Goal: Task Accomplishment & Management: Complete application form

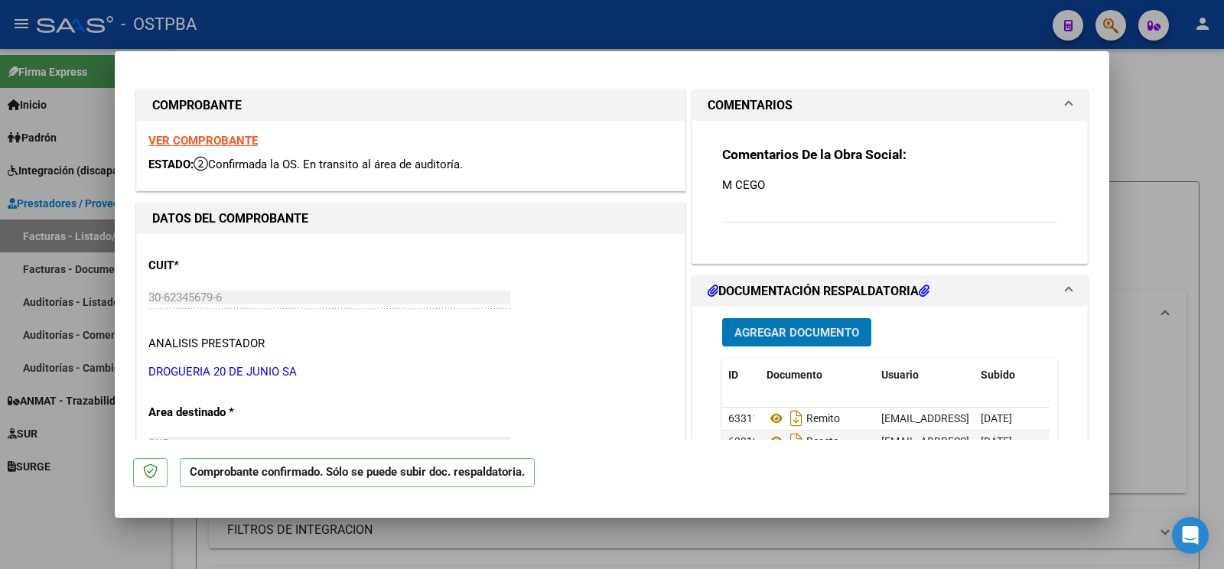
click at [72, 538] on div at bounding box center [612, 284] width 1224 height 569
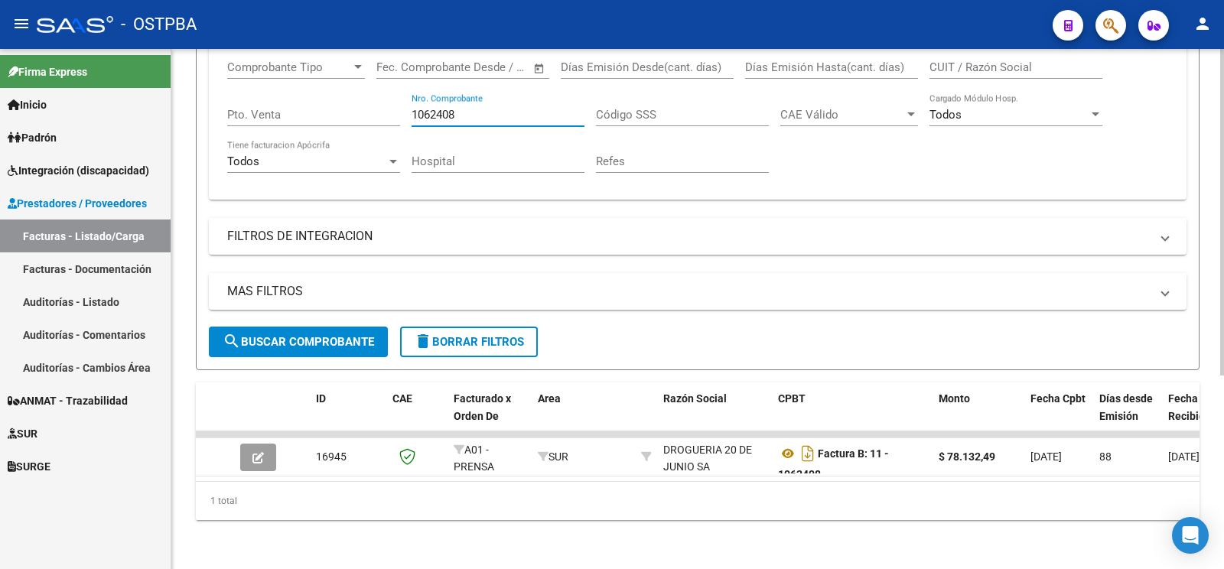
drag, startPoint x: 511, startPoint y: 102, endPoint x: 109, endPoint y: 20, distance: 410.0
click at [412, 108] on input "1062408" at bounding box center [498, 115] width 173 height 14
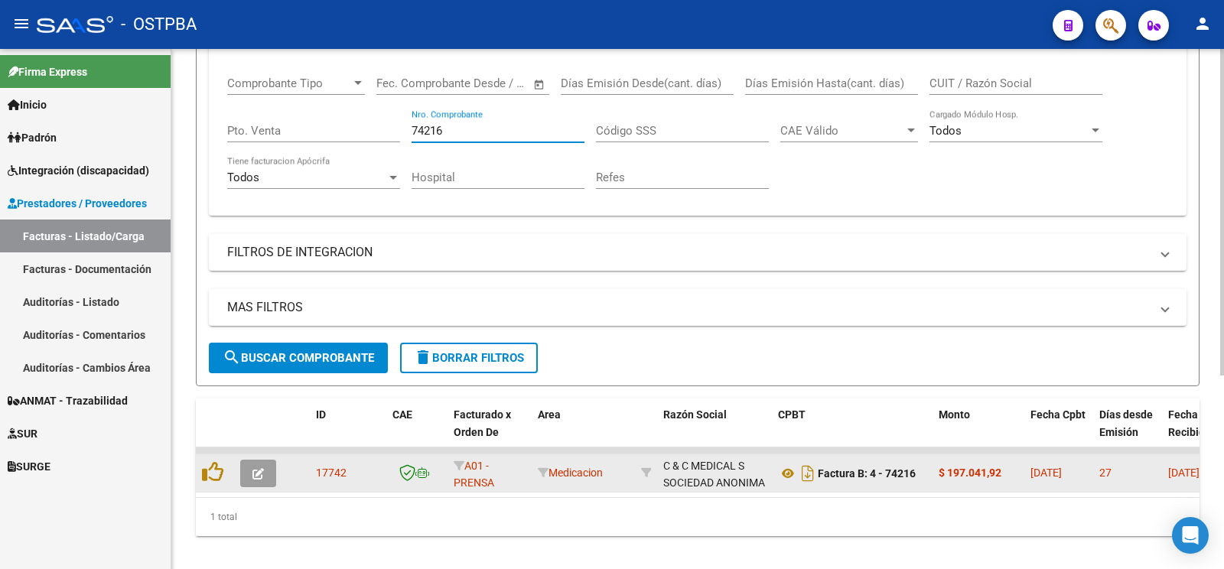
type input "74216"
click at [278, 467] on div at bounding box center [260, 474] width 41 height 28
click at [269, 467] on button "button" at bounding box center [258, 474] width 36 height 28
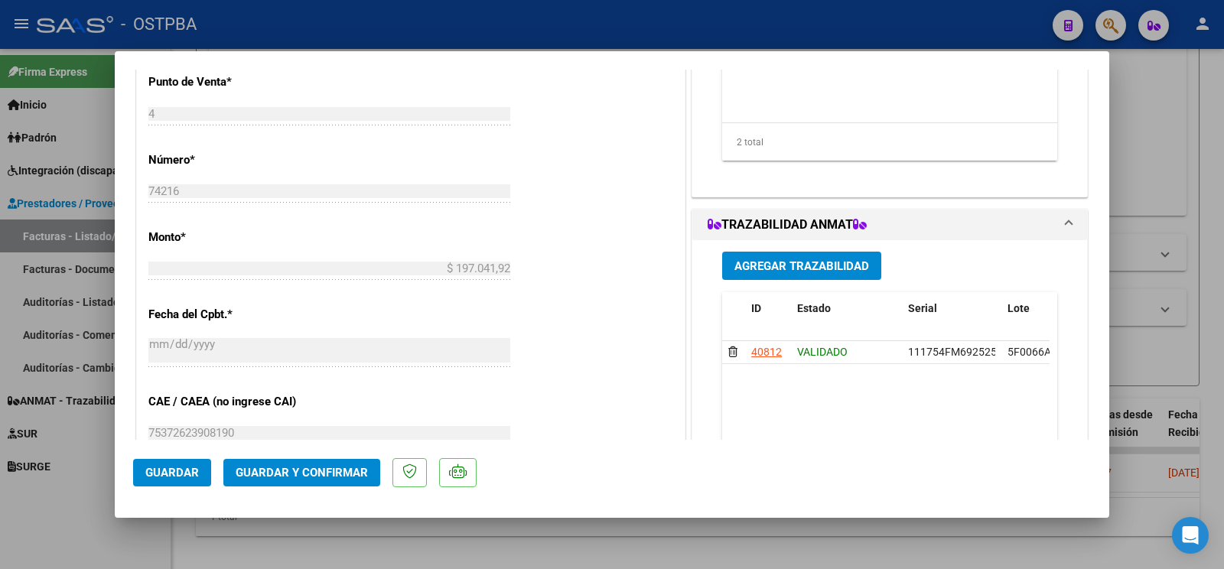
scroll to position [804, 0]
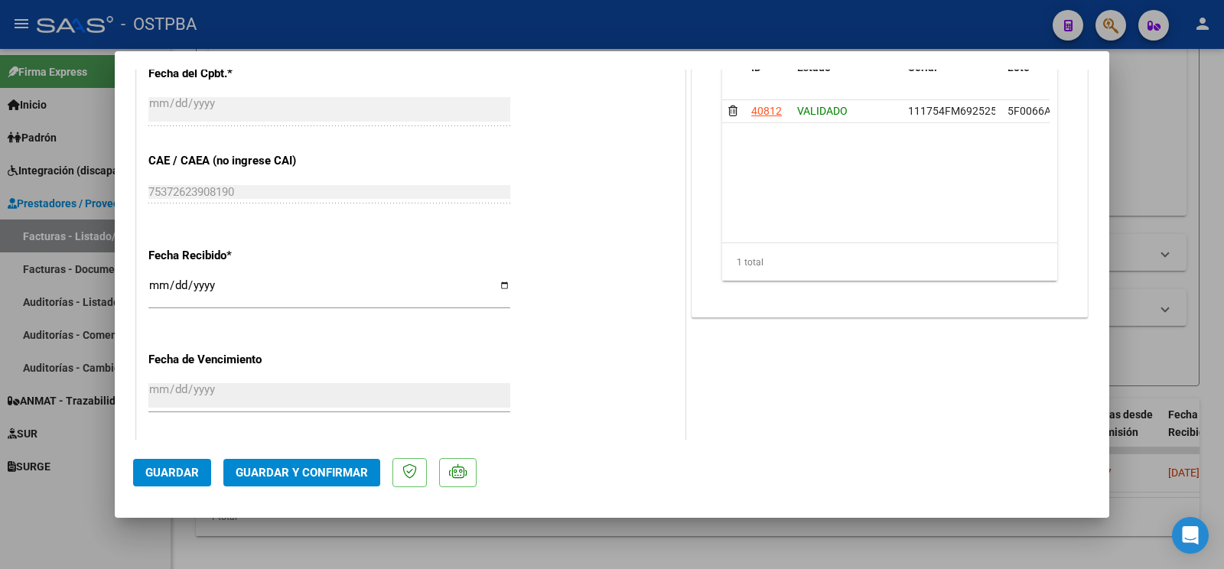
click at [340, 474] on span "Guardar y Confirmar" at bounding box center [302, 473] width 132 height 14
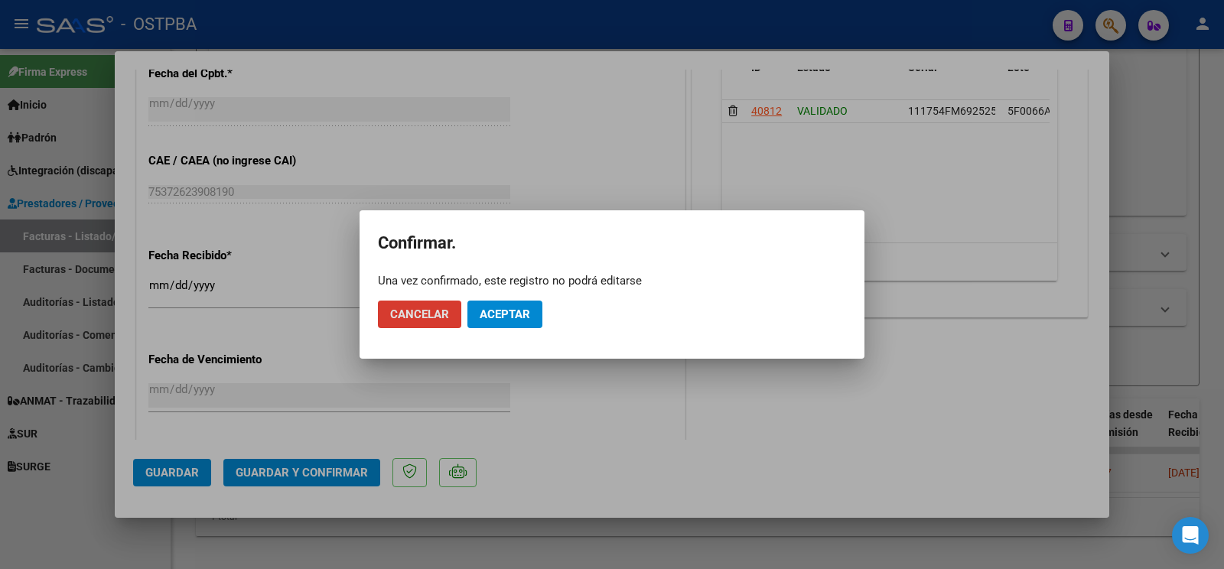
drag, startPoint x: 478, startPoint y: 325, endPoint x: 485, endPoint y: 321, distance: 7.9
click at [479, 324] on button "Aceptar" at bounding box center [505, 315] width 75 height 28
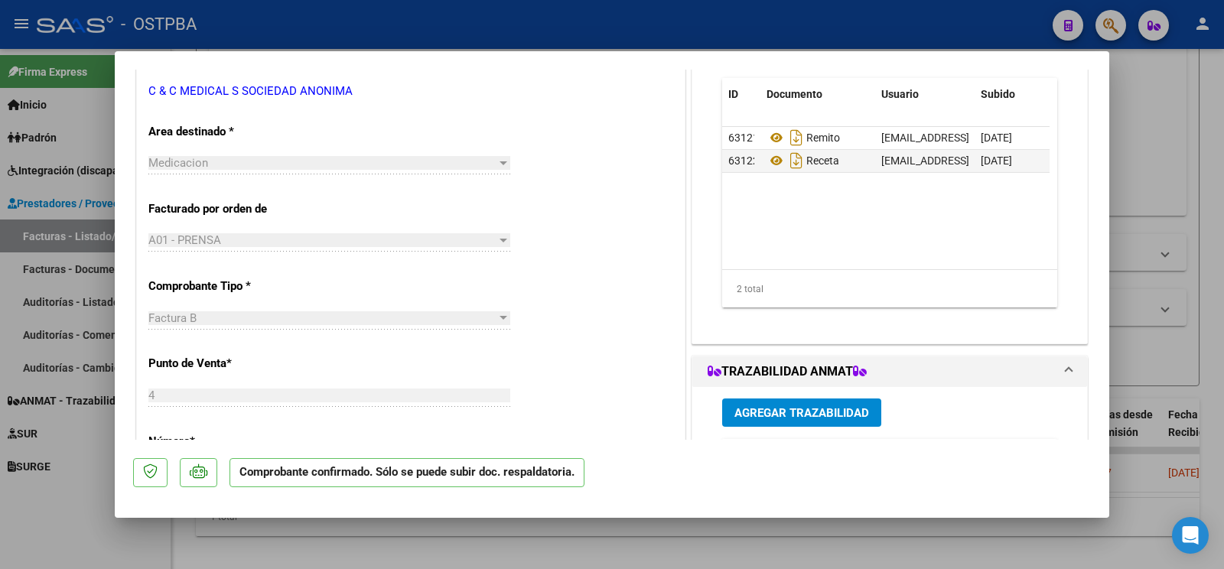
scroll to position [241, 0]
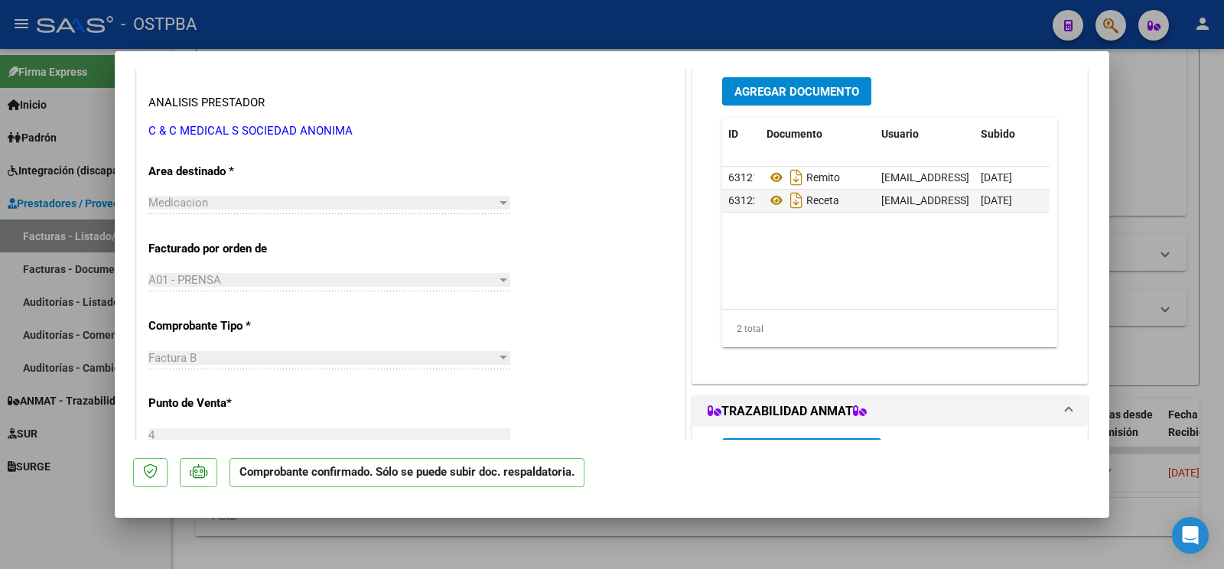
click at [820, 83] on button "Agregar Documento" at bounding box center [796, 91] width 149 height 28
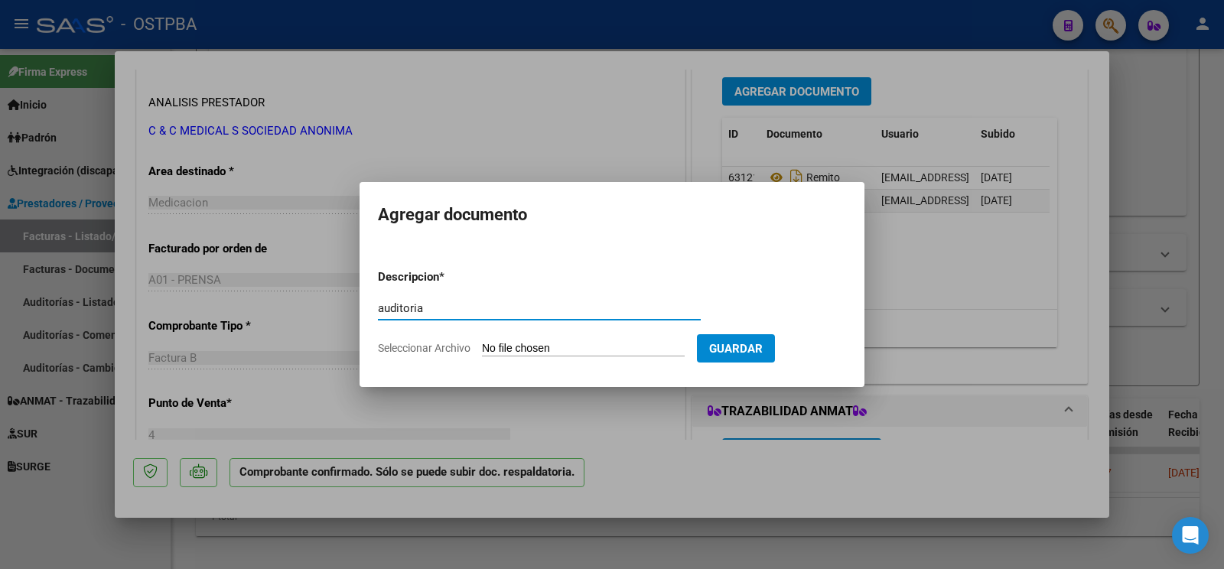
type input "auditoria"
click at [525, 335] on form "Descripcion * auditoria Escriba aquí una descripcion Seleccionar Archivo Guardar" at bounding box center [612, 313] width 468 height 112
click at [525, 343] on input "Seleccionar Archivo" at bounding box center [583, 349] width 203 height 15
type input "C:\fakepath\auditoria chimento.pdf"
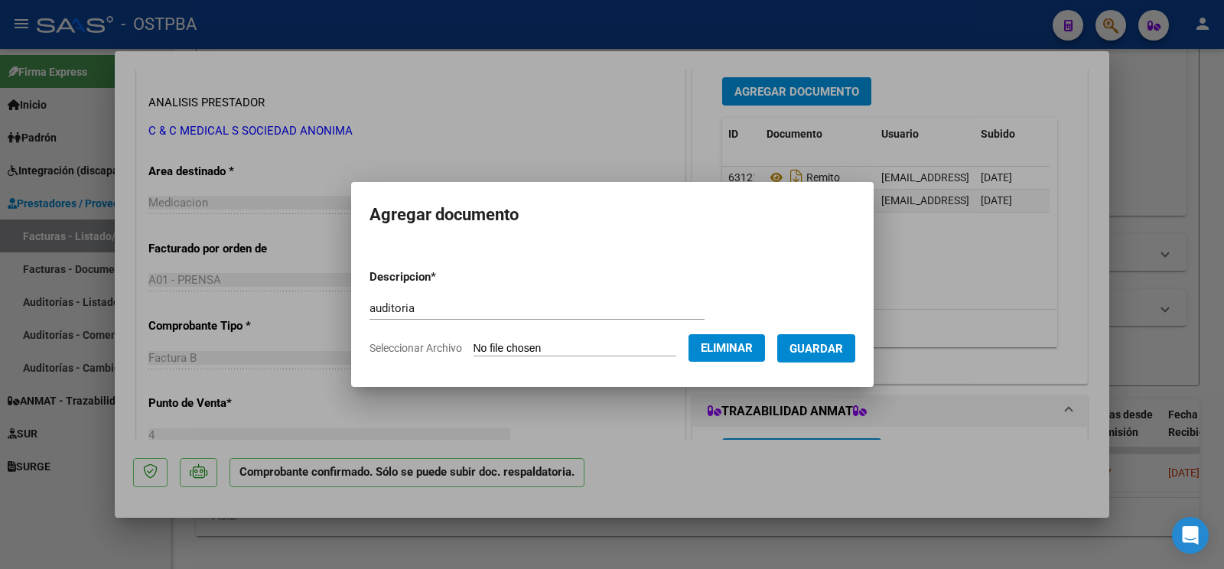
click at [829, 350] on span "Guardar" at bounding box center [817, 349] width 54 height 14
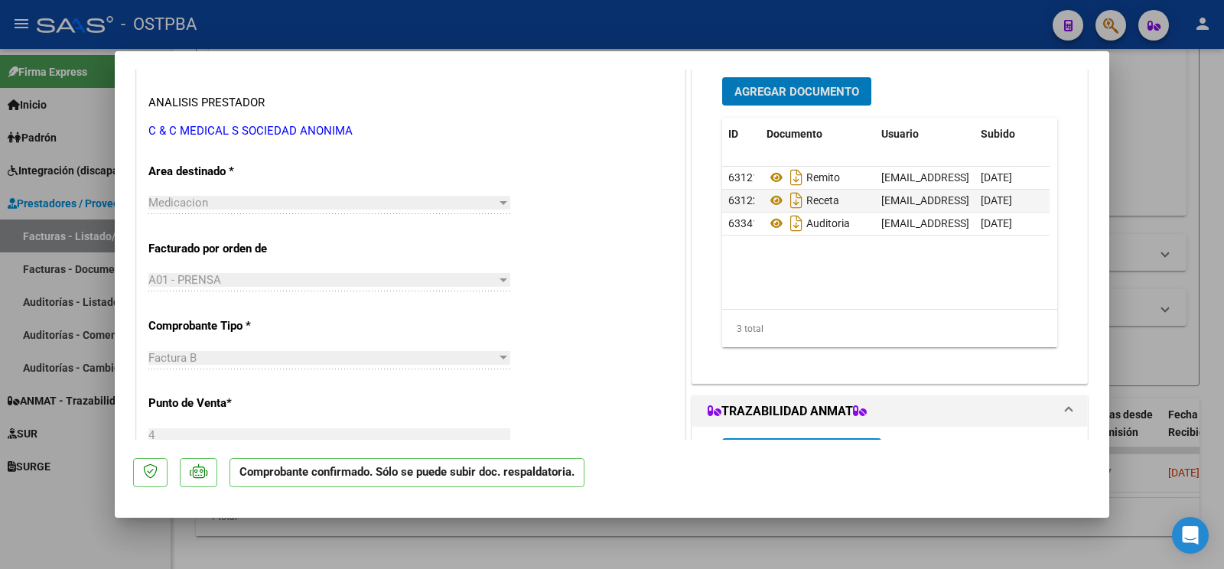
drag, startPoint x: 92, startPoint y: 505, endPoint x: 205, endPoint y: 452, distance: 125.0
click at [106, 519] on div at bounding box center [612, 284] width 1224 height 569
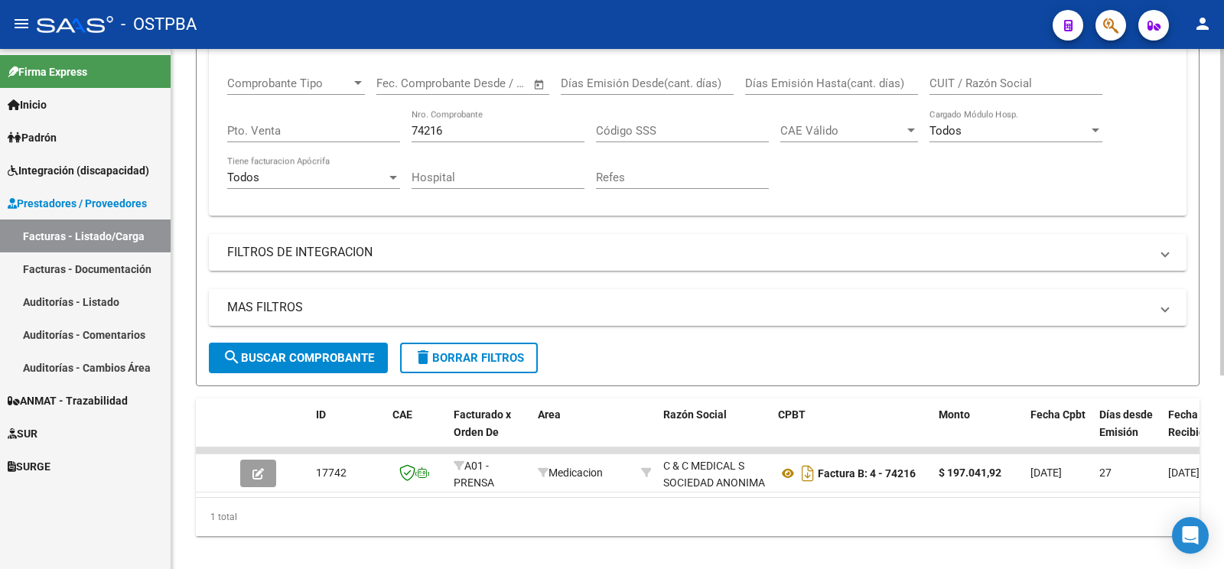
drag, startPoint x: 553, startPoint y: 126, endPoint x: 0, endPoint y: -4, distance: 568.2
click at [412, 124] on input "74216" at bounding box center [498, 131] width 173 height 14
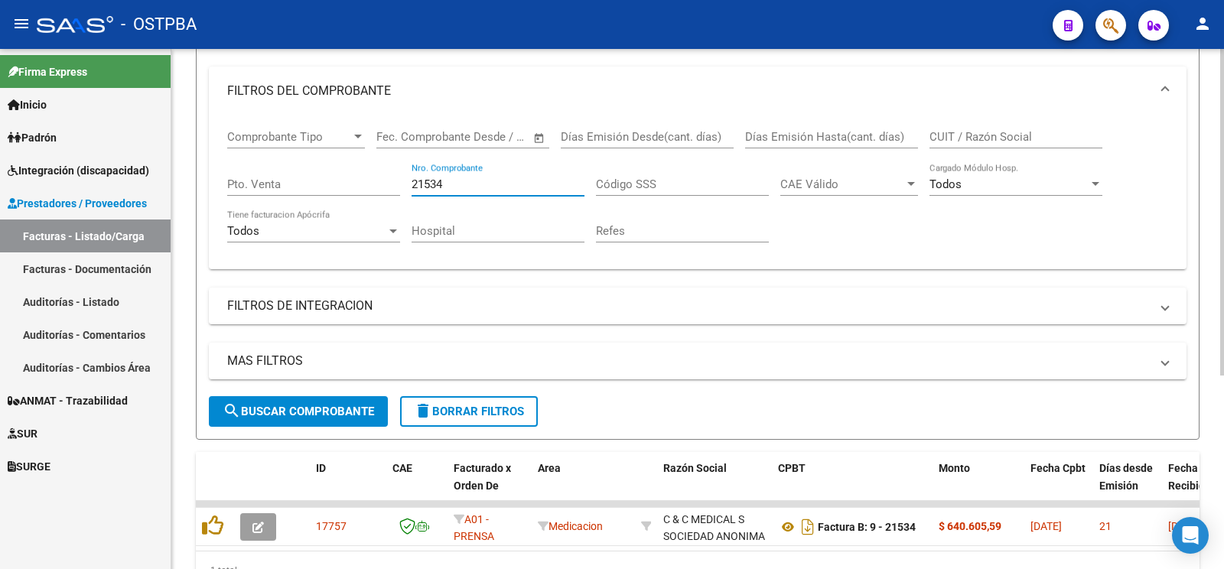
type input "21534"
click at [321, 400] on button "search Buscar Comprobante" at bounding box center [298, 411] width 179 height 31
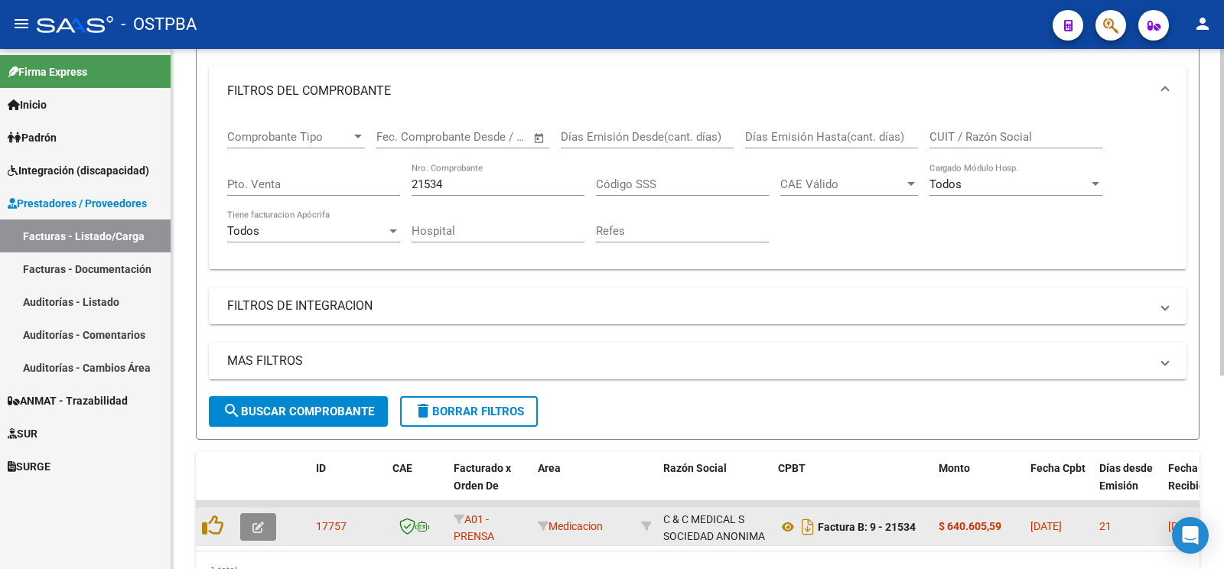
click at [253, 520] on button "button" at bounding box center [258, 527] width 36 height 28
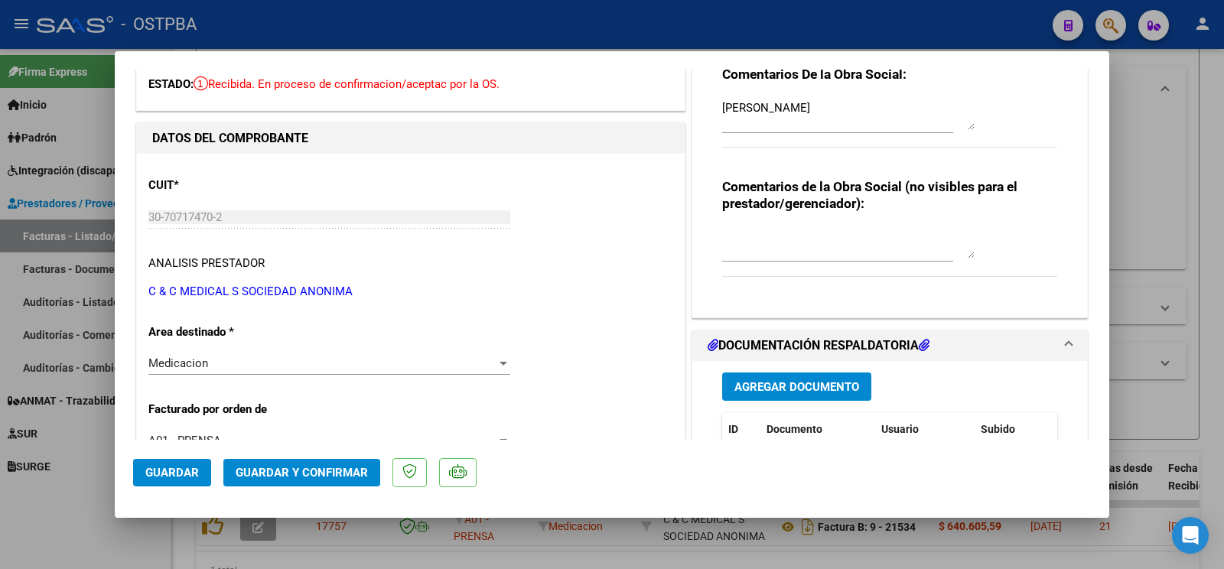
scroll to position [0, 0]
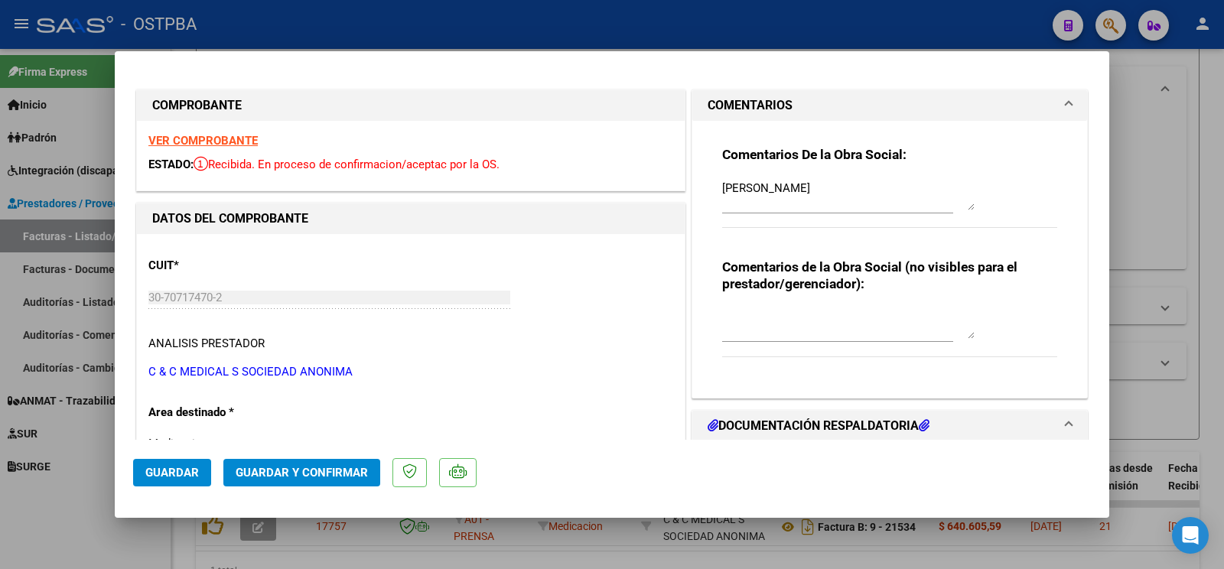
click at [335, 463] on button "Guardar y Confirmar" at bounding box center [301, 473] width 157 height 28
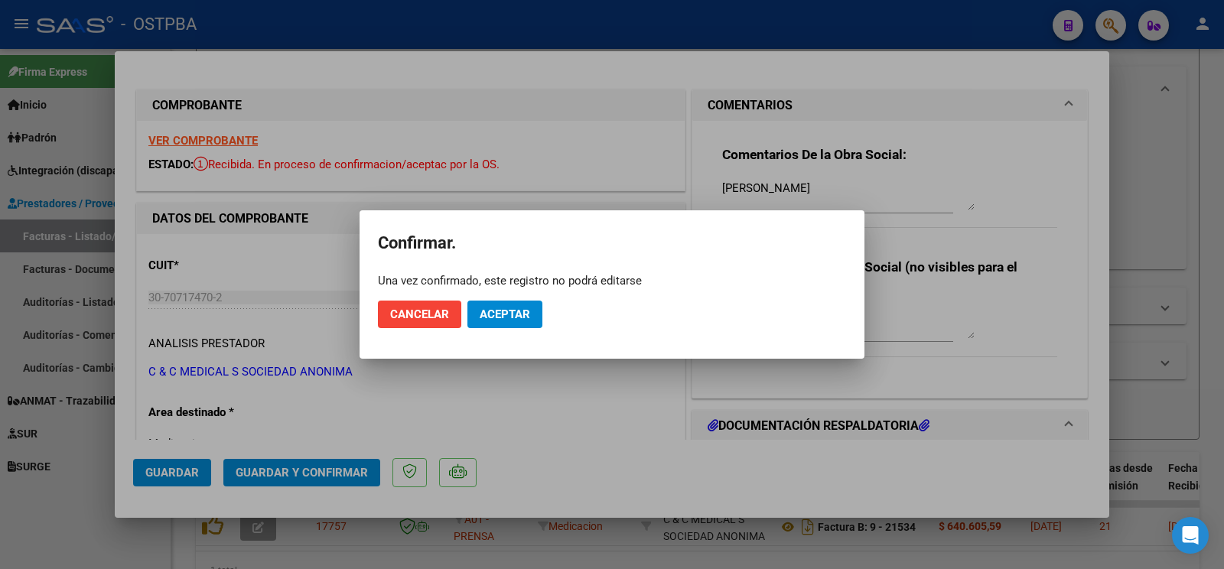
click at [533, 308] on button "Aceptar" at bounding box center [505, 315] width 75 height 28
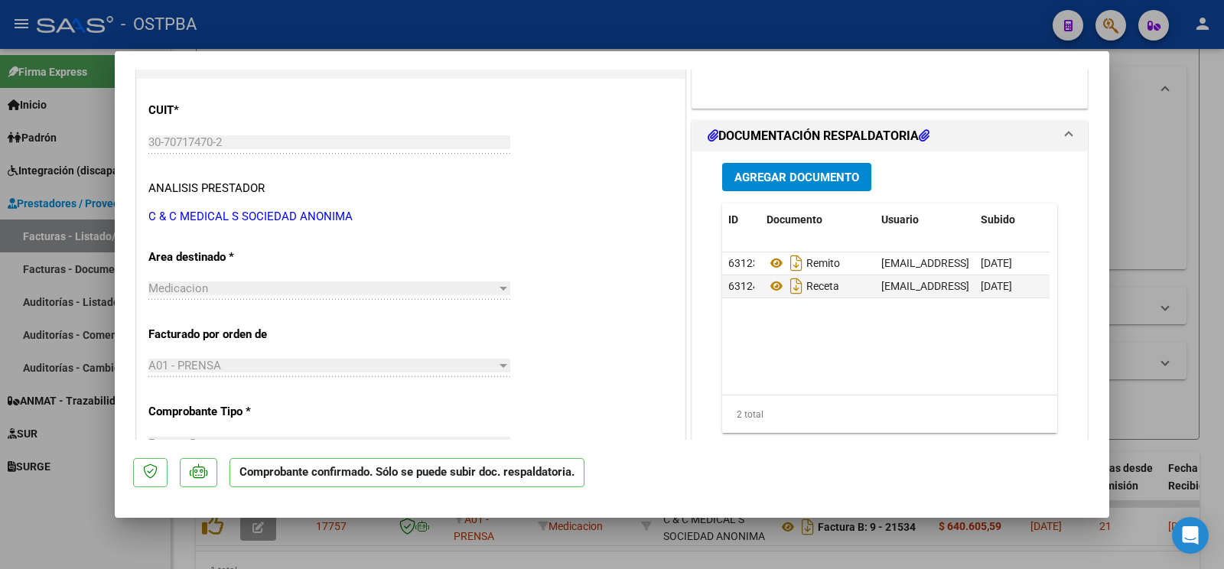
scroll to position [80, 0]
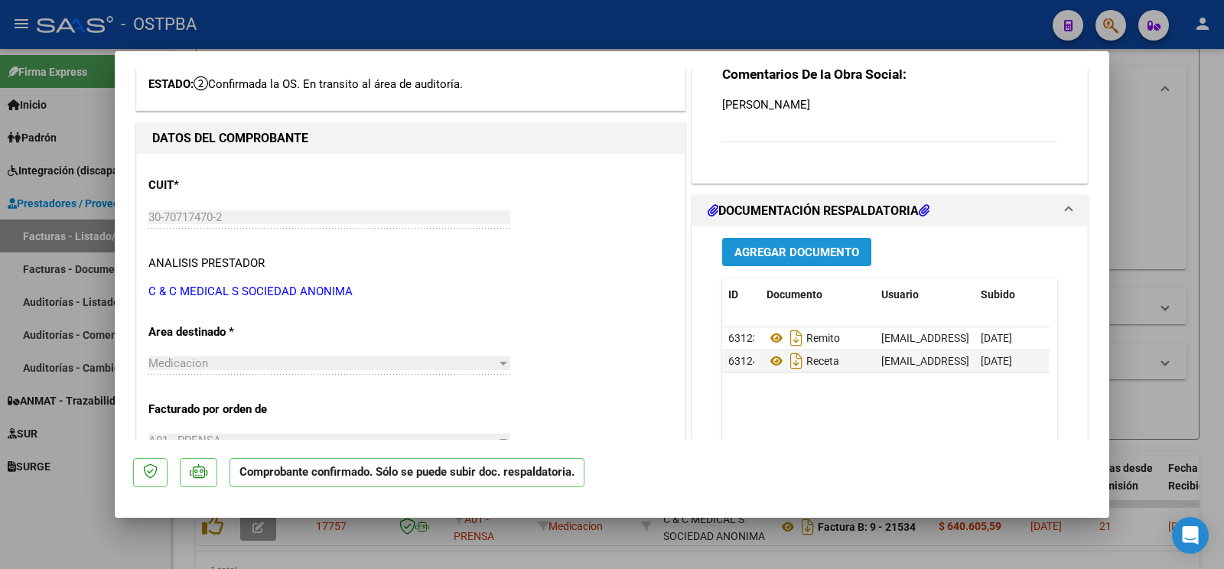
click at [770, 256] on span "Agregar Documento" at bounding box center [797, 253] width 125 height 14
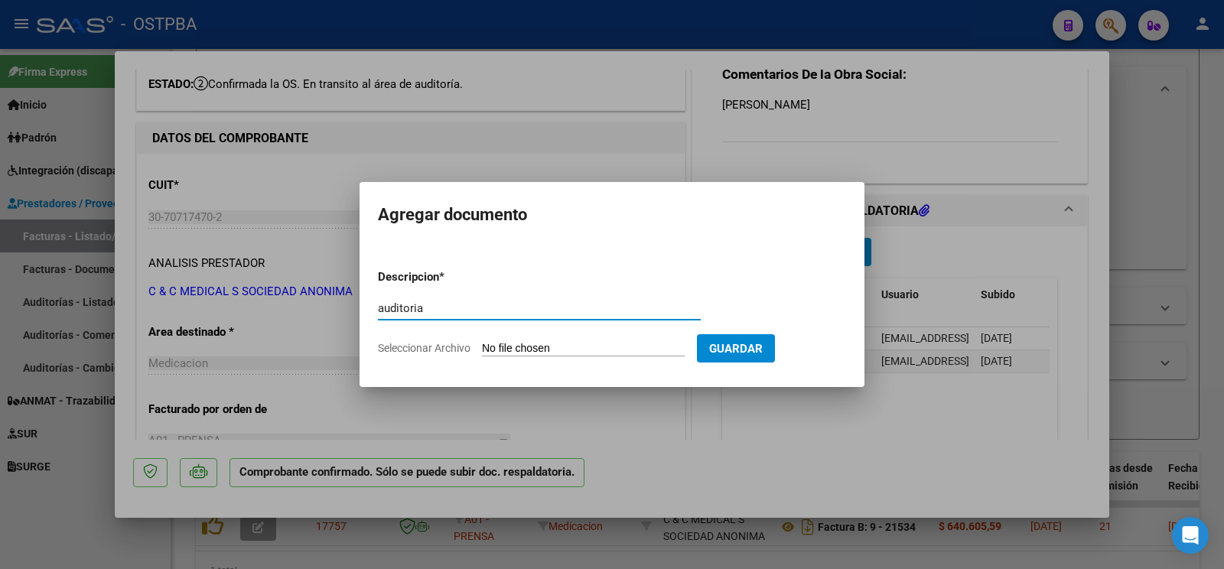
type input "auditoria"
click at [517, 342] on input "Seleccionar Archivo" at bounding box center [583, 349] width 203 height 15
type input "C:\fakepath\auditoria corbalan.pdf"
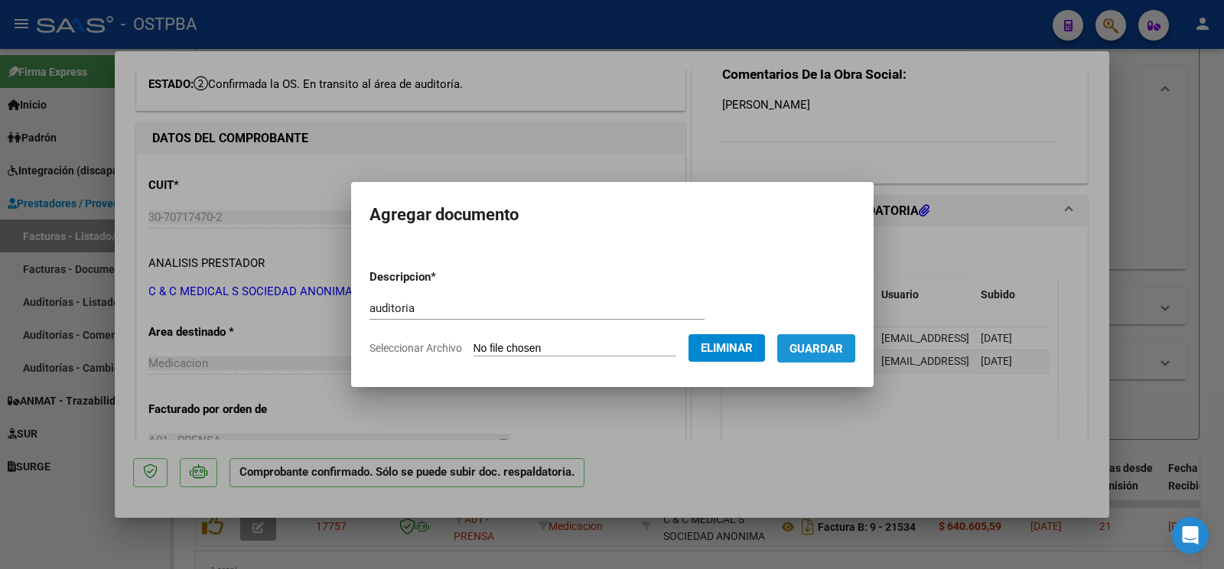
click at [815, 356] on button "Guardar" at bounding box center [816, 348] width 78 height 28
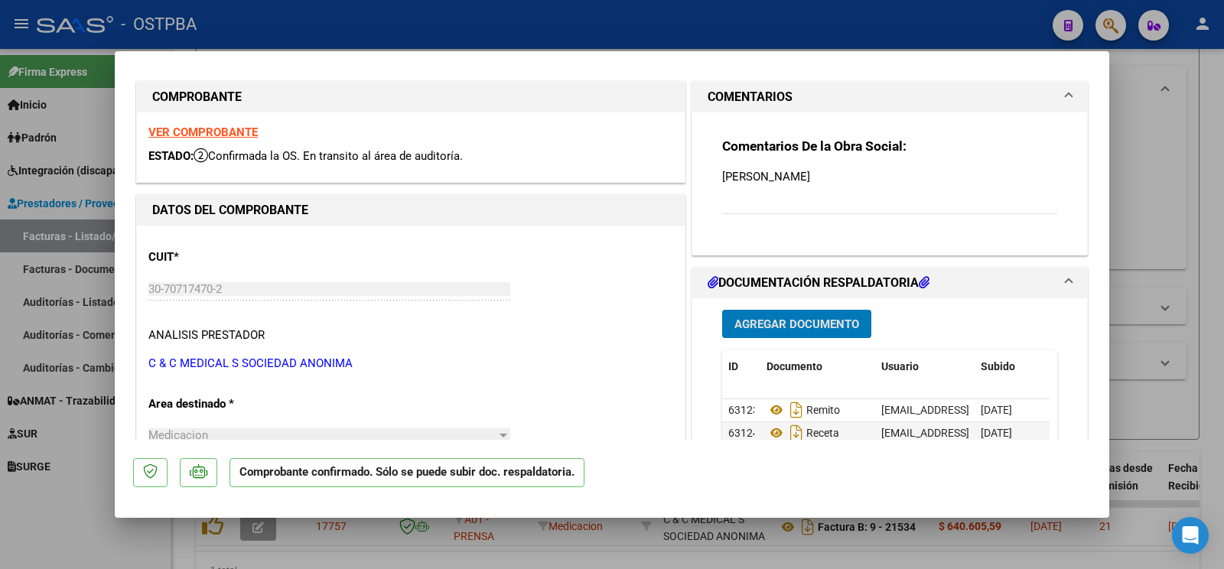
scroll to position [0, 0]
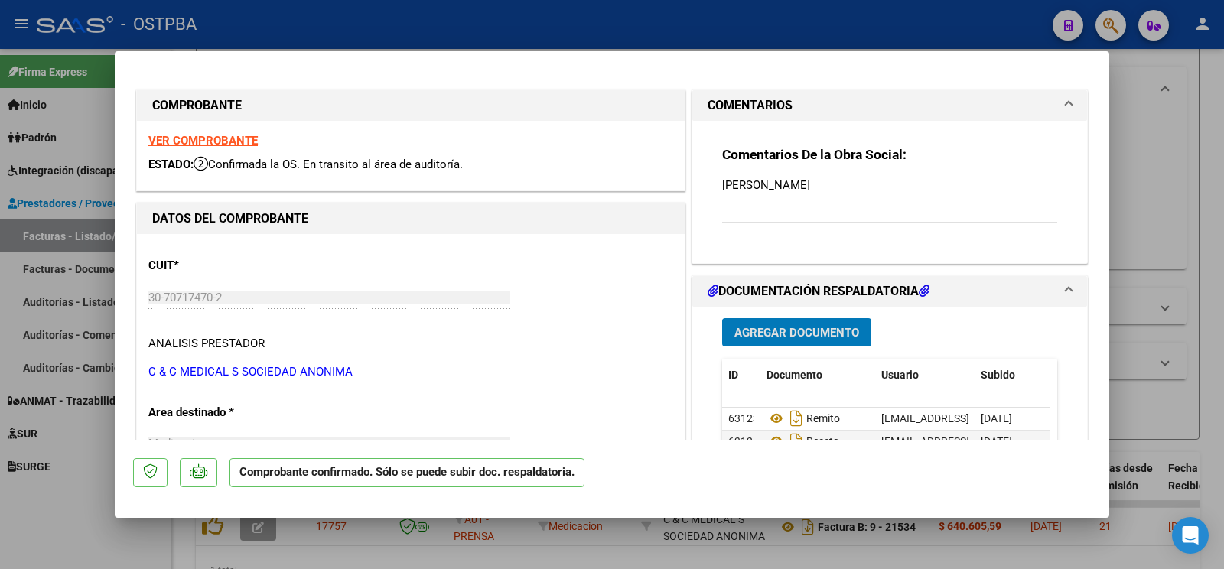
click at [45, 521] on div at bounding box center [612, 284] width 1224 height 569
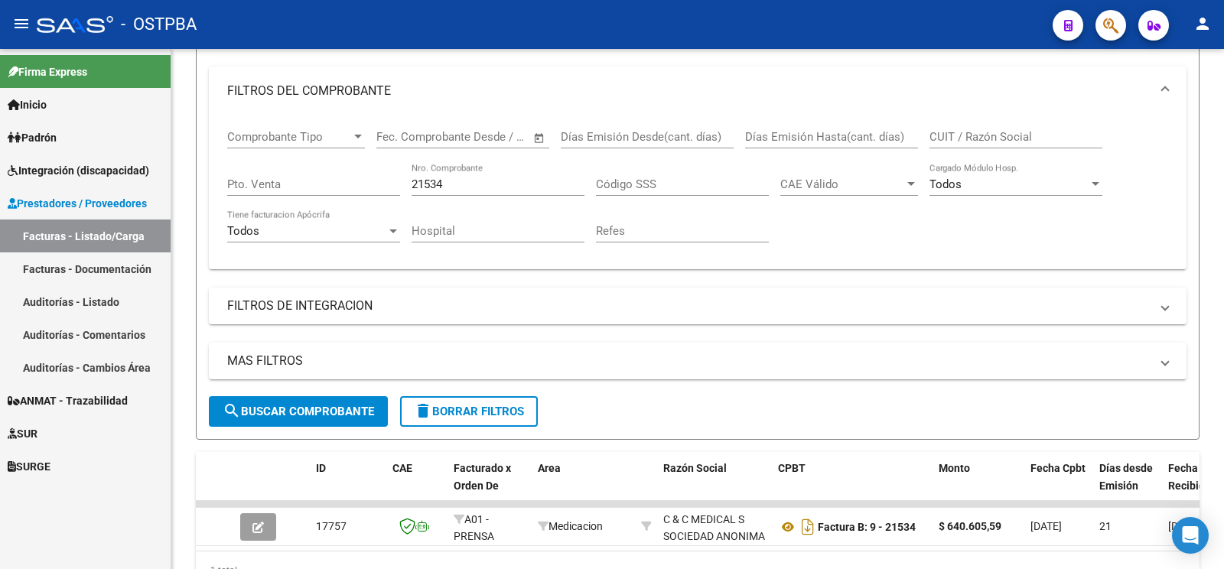
drag, startPoint x: 493, startPoint y: 186, endPoint x: 0, endPoint y: 72, distance: 505.8
click at [412, 178] on input "21534" at bounding box center [498, 185] width 173 height 14
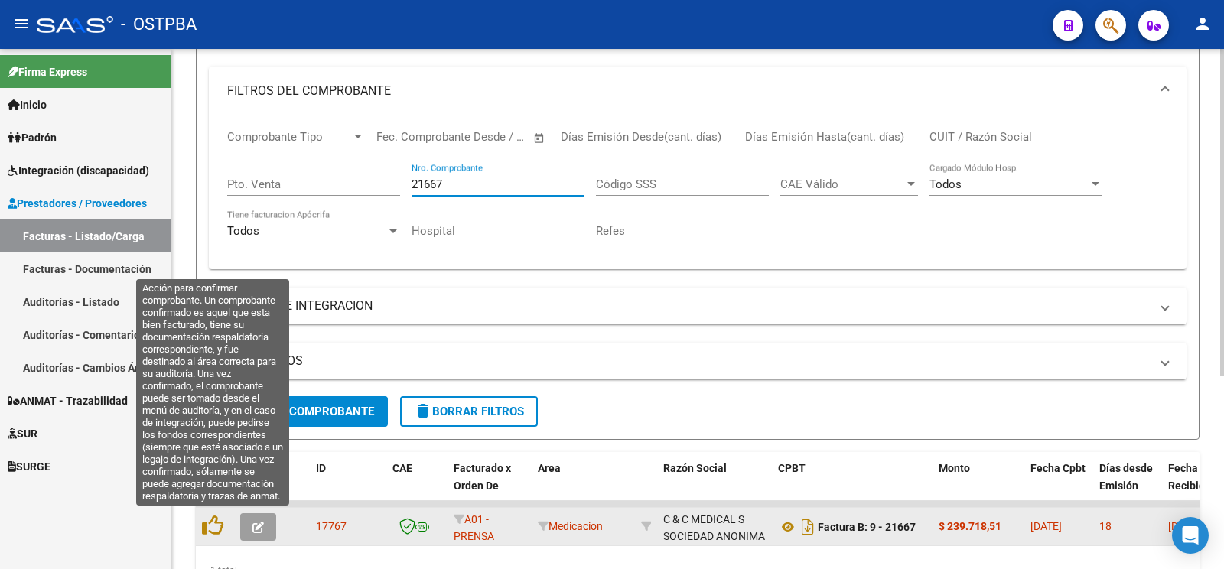
type input "21667"
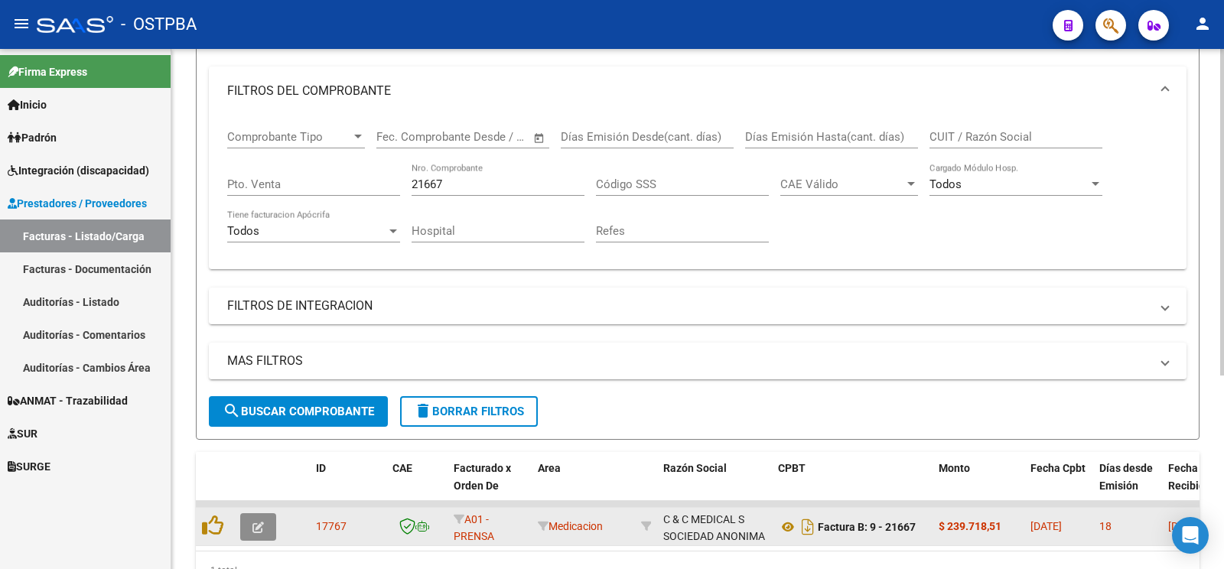
click at [265, 530] on button "button" at bounding box center [258, 527] width 36 height 28
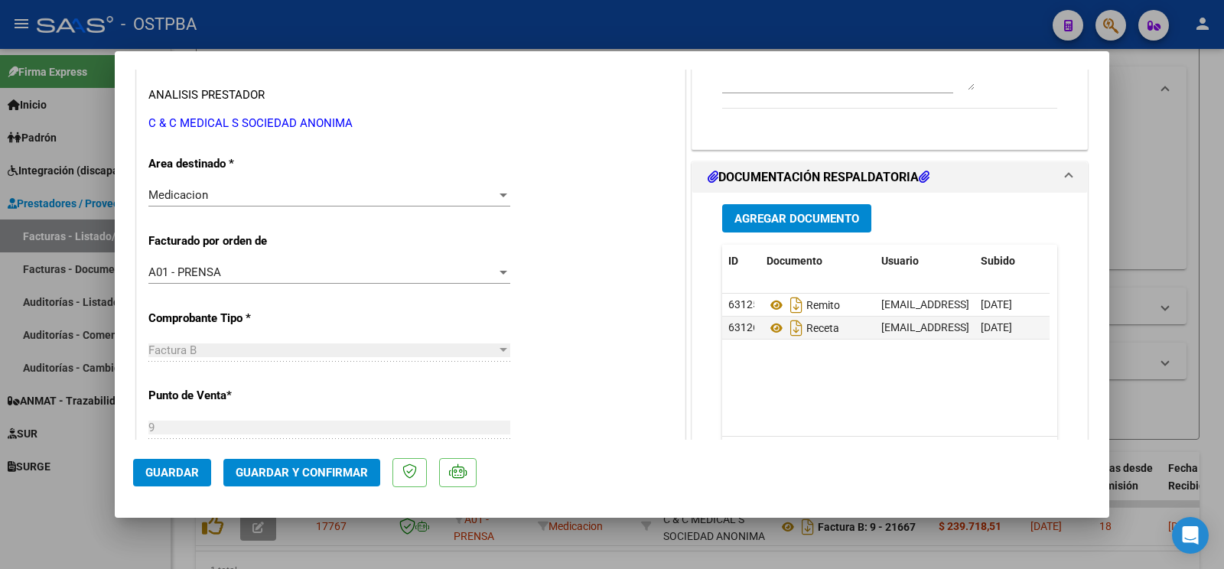
scroll to position [161, 0]
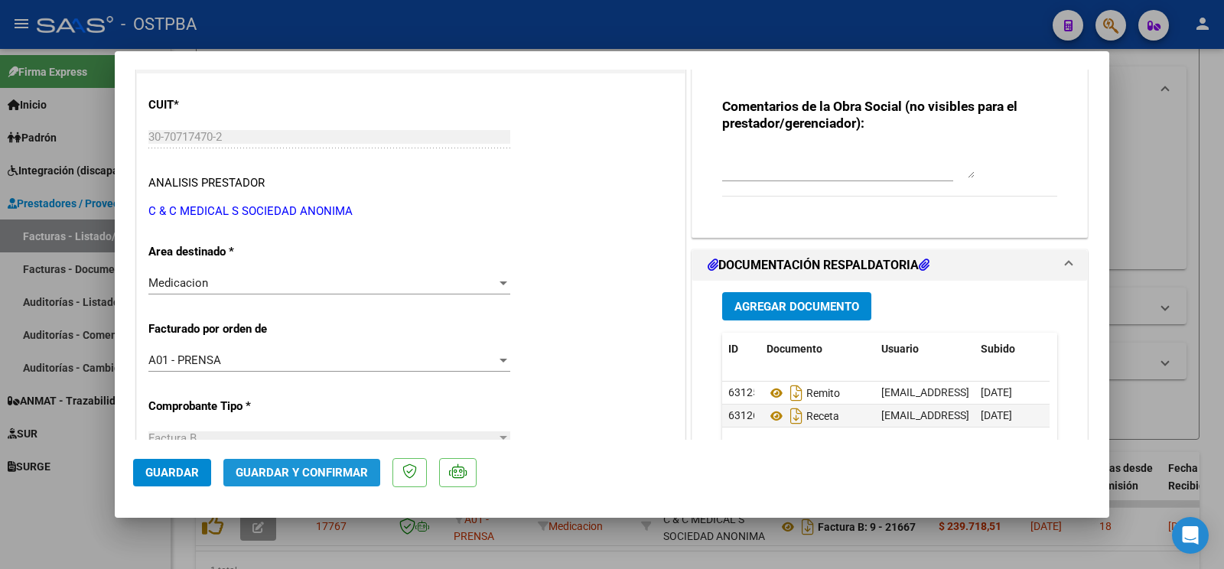
click at [333, 468] on span "Guardar y Confirmar" at bounding box center [302, 473] width 132 height 14
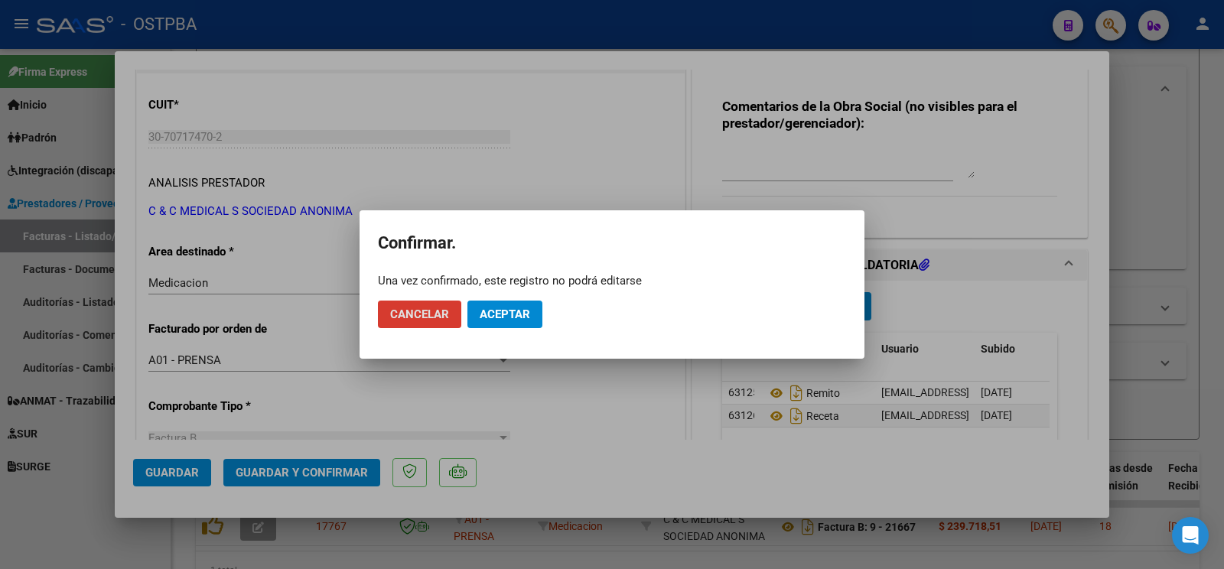
click at [513, 311] on span "Aceptar" at bounding box center [505, 315] width 51 height 14
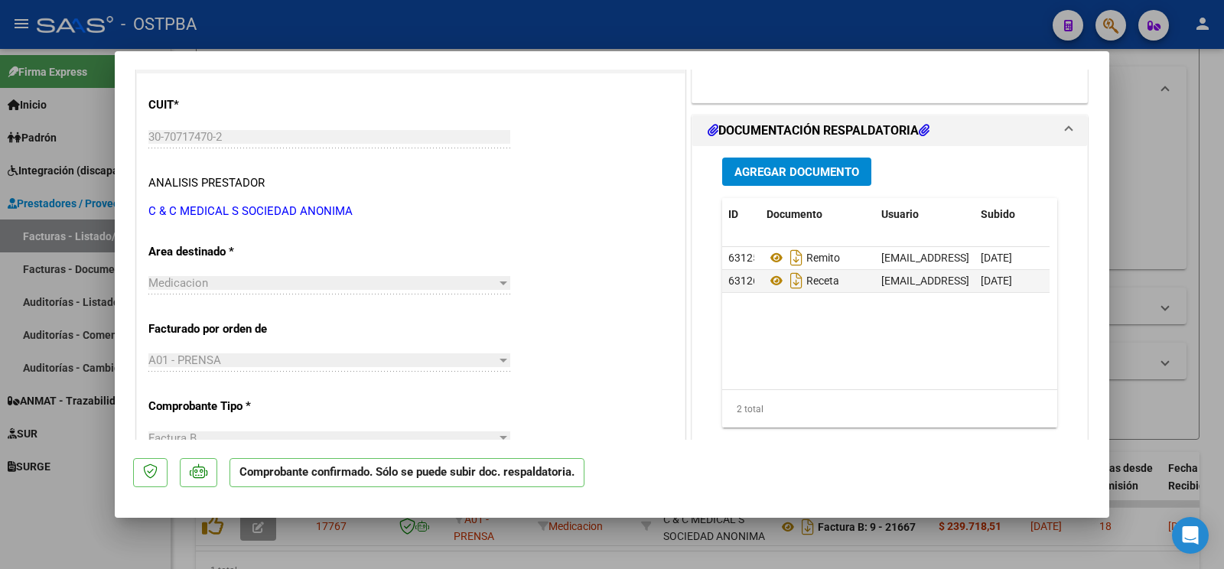
scroll to position [80, 0]
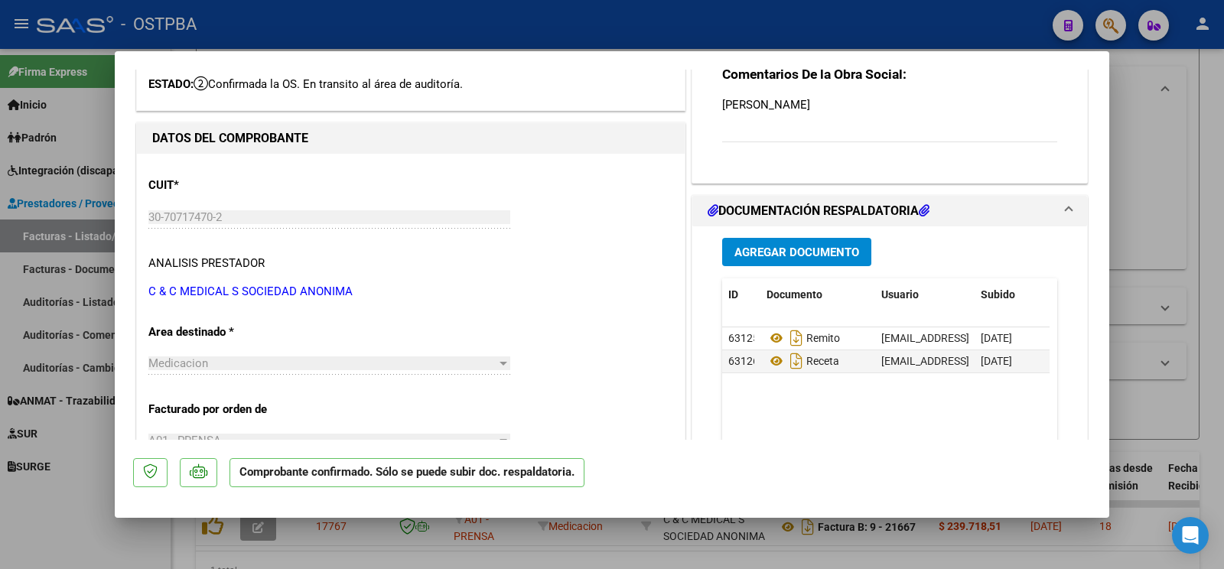
click at [784, 251] on span "Agregar Documento" at bounding box center [797, 253] width 125 height 14
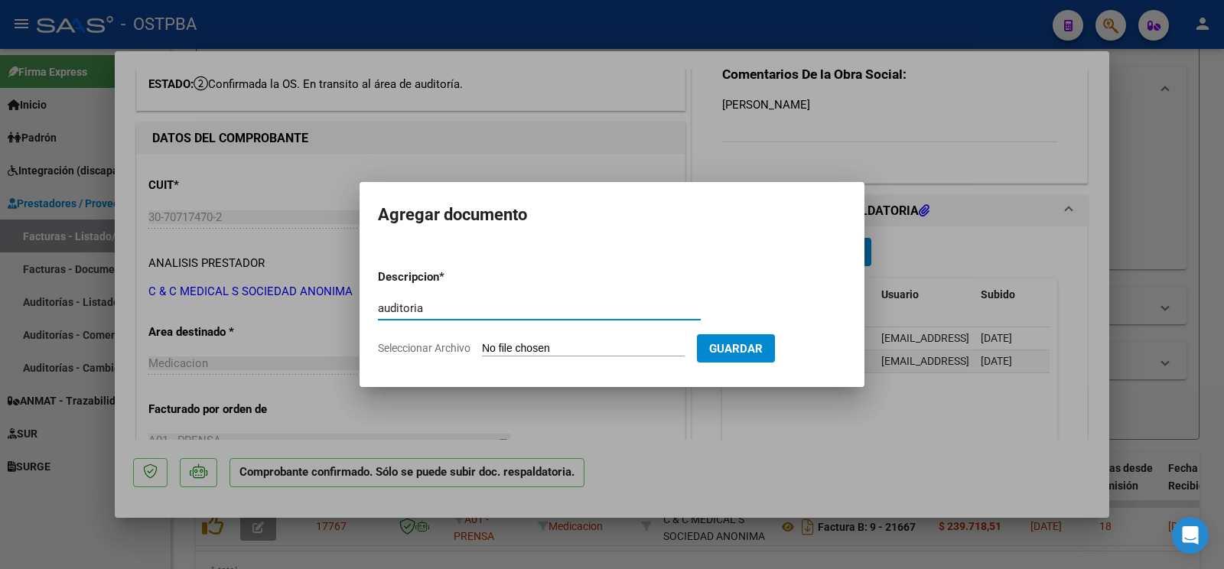
type input "auditoria"
click at [529, 350] on input "Seleccionar Archivo" at bounding box center [583, 349] width 203 height 15
type input "C:\fakepath\auditoria chimento2.pdf"
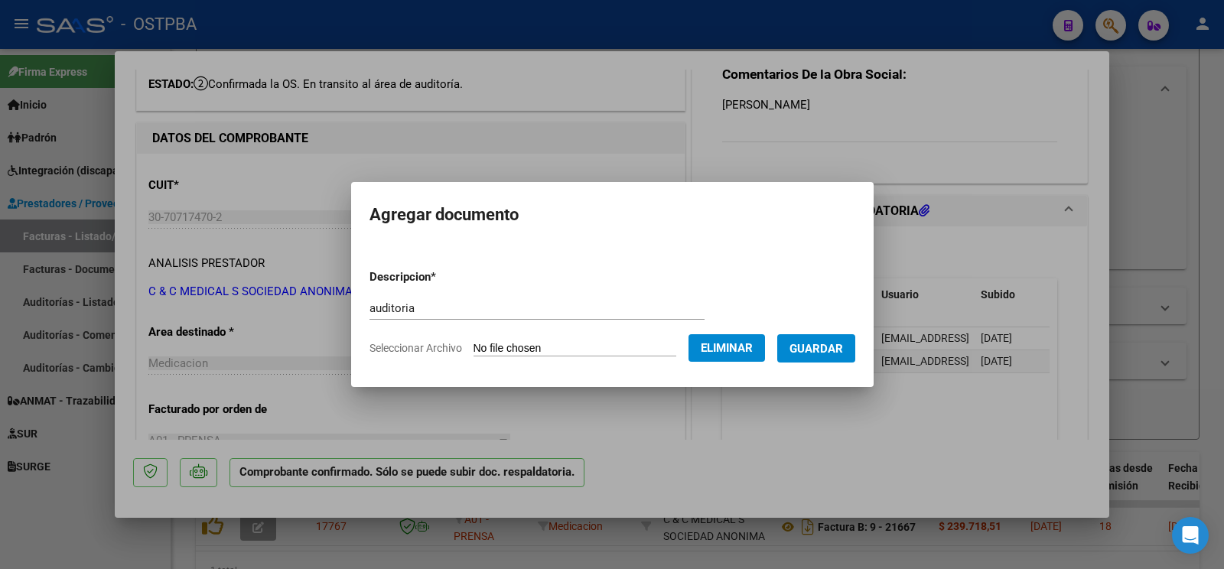
click at [826, 337] on button "Guardar" at bounding box center [816, 348] width 78 height 28
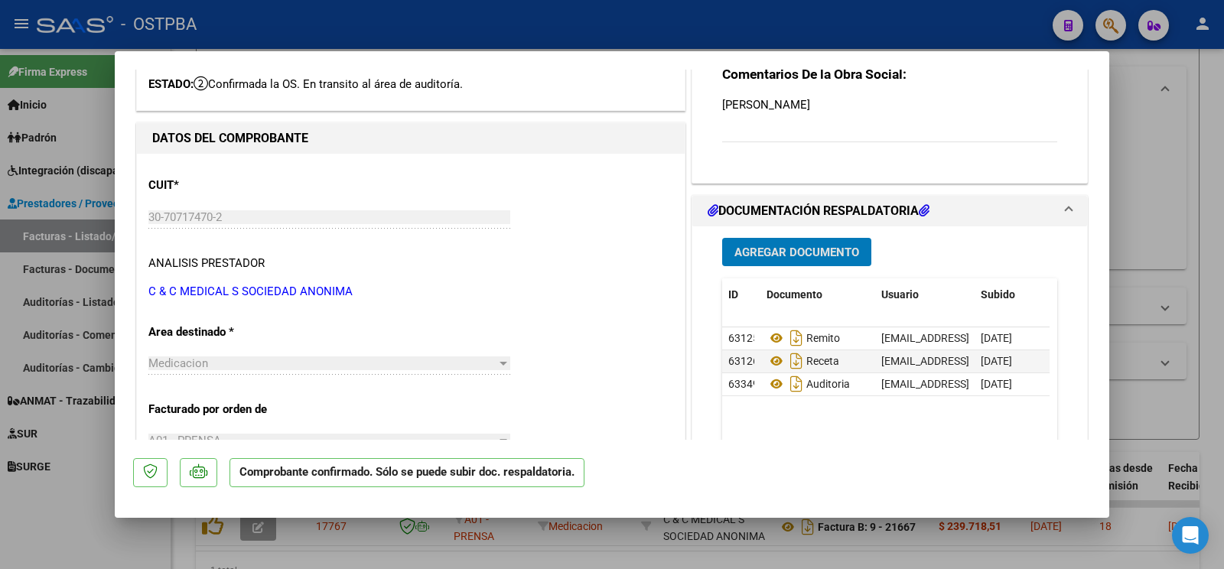
click at [64, 526] on div at bounding box center [612, 284] width 1224 height 569
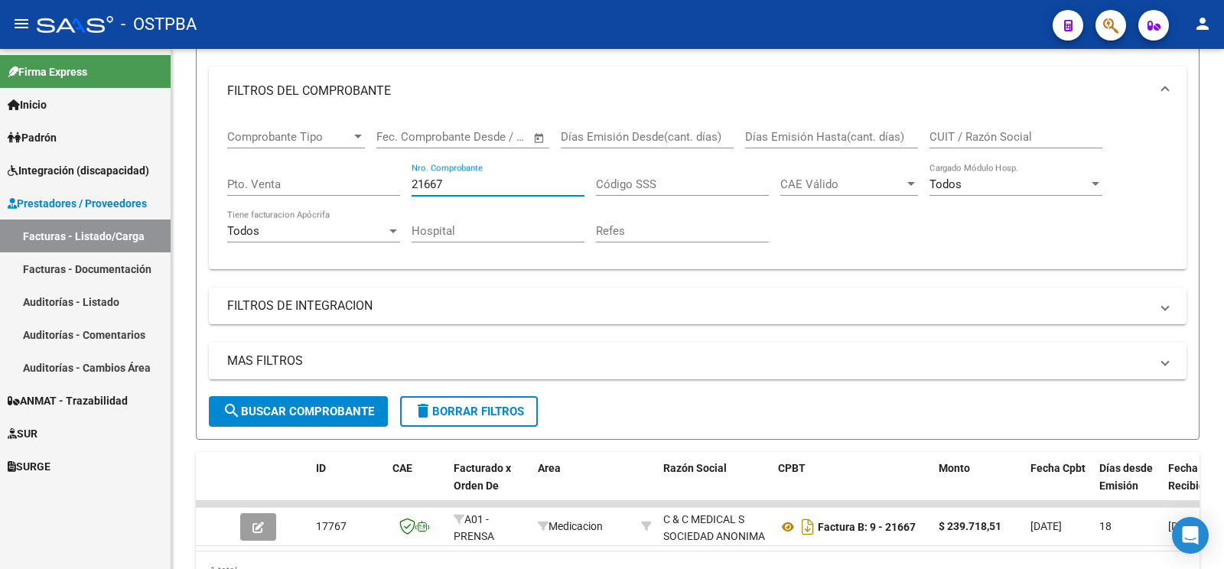
drag, startPoint x: 473, startPoint y: 187, endPoint x: 0, endPoint y: 28, distance: 499.0
click at [412, 178] on input "21667" at bounding box center [498, 185] width 173 height 14
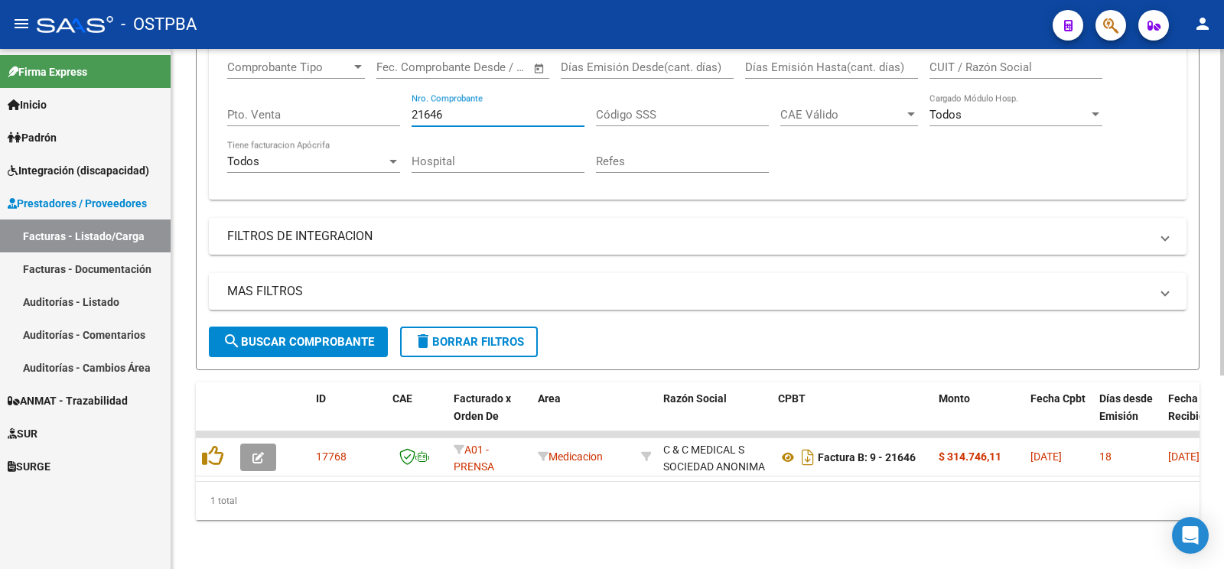
scroll to position [305, 0]
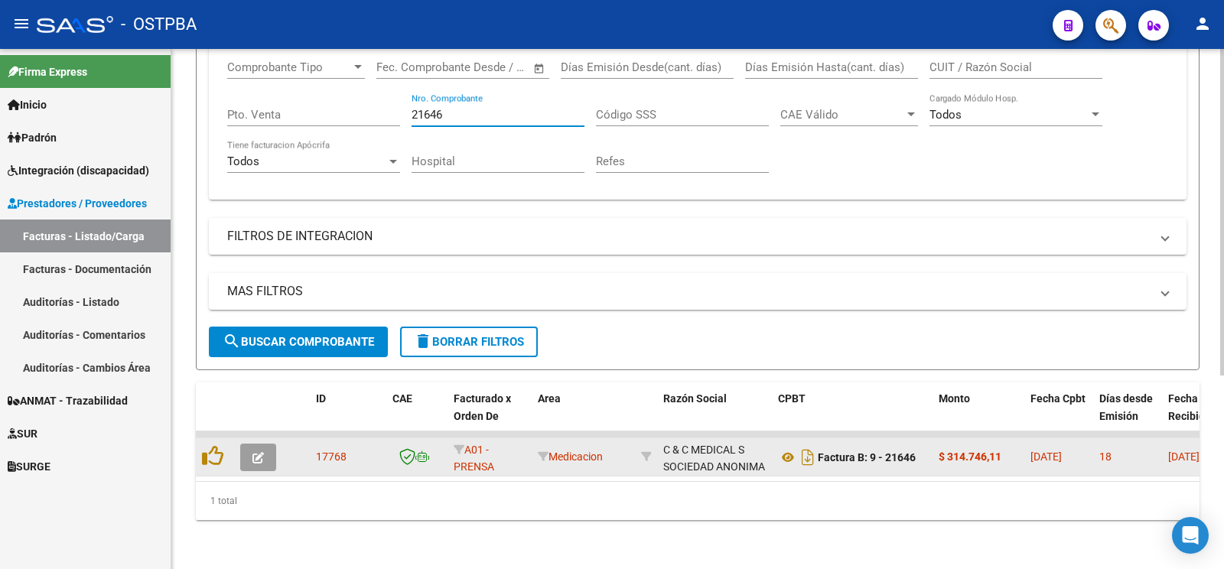
type input "21646"
click at [265, 450] on button "button" at bounding box center [258, 458] width 36 height 28
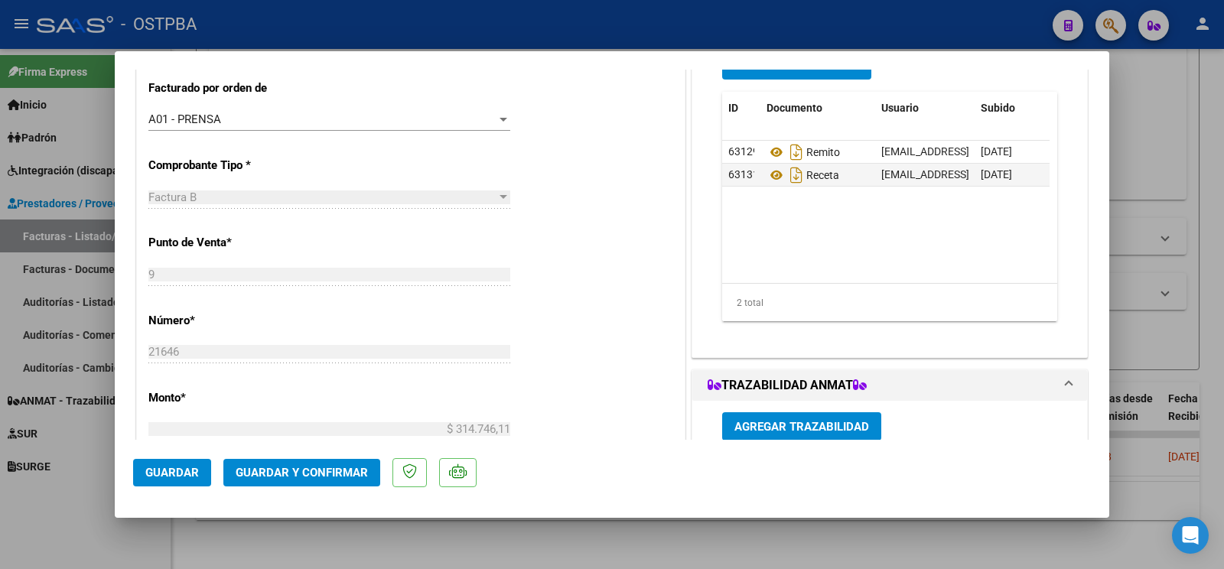
scroll to position [643, 0]
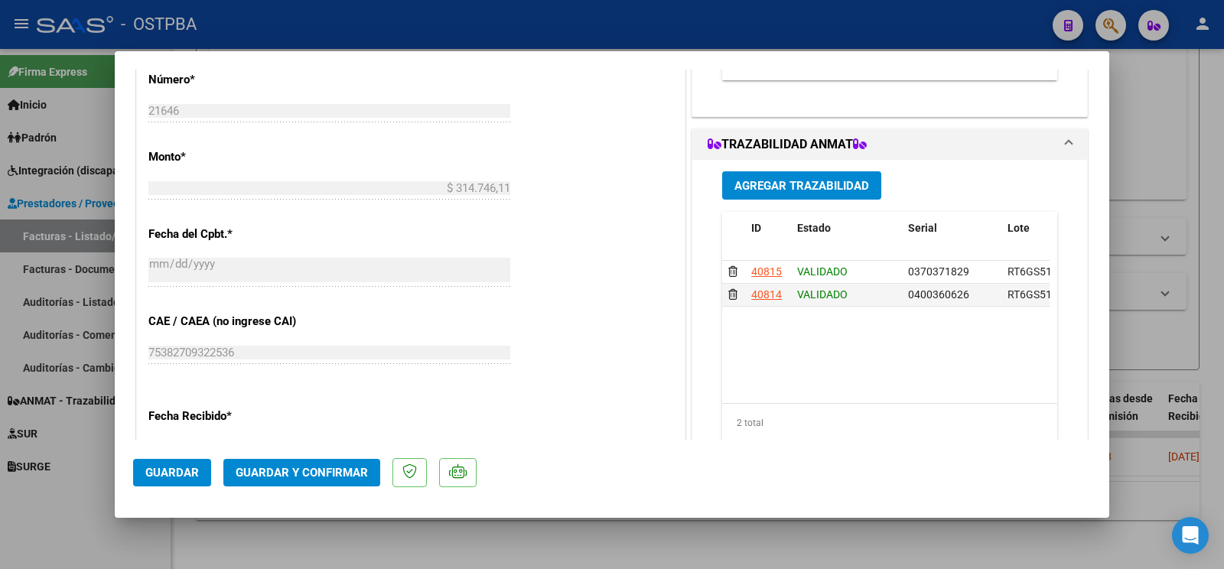
click at [305, 478] on span "Guardar y Confirmar" at bounding box center [302, 473] width 132 height 14
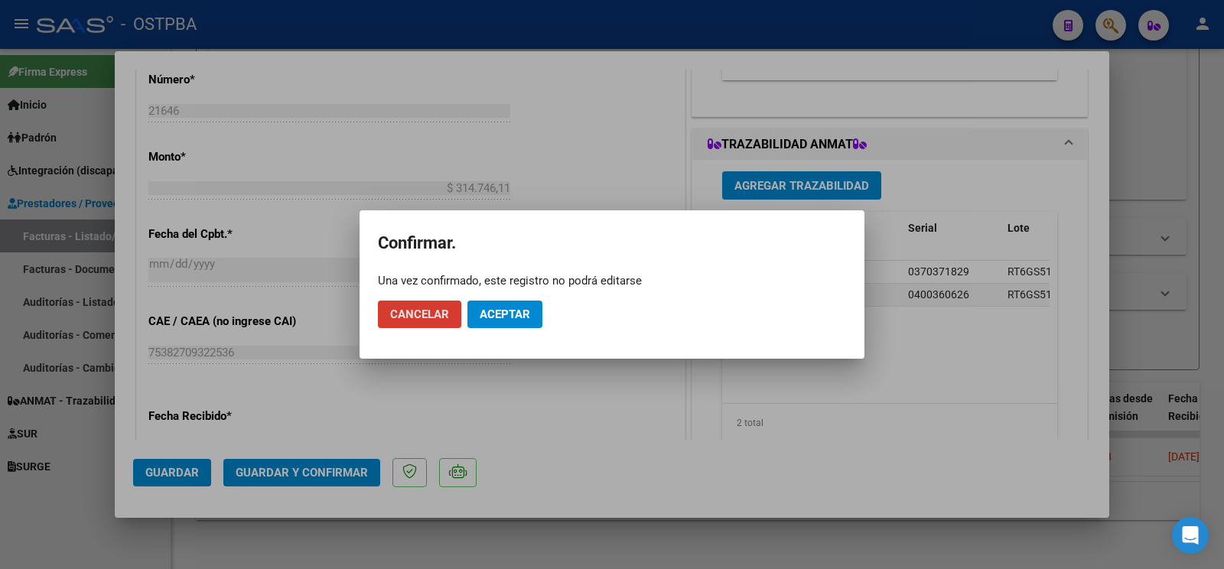
click at [513, 310] on span "Aceptar" at bounding box center [505, 315] width 51 height 14
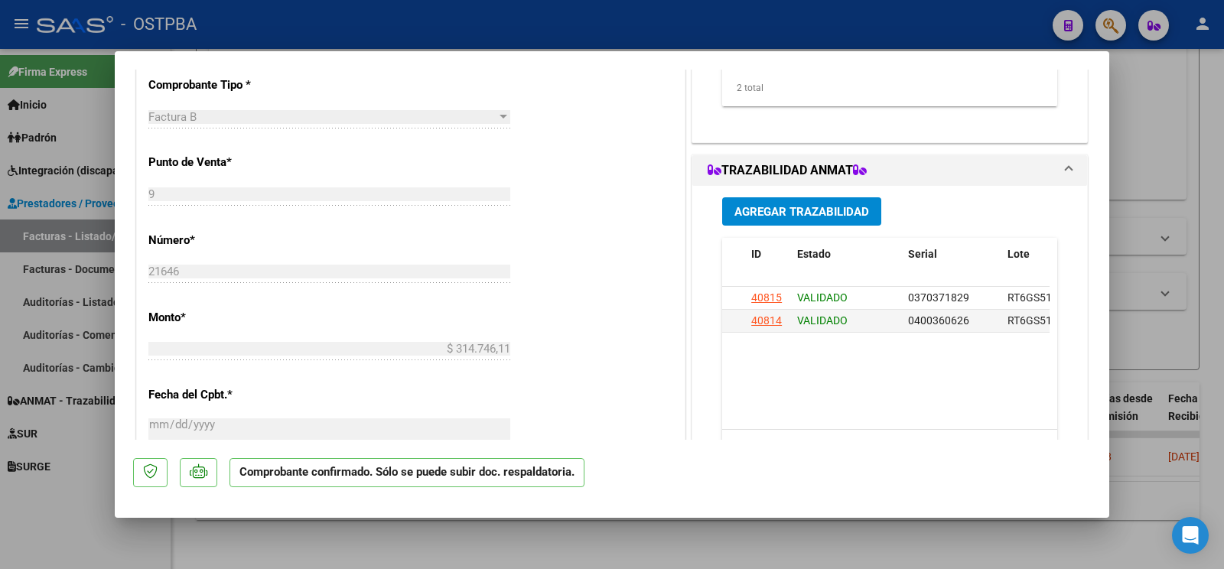
scroll to position [161, 0]
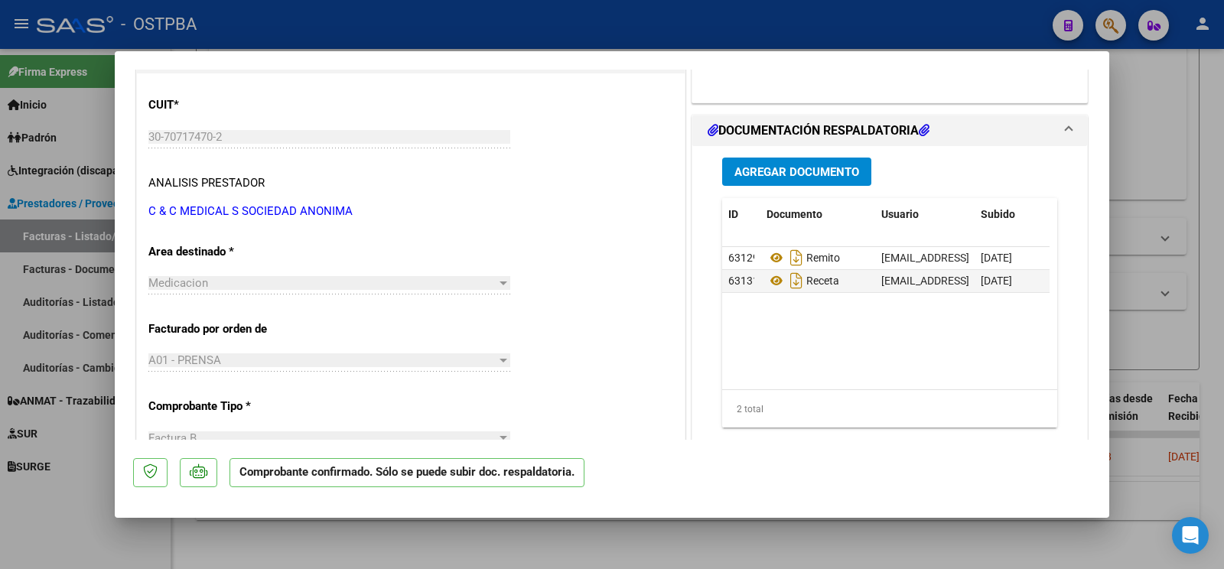
click at [804, 157] on div "Agregar Documento ID Documento Usuario Subido Acción 63129 Remito ostpbafarm@gm…" at bounding box center [890, 298] width 358 height 305
click at [807, 169] on span "Agregar Documento" at bounding box center [797, 172] width 125 height 14
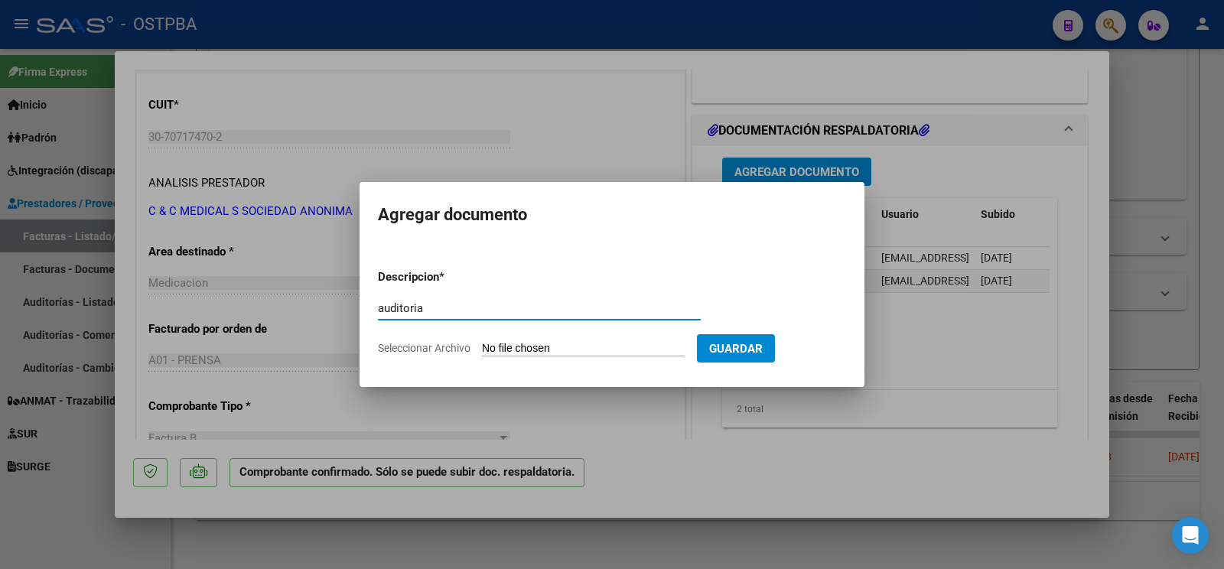
type input "auditoria"
click at [528, 348] on input "Seleccionar Archivo" at bounding box center [583, 349] width 203 height 15
type input "C:\fakepath\auditoria raña.pdf"
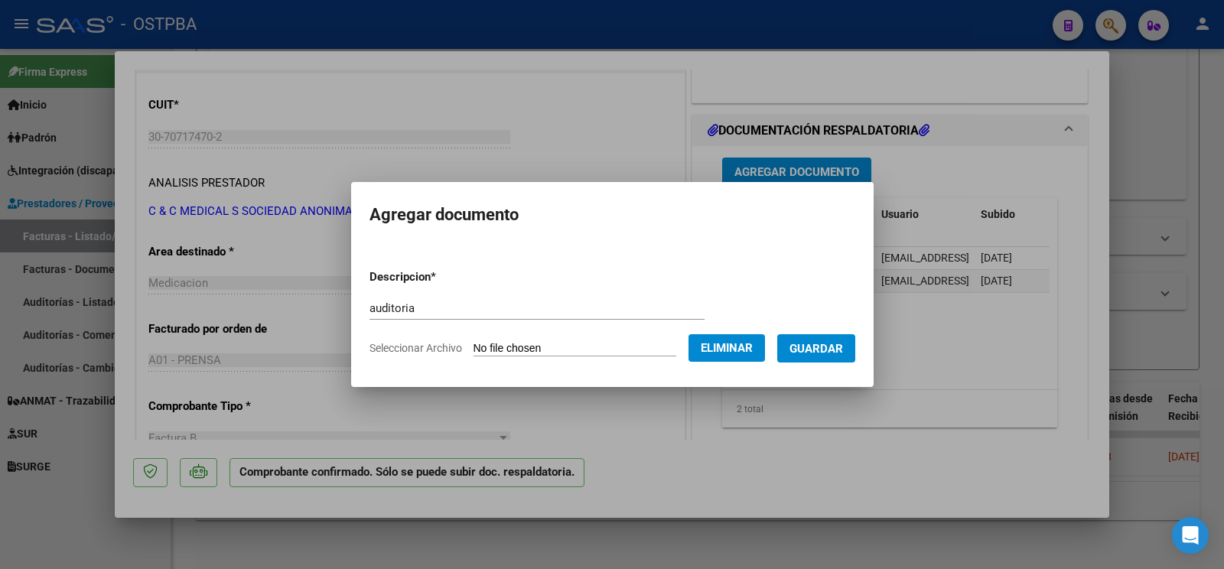
click at [833, 349] on span "Guardar" at bounding box center [817, 349] width 54 height 14
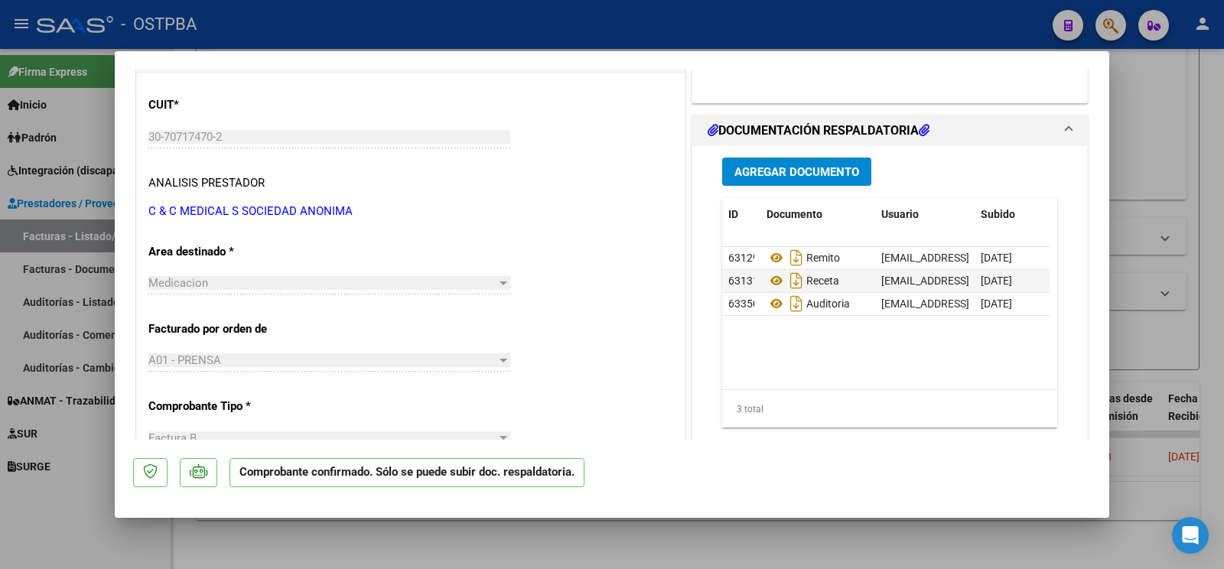
click at [96, 540] on div at bounding box center [612, 284] width 1224 height 569
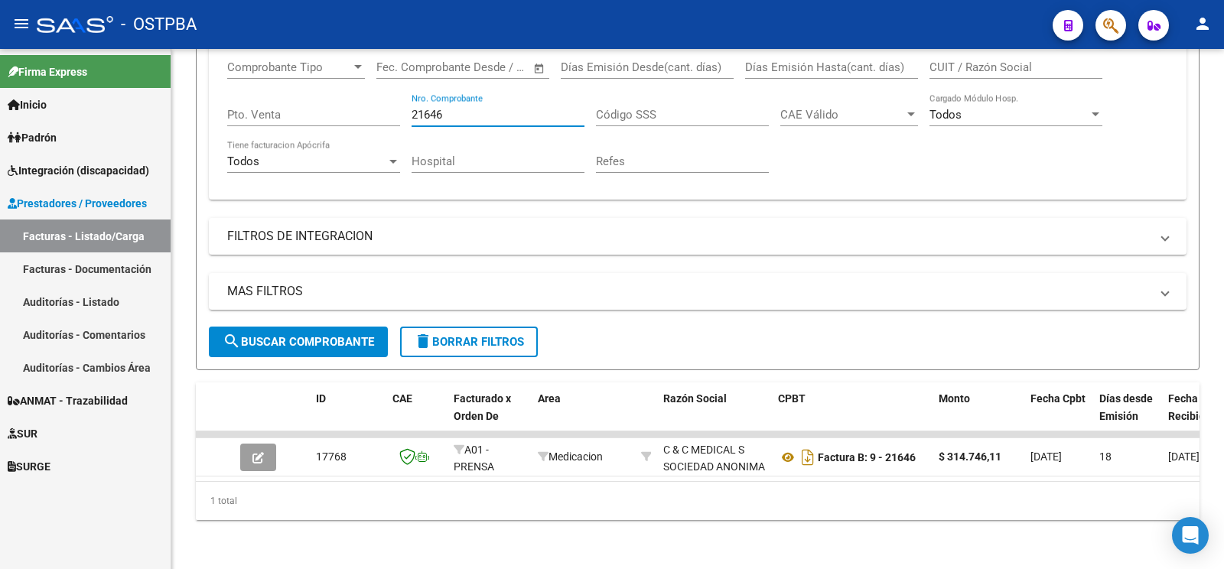
drag, startPoint x: 493, startPoint y: 102, endPoint x: 0, endPoint y: 15, distance: 500.3
click at [412, 108] on input "21646" at bounding box center [498, 115] width 173 height 14
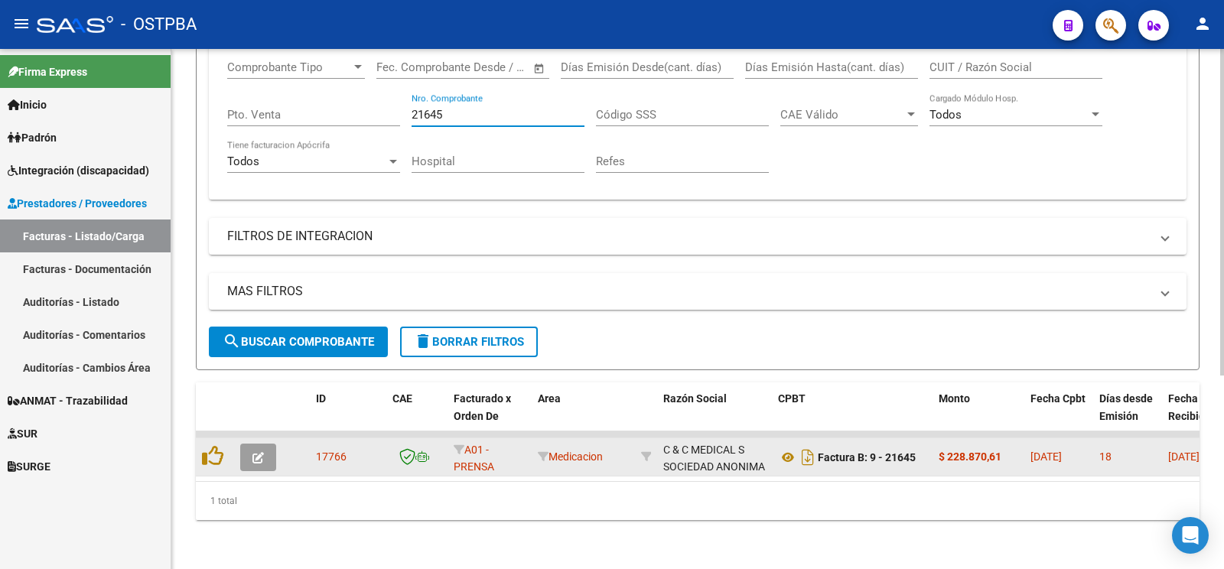
type input "21645"
click at [264, 445] on button "button" at bounding box center [258, 458] width 36 height 28
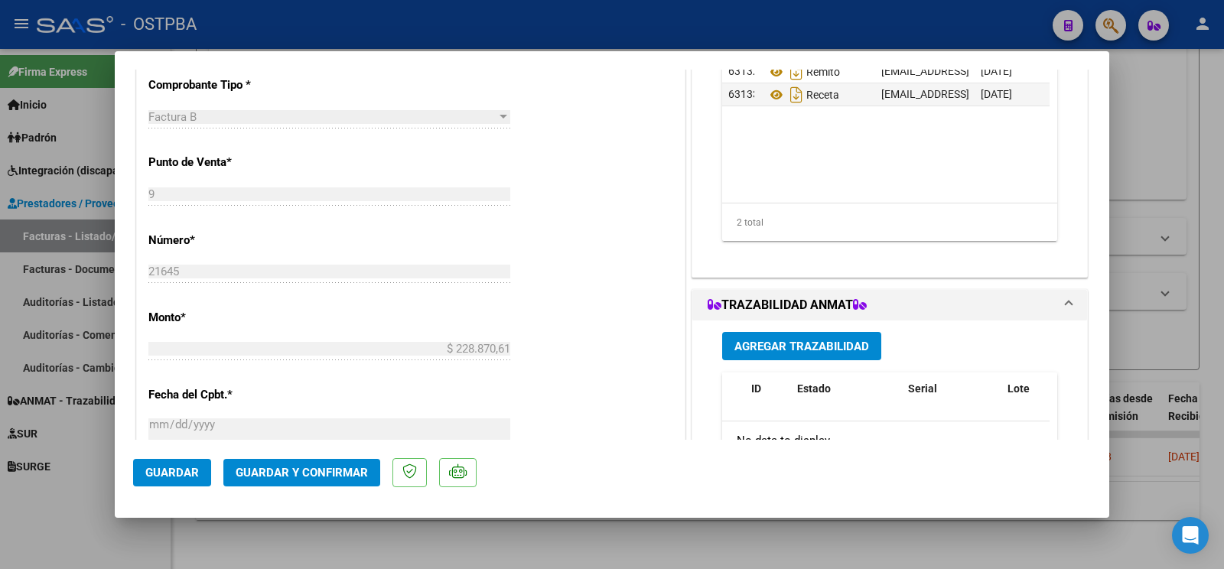
scroll to position [723, 0]
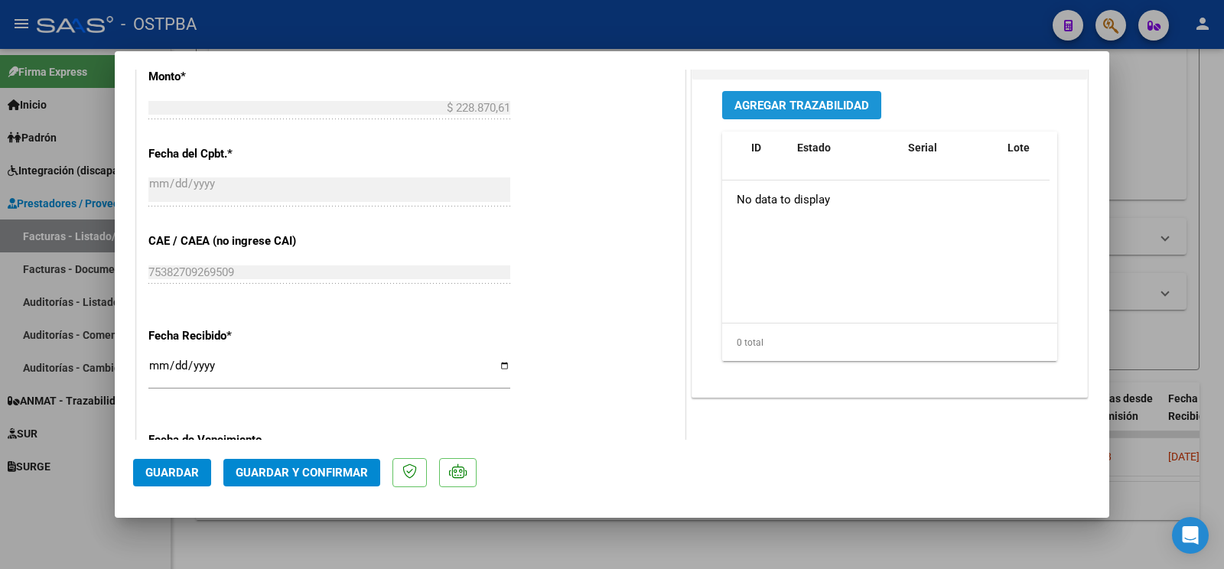
click at [823, 111] on span "Agregar Trazabilidad" at bounding box center [802, 106] width 135 height 14
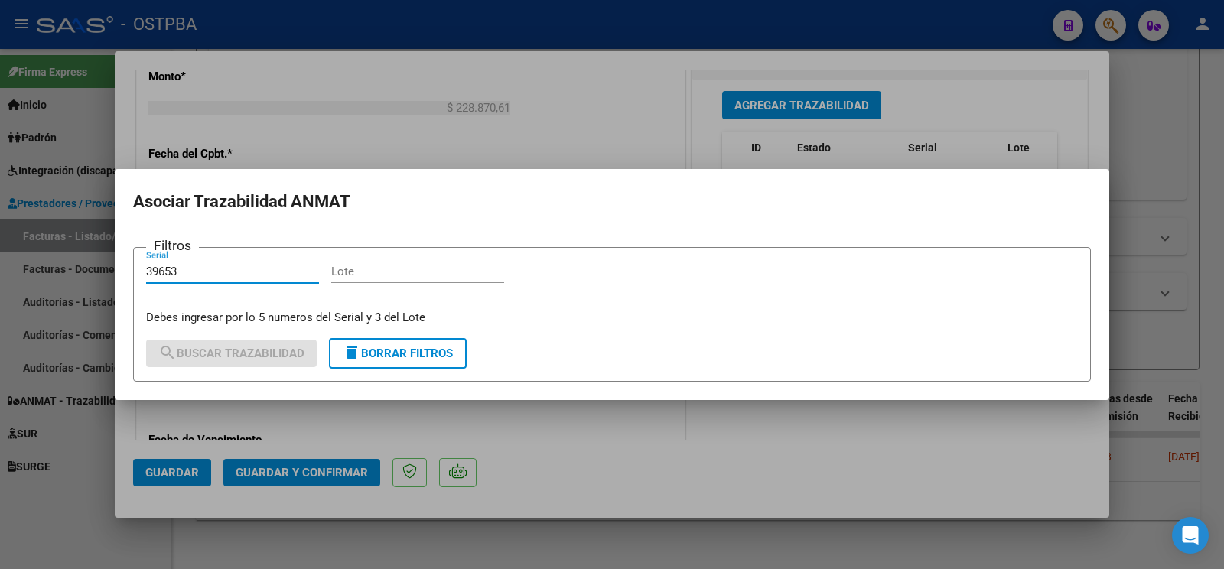
type input "39653"
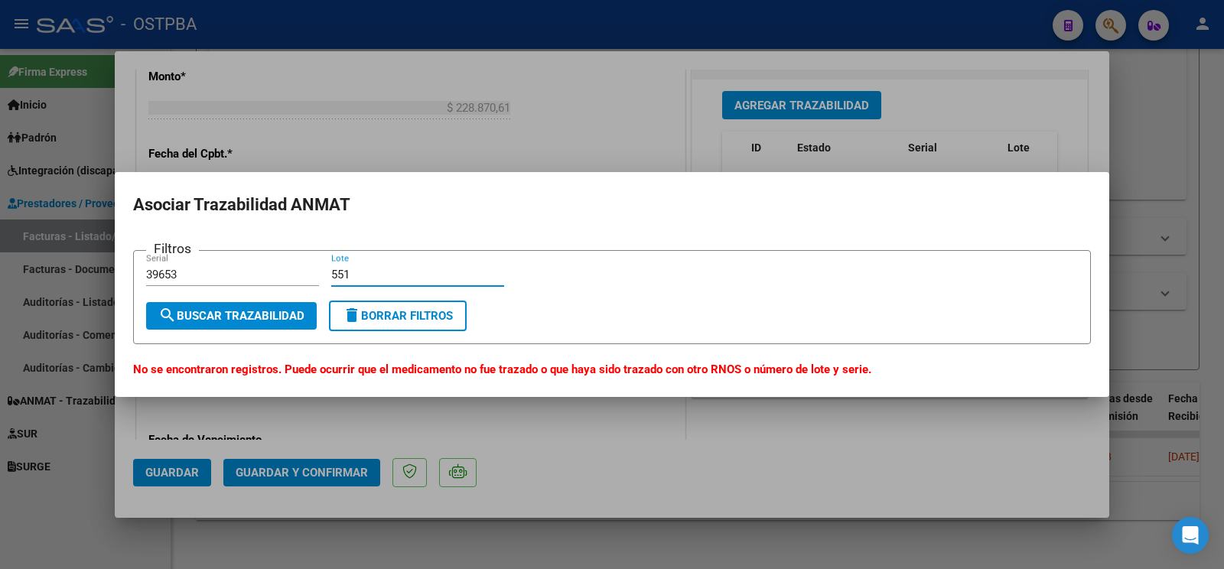
type input "551"
drag, startPoint x: 219, startPoint y: 282, endPoint x: 0, endPoint y: 80, distance: 298.4
click at [146, 268] on input "39653" at bounding box center [232, 275] width 173 height 14
type input "29392"
drag, startPoint x: 377, startPoint y: 269, endPoint x: 90, endPoint y: 246, distance: 287.9
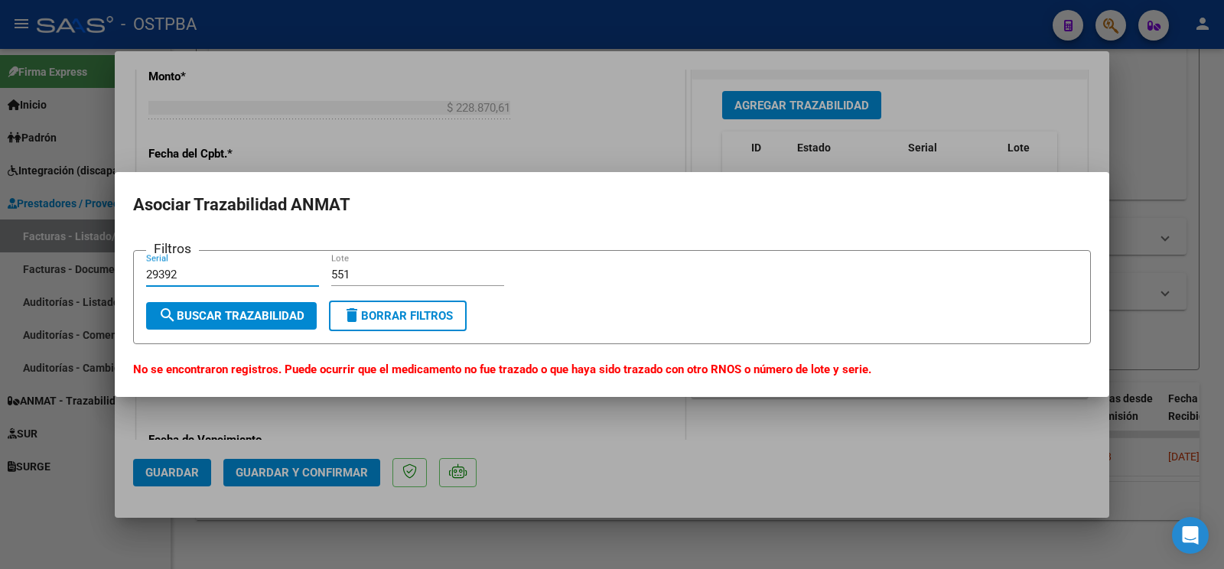
click at [331, 268] on input "551" at bounding box center [417, 275] width 173 height 14
type input "485"
click at [107, 448] on div at bounding box center [612, 284] width 1224 height 569
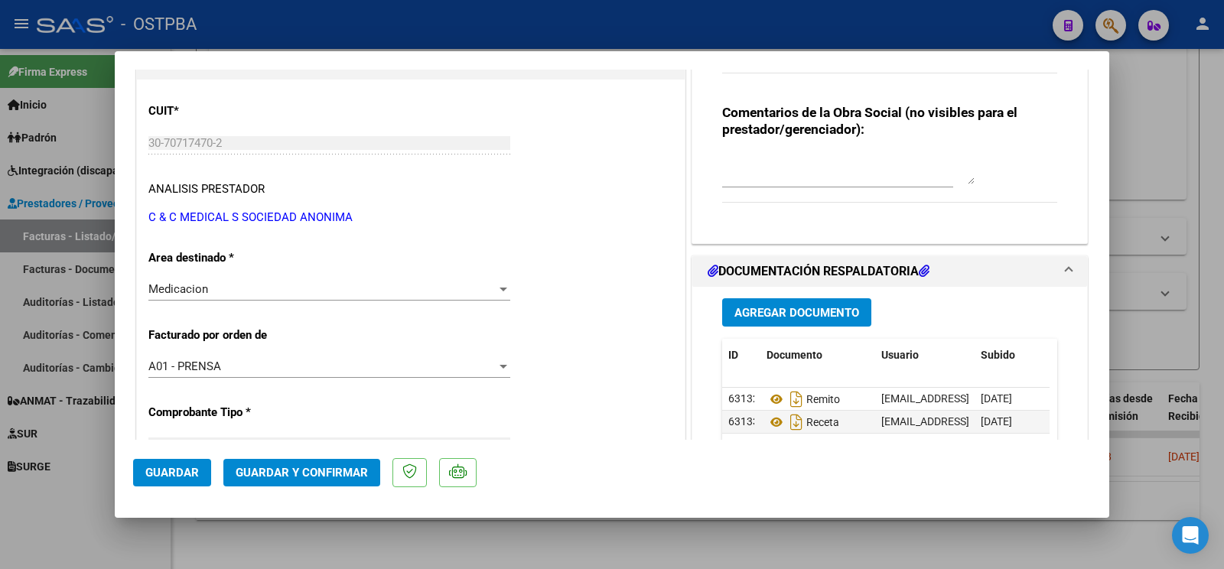
scroll to position [80, 0]
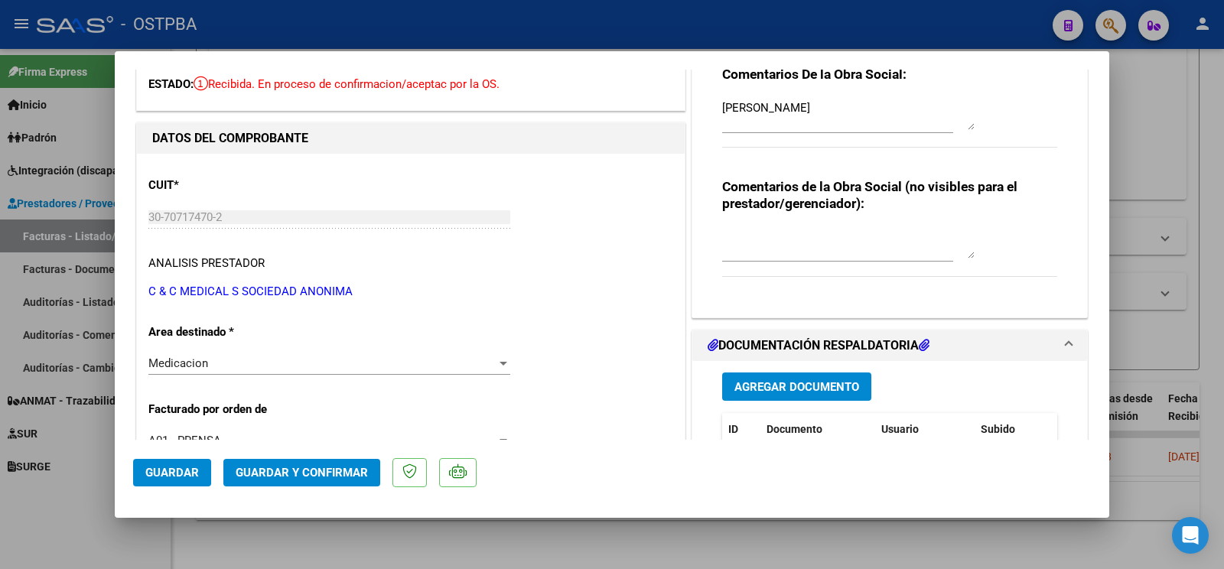
click at [328, 458] on mat-dialog-actions "Guardar Guardar y Confirmar" at bounding box center [612, 470] width 958 height 60
click at [347, 468] on button "Guardar y Confirmar" at bounding box center [301, 473] width 157 height 28
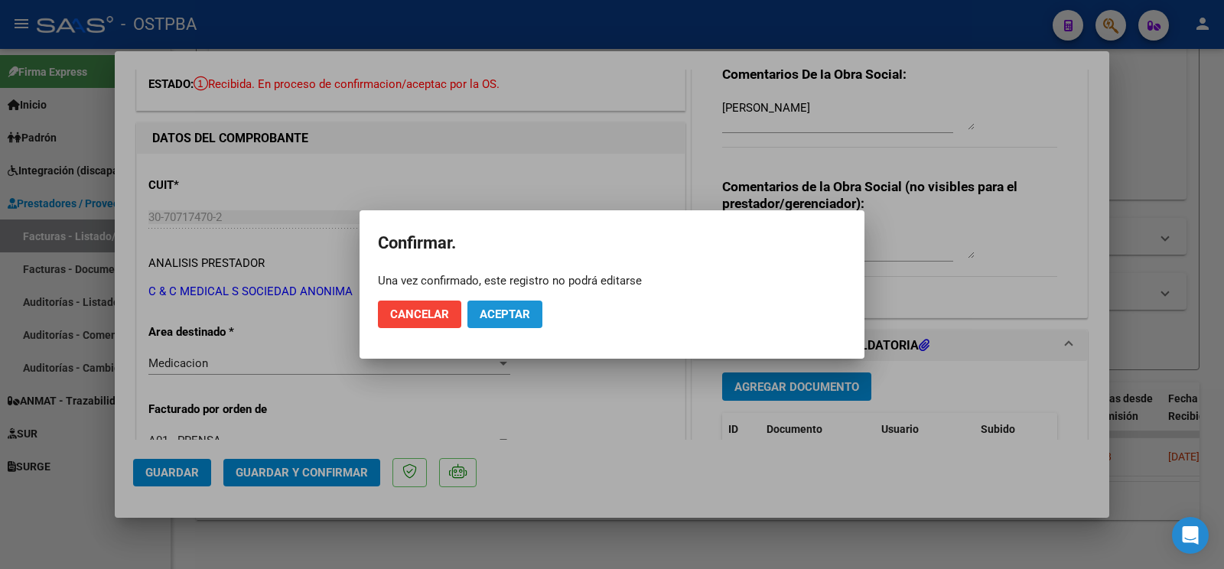
click at [491, 317] on span "Aceptar" at bounding box center [505, 315] width 51 height 14
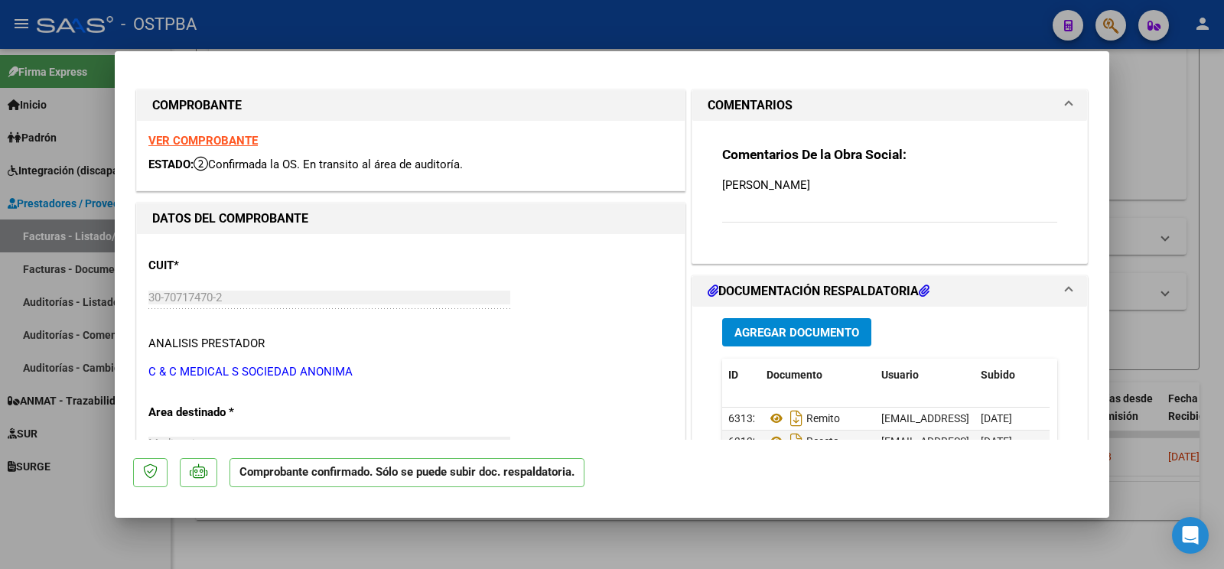
scroll to position [241, 0]
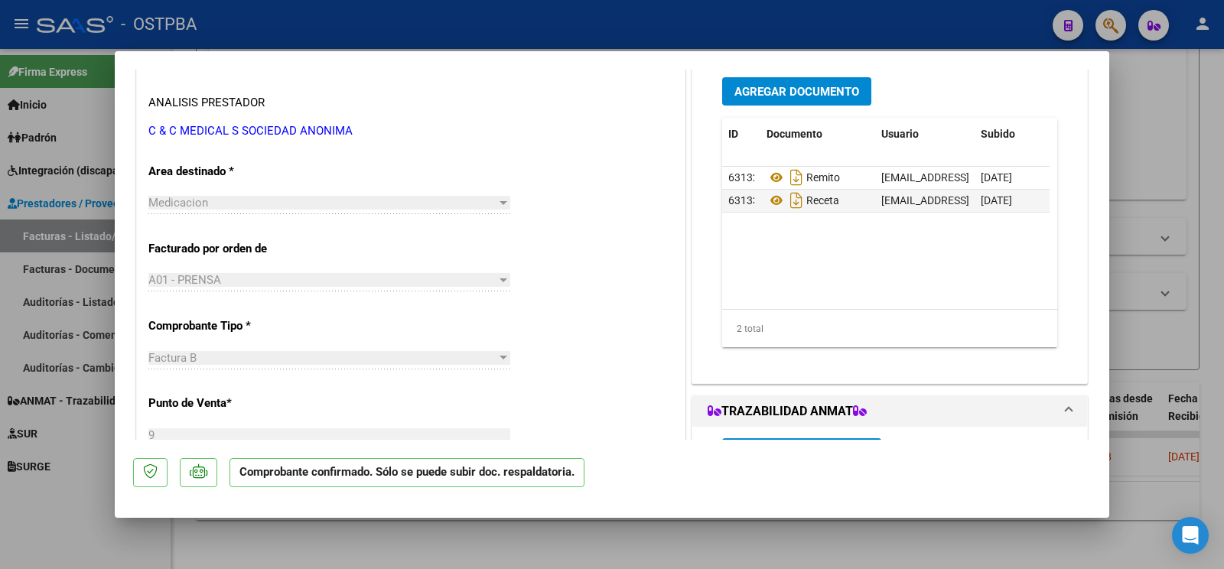
click at [808, 109] on div "Agregar Documento ID Documento Usuario Subido Acción 63132 Remito ostpbafarm@gm…" at bounding box center [890, 218] width 358 height 305
click at [808, 100] on button "Agregar Documento" at bounding box center [796, 91] width 149 height 28
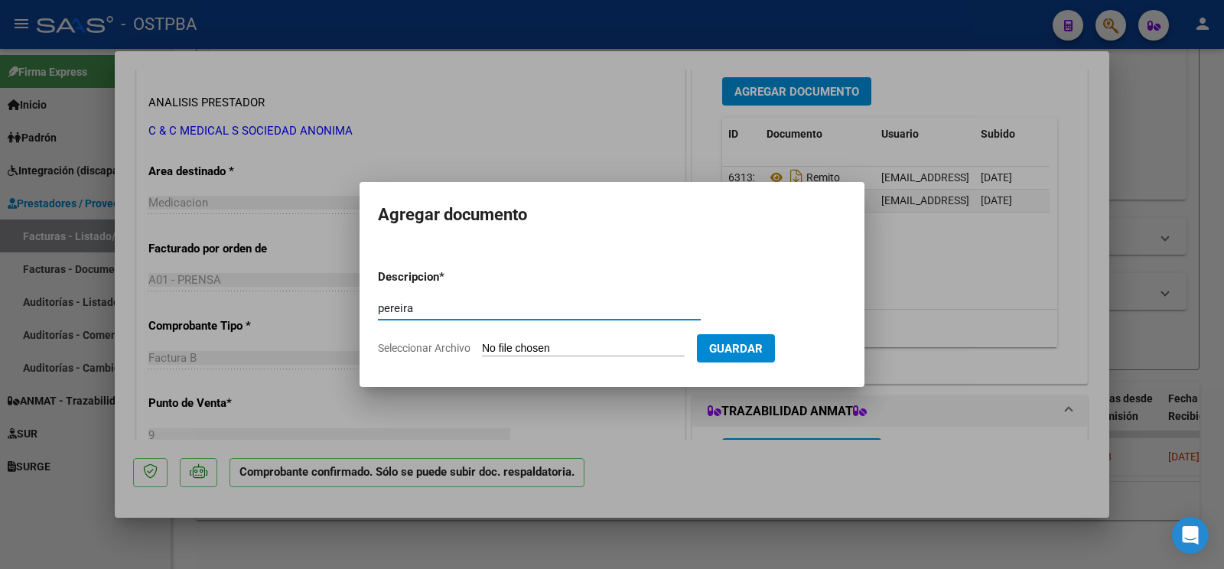
type input "pereira"
click at [520, 344] on input "Seleccionar Archivo" at bounding box center [583, 349] width 203 height 15
type input "C:\fakepath\auditoria pereira.pdf"
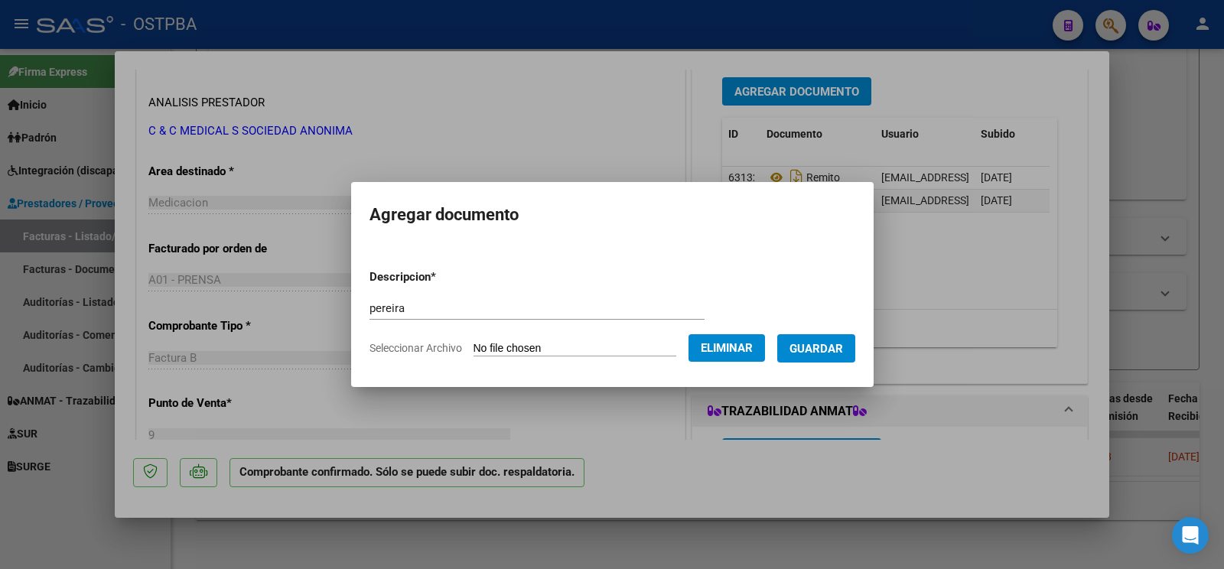
click at [819, 349] on span "Guardar" at bounding box center [817, 349] width 54 height 14
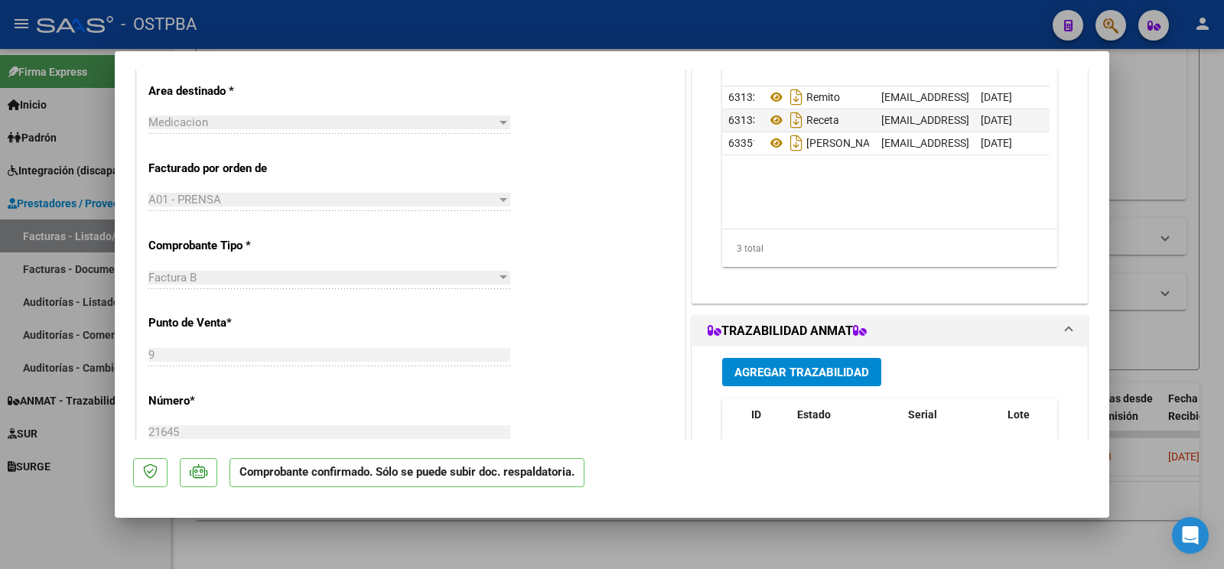
scroll to position [0, 78]
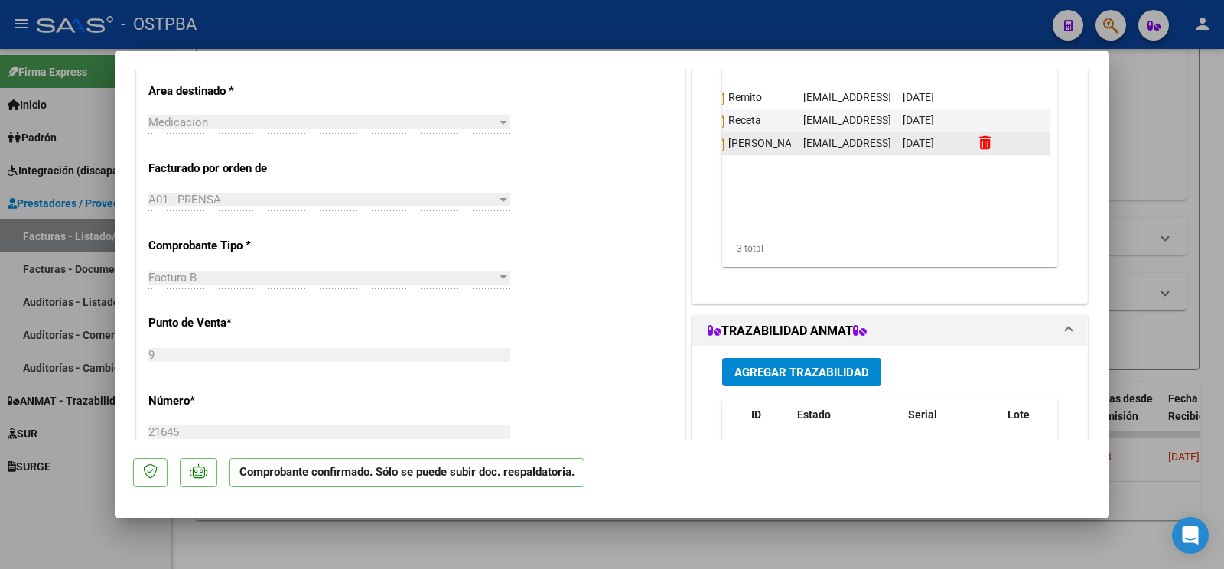
click at [980, 150] on icon at bounding box center [985, 142] width 11 height 15
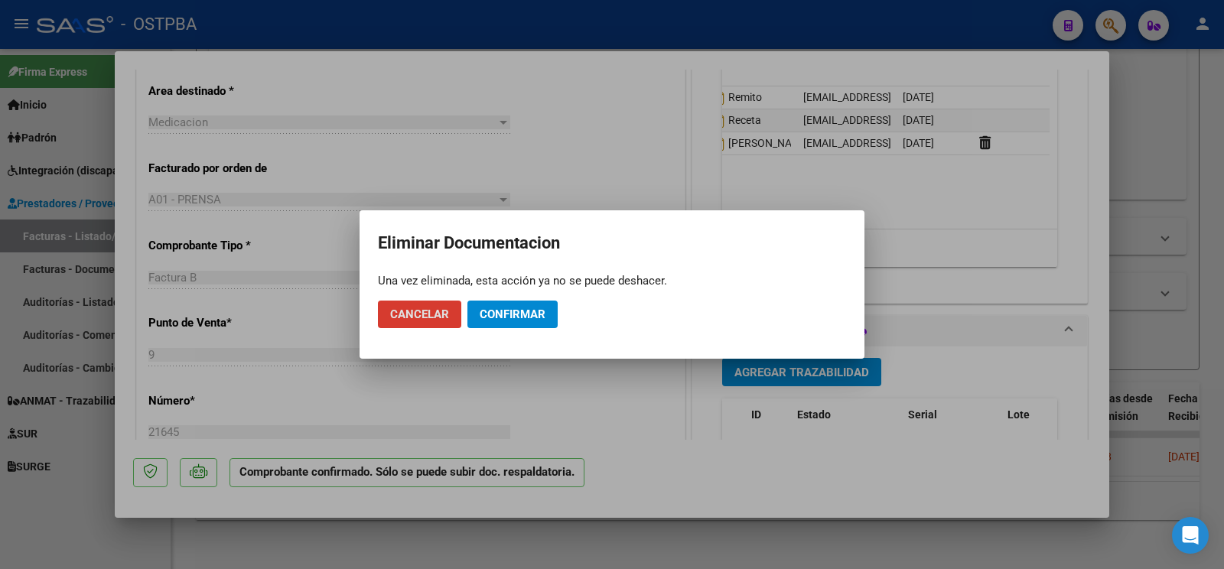
click at [529, 307] on button "Confirmar" at bounding box center [513, 315] width 90 height 28
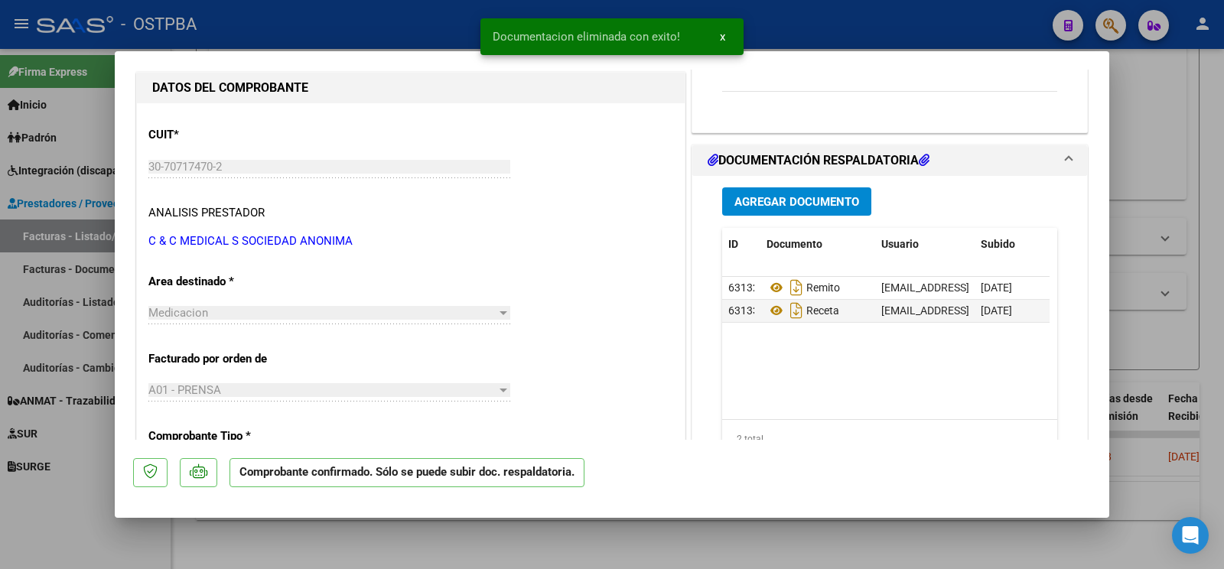
scroll to position [80, 0]
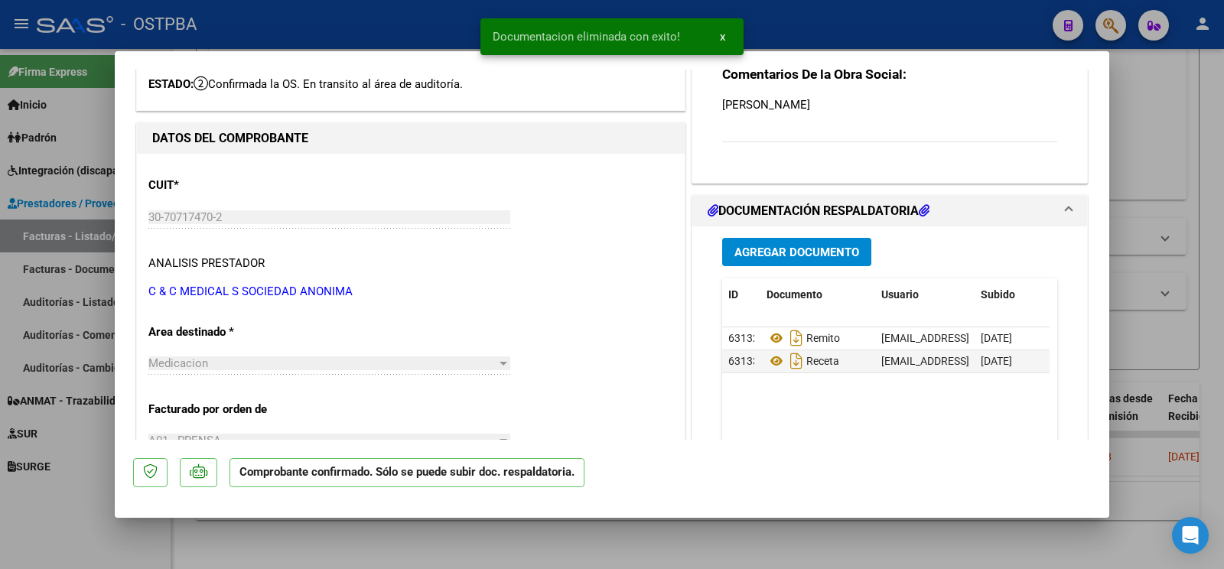
click at [785, 271] on div "Agregar Documento ID Documento Usuario Subido Acción 63132 Remito ostpbafarm@gm…" at bounding box center [890, 379] width 358 height 305
click at [784, 262] on button "Agregar Documento" at bounding box center [796, 252] width 149 height 28
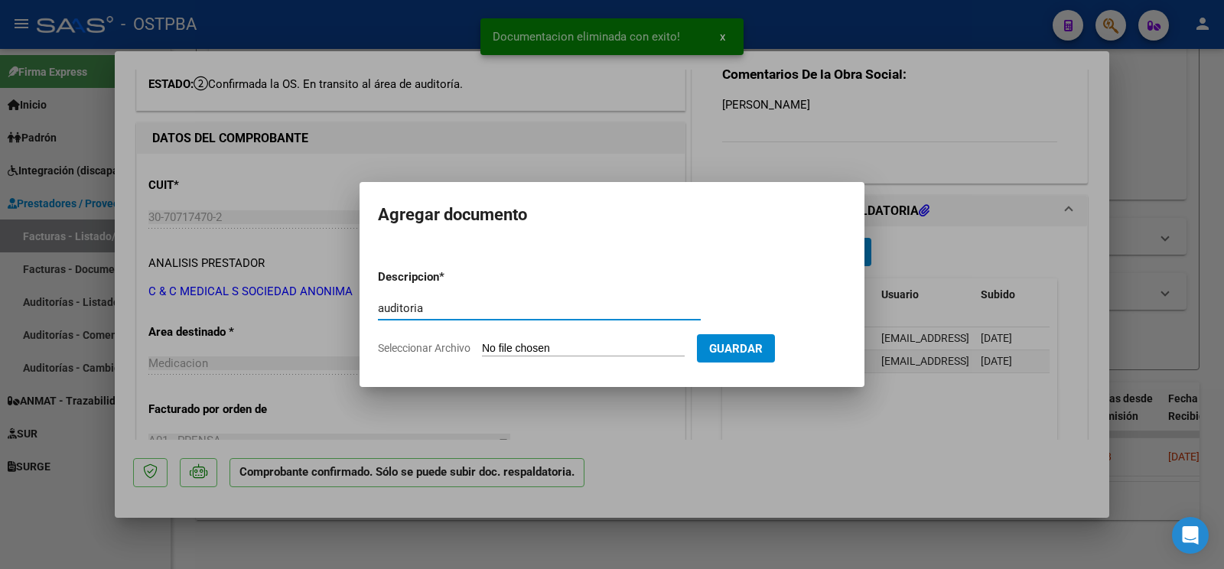
type input "auditoria"
click at [500, 347] on input "Seleccionar Archivo" at bounding box center [583, 349] width 203 height 15
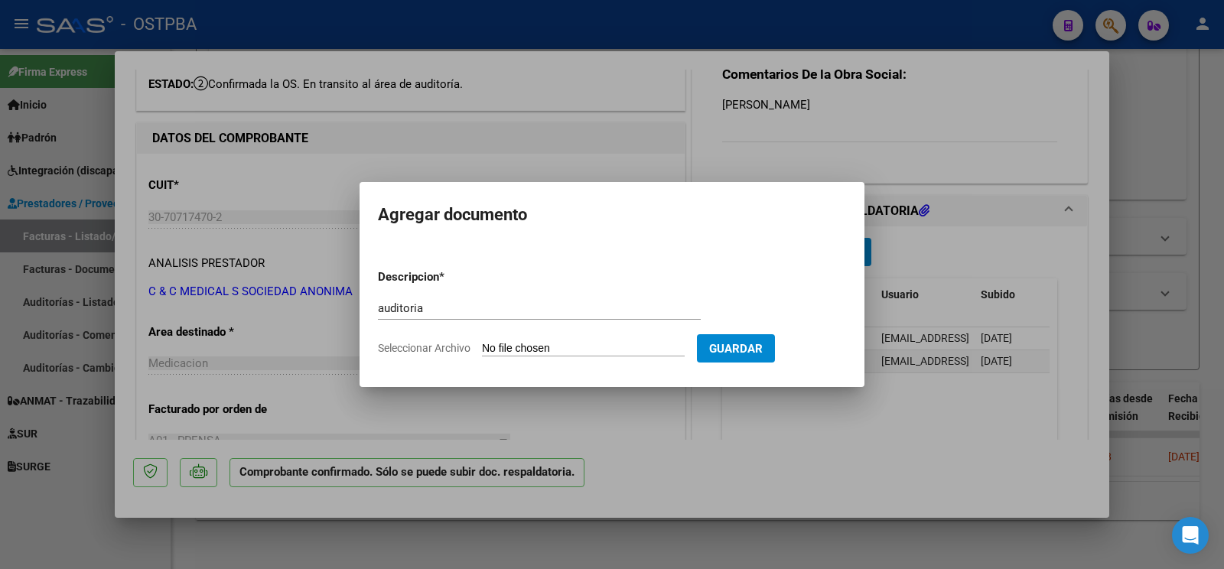
type input "C:\fakepath\auditoria pereira.pdf"
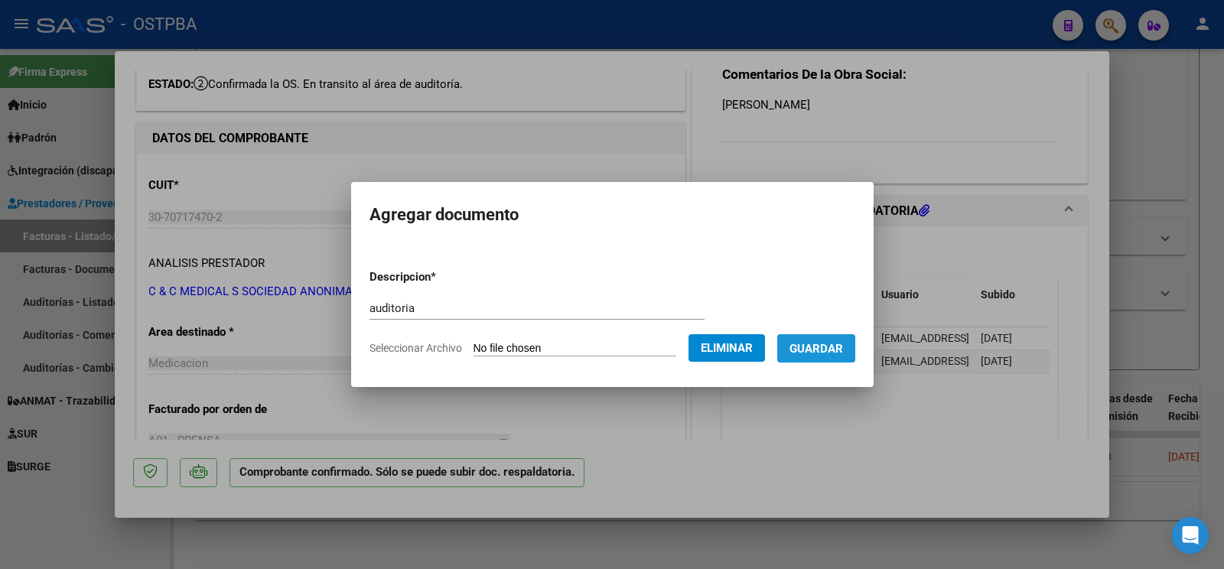
click at [810, 352] on span "Guardar" at bounding box center [817, 349] width 54 height 14
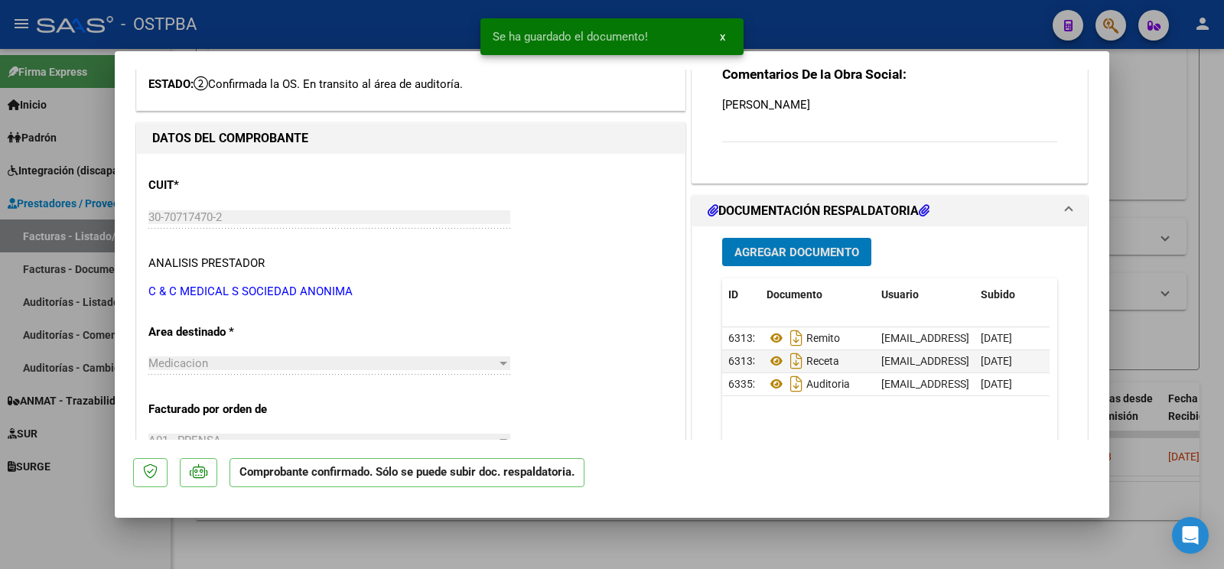
click at [62, 519] on div at bounding box center [612, 284] width 1224 height 569
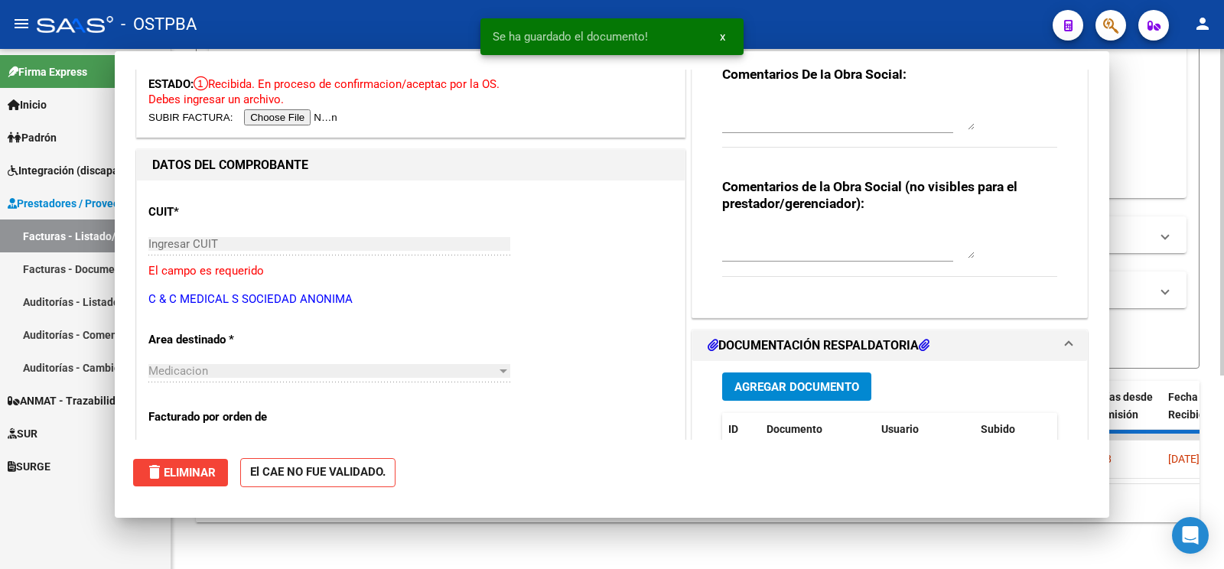
scroll to position [0, 0]
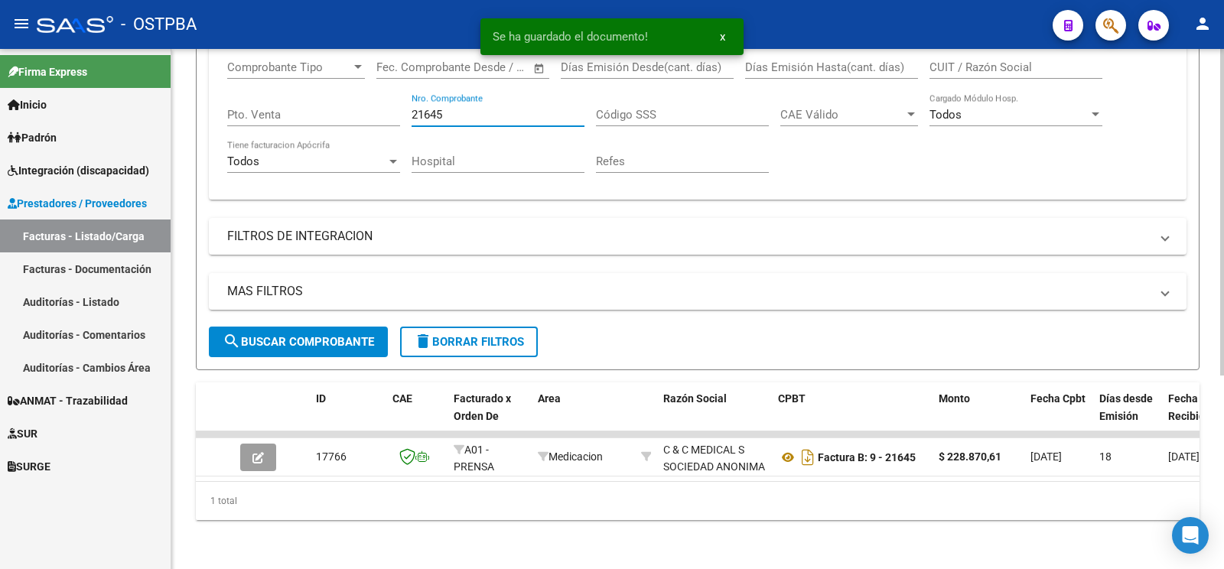
drag, startPoint x: 478, startPoint y: 111, endPoint x: 93, endPoint y: 4, distance: 399.6
click at [412, 108] on input "21645" at bounding box center [498, 115] width 173 height 14
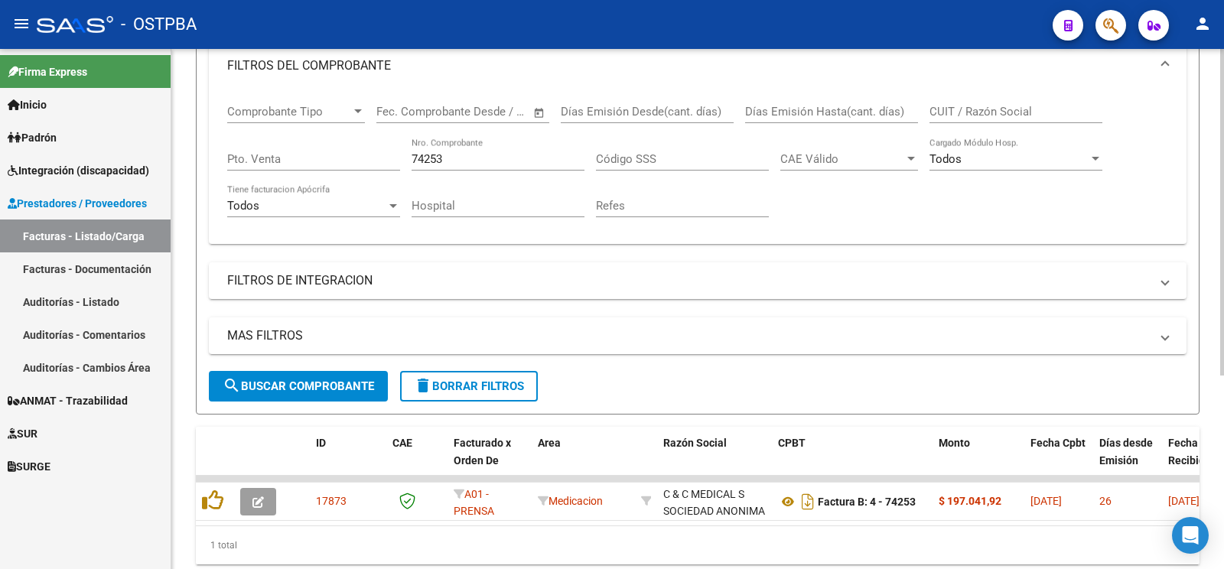
click at [497, 148] on div "74253 Nro. Comprobante" at bounding box center [498, 154] width 173 height 33
drag, startPoint x: 497, startPoint y: 164, endPoint x: 0, endPoint y: 19, distance: 518.0
click at [412, 152] on input "74253" at bounding box center [498, 159] width 173 height 14
type input "74253"
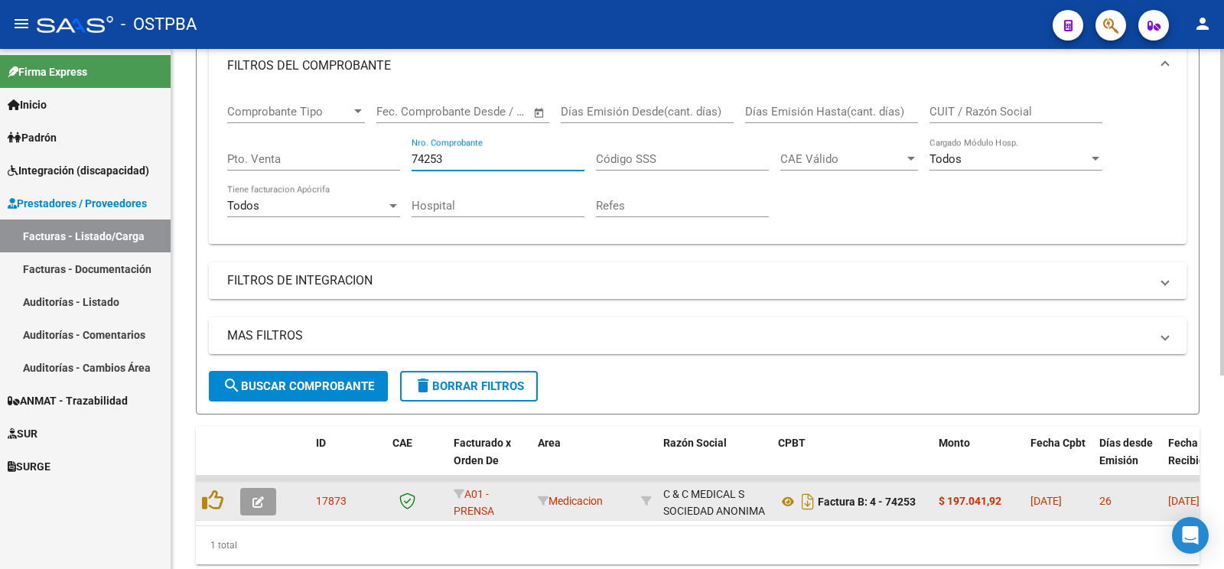
click at [264, 496] on button "button" at bounding box center [258, 502] width 36 height 28
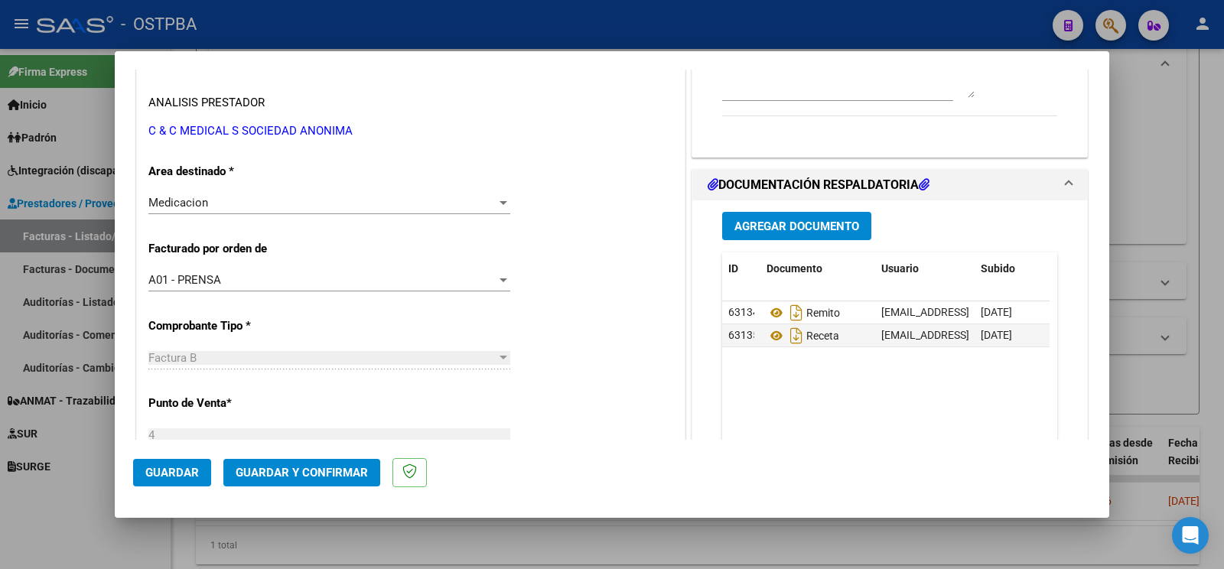
scroll to position [562, 0]
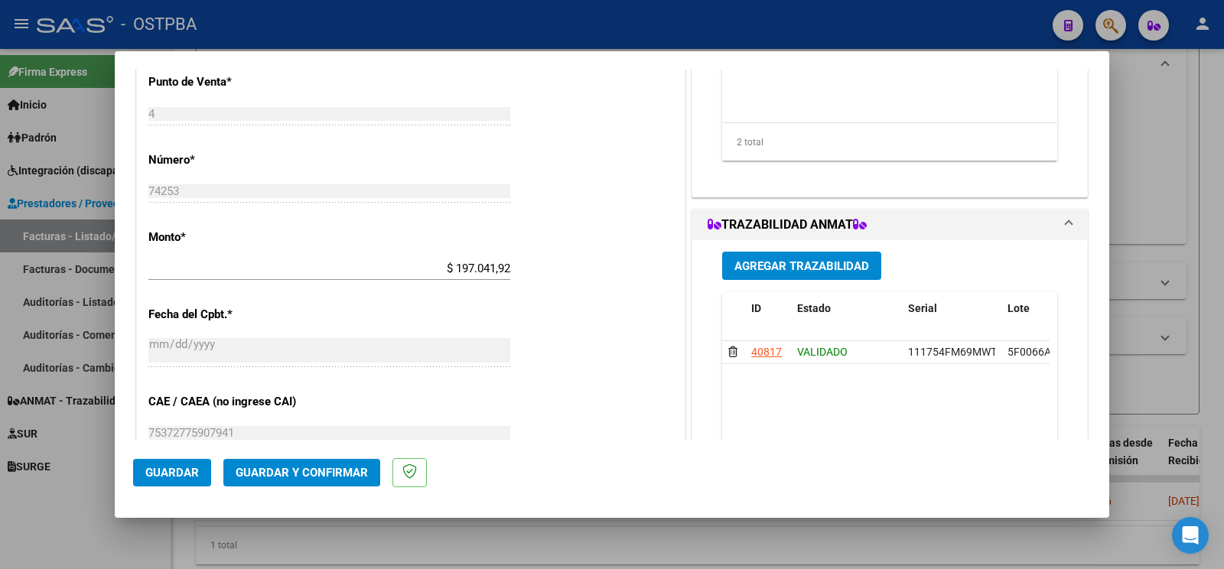
click at [328, 459] on button "Guardar y Confirmar" at bounding box center [301, 473] width 157 height 28
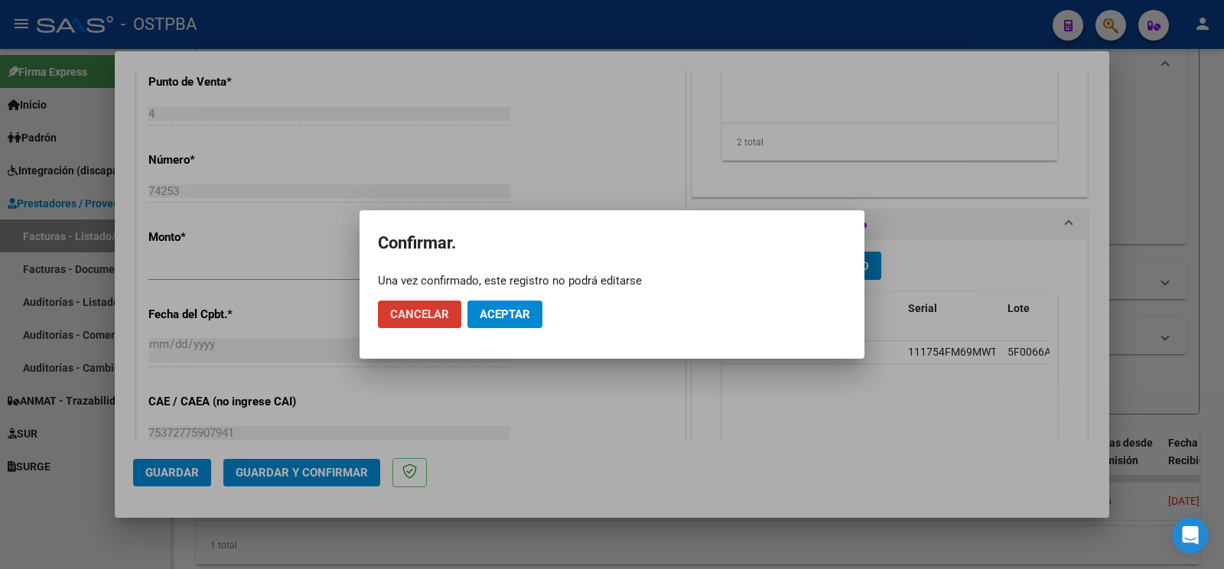
click at [512, 321] on button "Aceptar" at bounding box center [505, 315] width 75 height 28
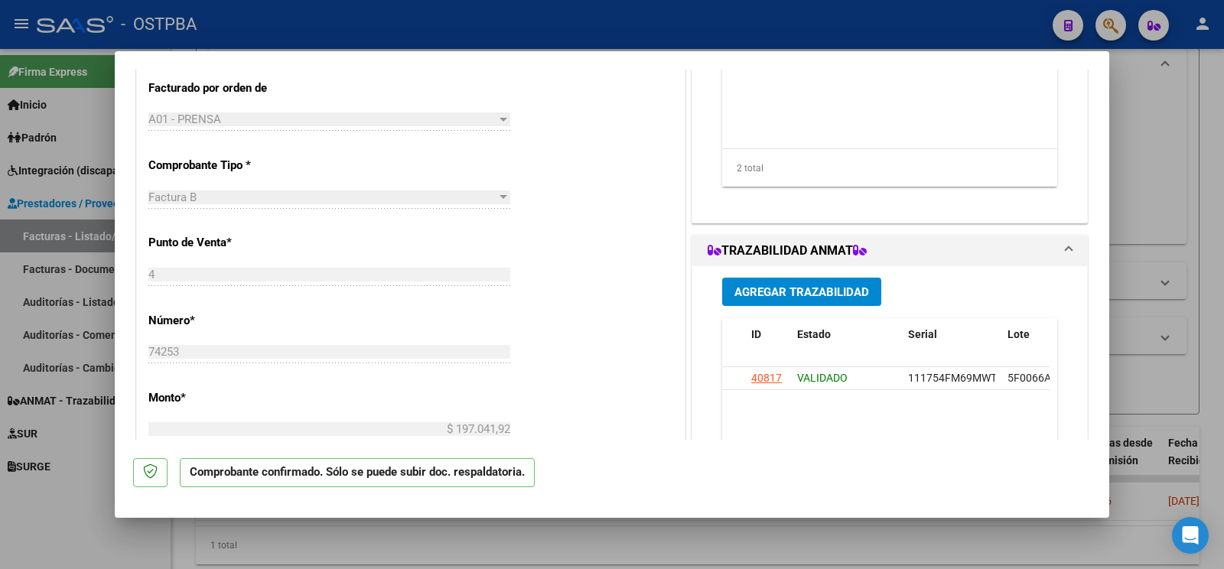
scroll to position [161, 0]
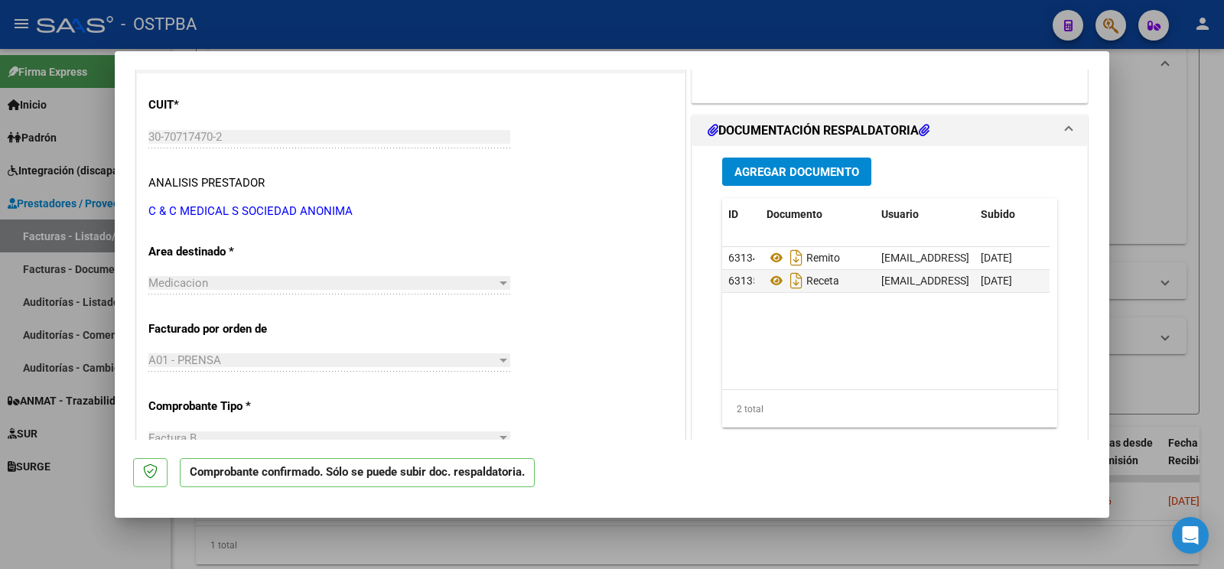
click at [826, 186] on button "Agregar Documento" at bounding box center [796, 172] width 149 height 28
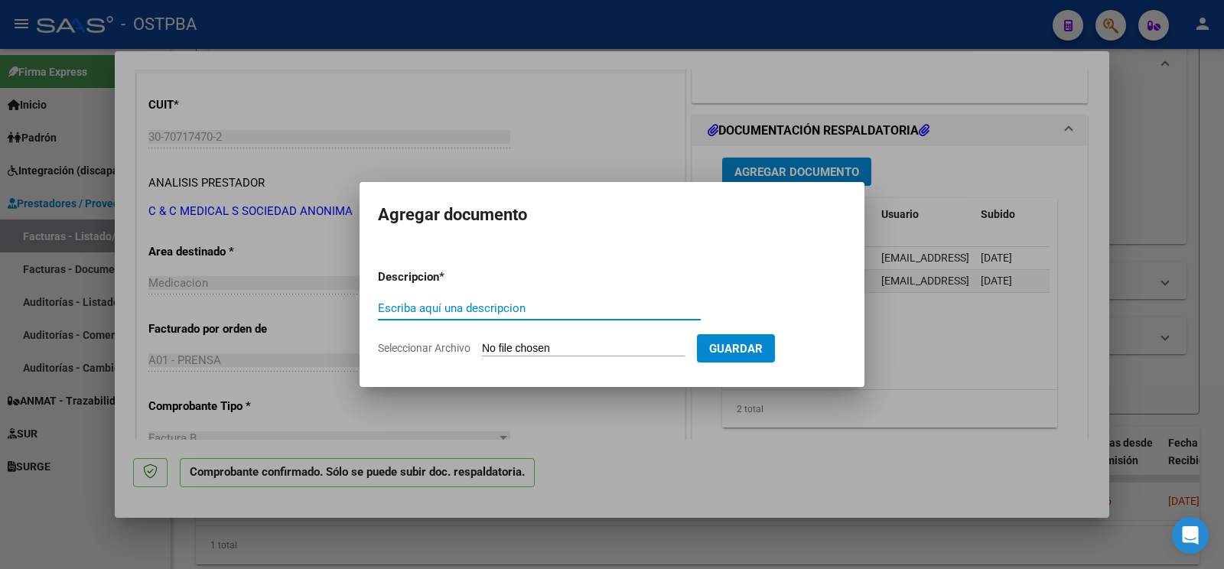
type input "a"
type input "auditoria"
click at [483, 350] on app-file-uploader "Seleccionar Archivo" at bounding box center [537, 348] width 319 height 14
click at [486, 349] on input "Seleccionar Archivo" at bounding box center [583, 349] width 203 height 15
type input "C:\fakepath\auditoria d auria.pdf"
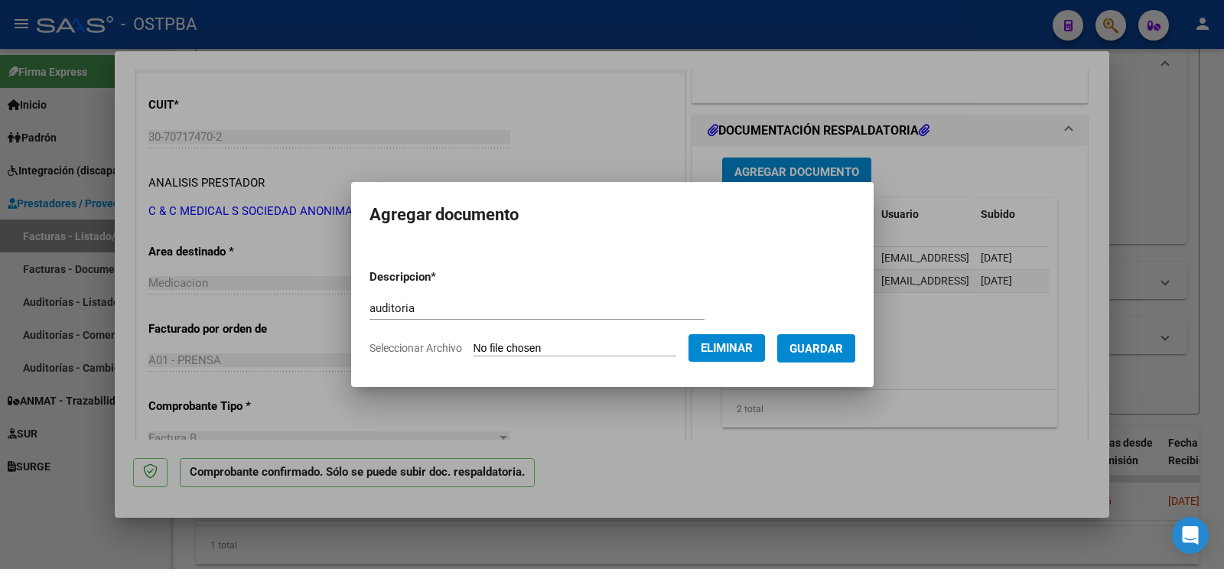
click at [814, 353] on span "Guardar" at bounding box center [817, 349] width 54 height 14
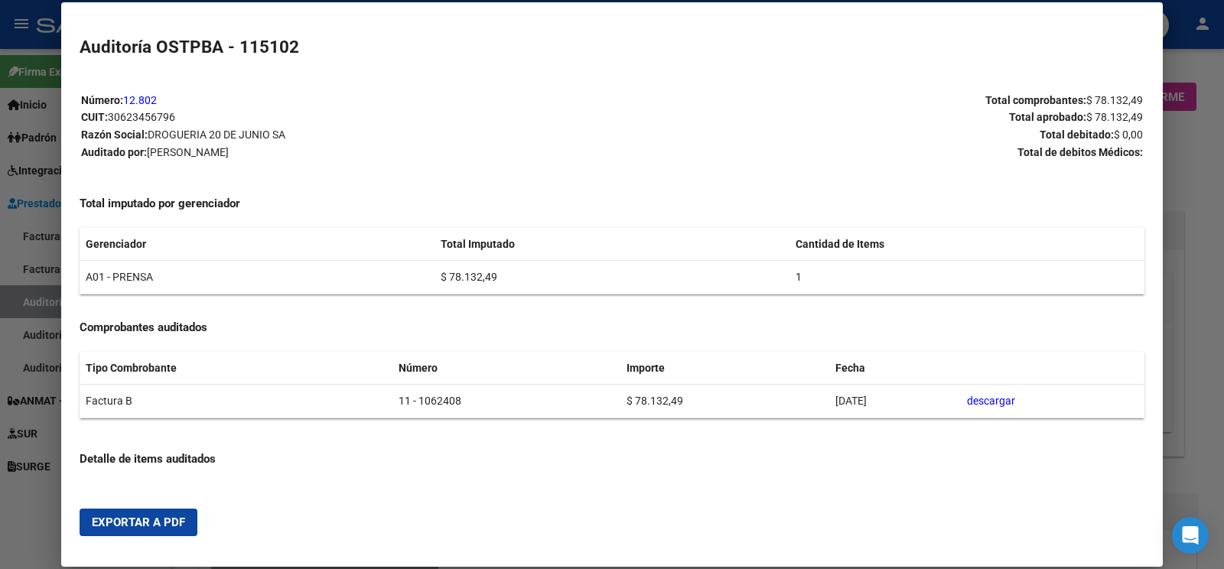
click at [49, 302] on div at bounding box center [612, 284] width 1224 height 569
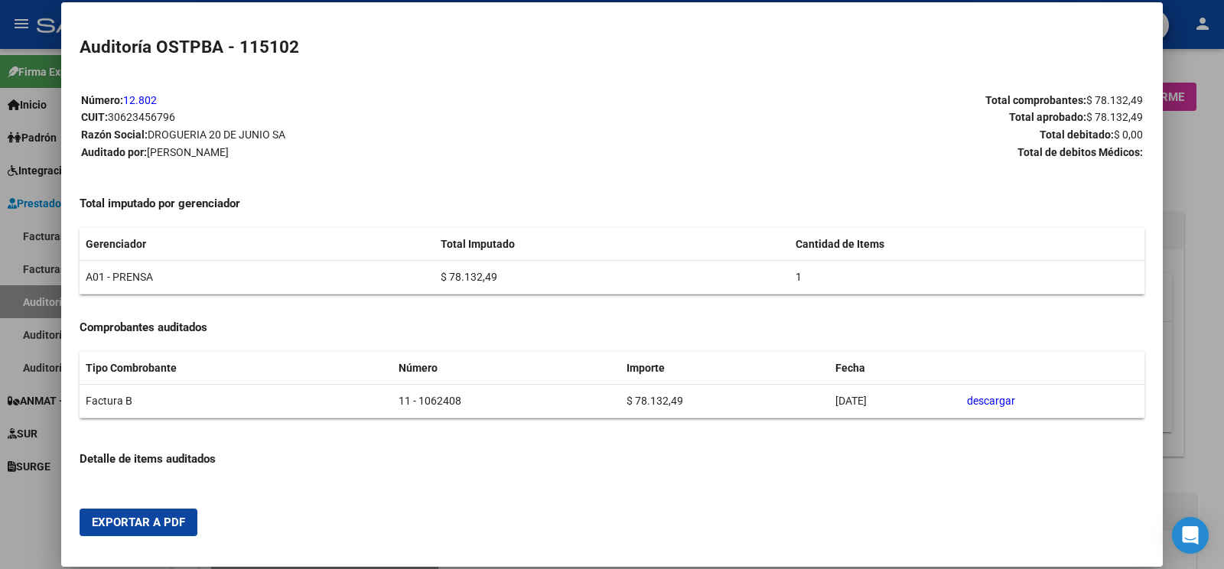
click at [92, 293] on div at bounding box center [612, 284] width 1224 height 569
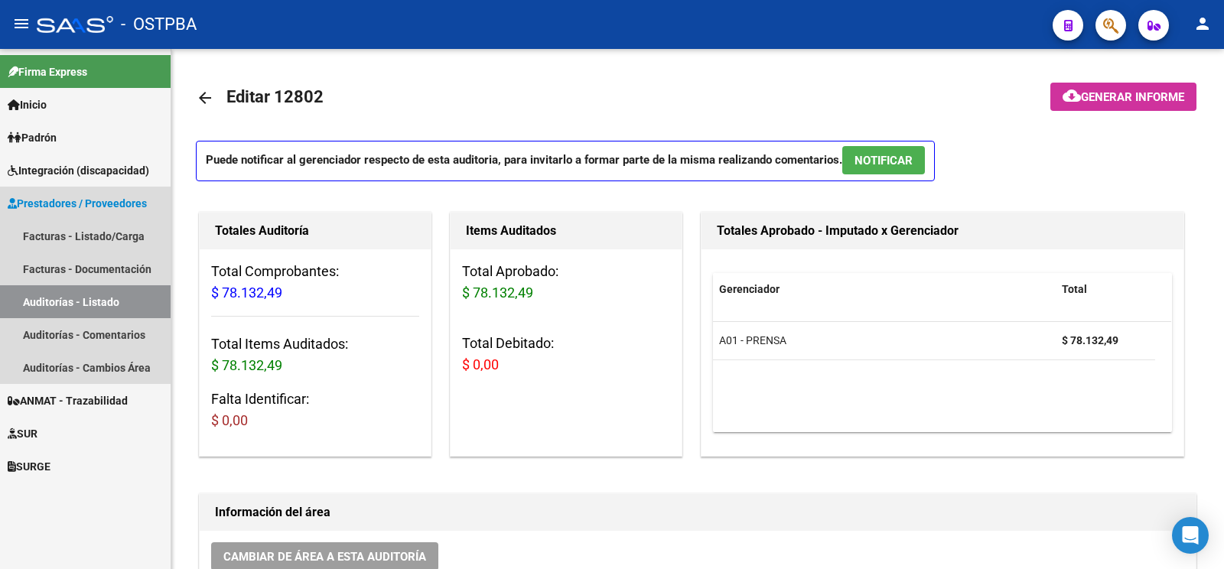
click at [95, 294] on link "Auditorías - Listado" at bounding box center [85, 301] width 171 height 33
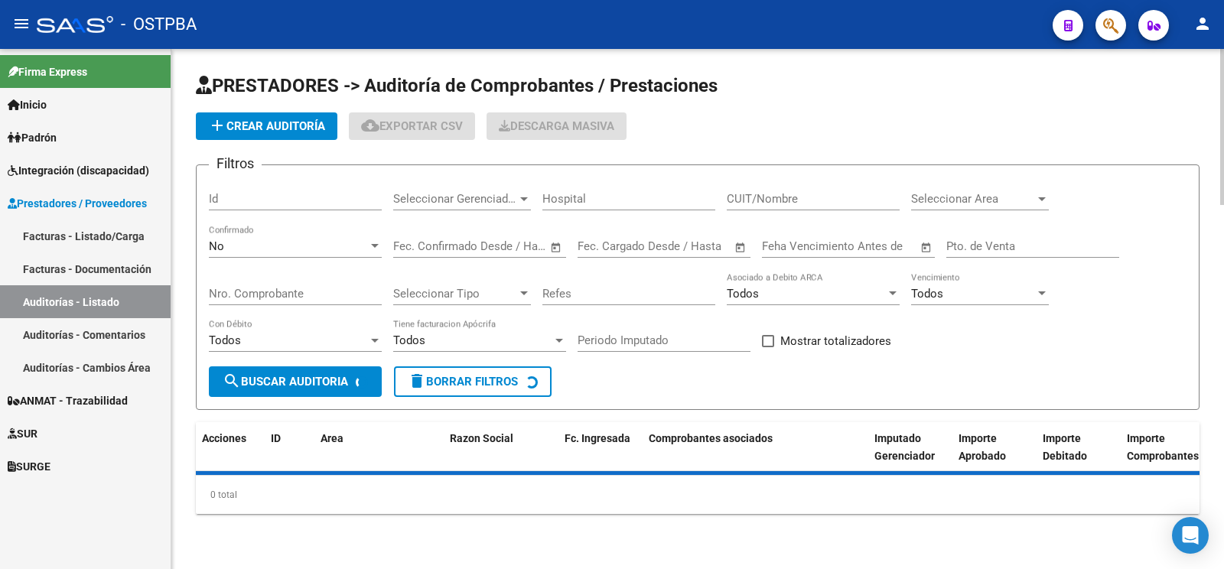
click at [285, 125] on span "add Crear Auditoría" at bounding box center [266, 126] width 117 height 14
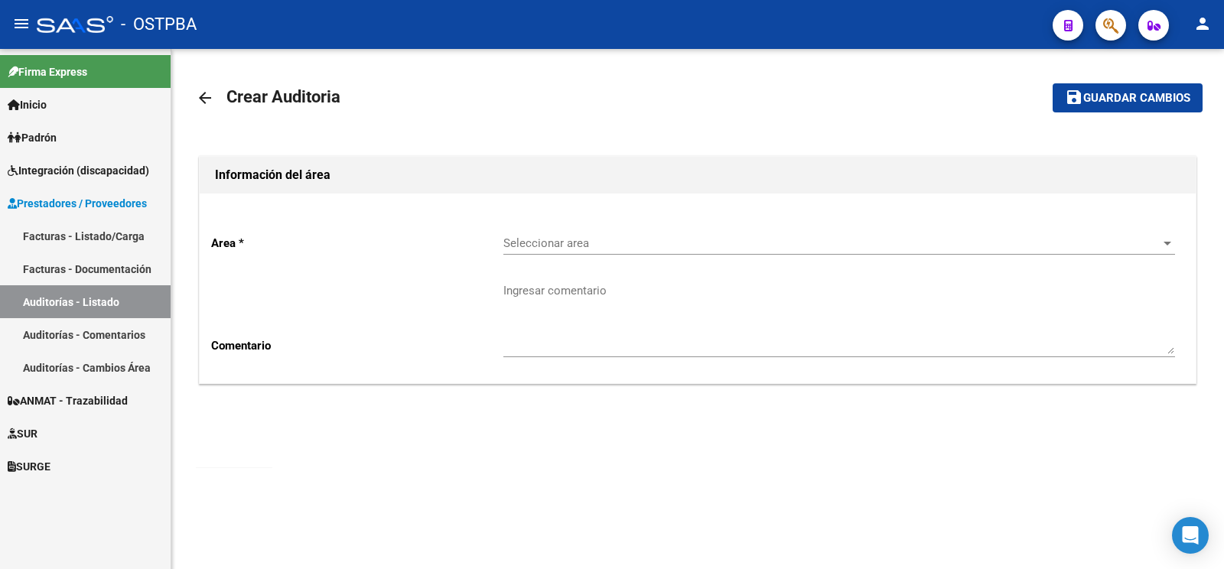
click at [548, 233] on div "Seleccionar area Seleccionar area" at bounding box center [840, 238] width 672 height 33
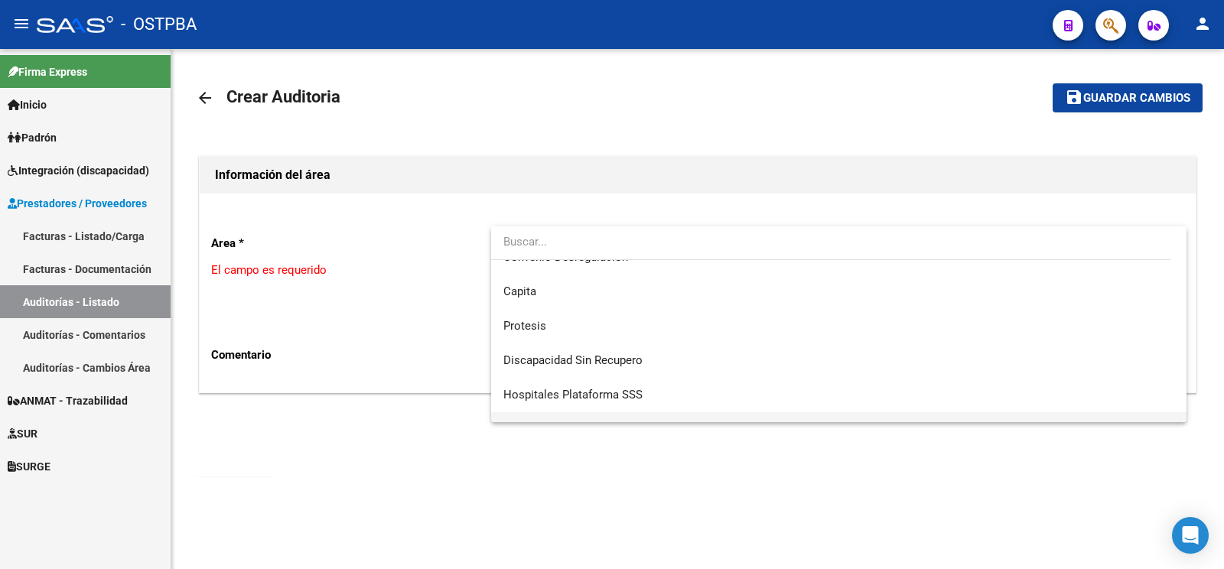
scroll to position [217, 0]
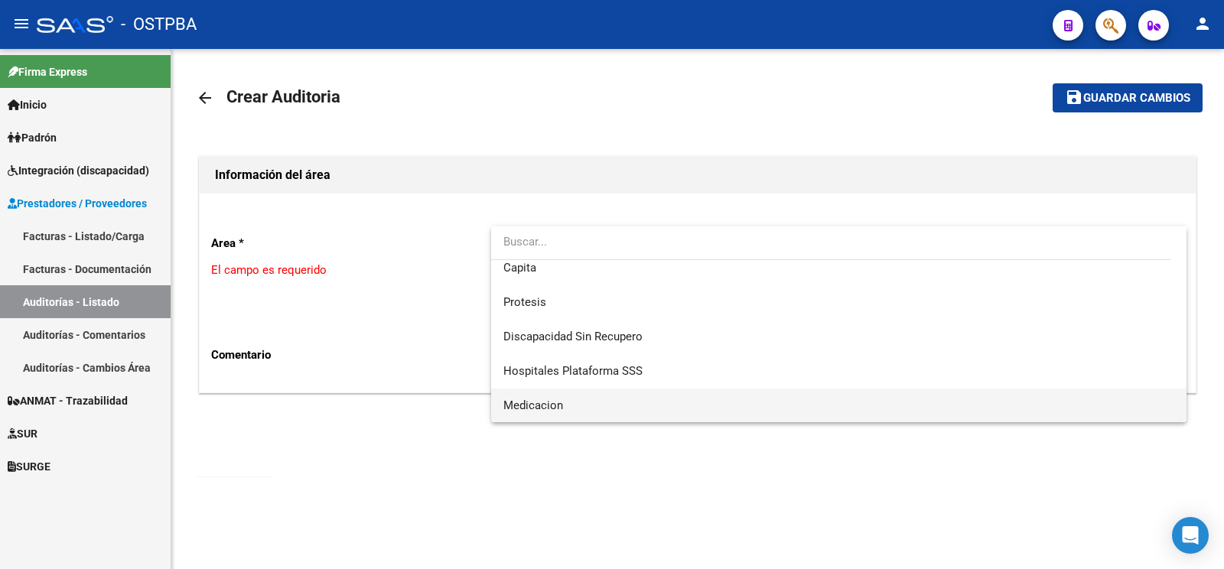
click at [559, 403] on span "Medicacion" at bounding box center [534, 406] width 60 height 14
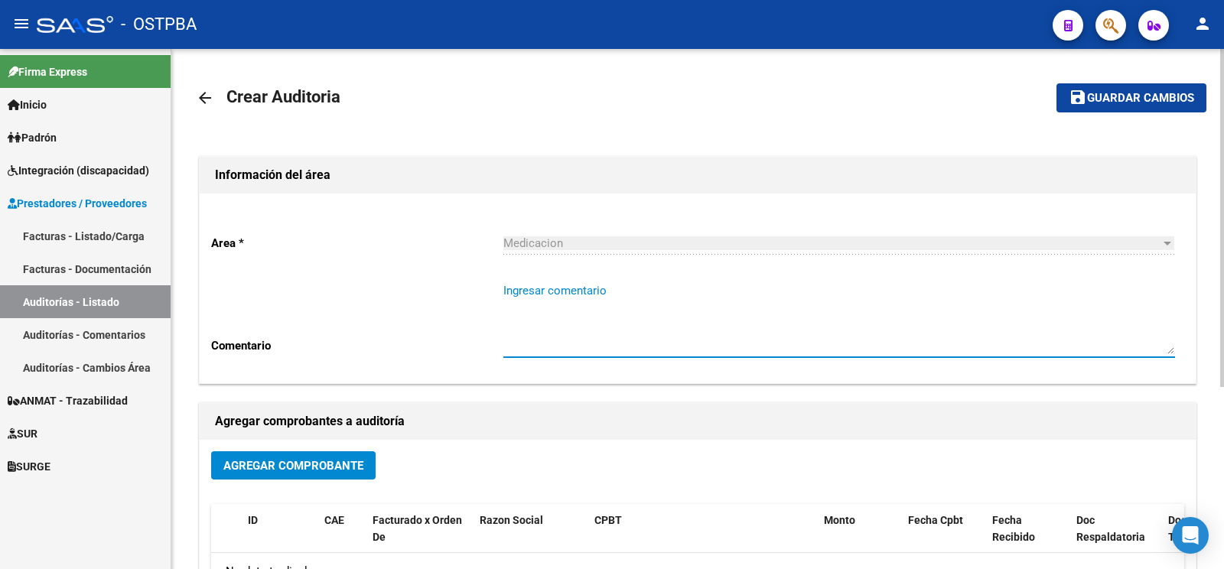
click at [566, 313] on textarea "Ingresar comentario" at bounding box center [840, 318] width 672 height 72
type textarea "chimento luciano"
drag, startPoint x: 283, startPoint y: 486, endPoint x: 286, endPoint y: 461, distance: 24.7
click at [282, 485] on div "Agregar Comprobante" at bounding box center [697, 471] width 973 height 41
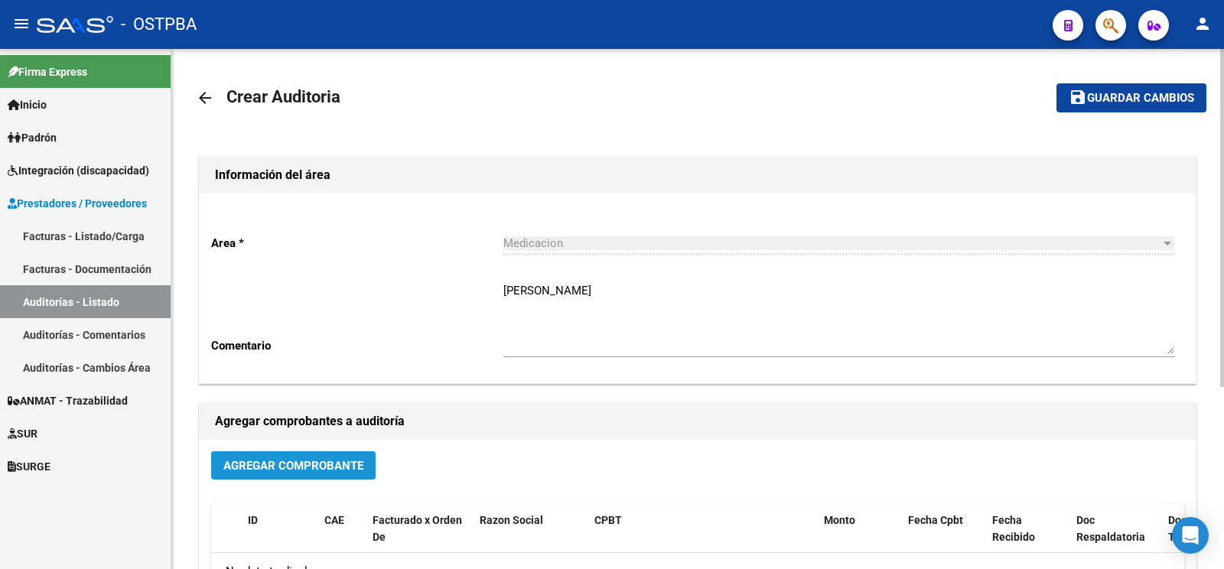
click at [287, 460] on span "Agregar Comprobante" at bounding box center [293, 466] width 140 height 14
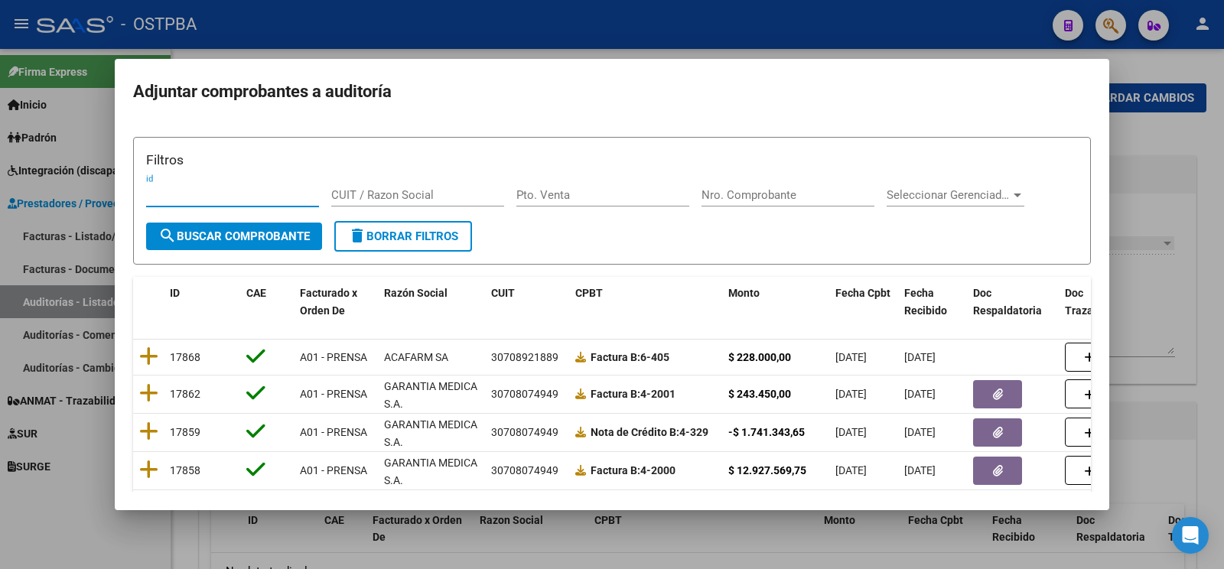
click at [783, 199] on input "Nro. Comprobante" at bounding box center [788, 195] width 173 height 14
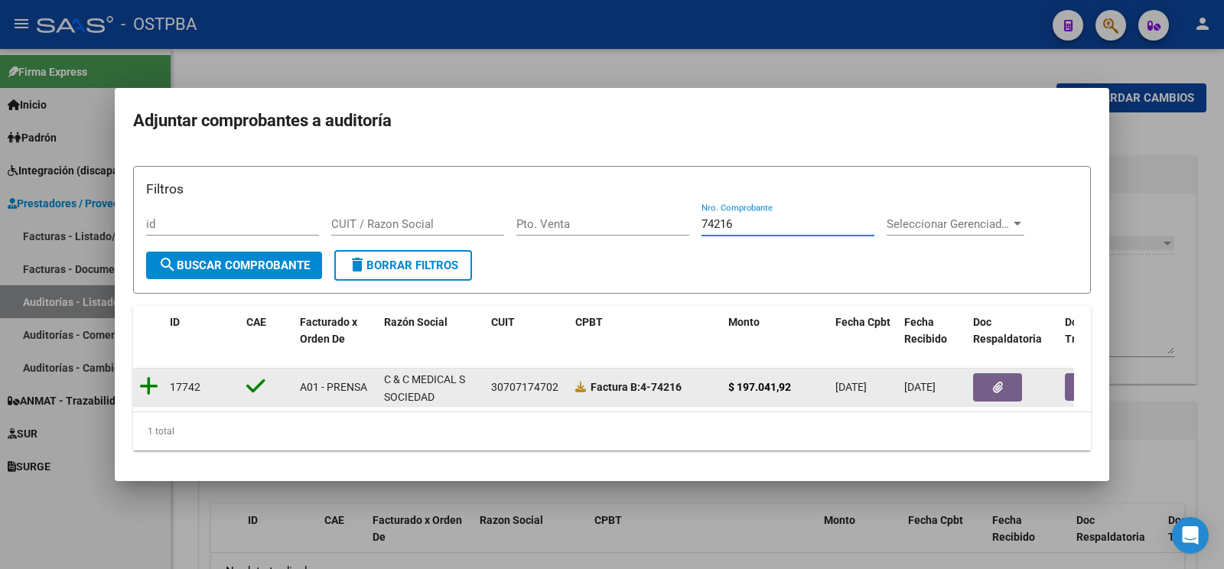
type input "74216"
click at [145, 380] on icon at bounding box center [148, 386] width 19 height 21
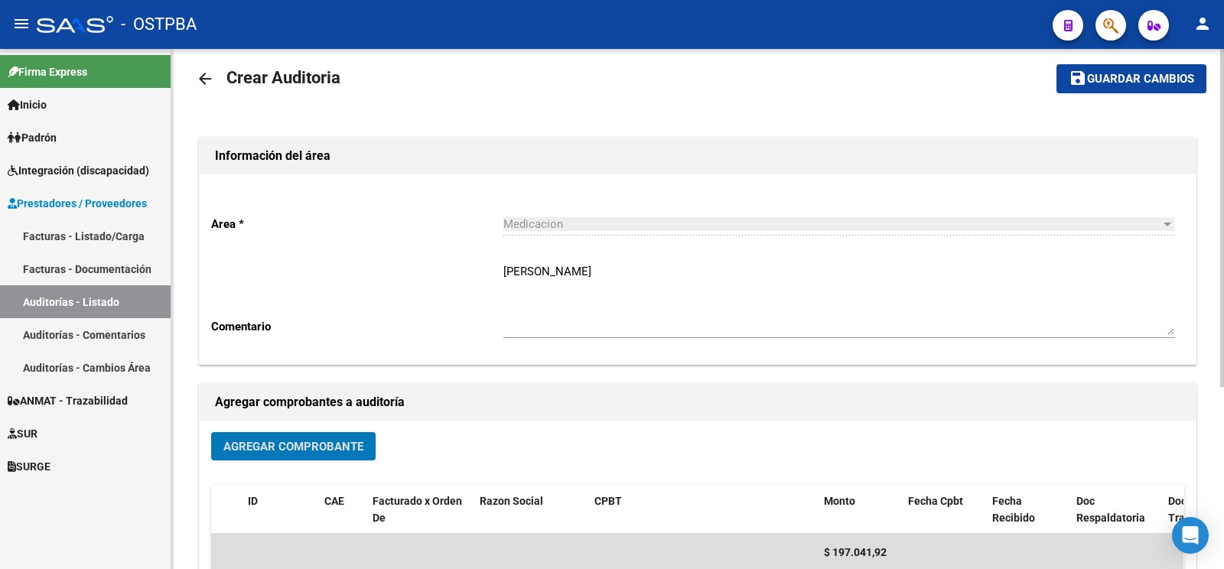
scroll to position [0, 0]
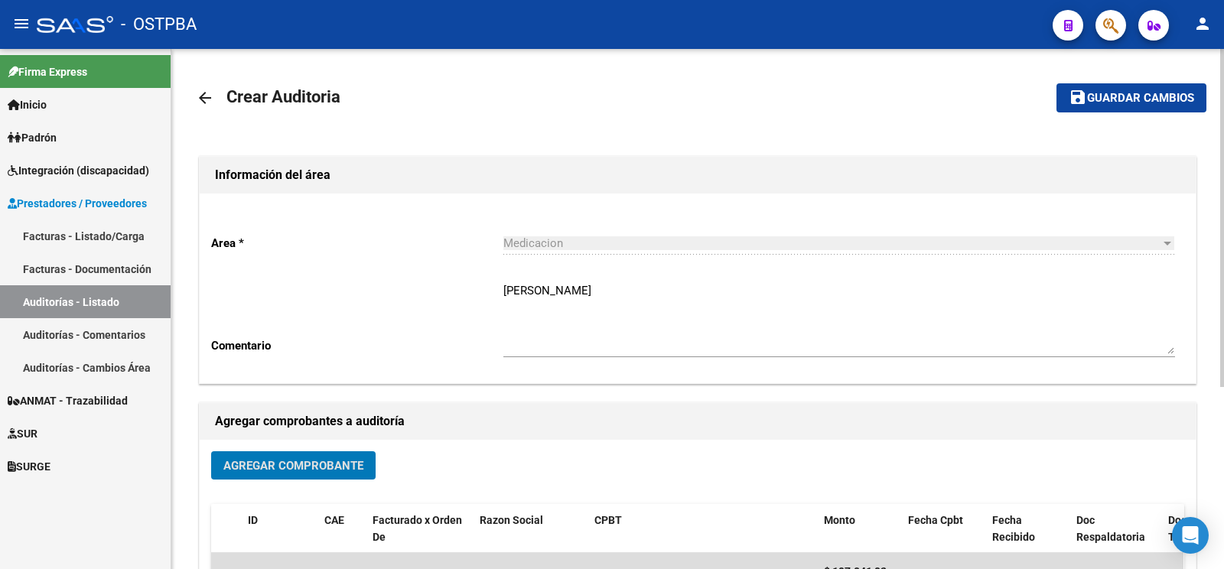
click at [1120, 103] on span "Guardar cambios" at bounding box center [1140, 99] width 107 height 14
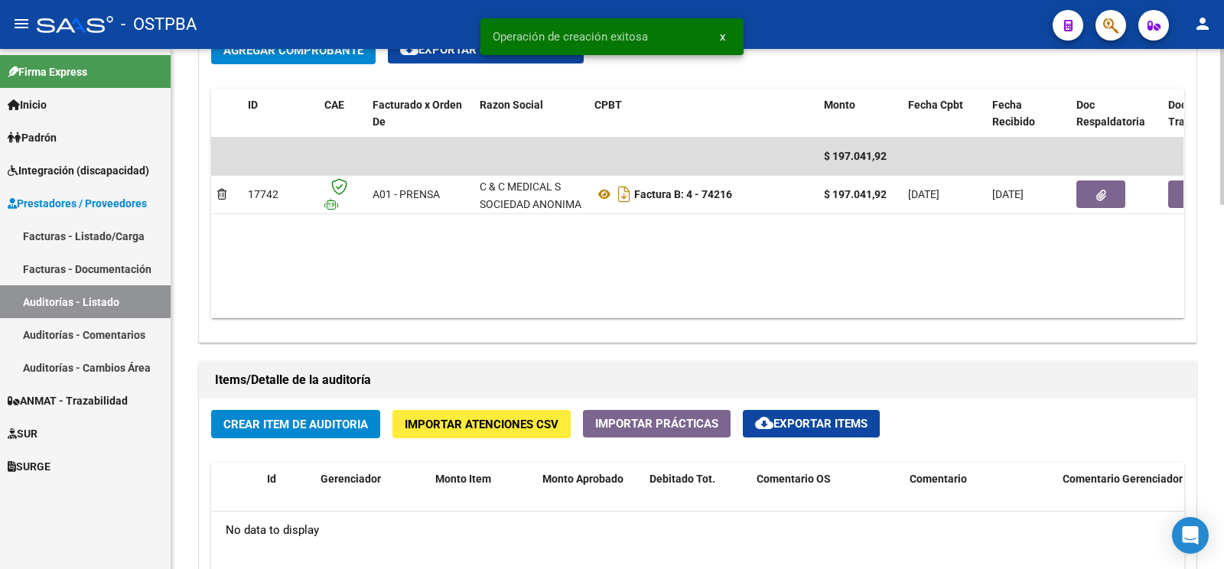
scroll to position [1045, 0]
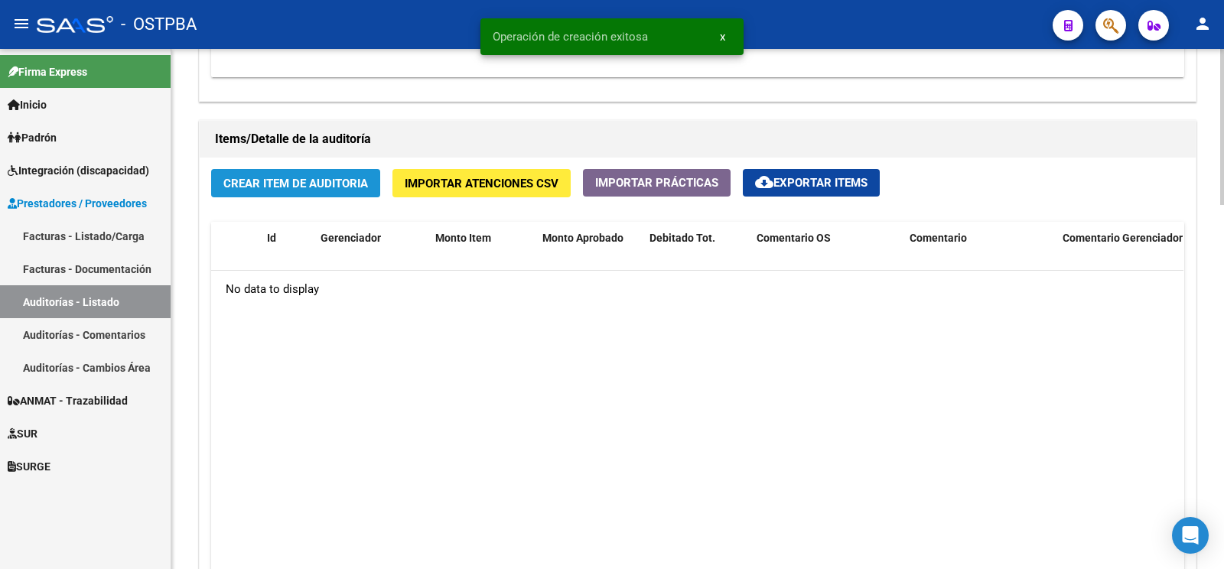
click at [345, 184] on span "Crear Item de Auditoria" at bounding box center [295, 184] width 145 height 14
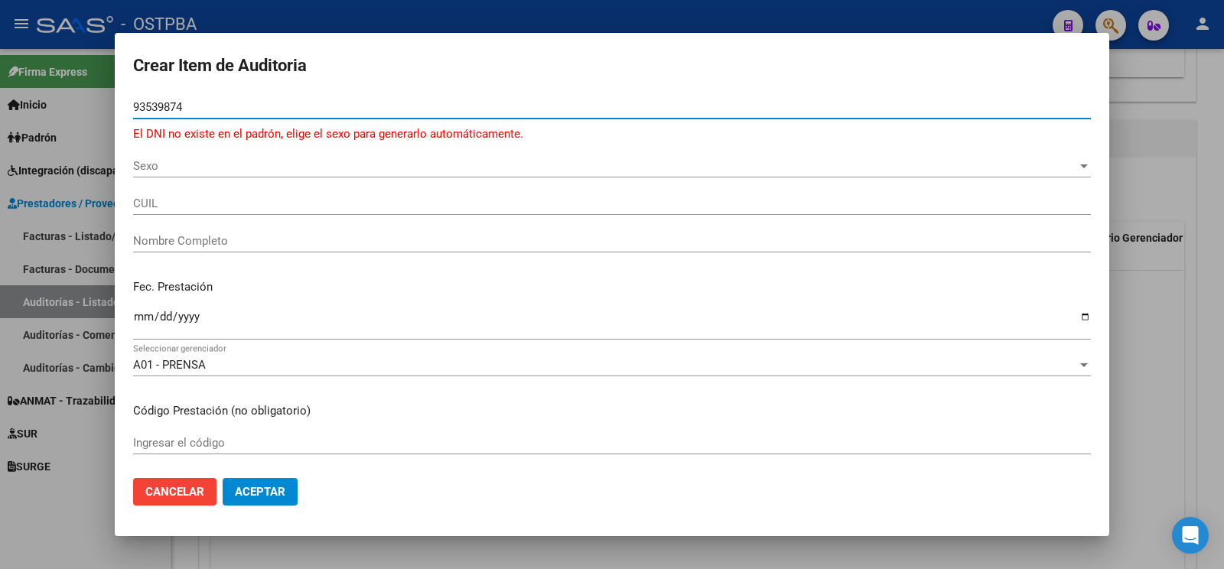
type input "93539874"
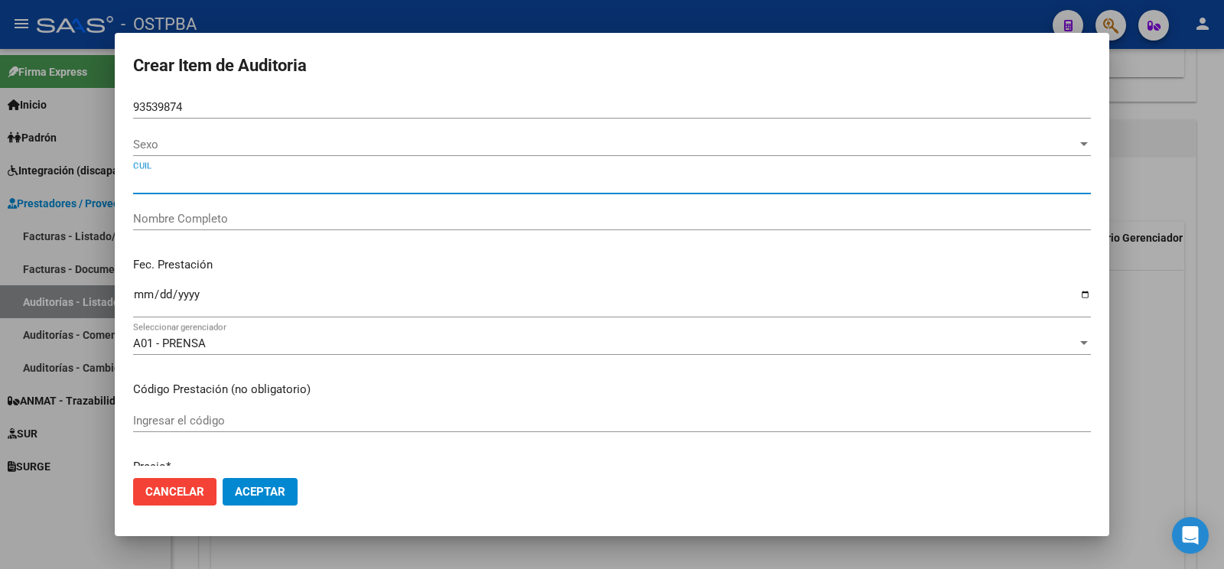
type input "20935398747"
type input "CHIMENTO LUCIANO NATALIO"
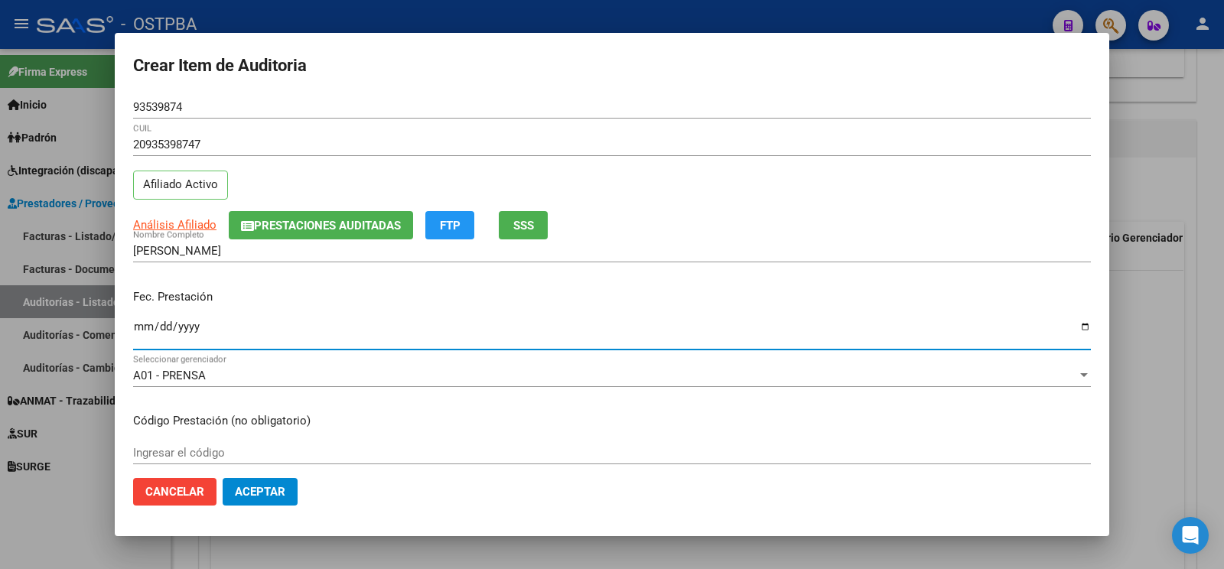
type input "2025-09-10"
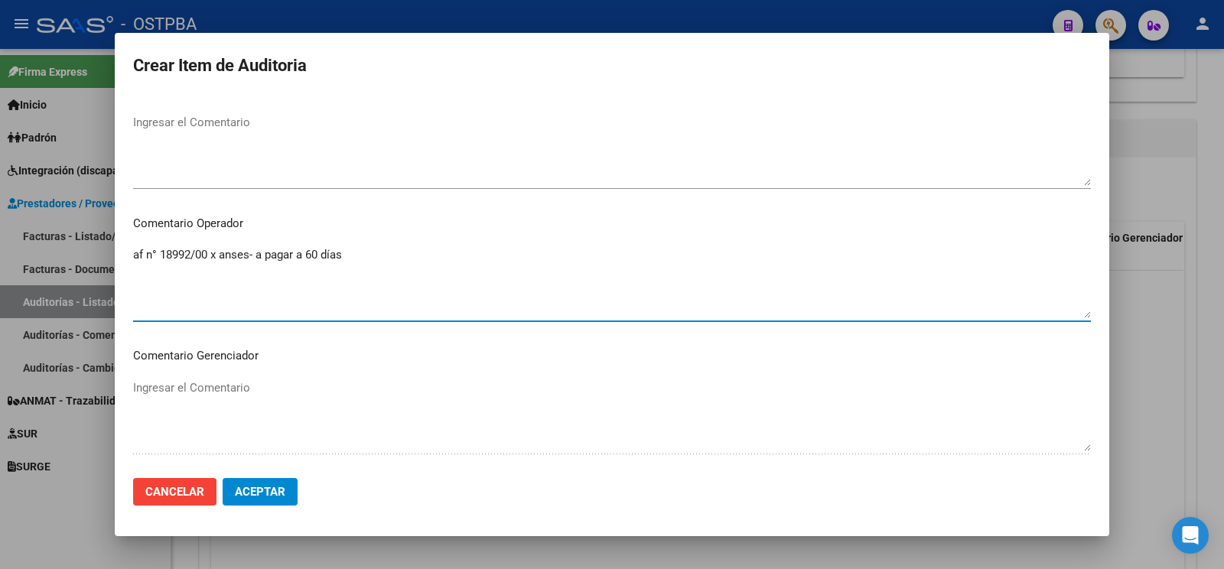
scroll to position [1015, 0]
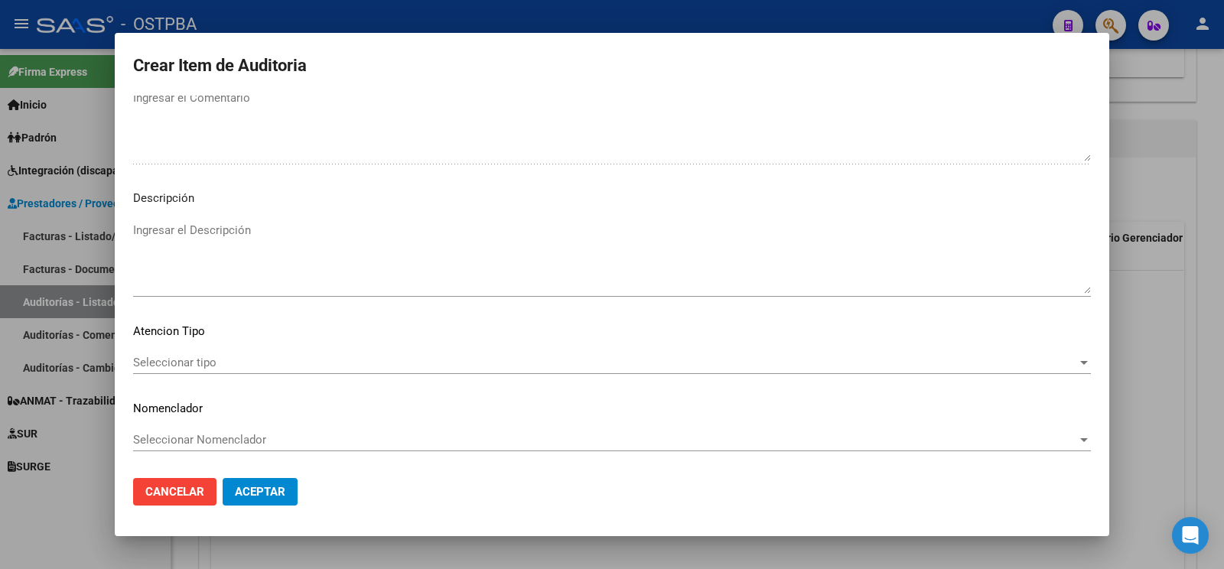
type textarea "af n° 18992/00 x anses- a pagar a 60 días"
click at [199, 356] on span "Seleccionar tipo" at bounding box center [605, 363] width 944 height 14
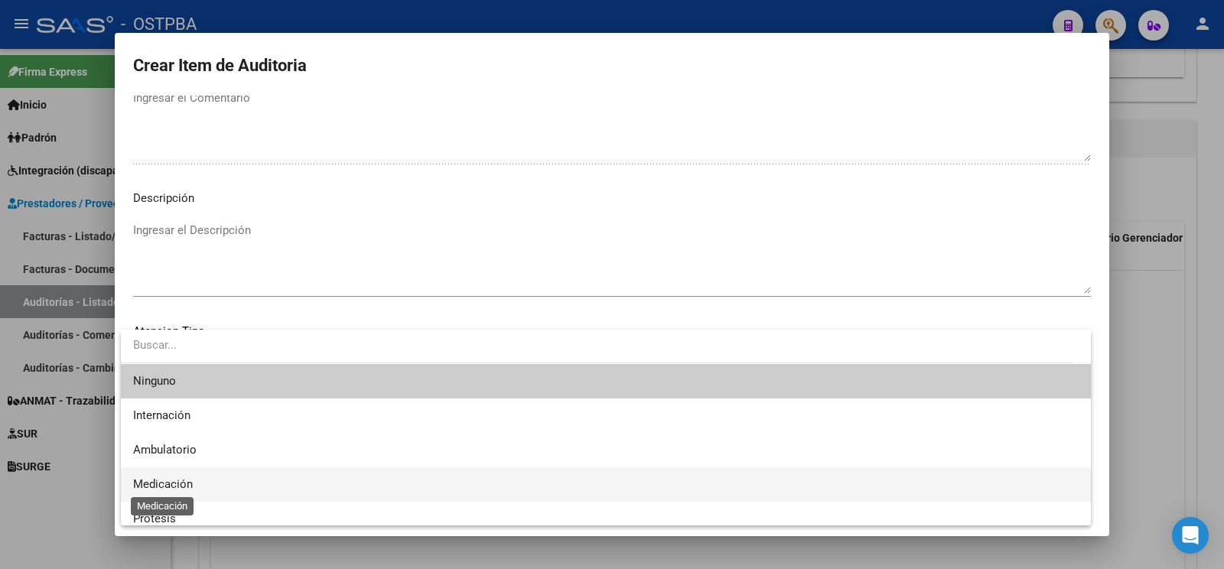
click at [191, 485] on span "Medicación" at bounding box center [163, 485] width 60 height 14
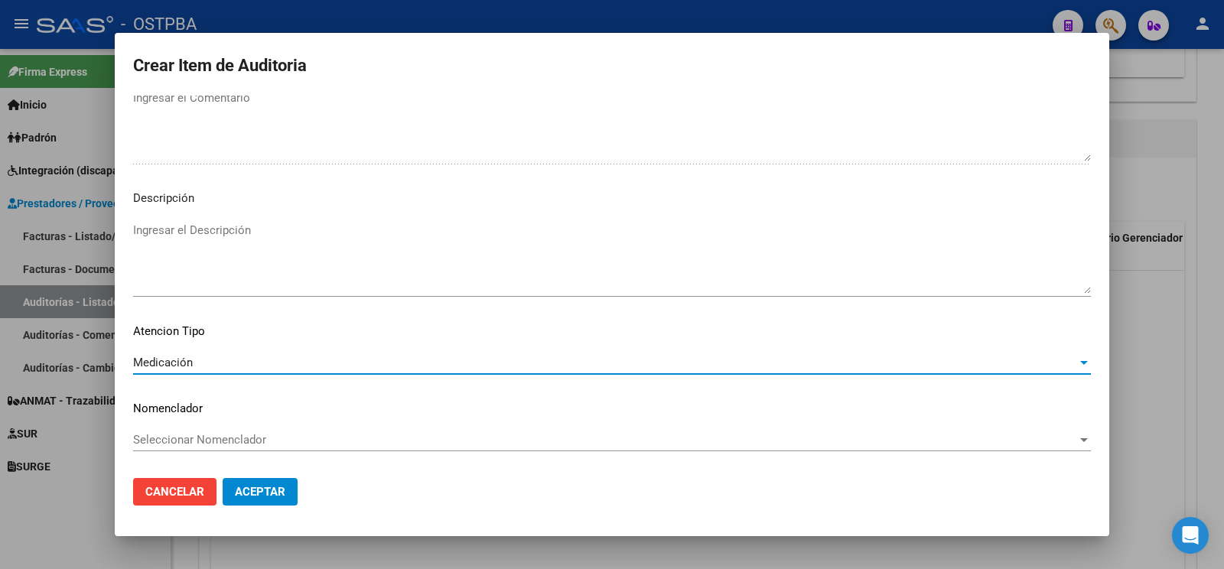
click at [271, 482] on button "Aceptar" at bounding box center [260, 492] width 75 height 28
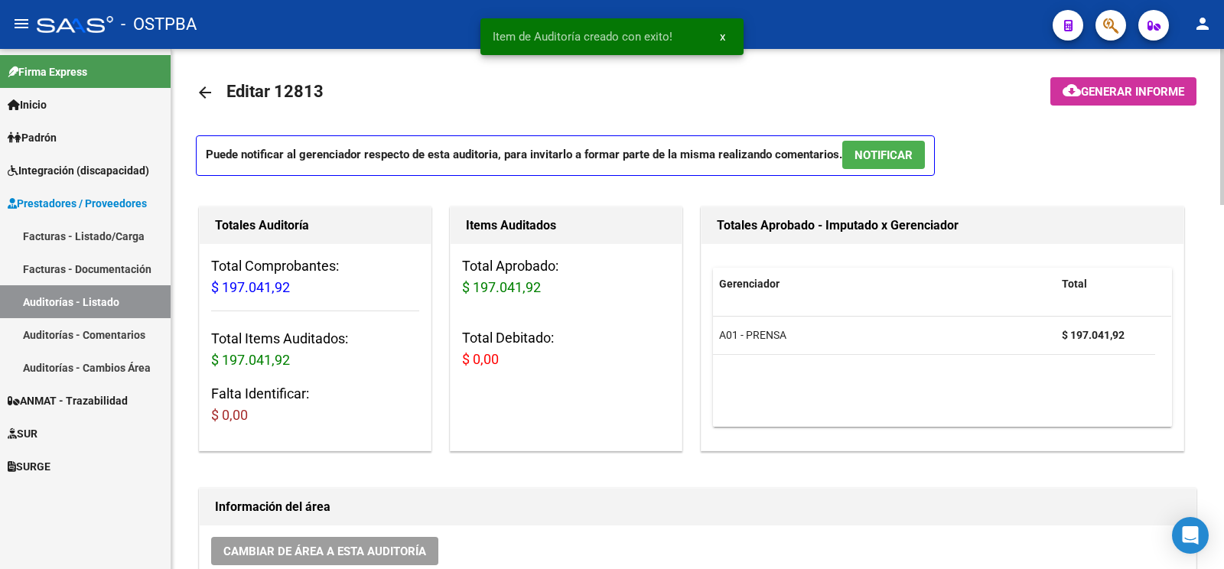
scroll to position [0, 0]
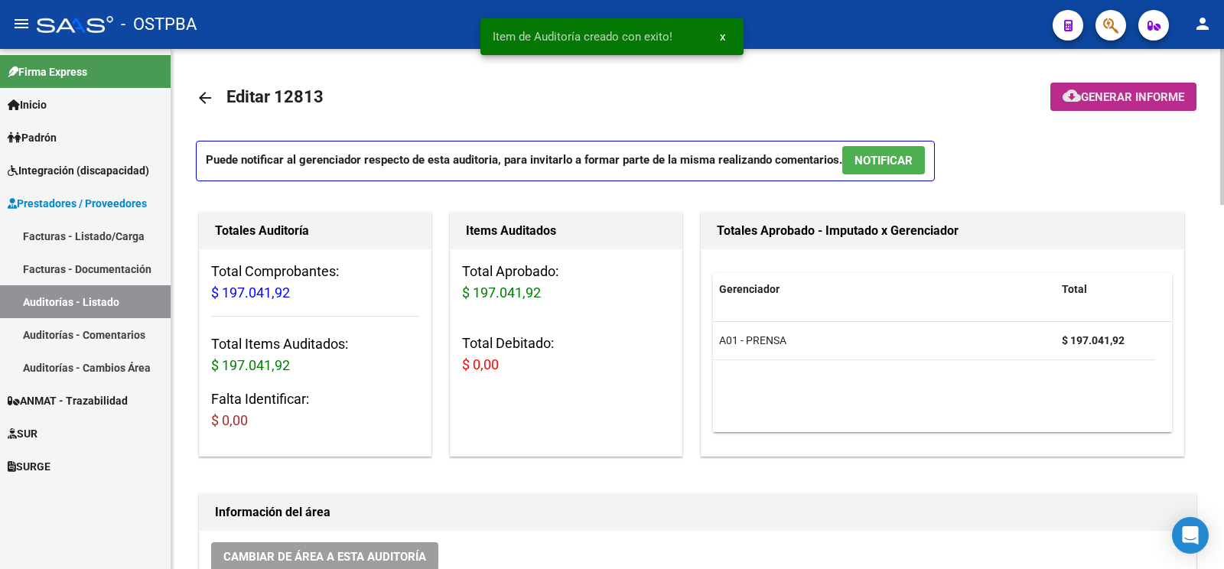
click at [1110, 99] on span "Generar informe" at bounding box center [1132, 97] width 103 height 14
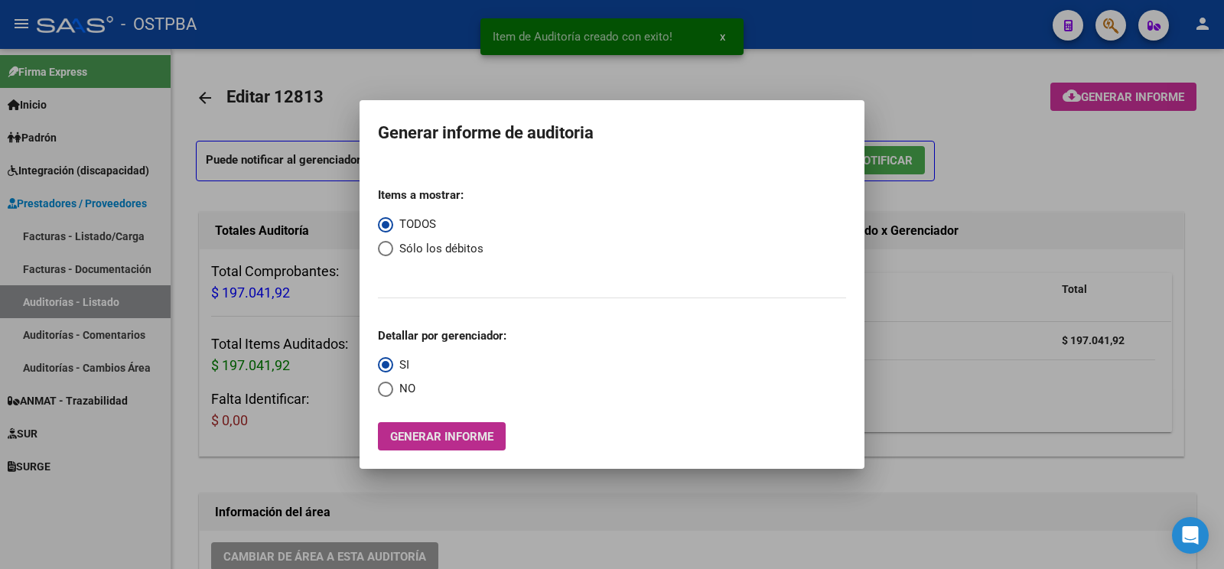
click at [422, 433] on span "Generar informe" at bounding box center [441, 437] width 103 height 14
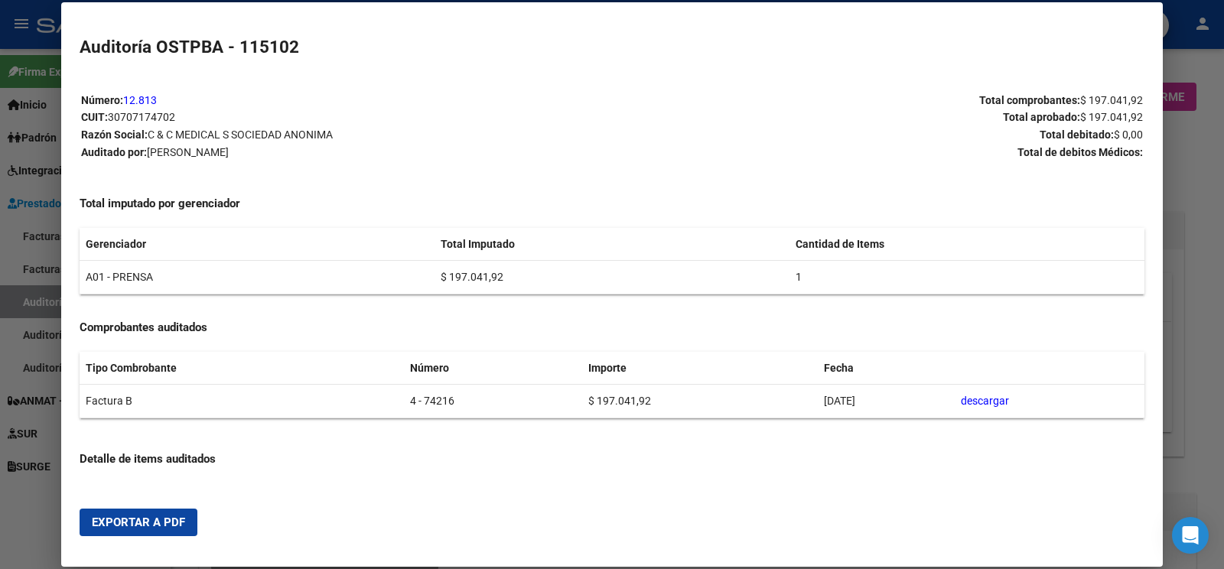
click at [133, 516] on button "Exportar a PDF" at bounding box center [139, 523] width 118 height 28
click at [47, 302] on div at bounding box center [612, 284] width 1224 height 569
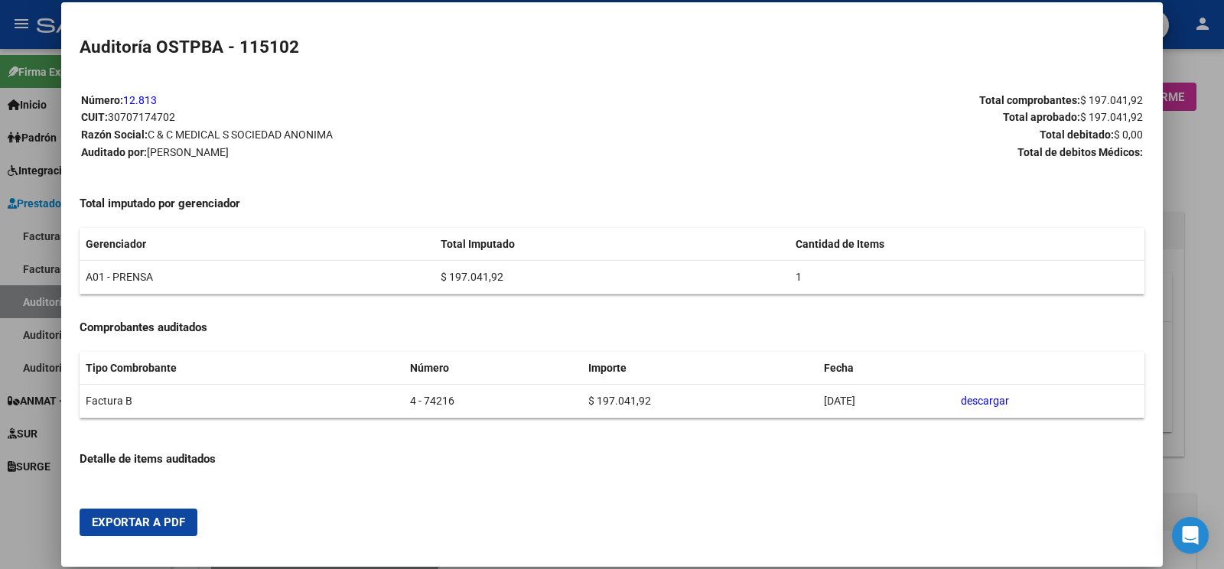
click at [46, 302] on div at bounding box center [612, 284] width 1224 height 569
click at [46, 302] on link "Auditorías - Listado" at bounding box center [85, 301] width 171 height 33
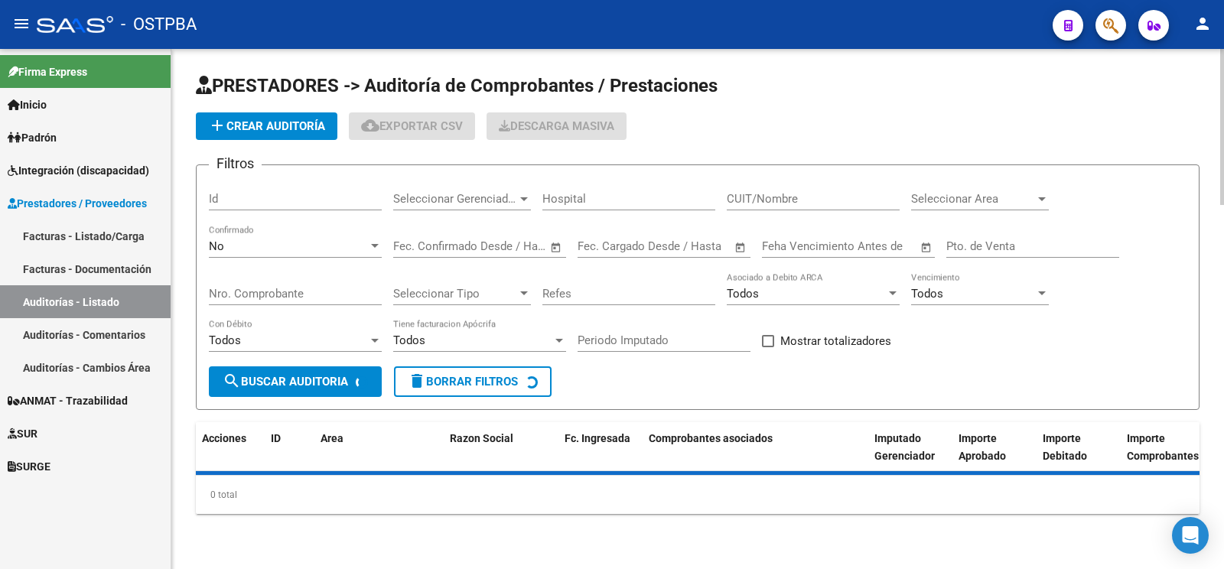
click at [286, 129] on span "add Crear Auditoría" at bounding box center [266, 126] width 117 height 14
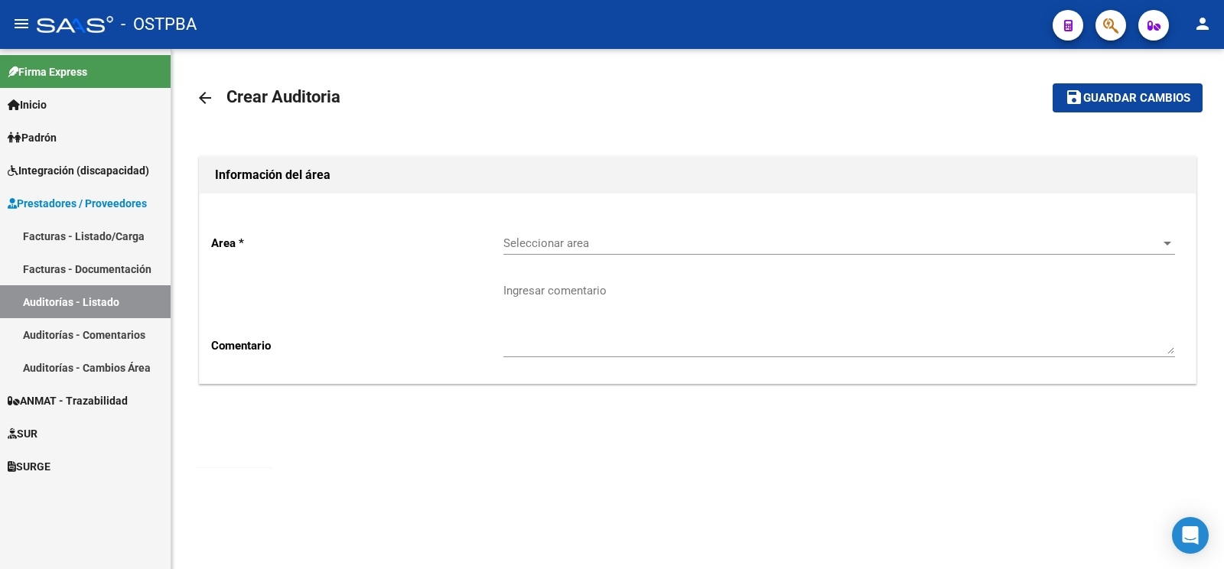
click at [569, 241] on span "Seleccionar area" at bounding box center [833, 243] width 658 height 14
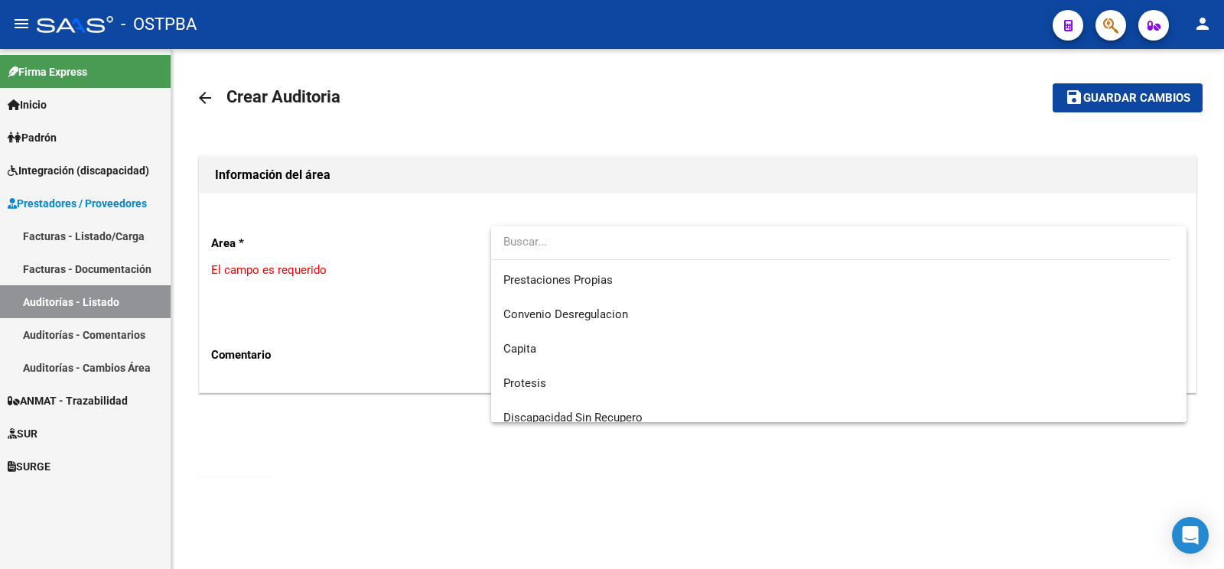
scroll to position [217, 0]
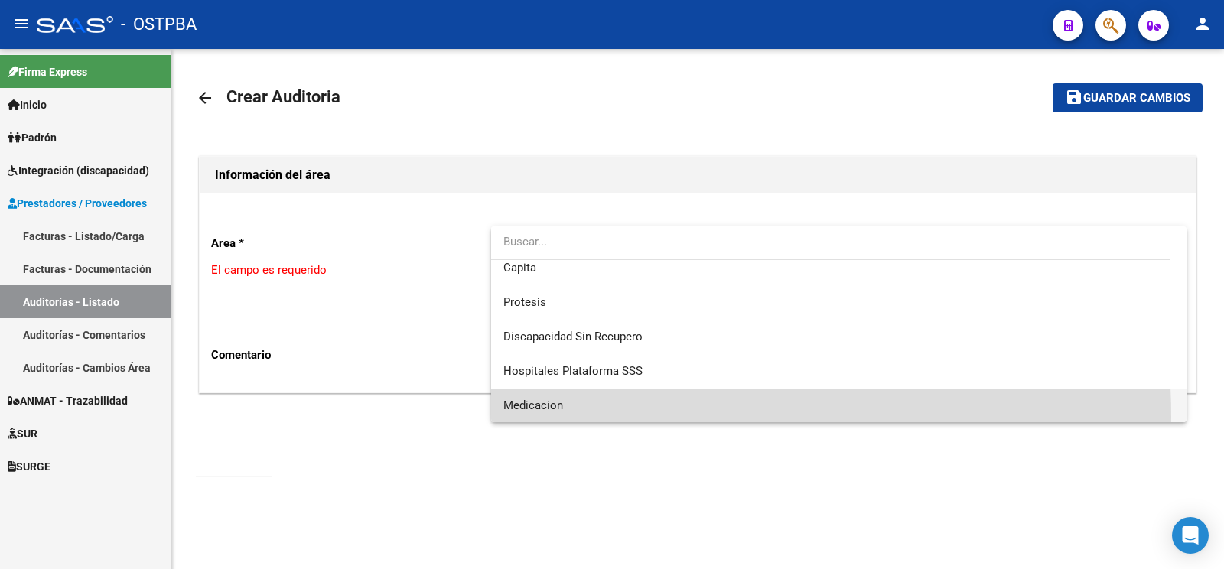
click at [559, 417] on span "Medicacion" at bounding box center [839, 406] width 671 height 34
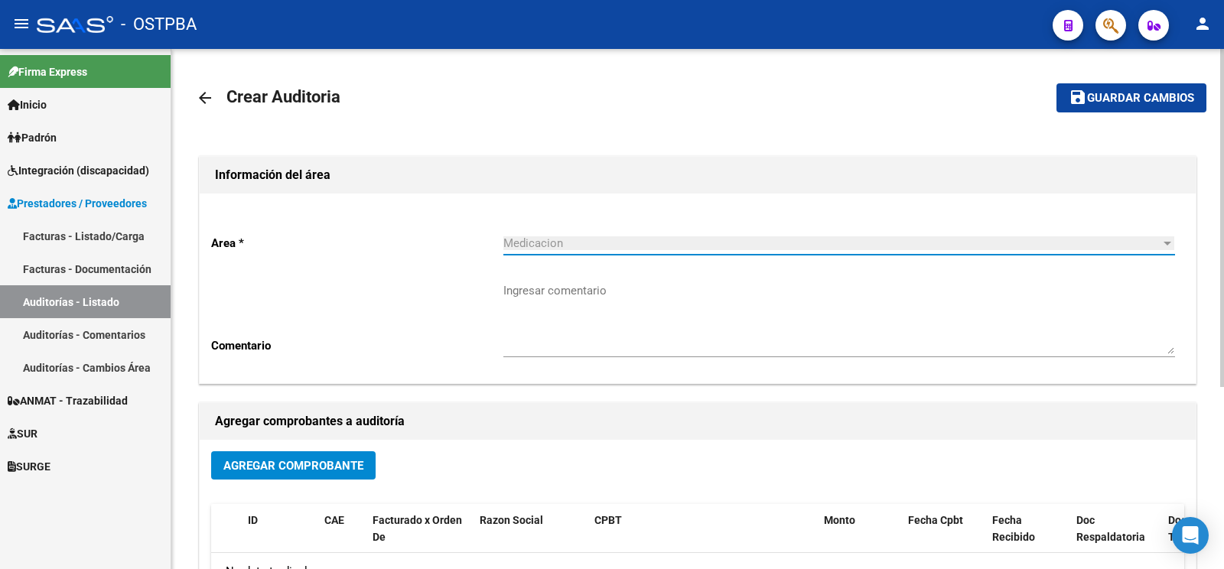
click at [586, 288] on textarea "Ingresar comentario" at bounding box center [840, 318] width 672 height 72
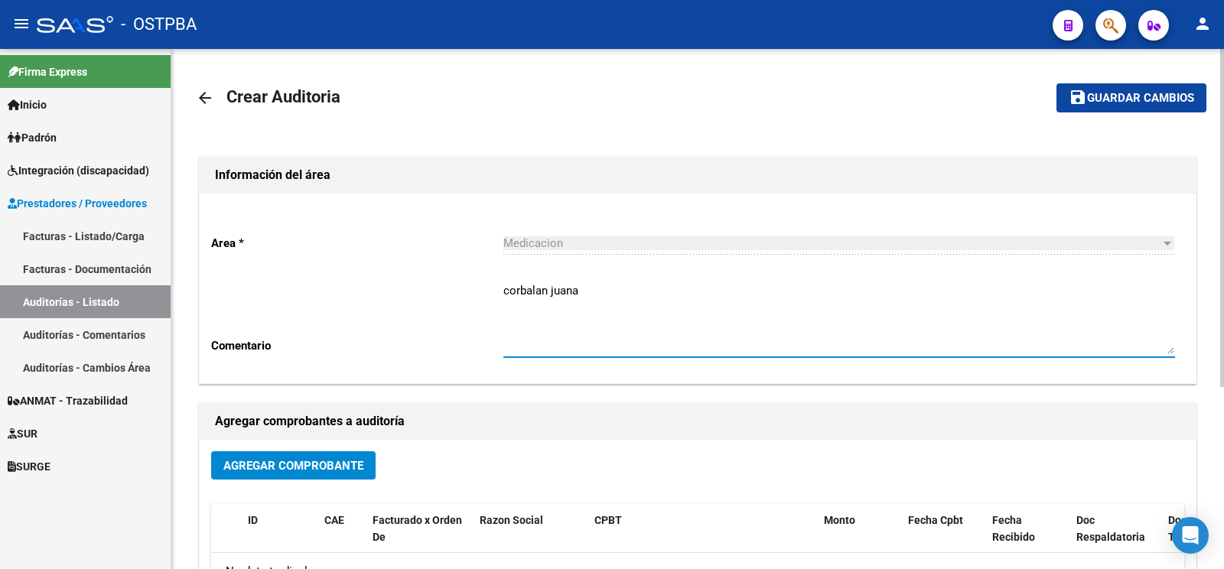
type textarea "corbalan juana"
click at [279, 471] on span "Agregar Comprobante" at bounding box center [293, 466] width 140 height 14
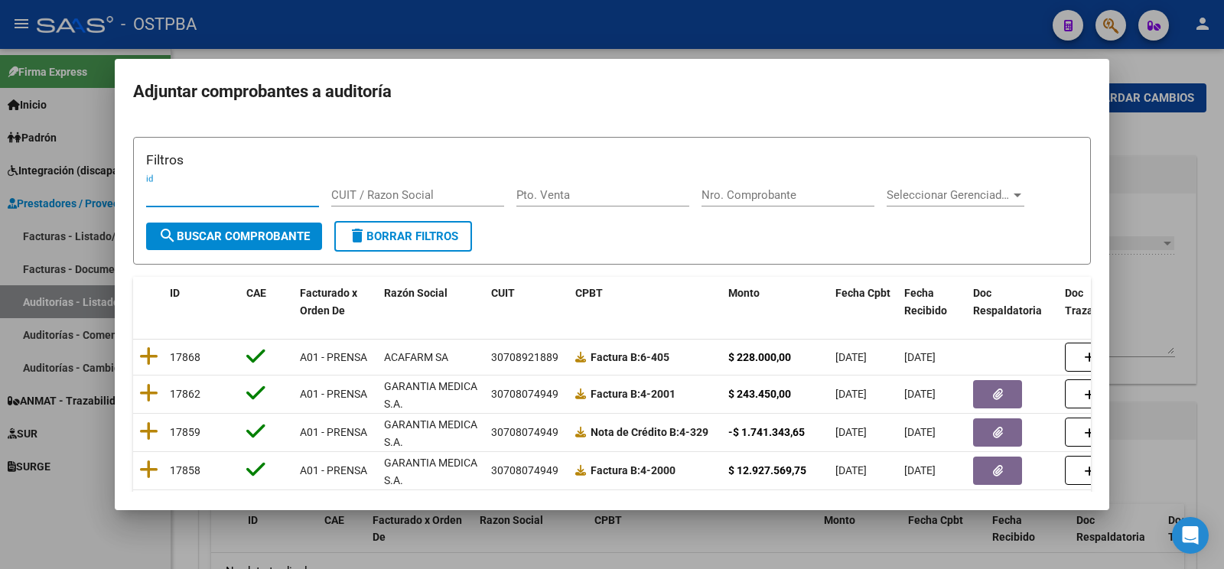
click at [815, 178] on div "Filtros id CUIT / Razon Social Pto. Venta Nro. Comprobante Seleccionar Gerencia…" at bounding box center [612, 185] width 932 height 71
click at [787, 198] on input "Nro. Comprobante" at bounding box center [788, 195] width 173 height 14
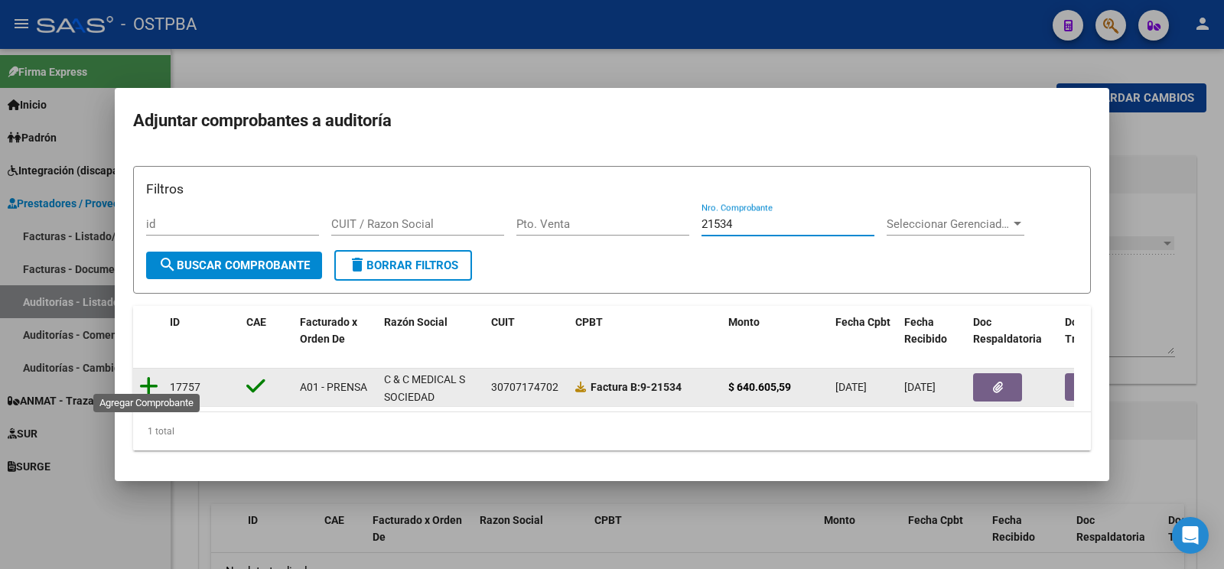
type input "21534"
click at [150, 381] on icon at bounding box center [148, 386] width 19 height 21
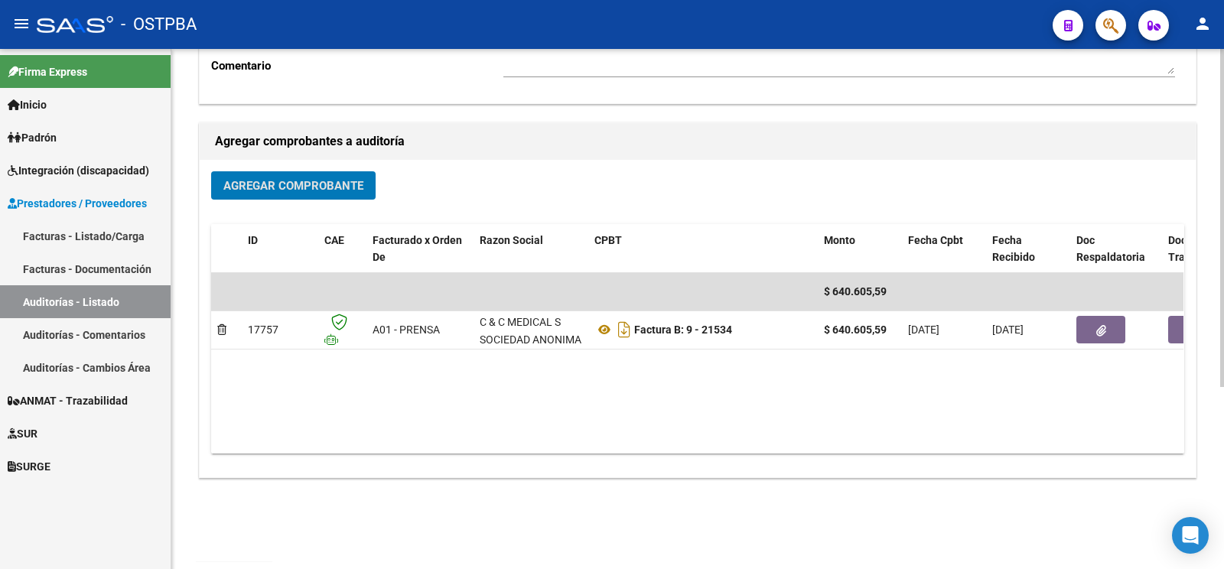
scroll to position [0, 0]
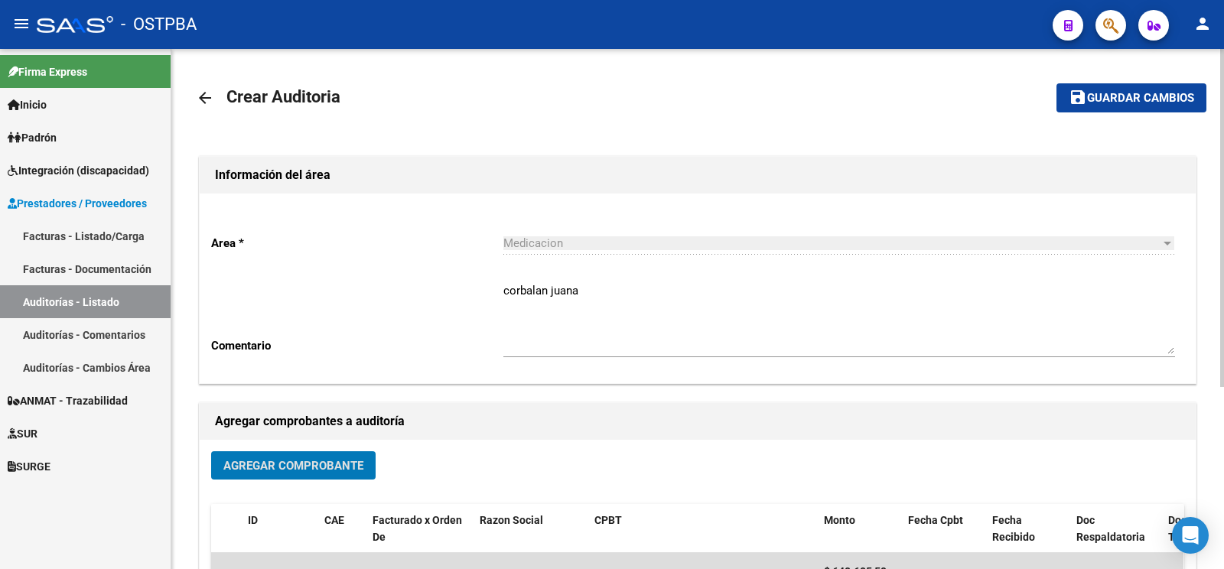
click at [1110, 76] on mat-toolbar-row "save Guardar cambios" at bounding box center [1101, 97] width 211 height 49
click at [1113, 81] on mat-toolbar-row "save Guardar cambios" at bounding box center [1101, 97] width 211 height 49
click at [1101, 93] on span "Guardar cambios" at bounding box center [1140, 99] width 107 height 14
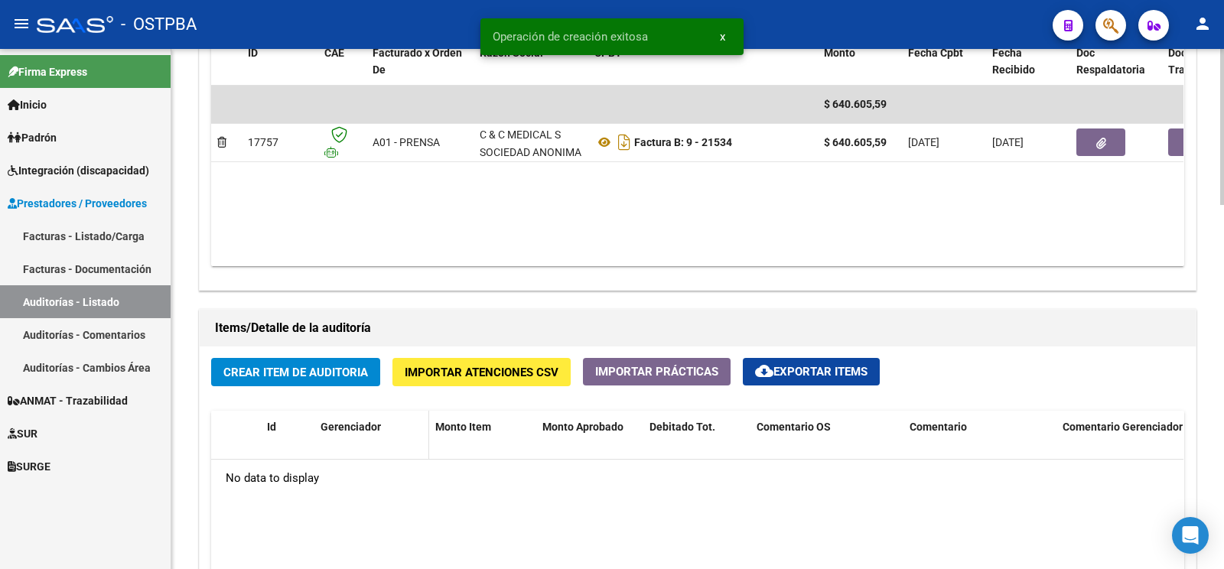
scroll to position [964, 0]
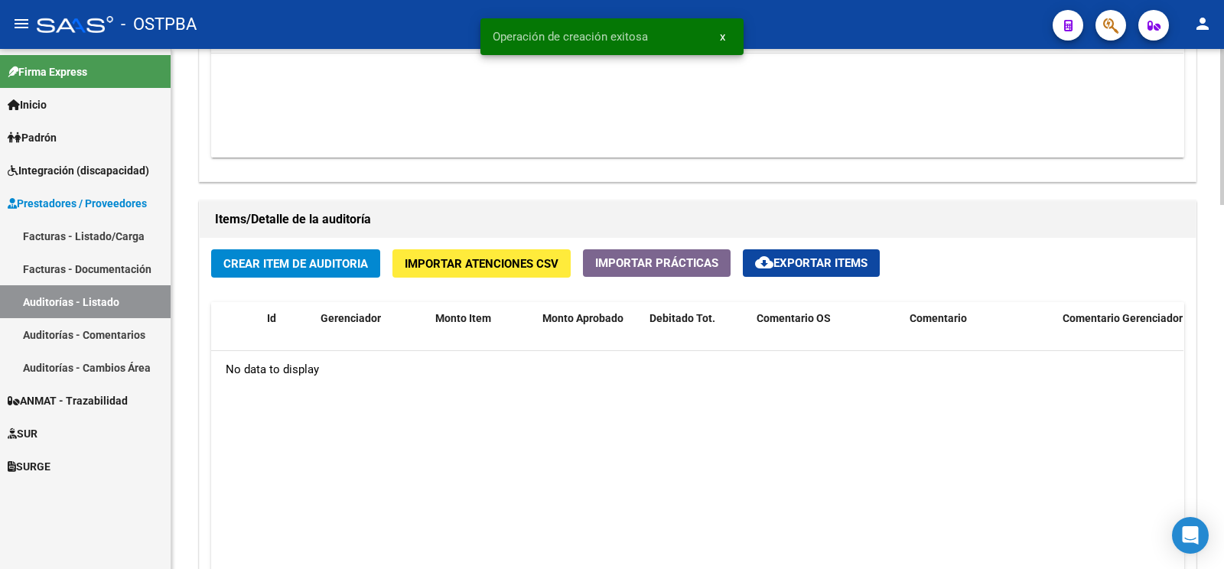
click at [368, 276] on button "Crear Item de Auditoria" at bounding box center [295, 263] width 169 height 28
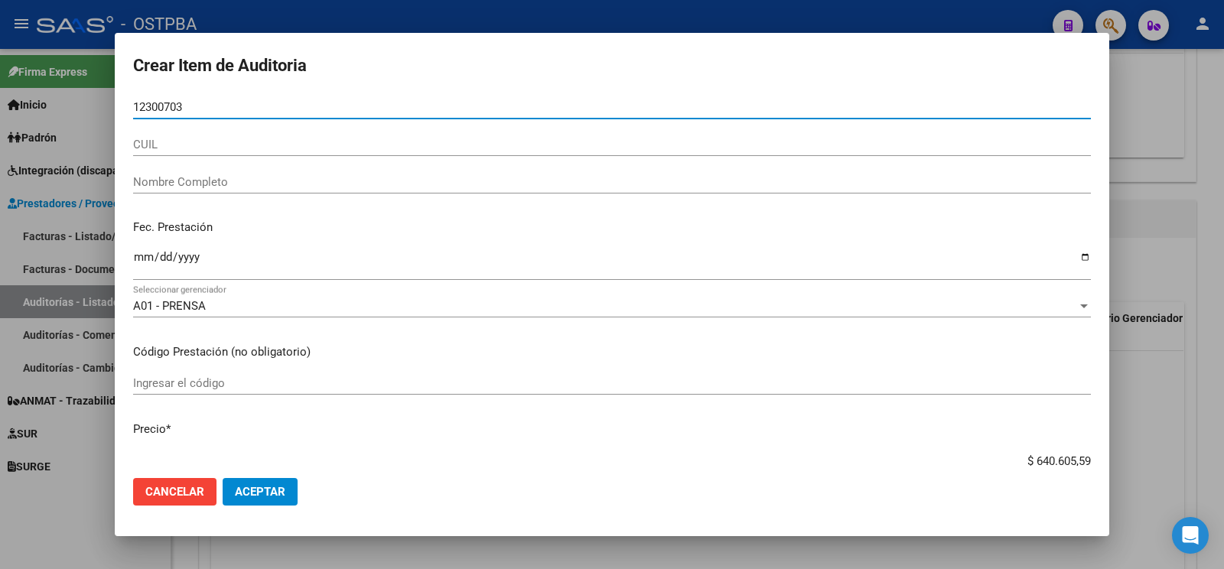
type input "12300703"
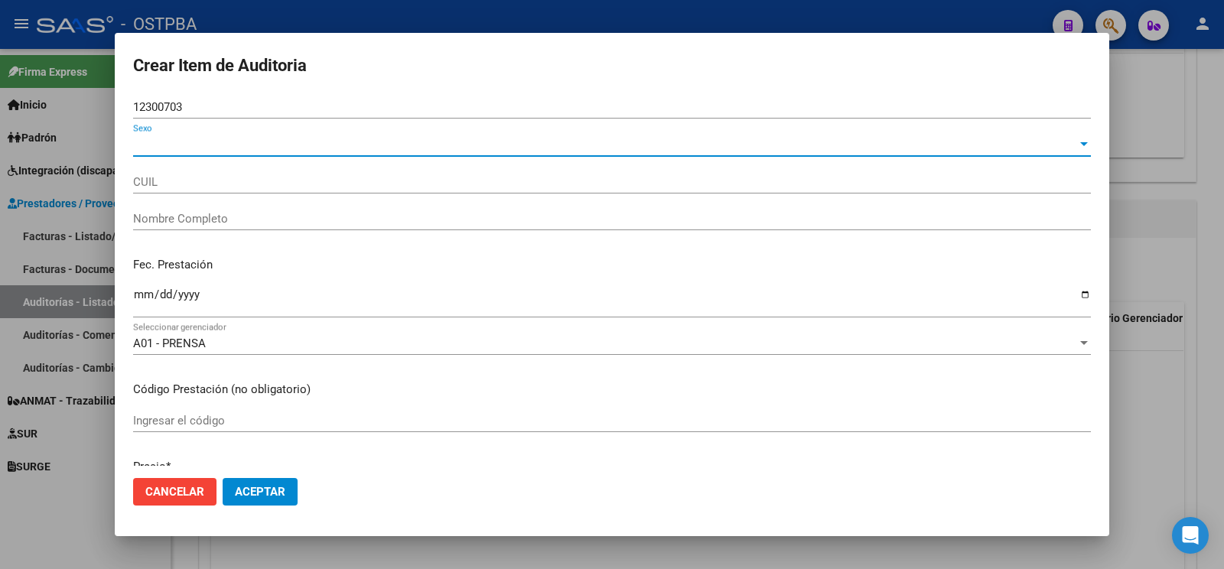
type input "23123007034"
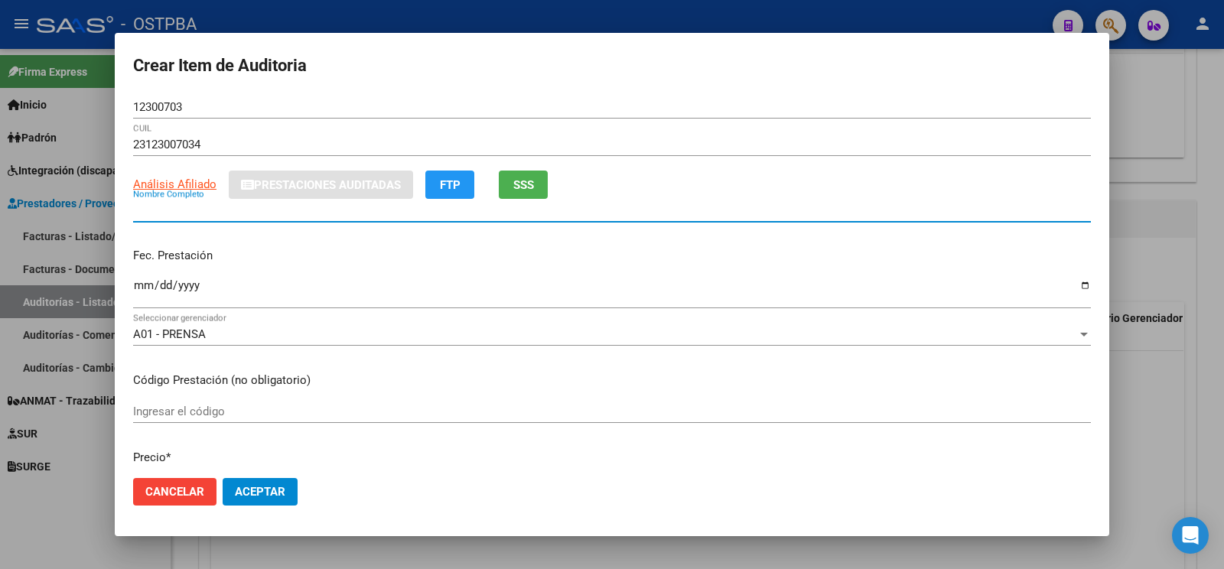
type input "CORBALAN JUANA"
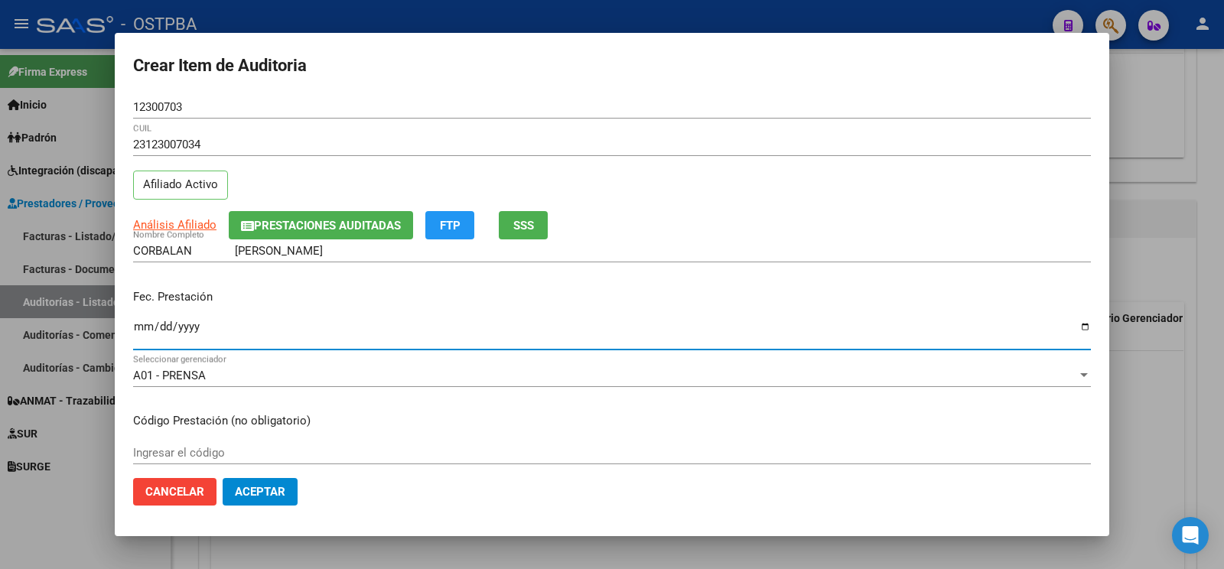
type input "2025-09-16"
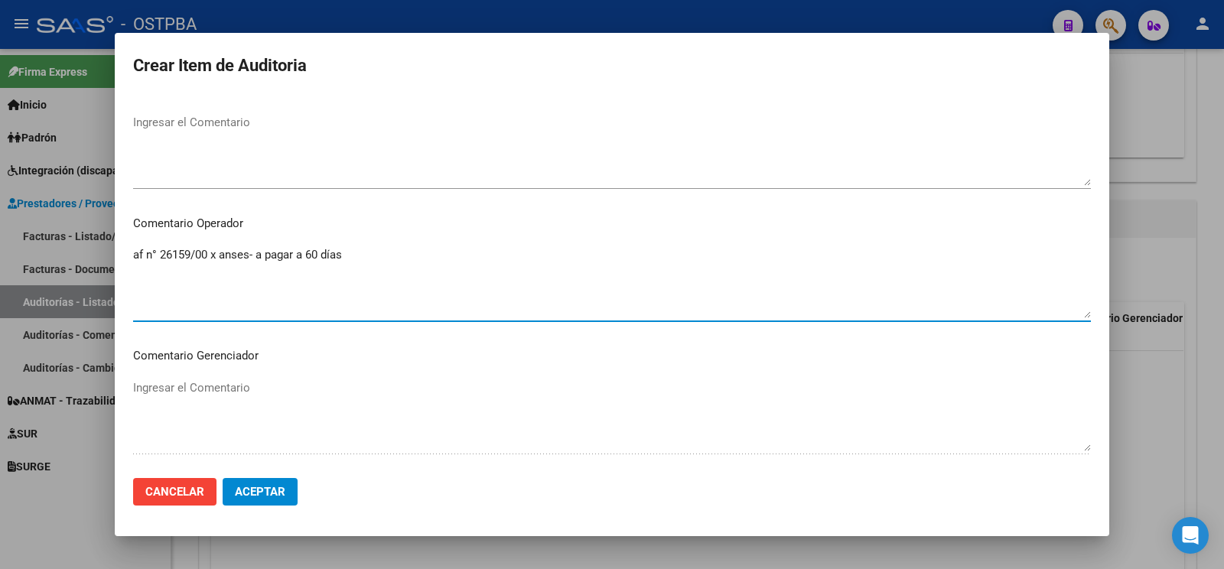
scroll to position [1015, 0]
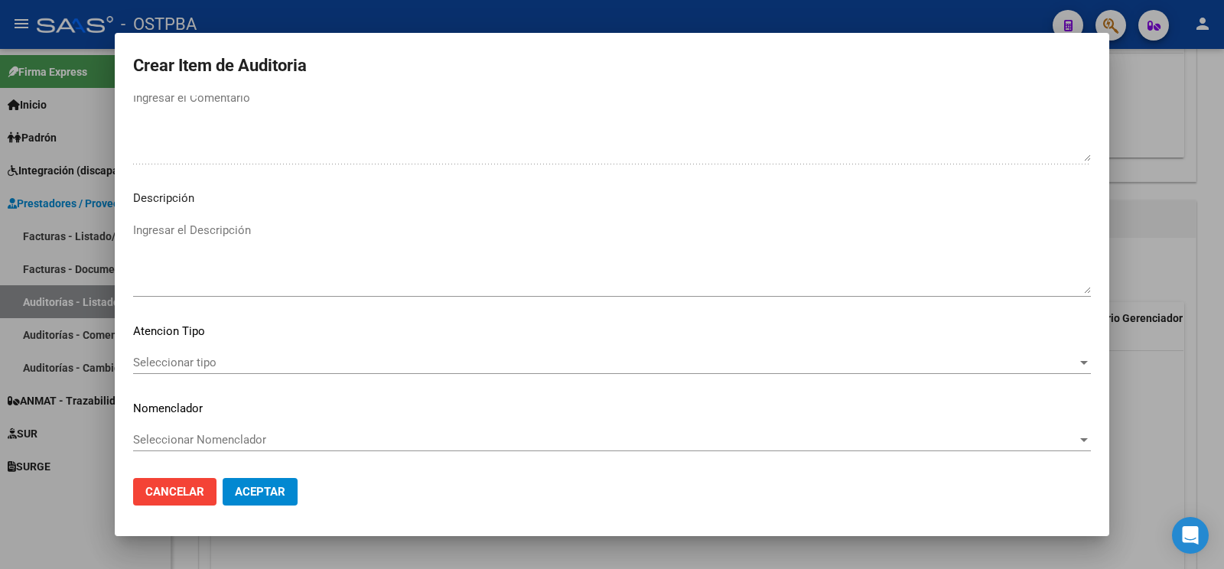
type textarea "af n° 26159/00 x anses- a pagar a 60 días"
click at [206, 325] on mat-dialog-content "12300703 Nro Documento 23123007034 CUIL Afiliado Activo Análisis Afiliado Prest…" at bounding box center [612, 281] width 995 height 370
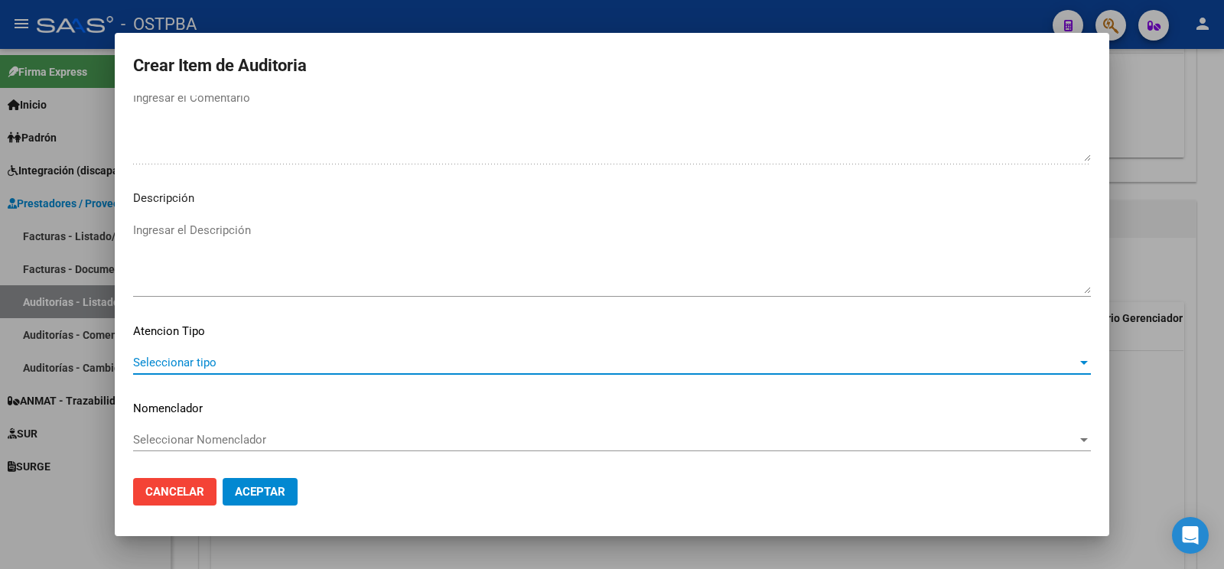
click at [214, 356] on span "Seleccionar tipo" at bounding box center [605, 363] width 944 height 14
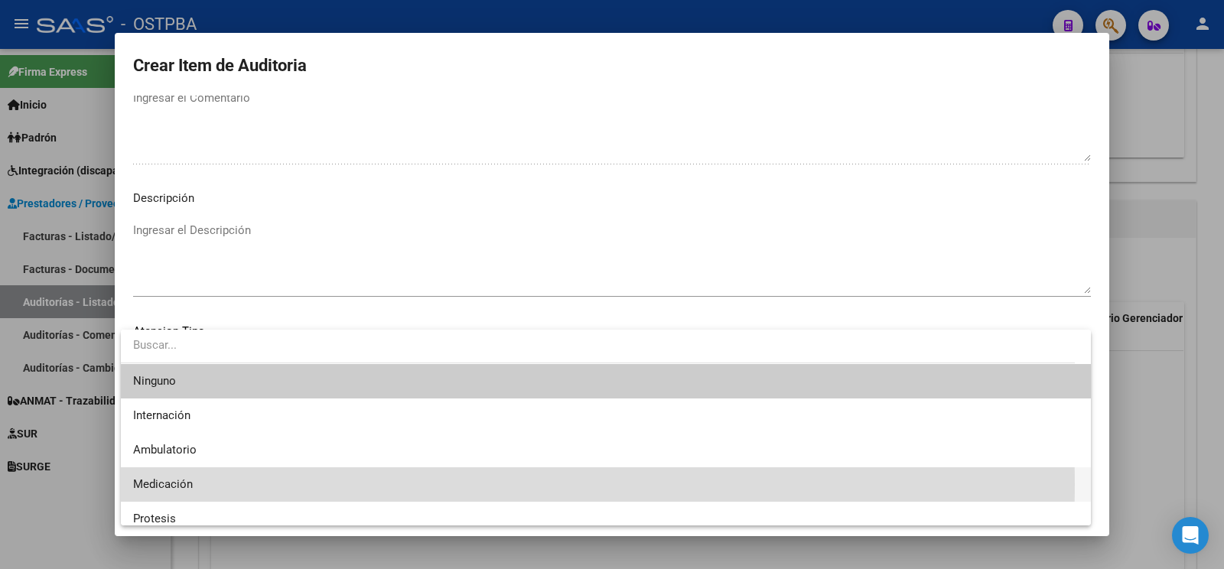
drag, startPoint x: 197, startPoint y: 484, endPoint x: 441, endPoint y: 370, distance: 269.1
click at [197, 485] on span "Medicación" at bounding box center [606, 485] width 946 height 34
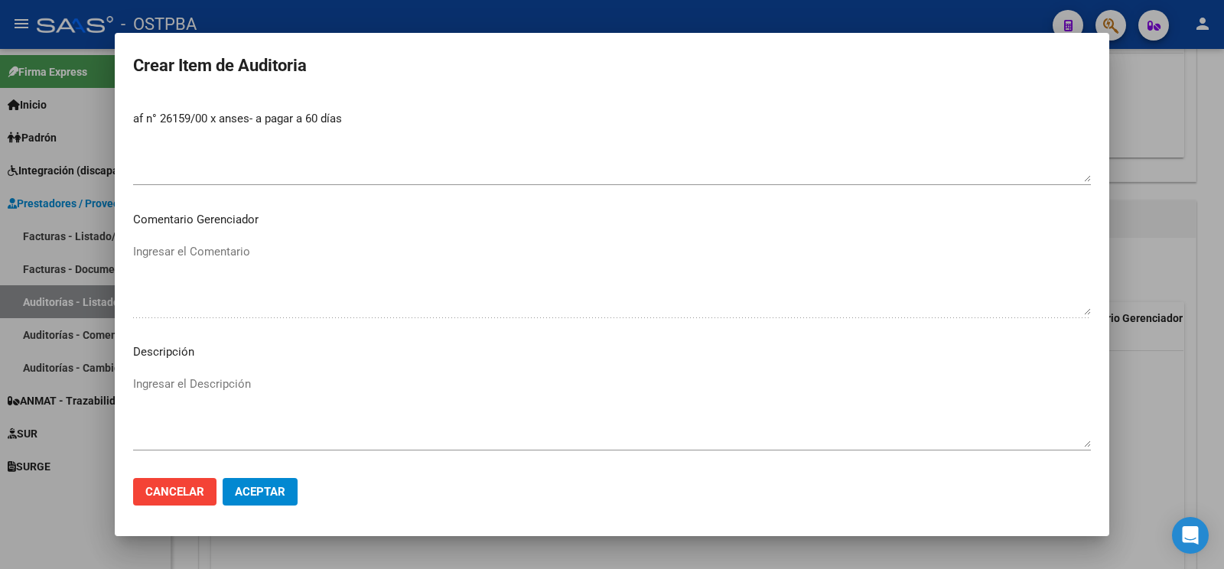
scroll to position [533, 0]
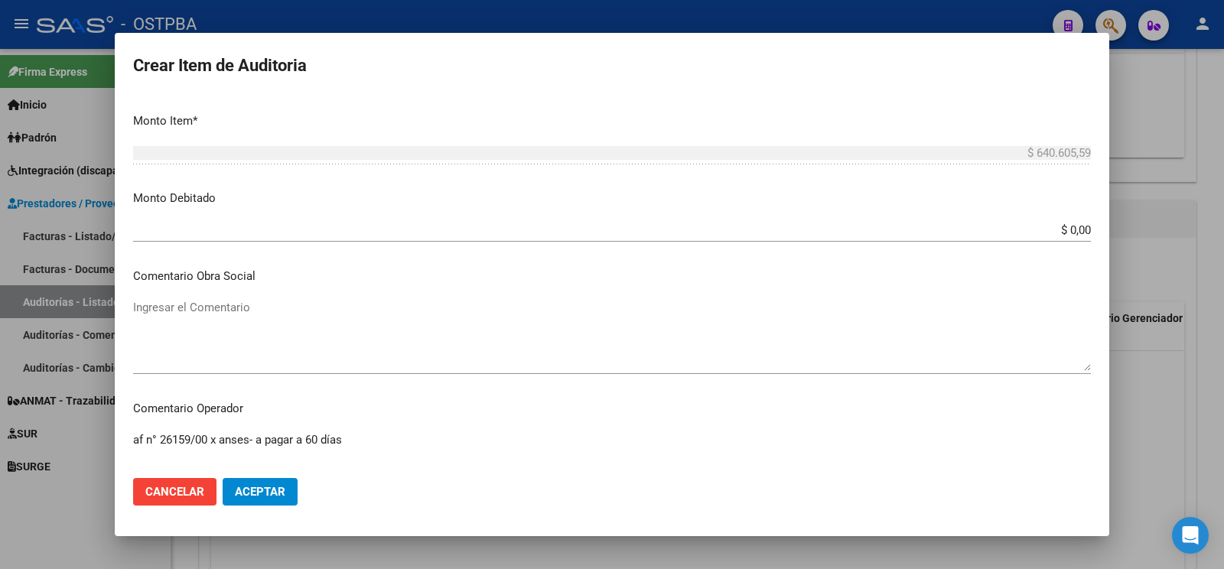
click at [280, 489] on span "Aceptar" at bounding box center [260, 492] width 51 height 14
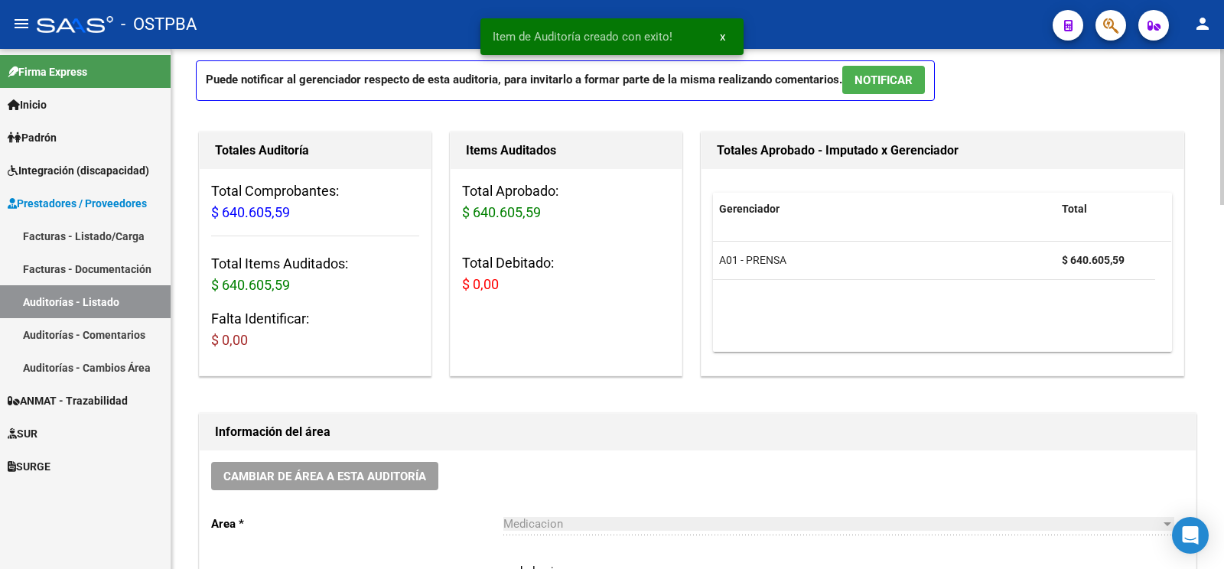
scroll to position [0, 0]
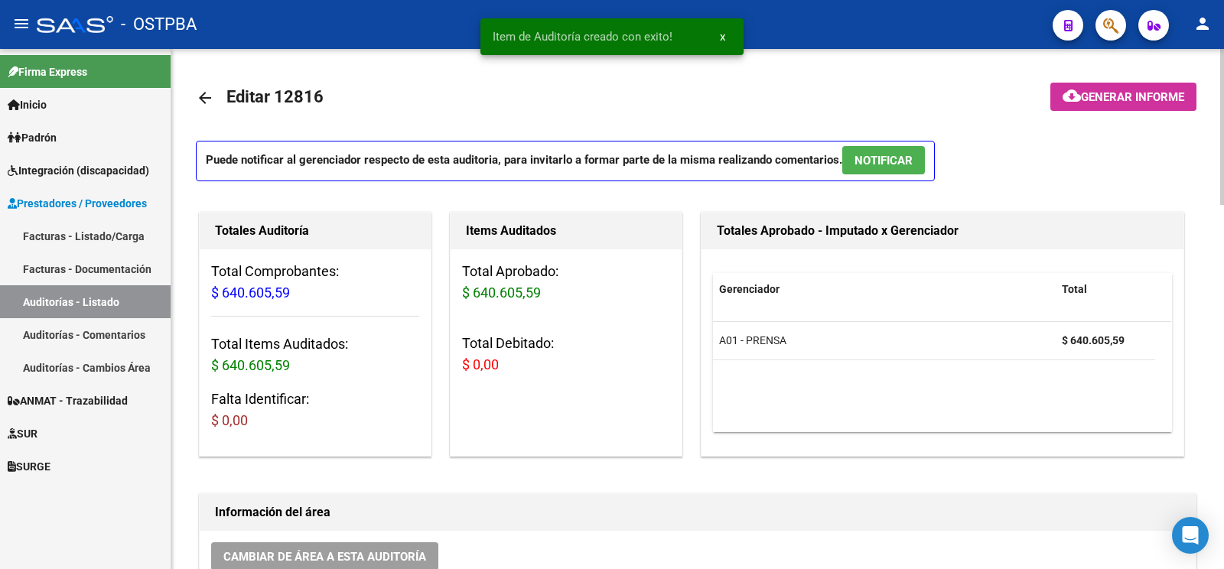
click at [1133, 90] on span "cloud_download Generar informe" at bounding box center [1124, 97] width 122 height 14
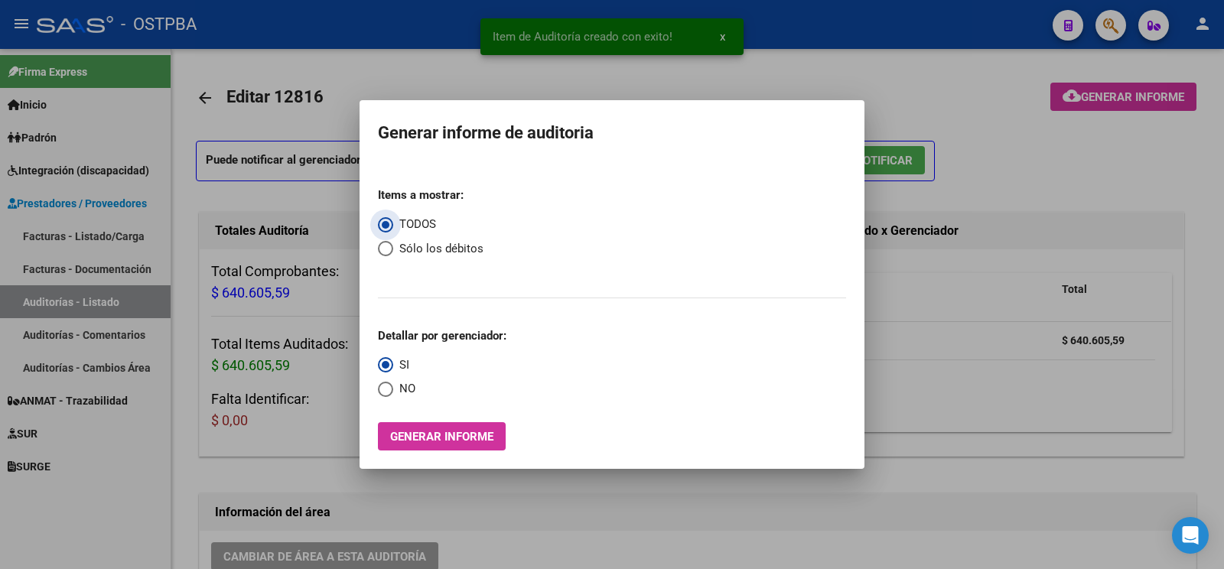
click at [413, 448] on button "Generar informe" at bounding box center [442, 436] width 128 height 28
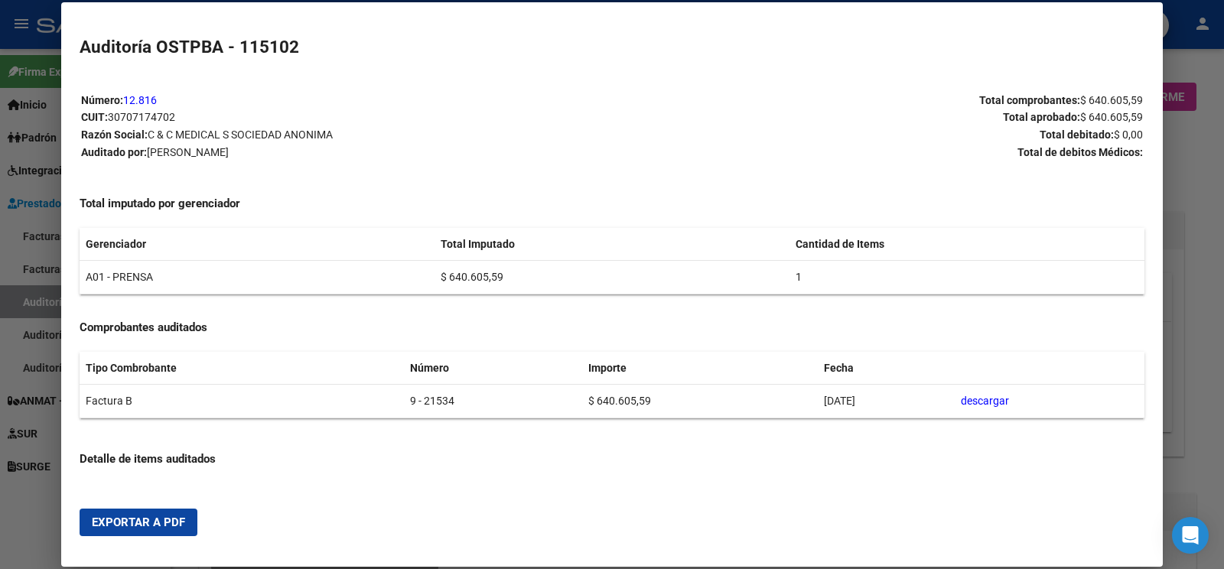
click at [130, 535] on button "Exportar a PDF" at bounding box center [139, 523] width 118 height 28
click at [22, 305] on div at bounding box center [612, 284] width 1224 height 569
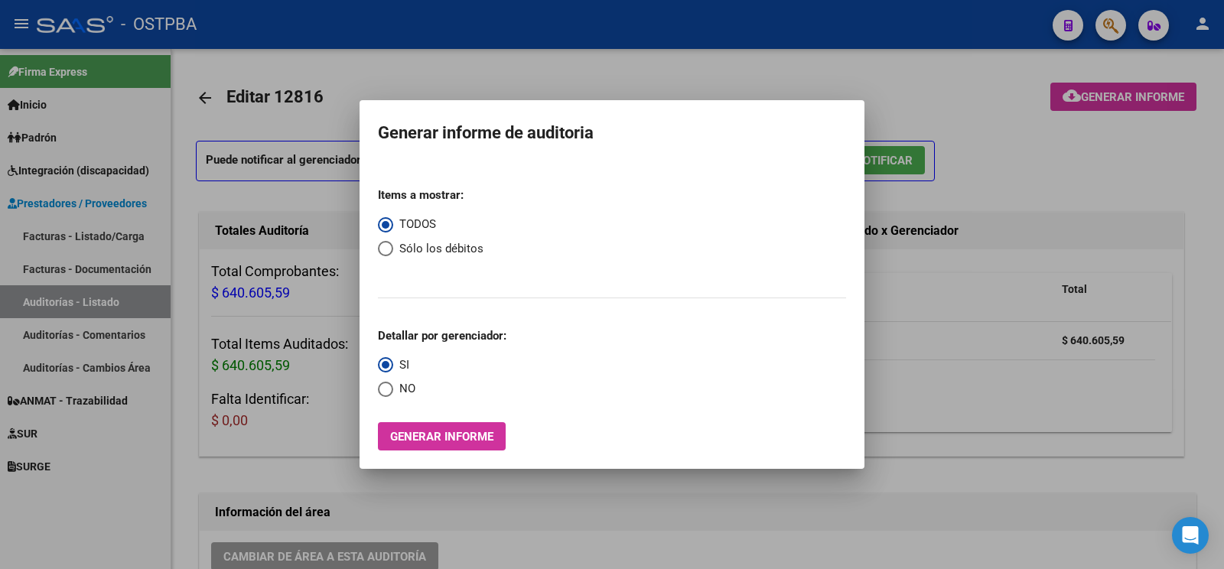
click at [52, 301] on div at bounding box center [612, 284] width 1224 height 569
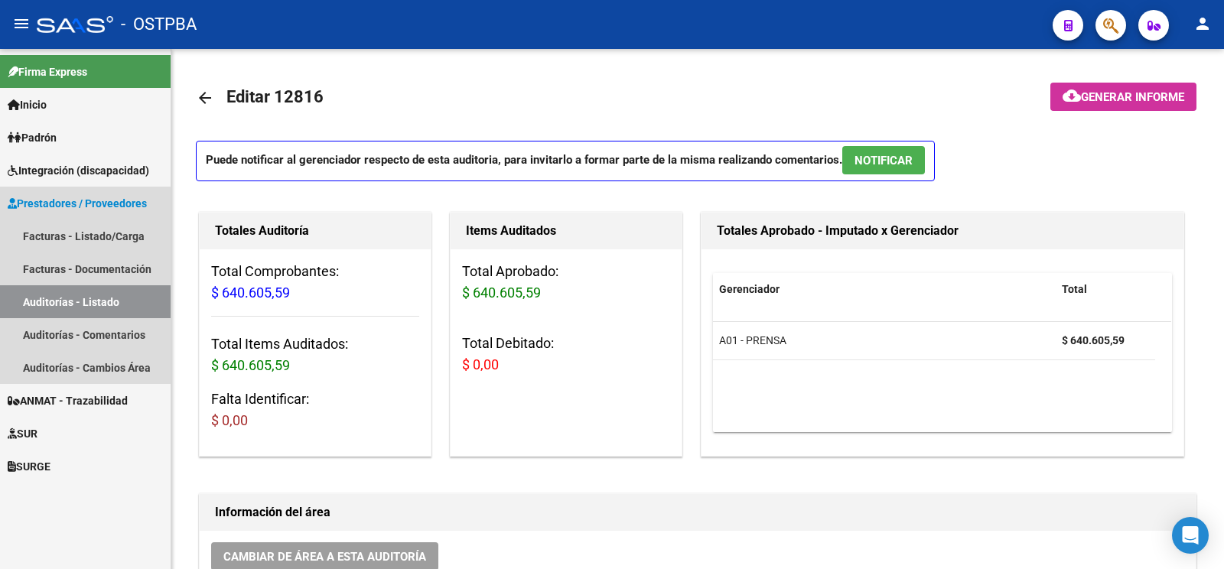
click at [54, 301] on link "Auditorías - Listado" at bounding box center [85, 301] width 171 height 33
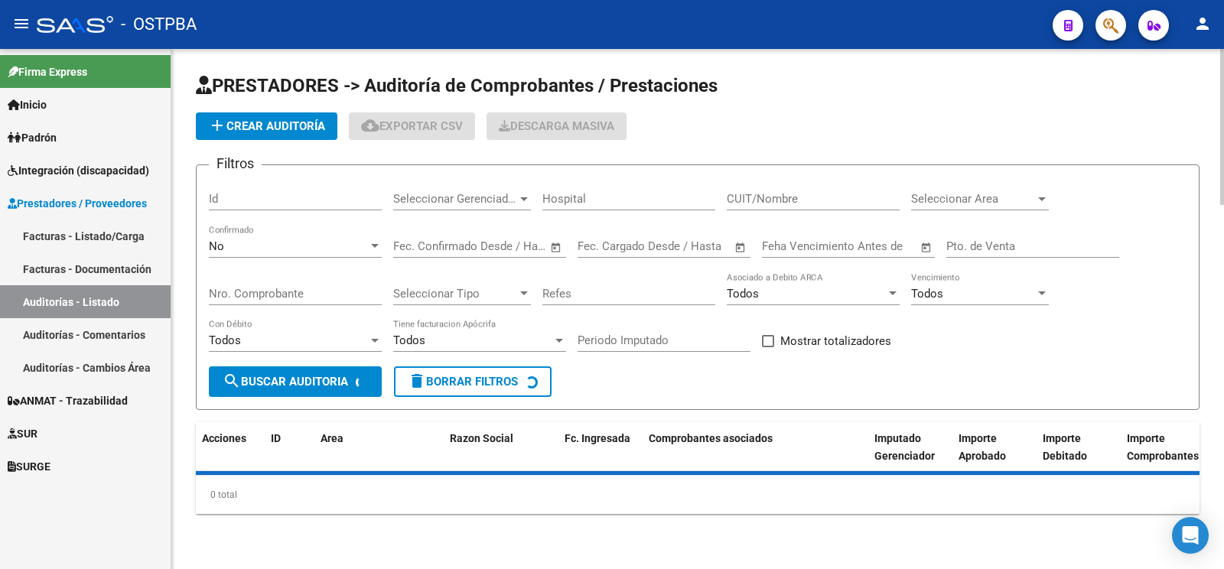
click at [256, 123] on span "add Crear Auditoría" at bounding box center [266, 126] width 117 height 14
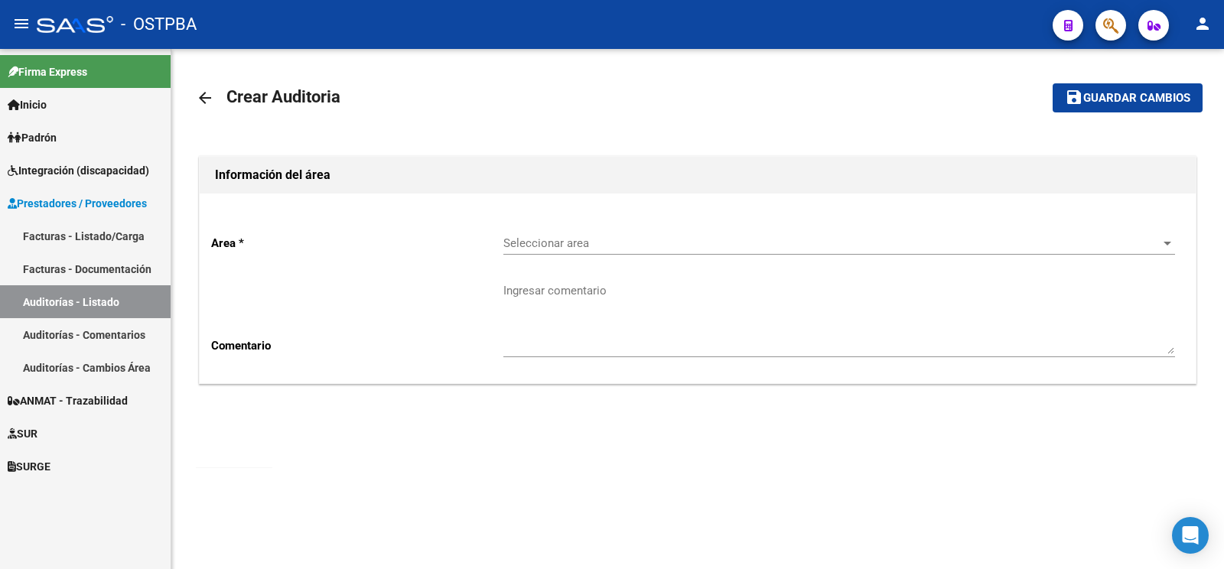
click at [562, 240] on span "Seleccionar area" at bounding box center [833, 243] width 658 height 14
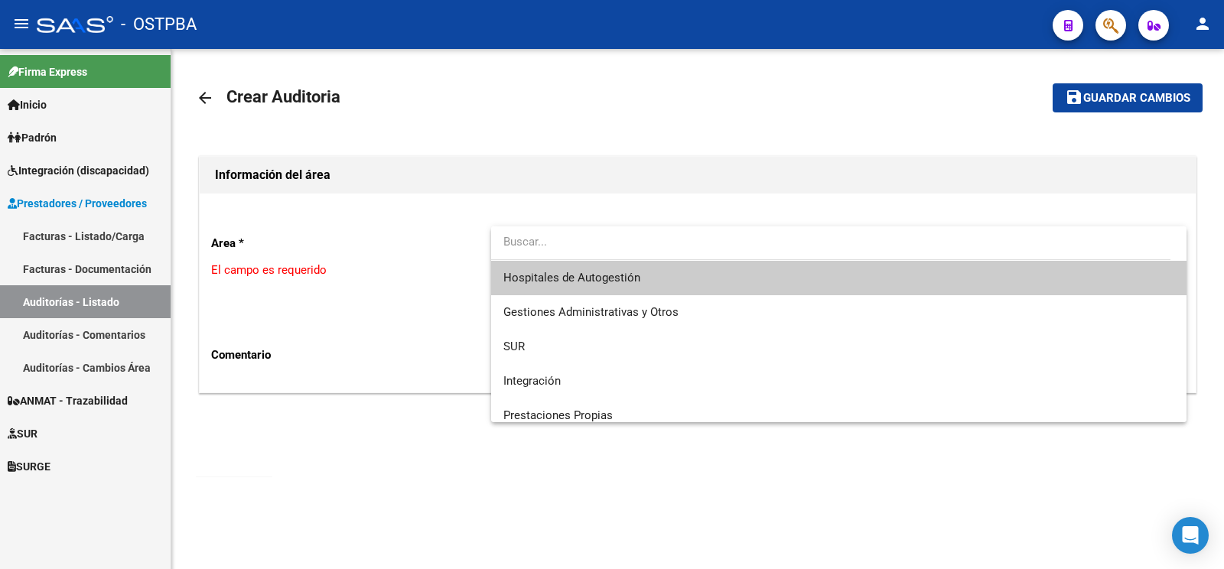
scroll to position [217, 0]
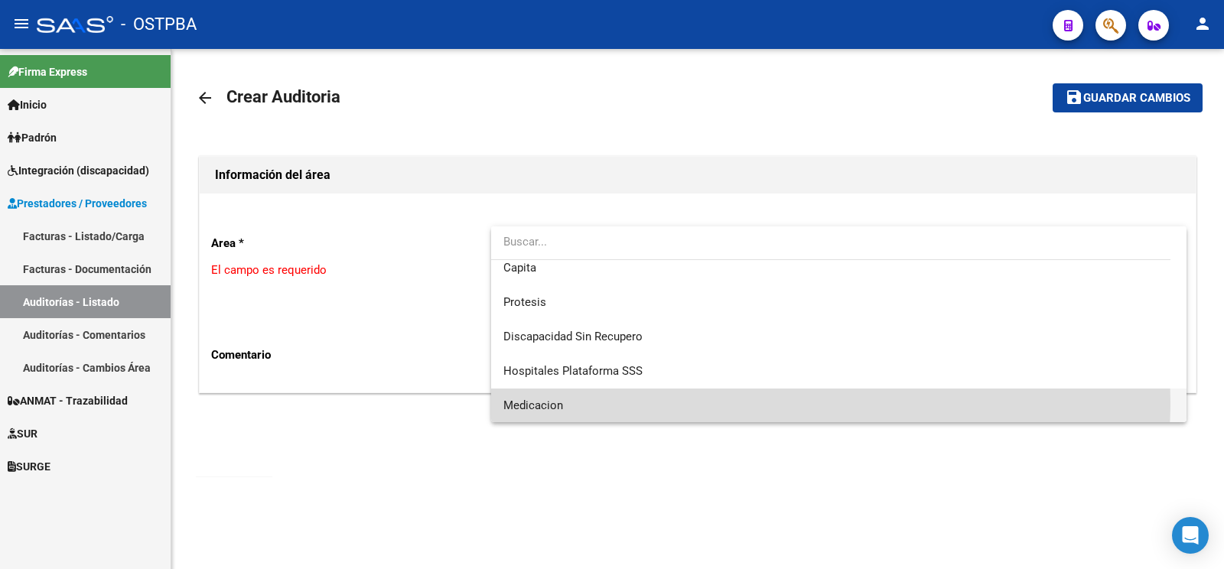
drag, startPoint x: 593, startPoint y: 402, endPoint x: 586, endPoint y: 324, distance: 78.4
click at [592, 403] on span "Medicacion" at bounding box center [839, 406] width 671 height 34
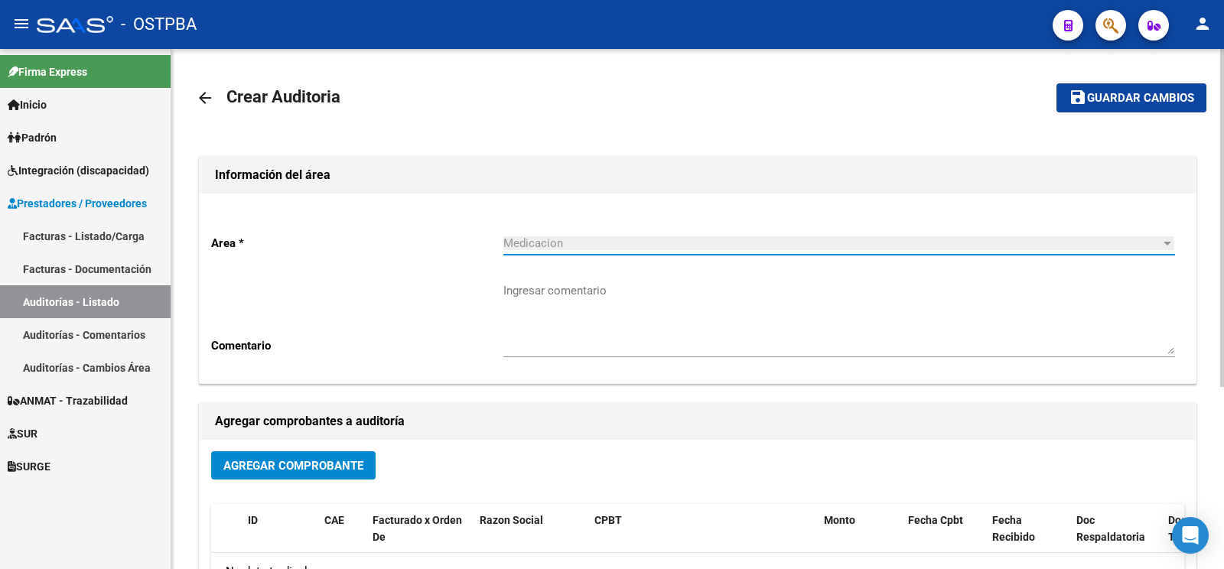
click at [586, 302] on textarea "Ingresar comentario" at bounding box center [840, 318] width 672 height 72
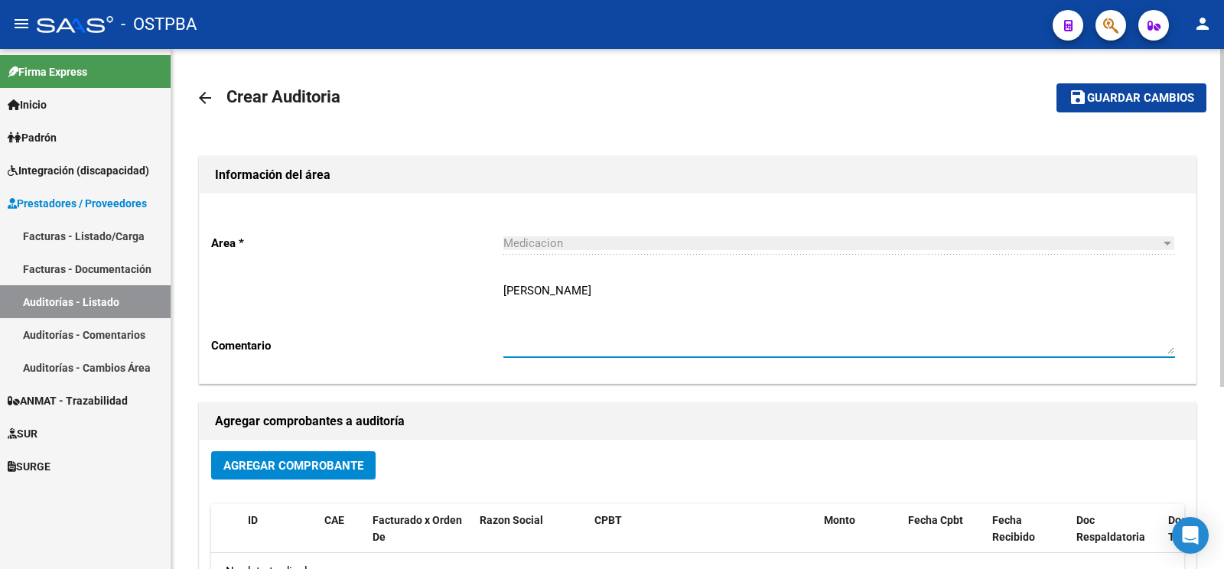
type textarea "chimento luciano"
click at [282, 469] on span "Agregar Comprobante" at bounding box center [293, 466] width 140 height 14
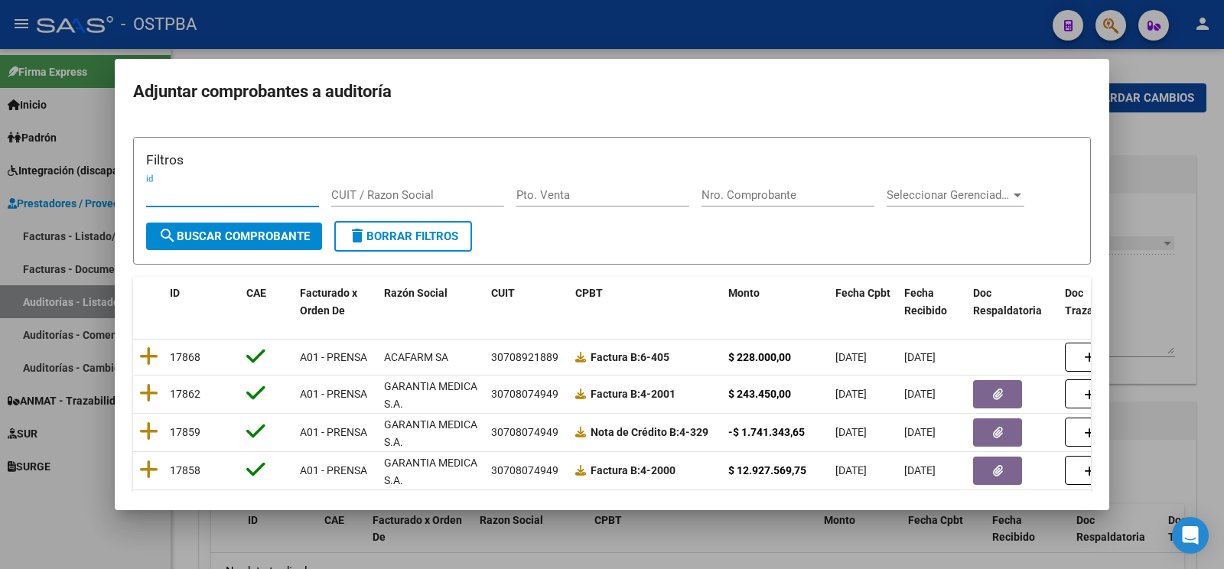
click at [765, 198] on input "Nro. Comprobante" at bounding box center [788, 195] width 173 height 14
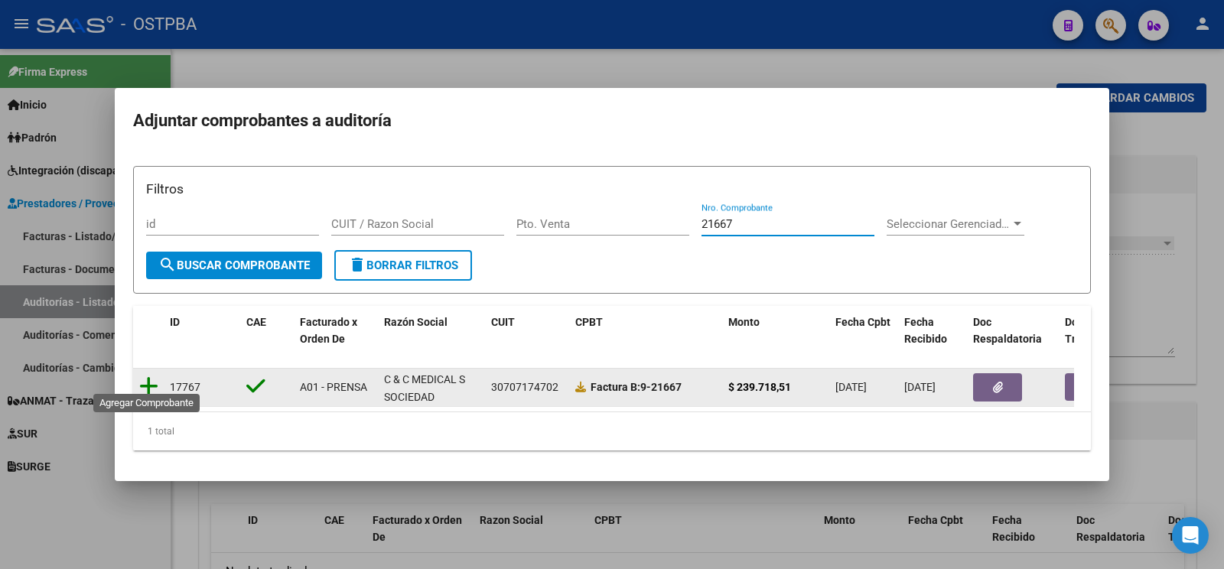
type input "21667"
click at [144, 377] on icon at bounding box center [148, 386] width 19 height 21
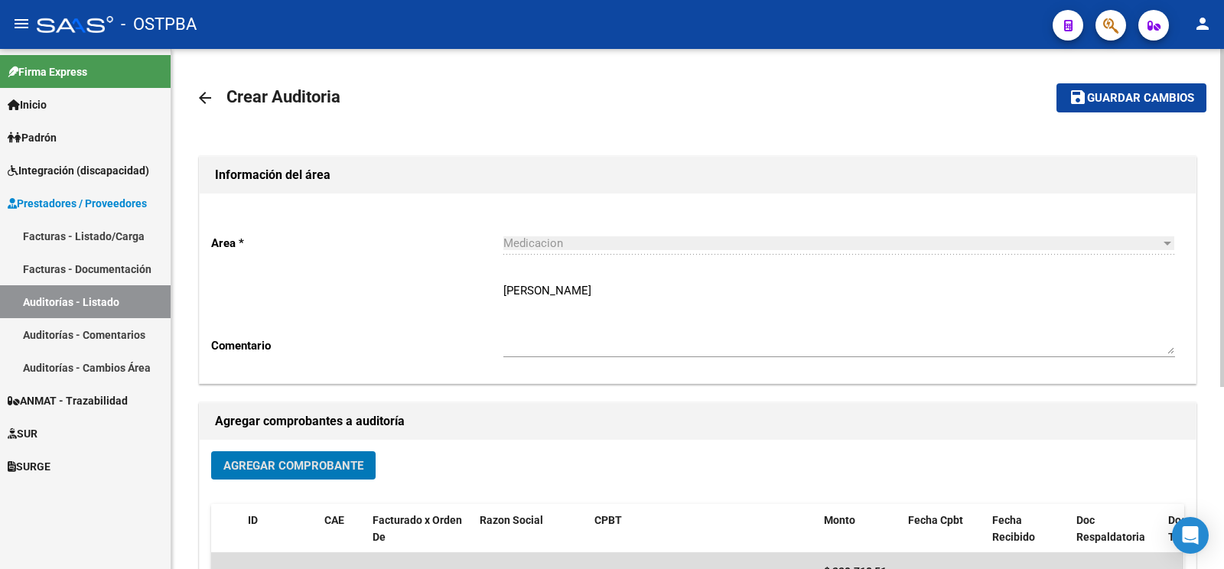
click at [1159, 90] on button "save Guardar cambios" at bounding box center [1132, 97] width 150 height 28
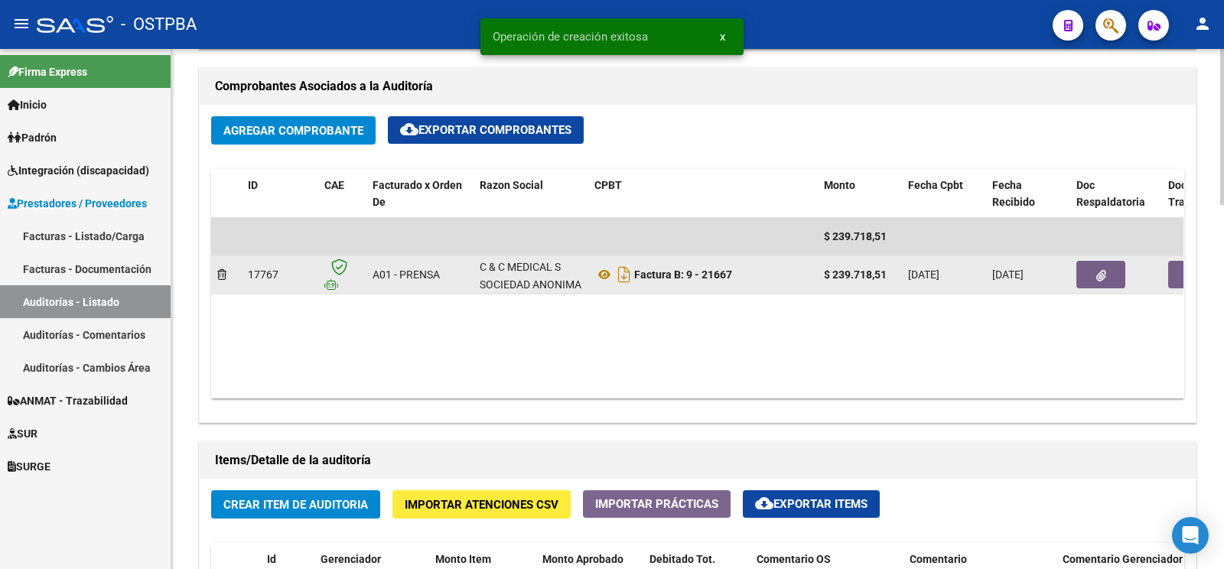
scroll to position [964, 0]
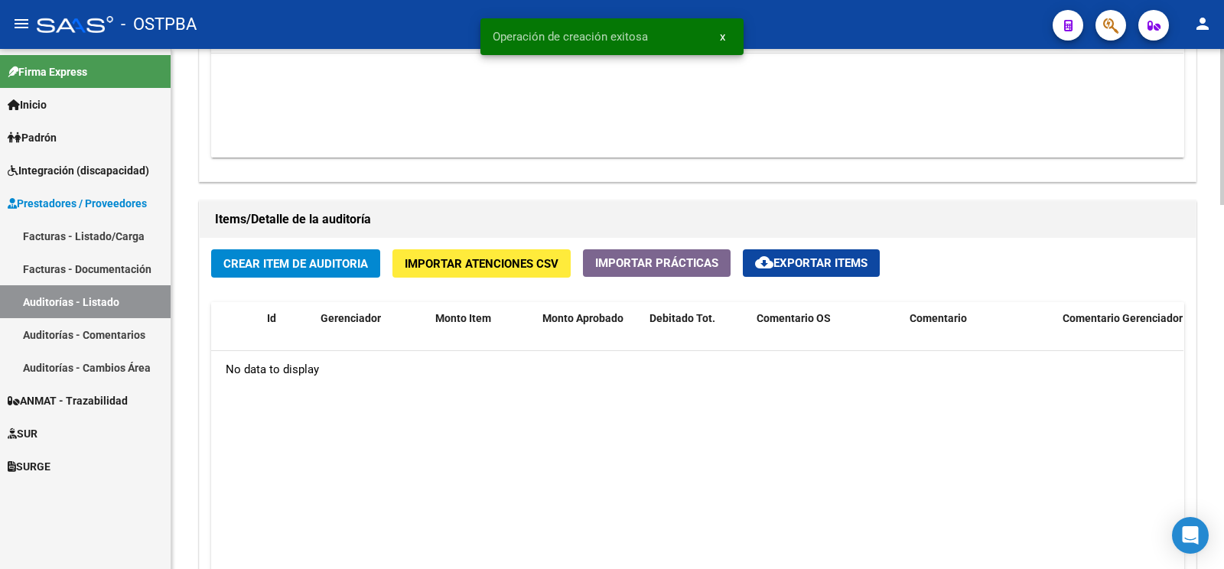
click at [347, 256] on button "Crear Item de Auditoria" at bounding box center [295, 263] width 169 height 28
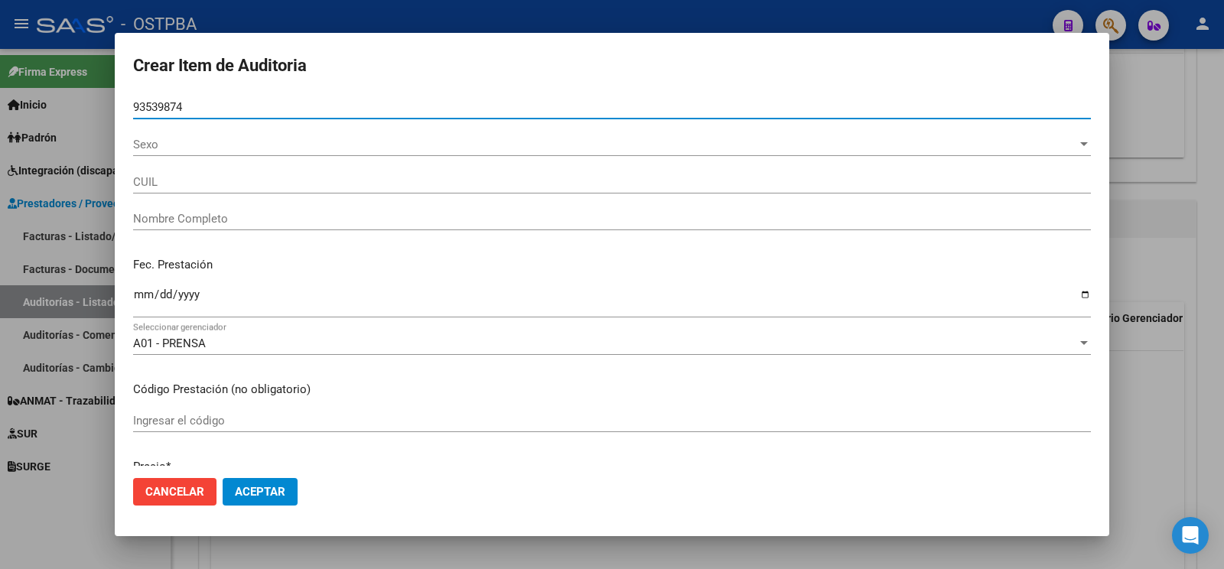
type input "93539874"
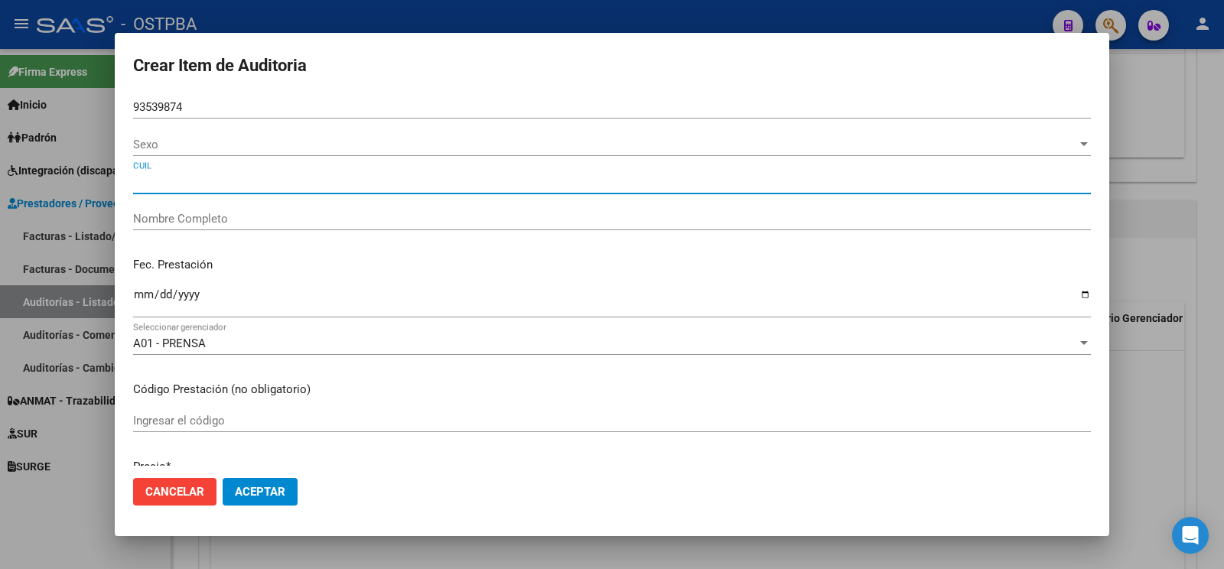
type input "CHIMENTO LUCIANO NATALIO"
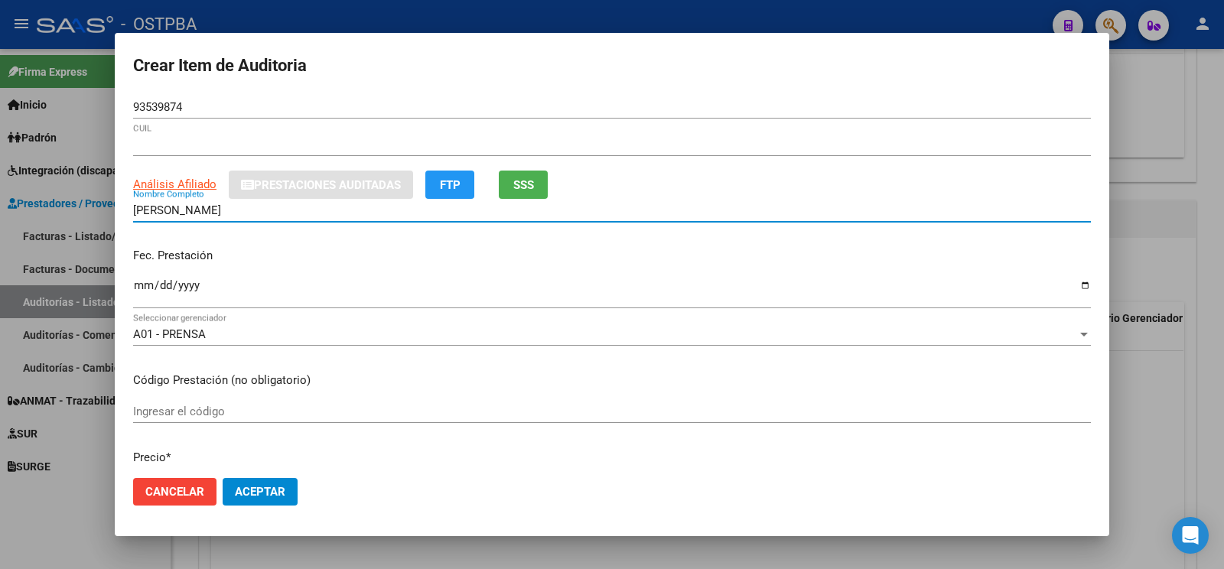
type input "20935398747"
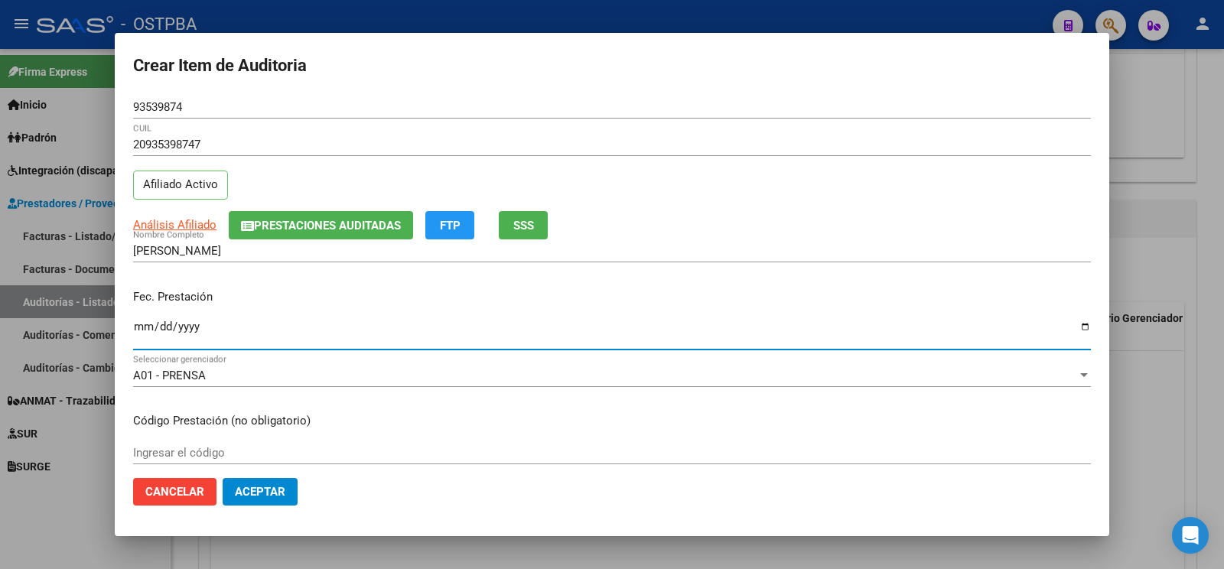
type input "2025-09-19"
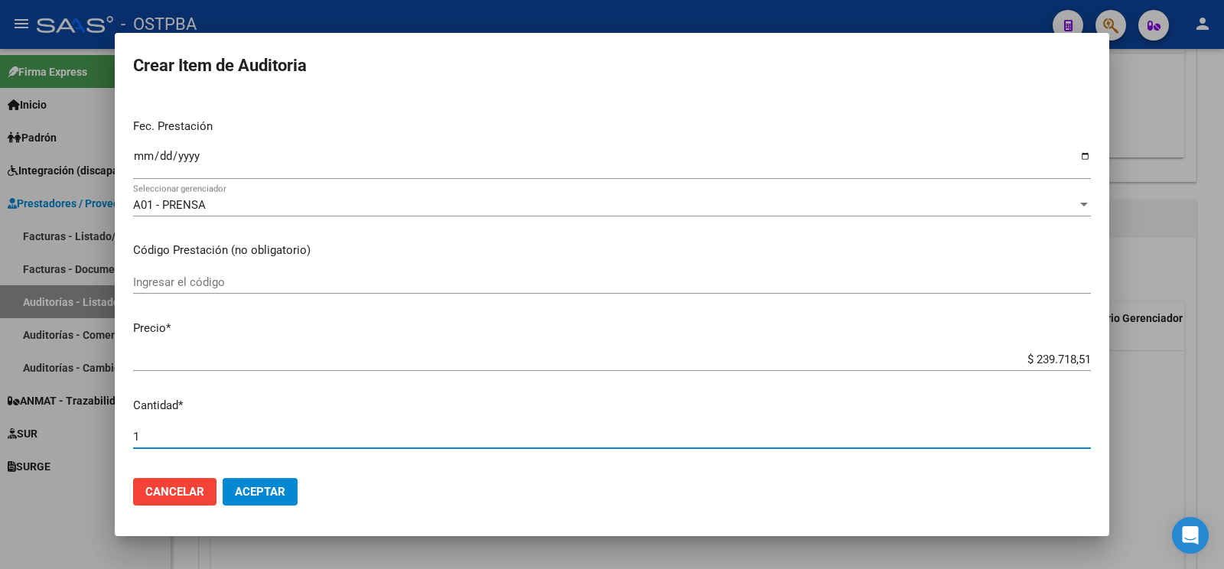
scroll to position [481, 0]
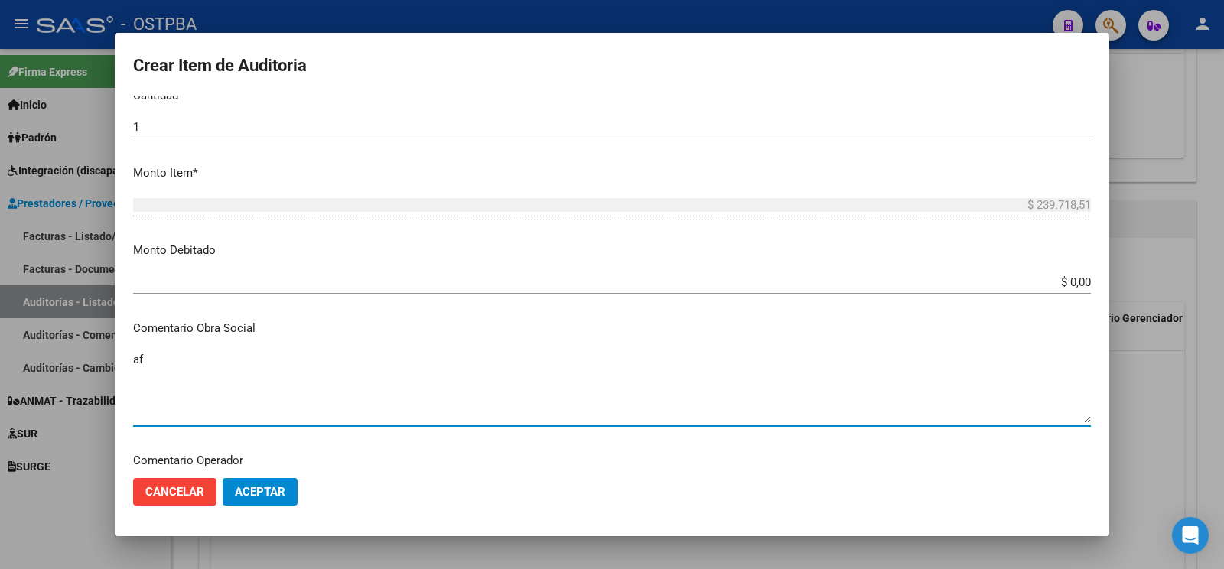
type textarea "a"
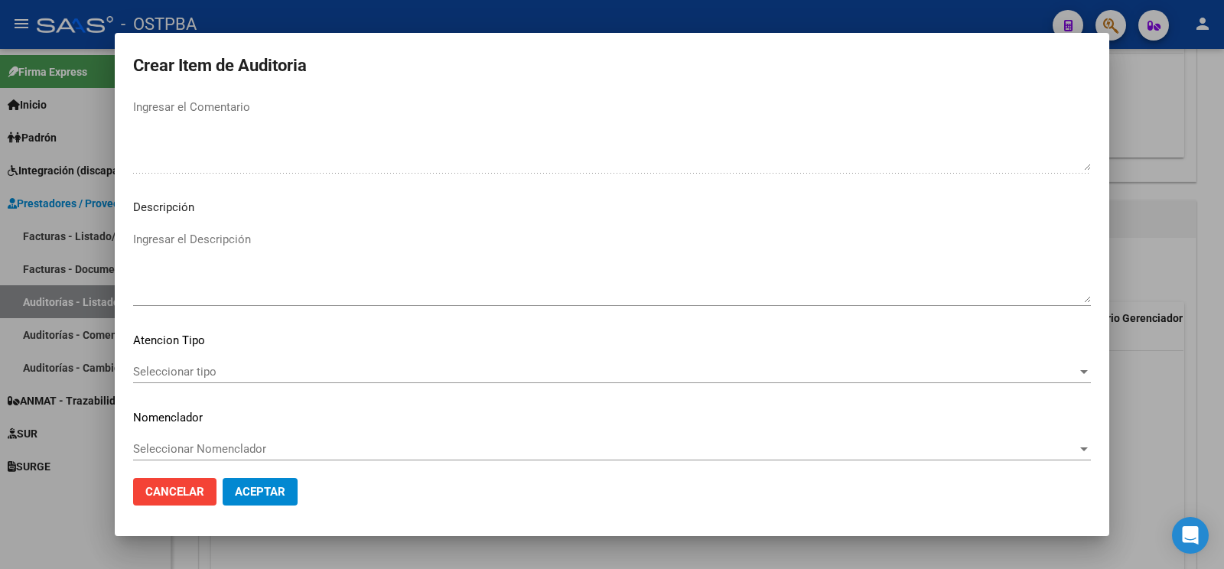
scroll to position [1015, 0]
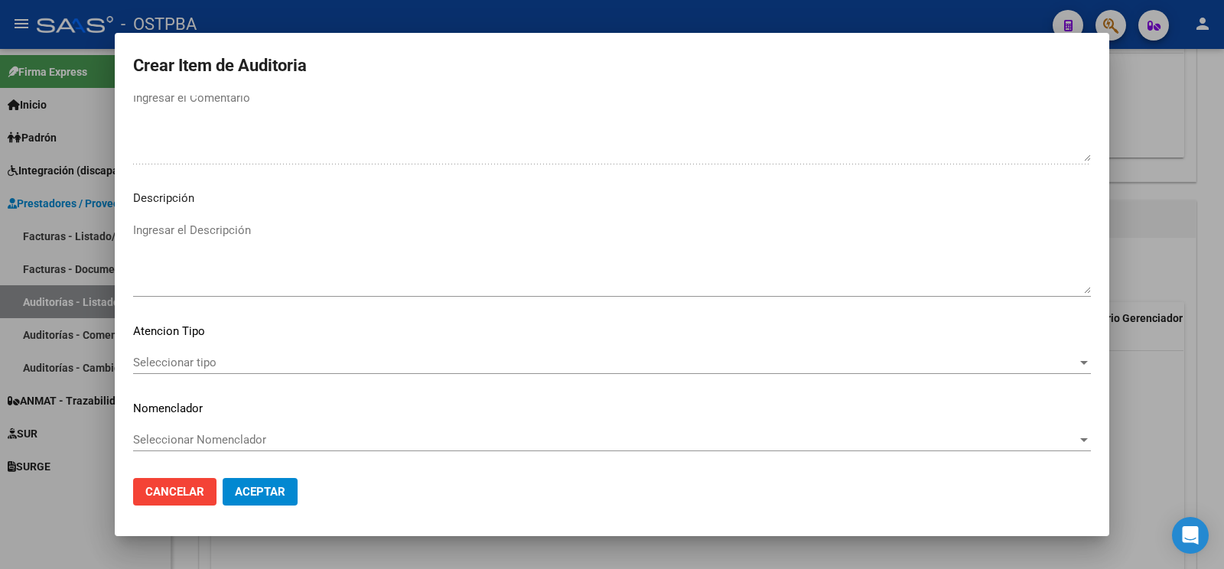
type textarea "af n° 18992/00 x anses- a pagar a 60 días"
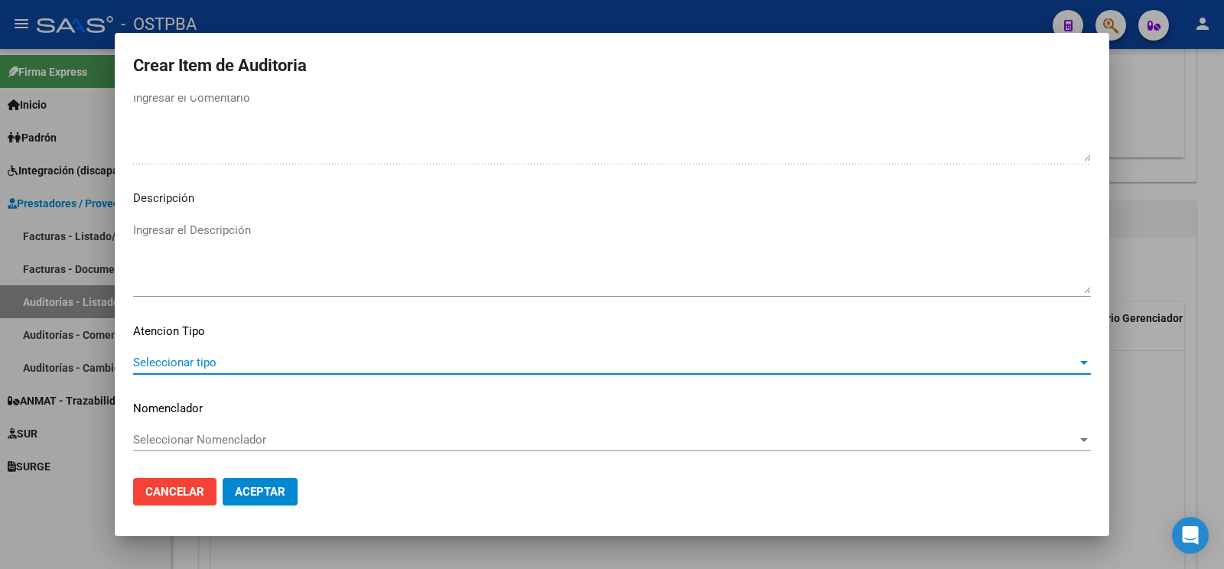
click at [232, 356] on span "Seleccionar tipo" at bounding box center [605, 363] width 944 height 14
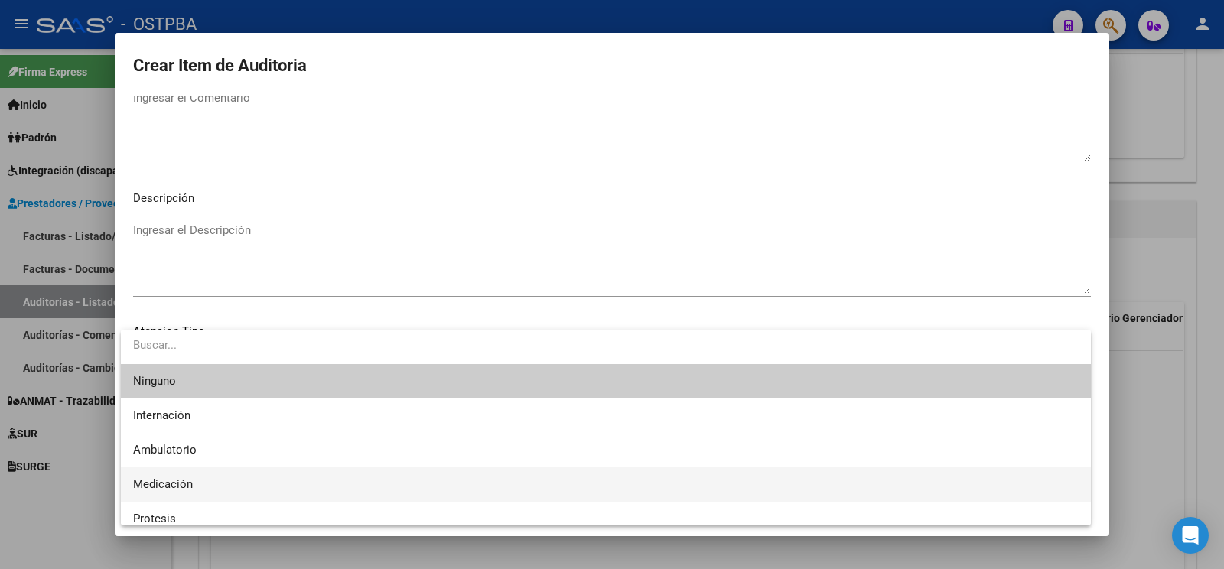
click at [218, 481] on span "Medicación" at bounding box center [606, 485] width 946 height 34
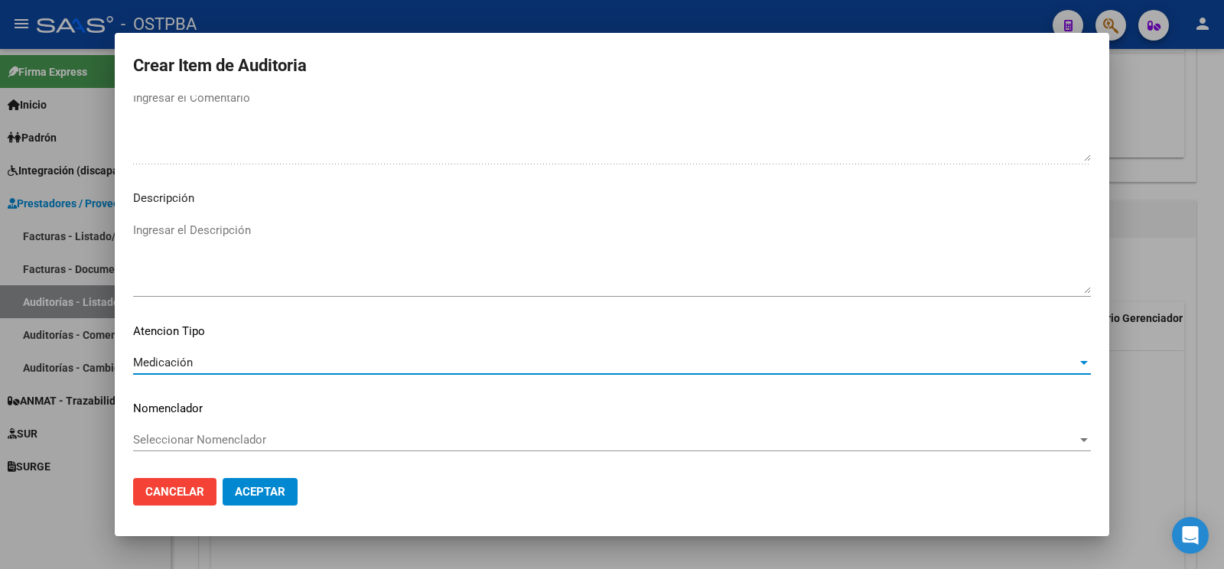
click at [285, 493] on span "Aceptar" at bounding box center [260, 492] width 51 height 14
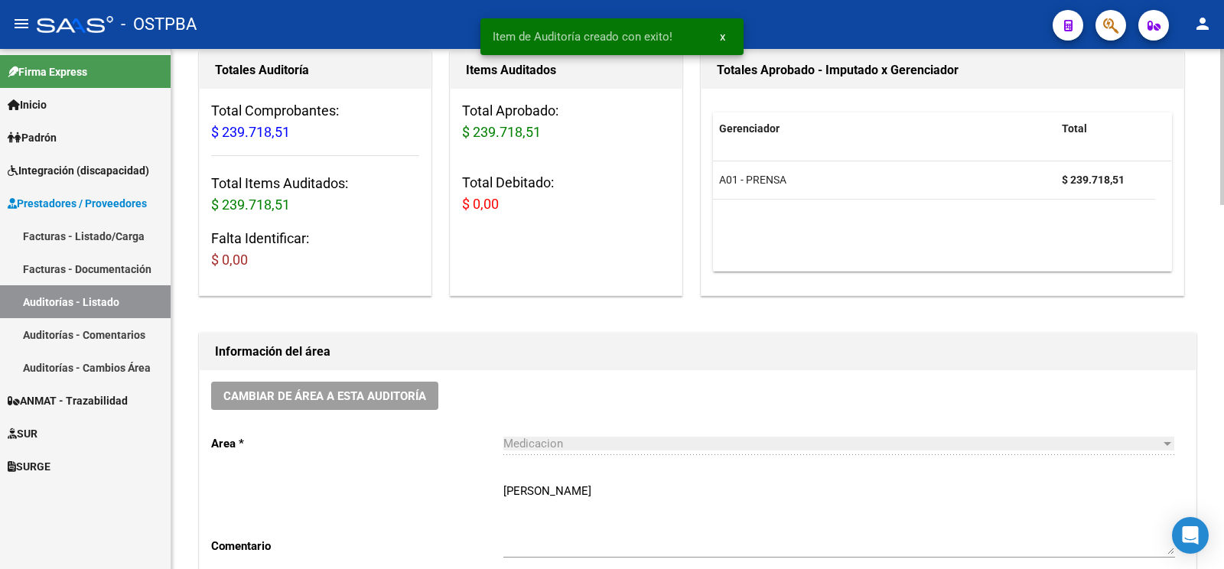
scroll to position [0, 0]
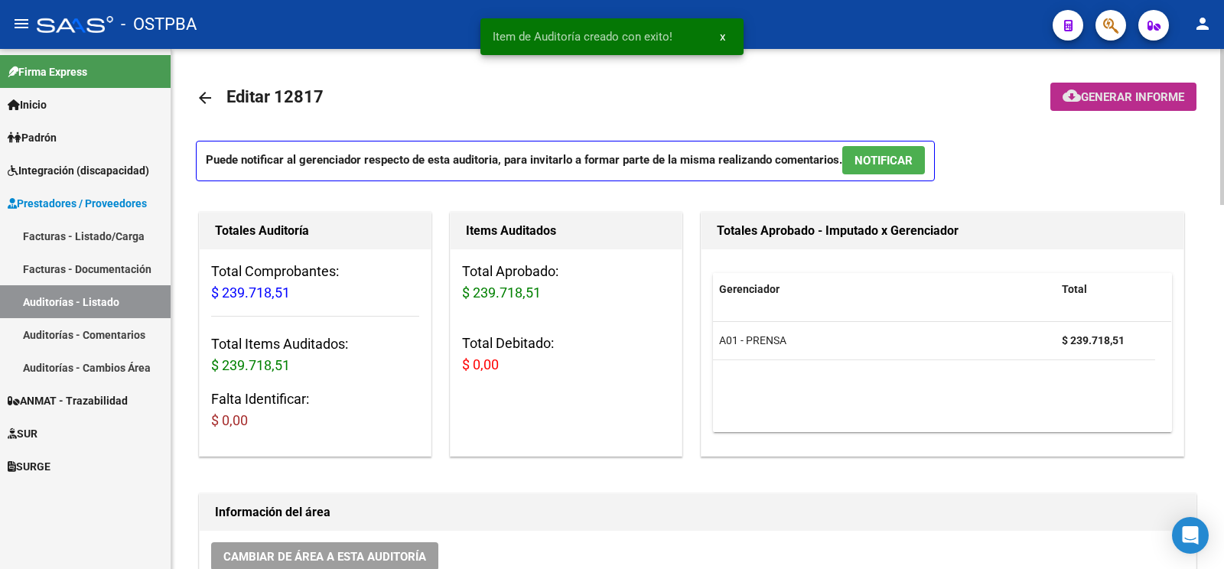
click at [1127, 88] on button "cloud_download Generar informe" at bounding box center [1124, 97] width 146 height 28
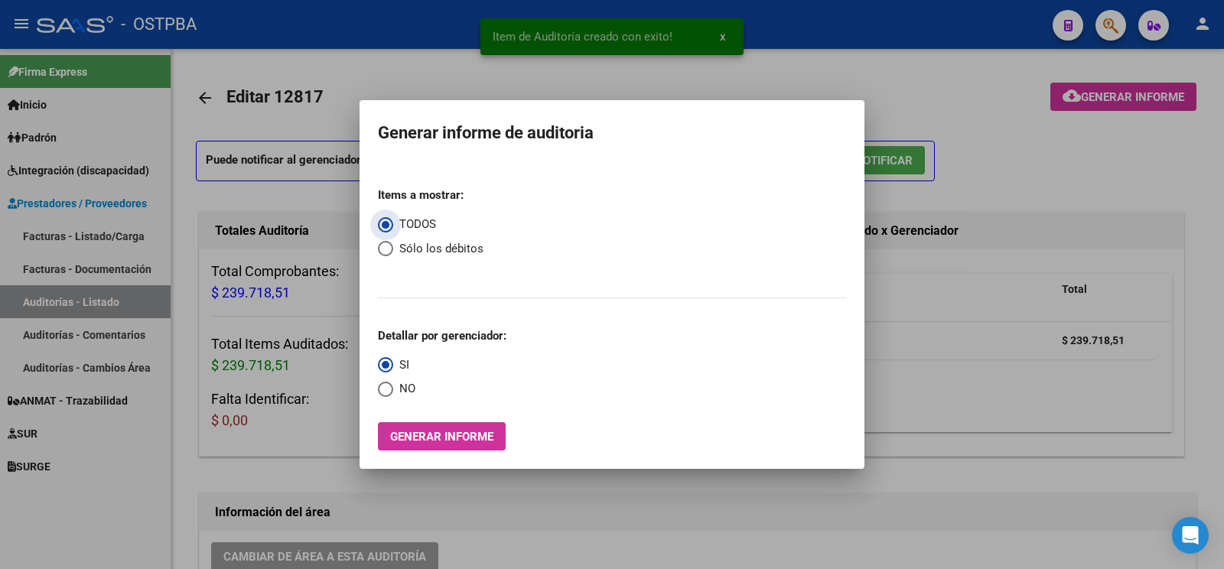
click at [440, 437] on span "Generar informe" at bounding box center [441, 437] width 103 height 14
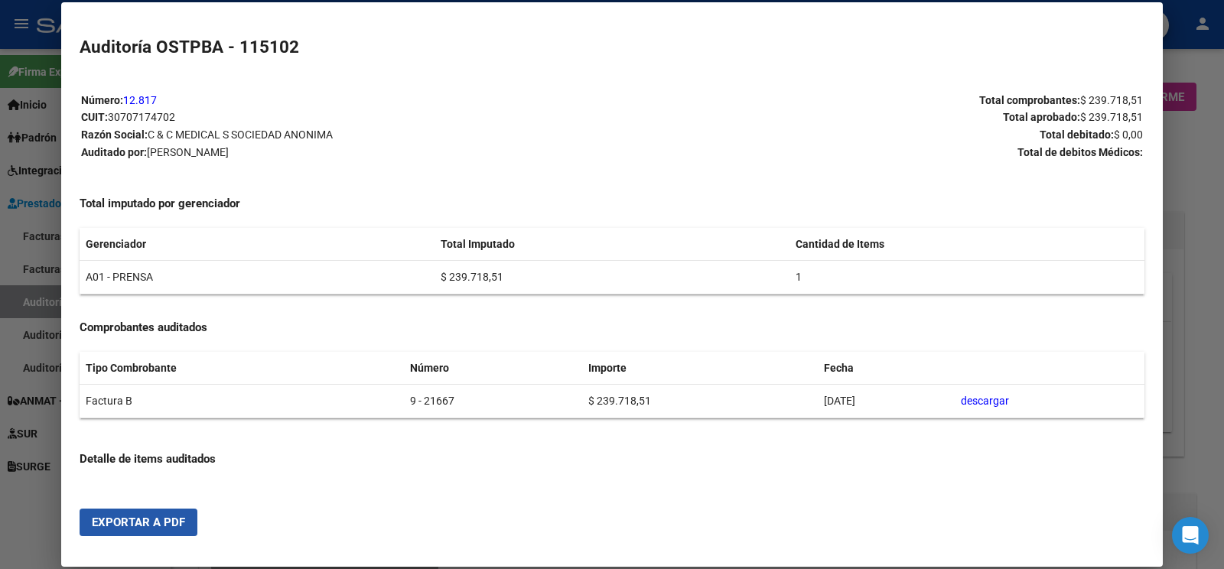
click at [194, 524] on button "Exportar a PDF" at bounding box center [139, 523] width 118 height 28
click at [47, 302] on div at bounding box center [612, 284] width 1224 height 569
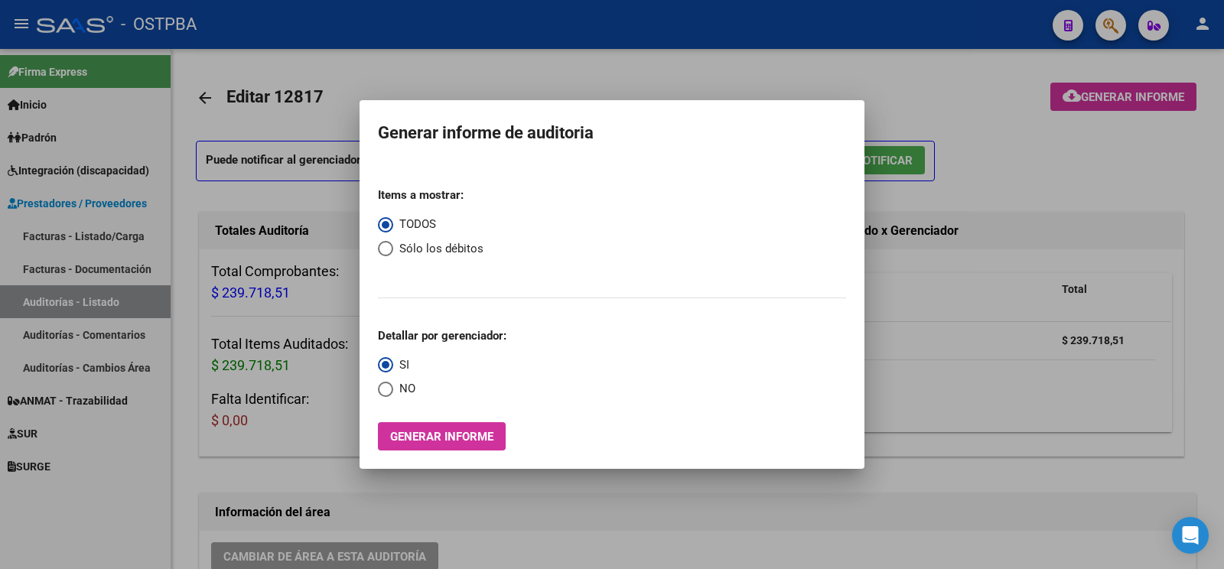
click at [48, 302] on div at bounding box center [612, 284] width 1224 height 569
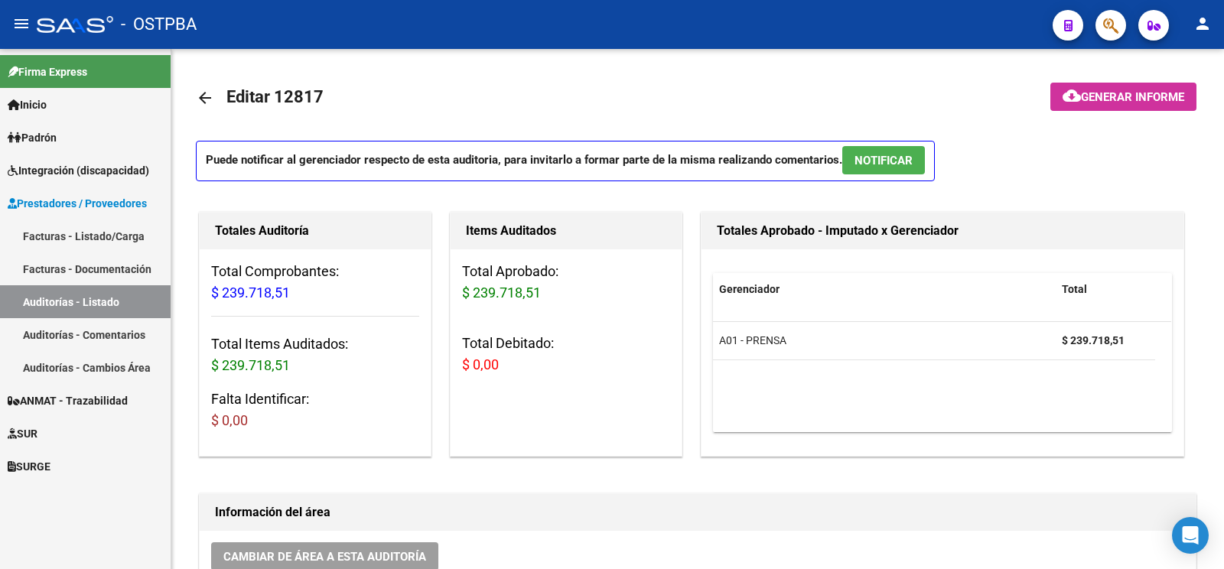
click at [87, 298] on link "Auditorías - Listado" at bounding box center [85, 301] width 171 height 33
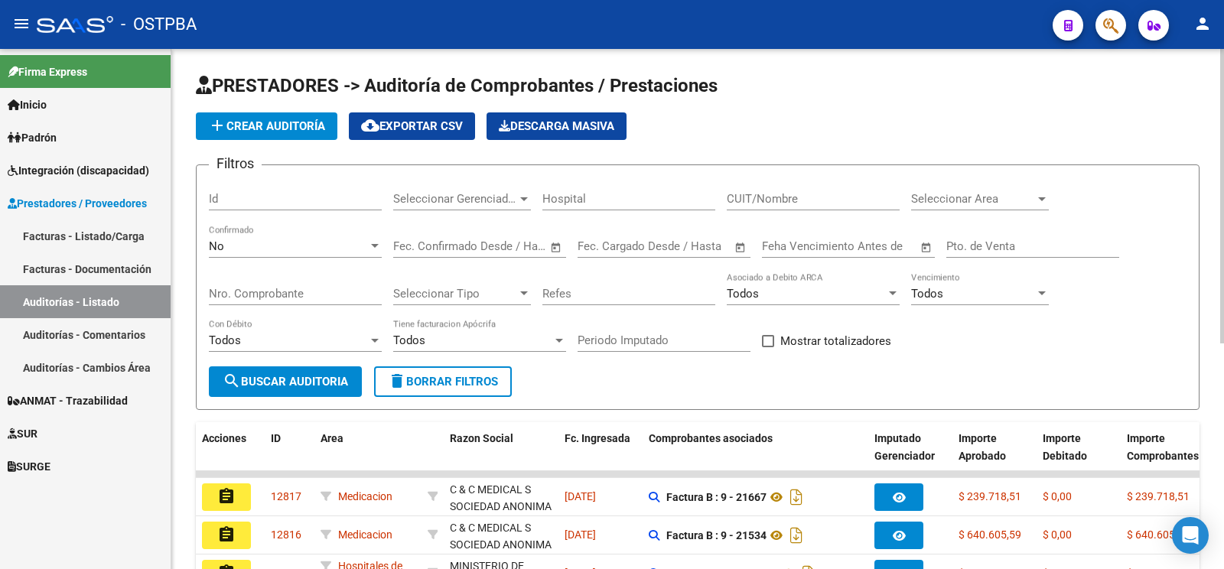
click at [303, 129] on span "add Crear Auditoría" at bounding box center [266, 126] width 117 height 14
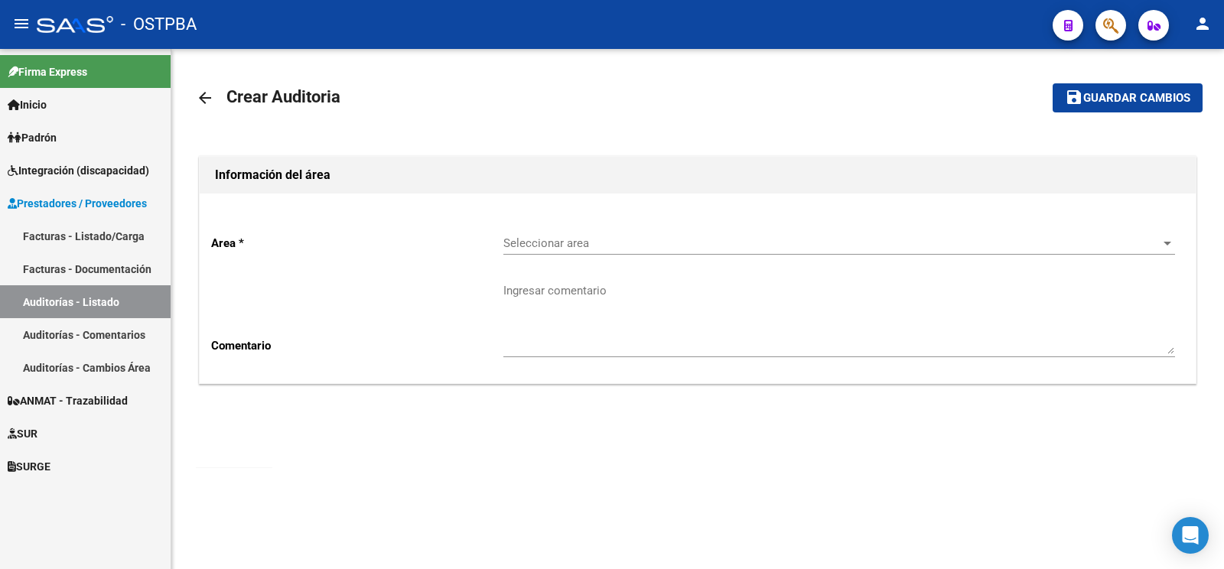
click at [581, 247] on span "Seleccionar area" at bounding box center [833, 243] width 658 height 14
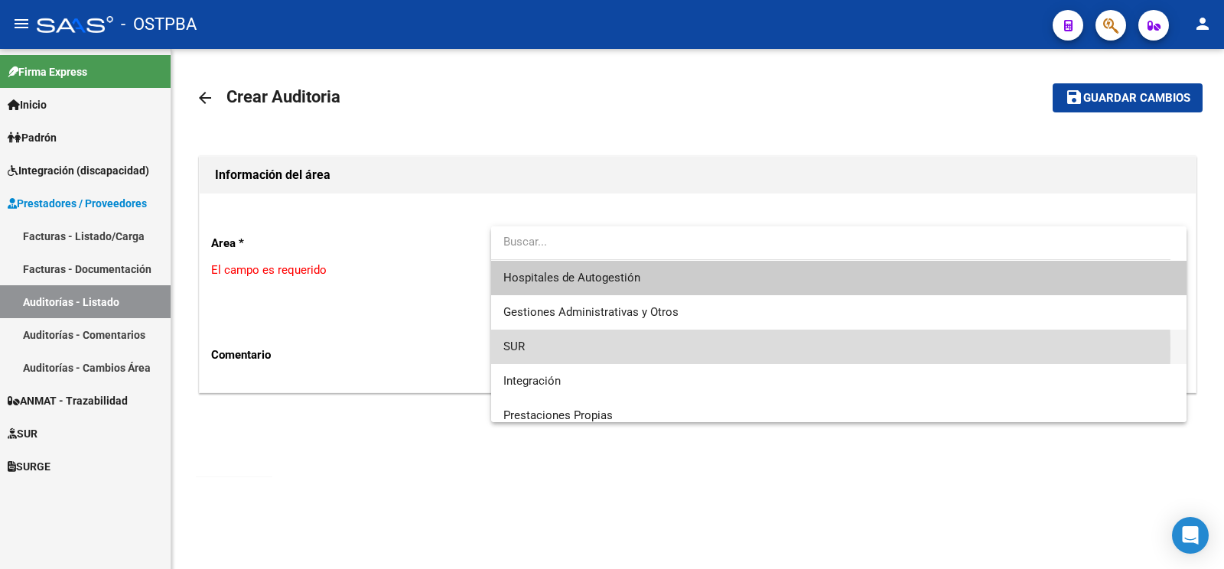
click at [569, 349] on span "SUR" at bounding box center [839, 347] width 671 height 34
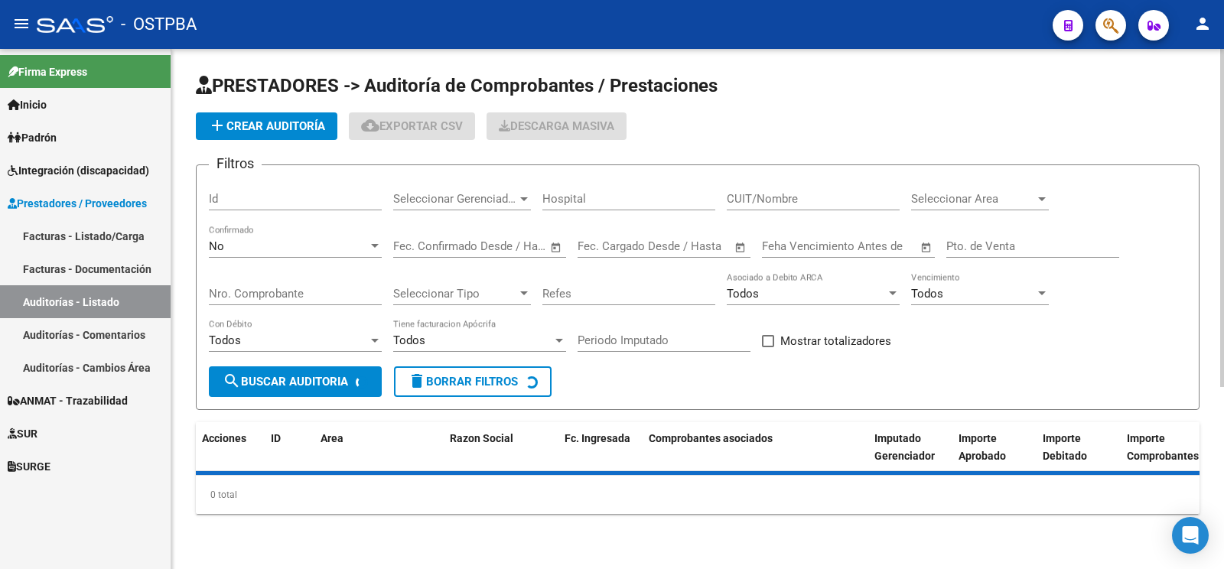
click at [322, 134] on button "add Crear Auditoría" at bounding box center [267, 126] width 142 height 28
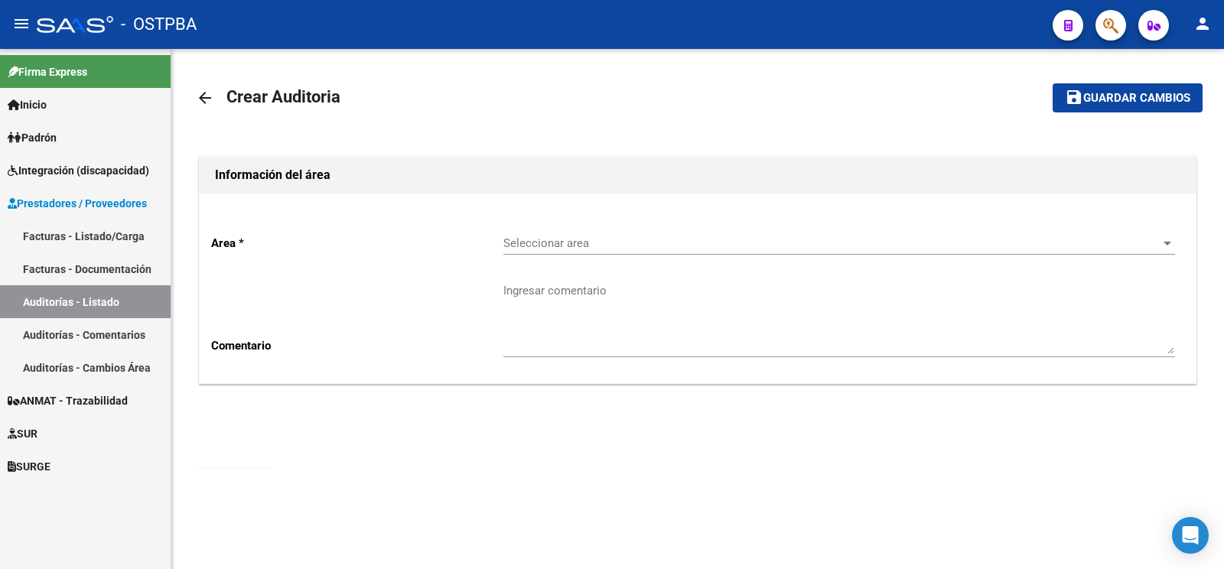
click at [586, 249] on div "Seleccionar area Seleccionar area" at bounding box center [840, 238] width 672 height 33
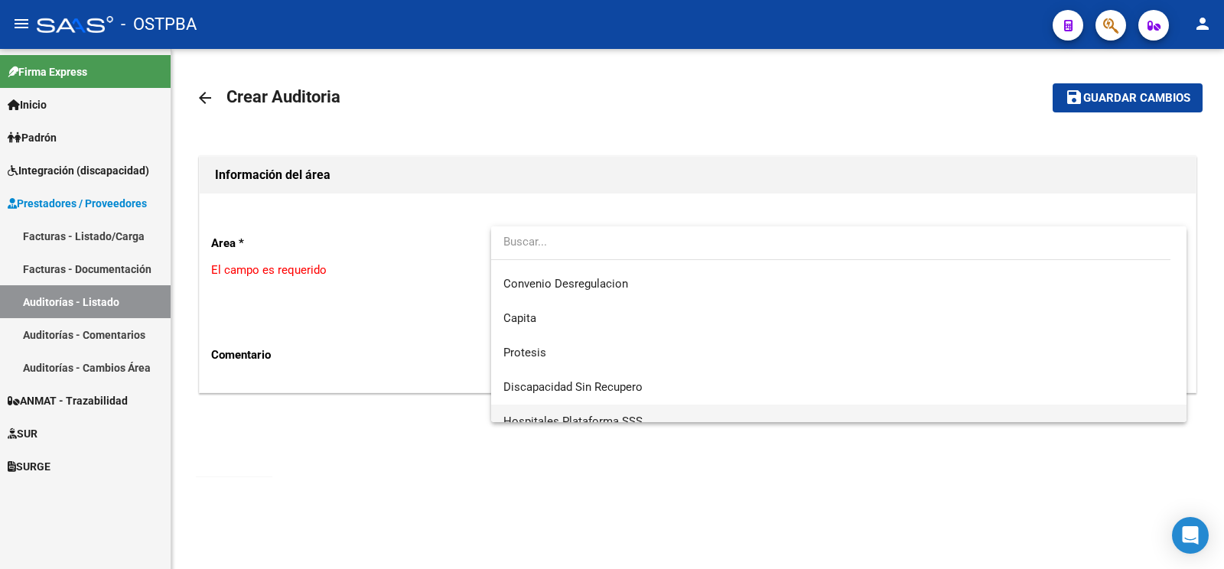
scroll to position [217, 0]
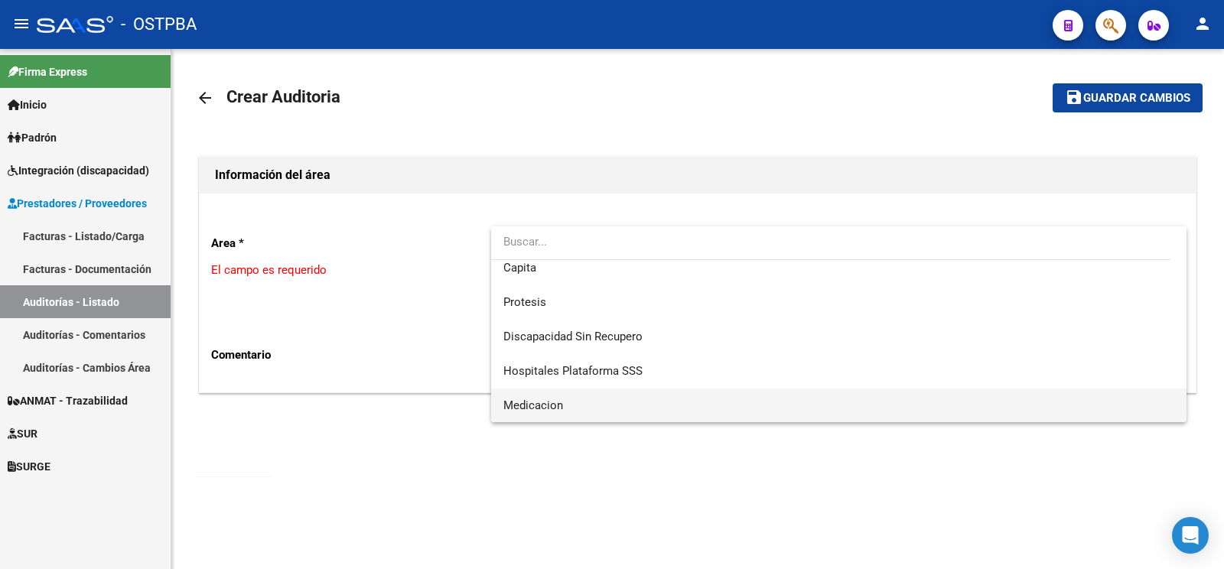
click at [581, 398] on span "Medicacion" at bounding box center [839, 406] width 671 height 34
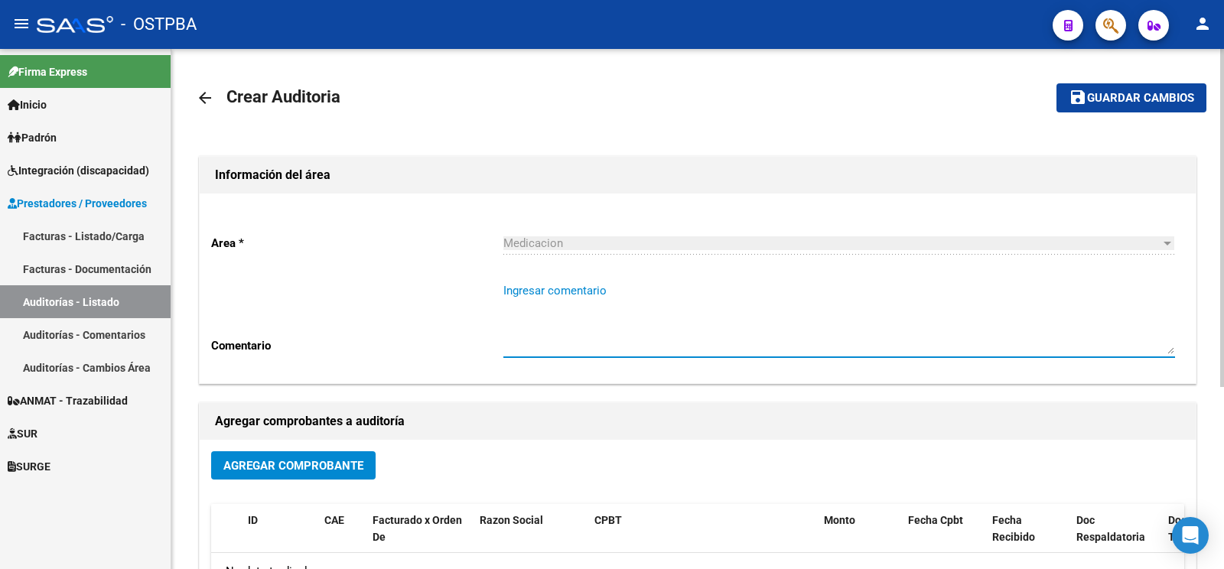
click at [598, 310] on textarea "Ingresar comentario" at bounding box center [840, 318] width 672 height 72
type textarea "raña luis"
click at [252, 491] on div "Agregar Comprobante" at bounding box center [697, 471] width 973 height 41
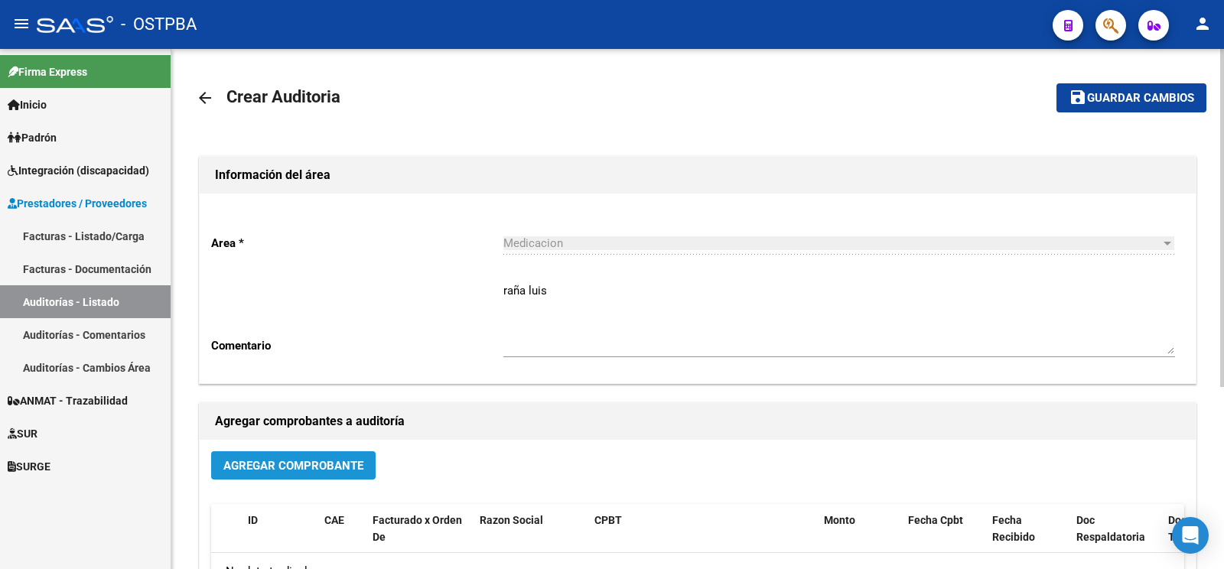
click at [246, 462] on span "Agregar Comprobante" at bounding box center [293, 466] width 140 height 14
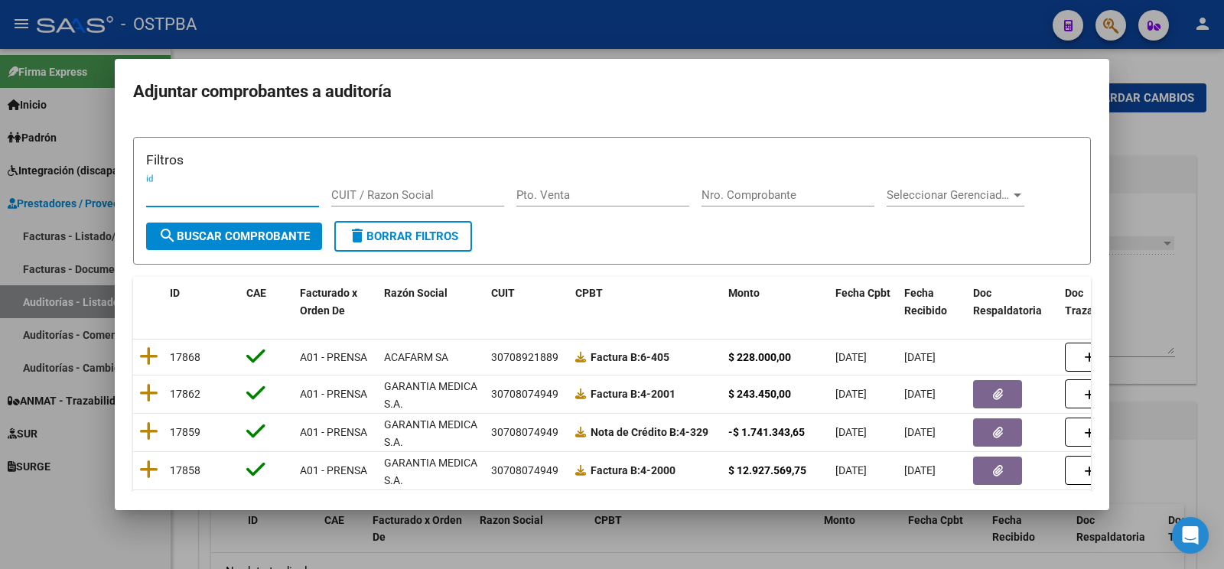
click at [766, 197] on input "Nro. Comprobante" at bounding box center [788, 195] width 173 height 14
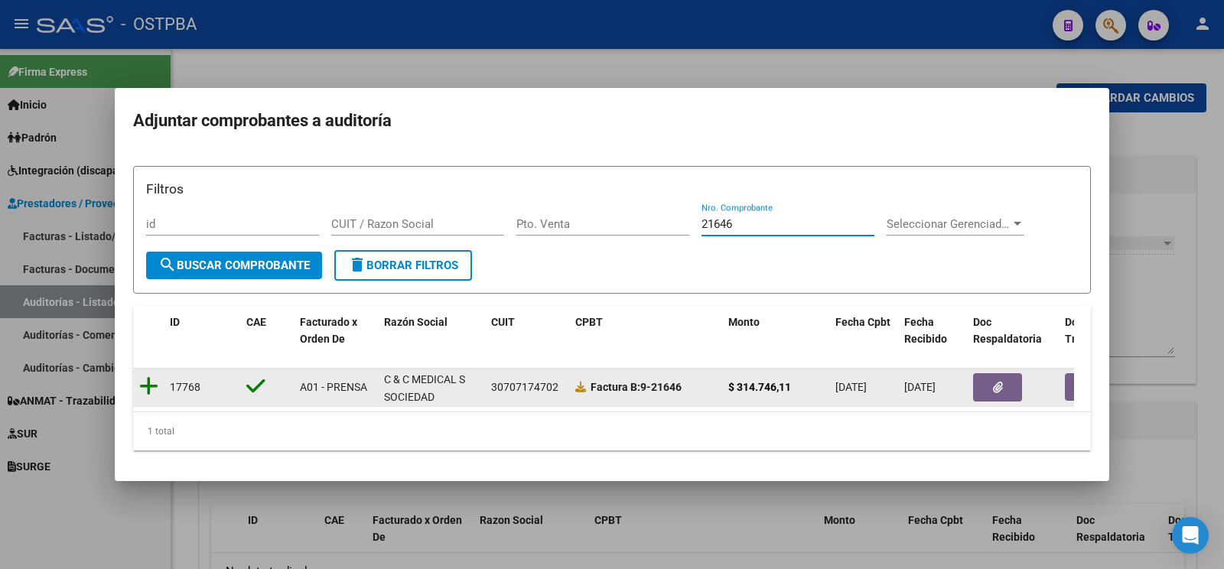
type input "21646"
click at [152, 376] on icon at bounding box center [148, 386] width 19 height 21
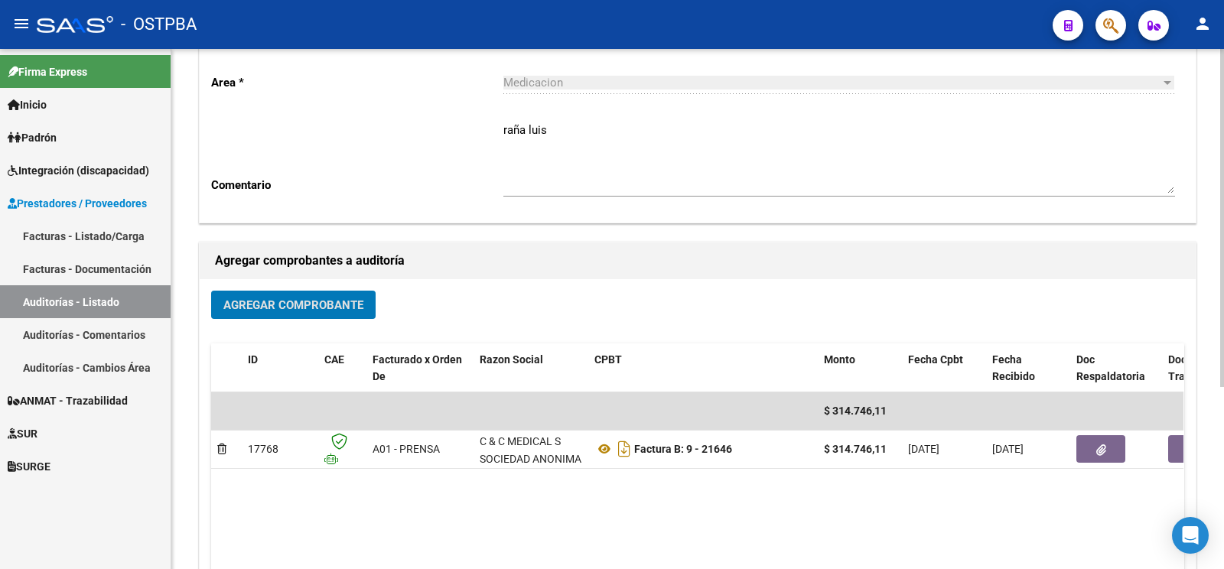
scroll to position [0, 0]
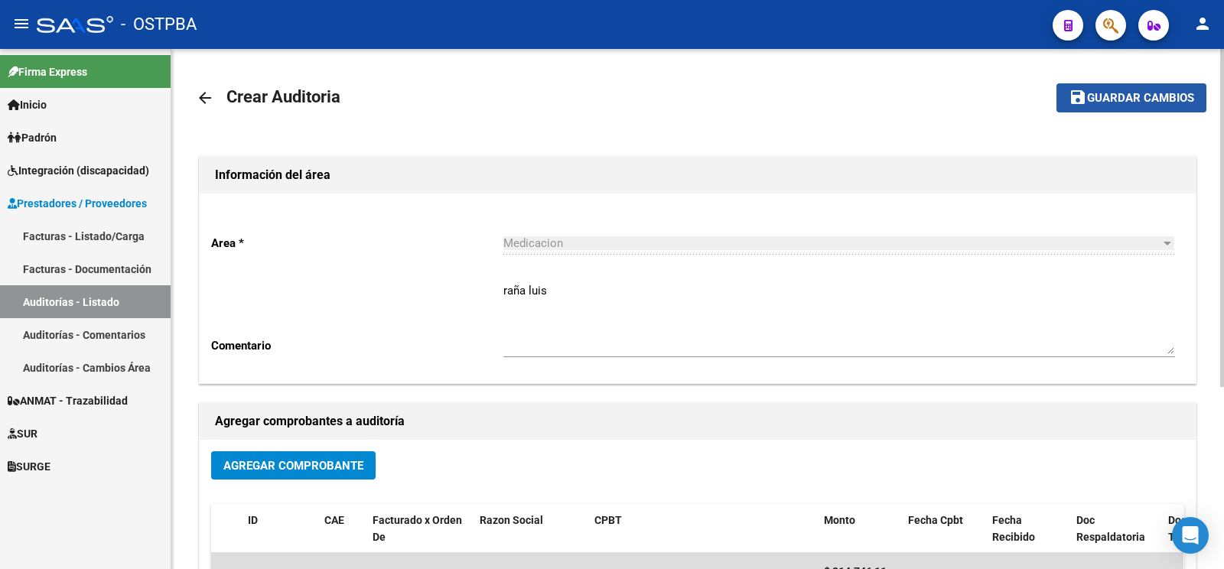
click at [1129, 104] on span "Guardar cambios" at bounding box center [1140, 99] width 107 height 14
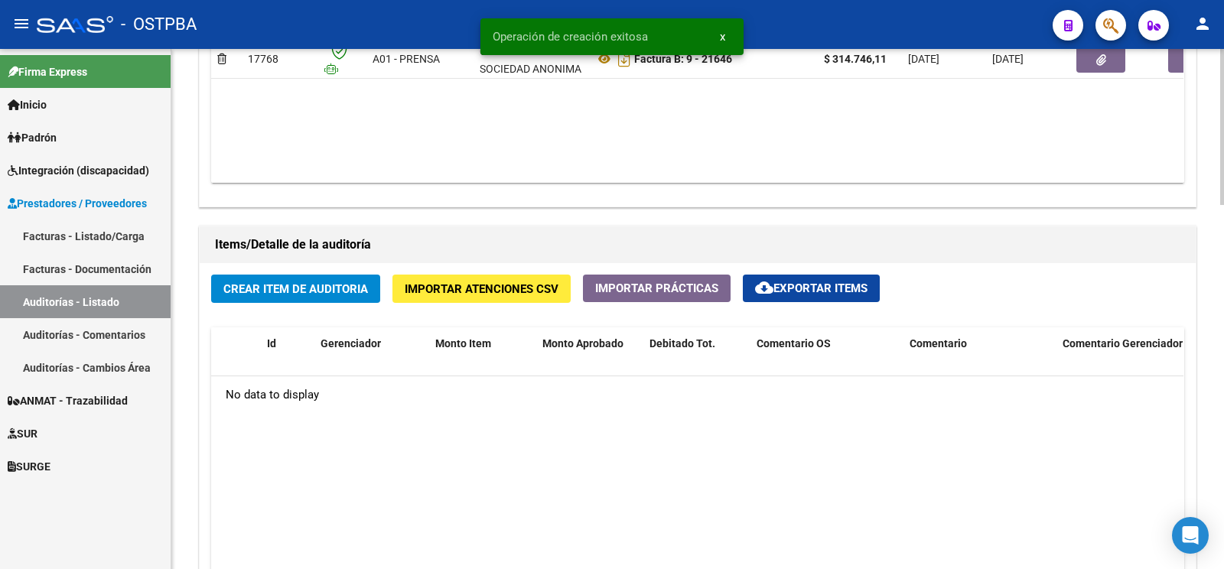
scroll to position [1045, 0]
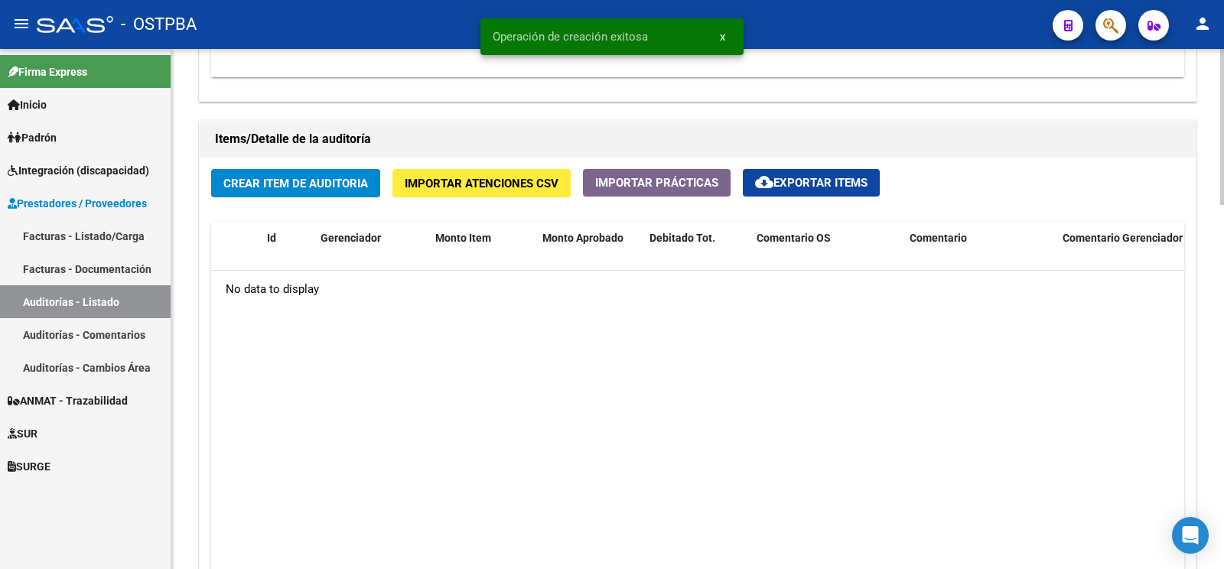
click at [351, 168] on div "Crear Item de Auditoria Importar Atenciones CSV Importar Prácticas cloud_downlo…" at bounding box center [698, 401] width 996 height 487
click at [353, 172] on button "Crear Item de Auditoria" at bounding box center [295, 183] width 169 height 28
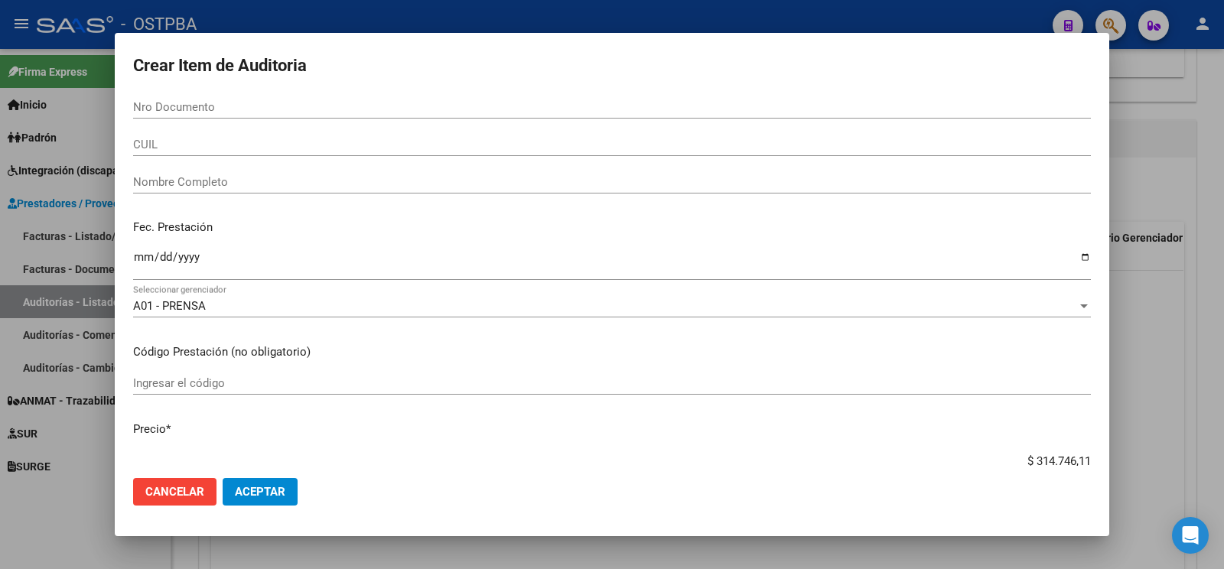
click at [937, 253] on div "Ingresar la fecha" at bounding box center [612, 264] width 958 height 33
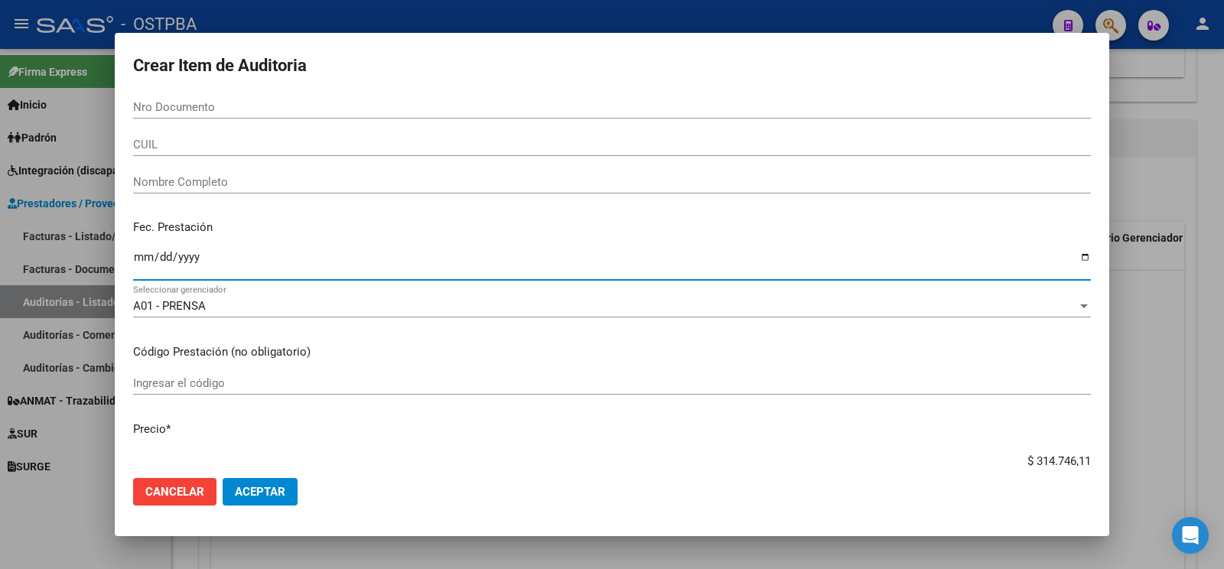
click at [305, 100] on div "Nro Documento" at bounding box center [612, 107] width 958 height 23
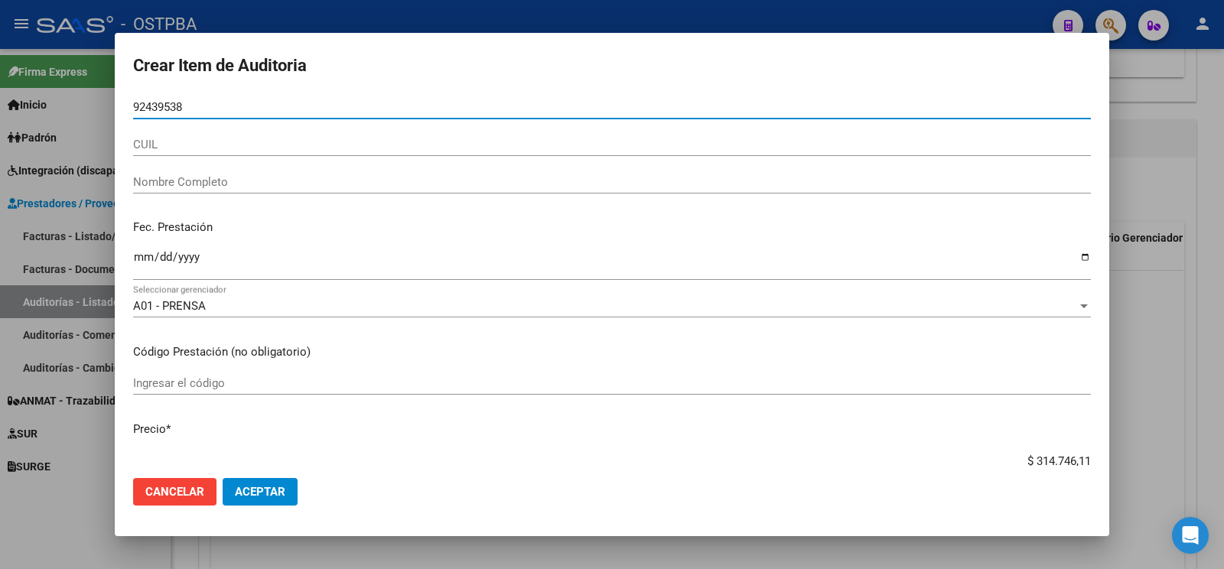
type input "92439538"
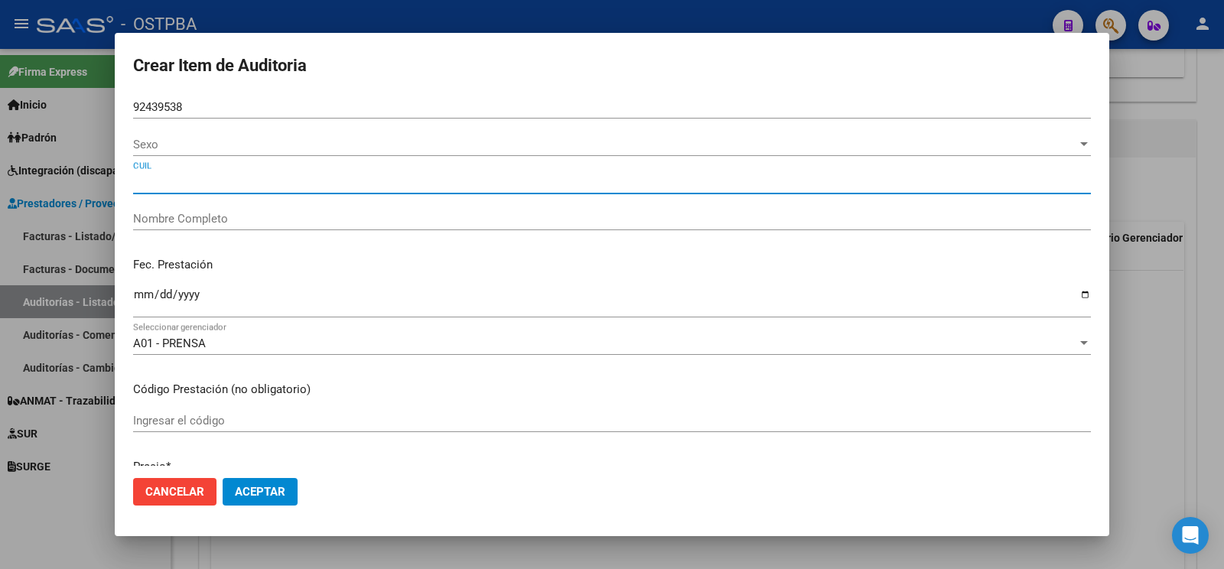
type input "23924395389"
type input "RAÑA LUIS ERNESTO"
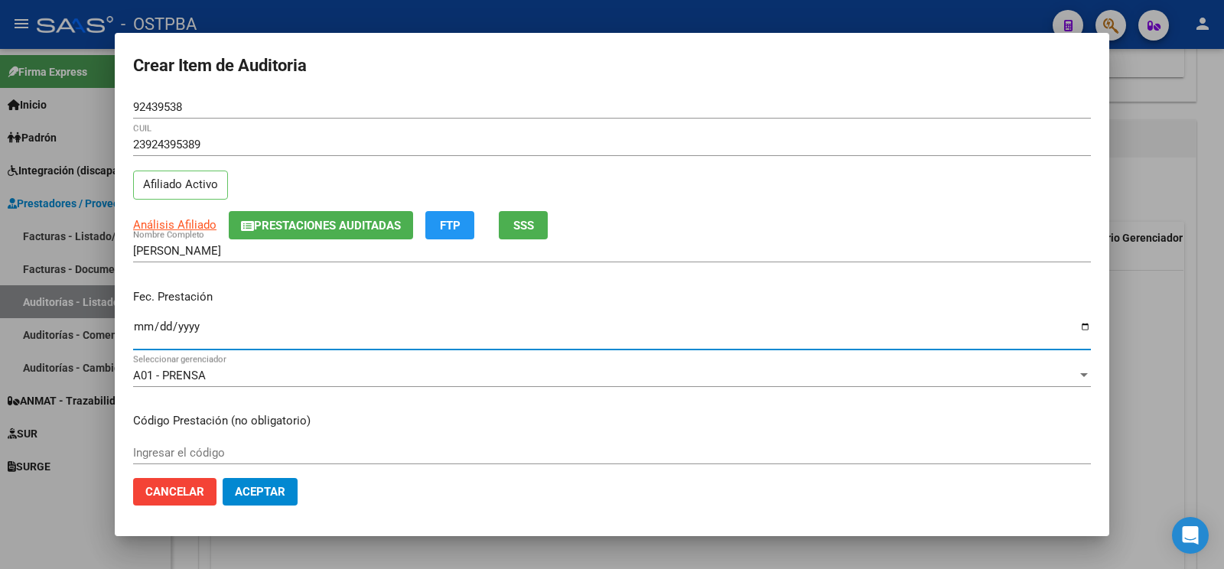
type input "2025-09-19"
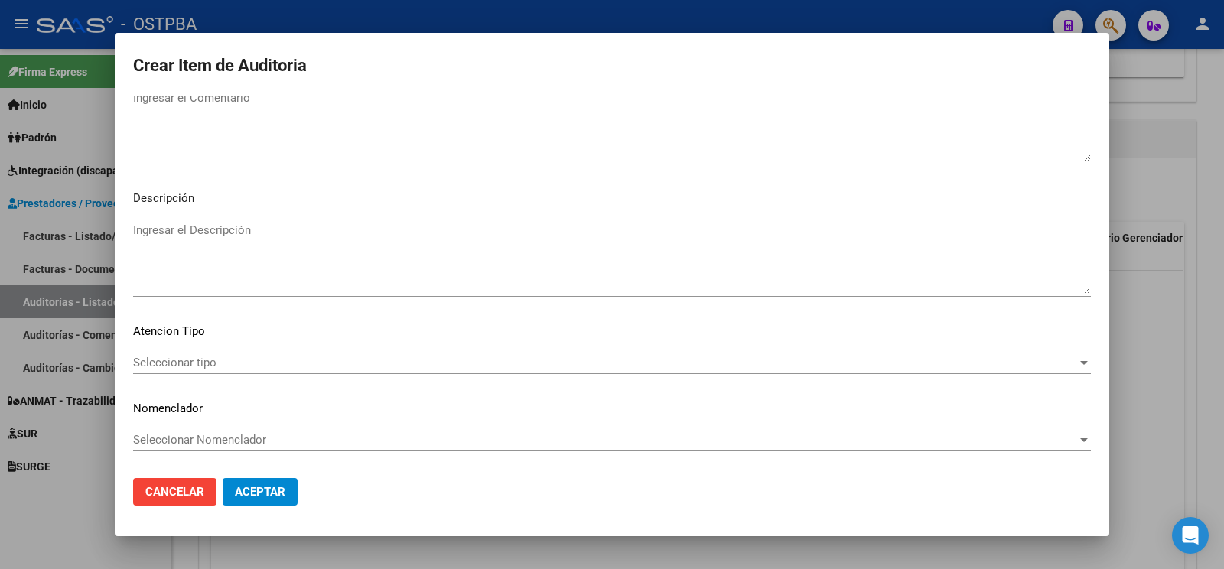
scroll to position [1015, 0]
type textarea "af n° 37557/00 x anses- a pagar a 60 días"
click at [233, 351] on div "Seleccionar tipo Seleccionar tipo" at bounding box center [612, 362] width 958 height 23
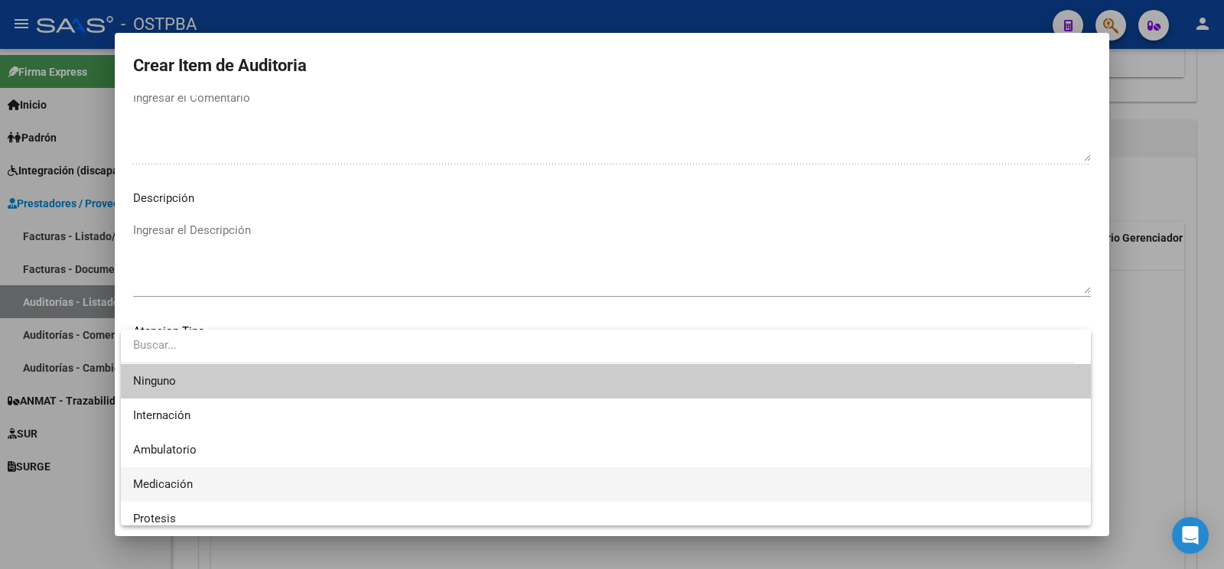
click at [205, 481] on span "Medicación" at bounding box center [606, 485] width 946 height 34
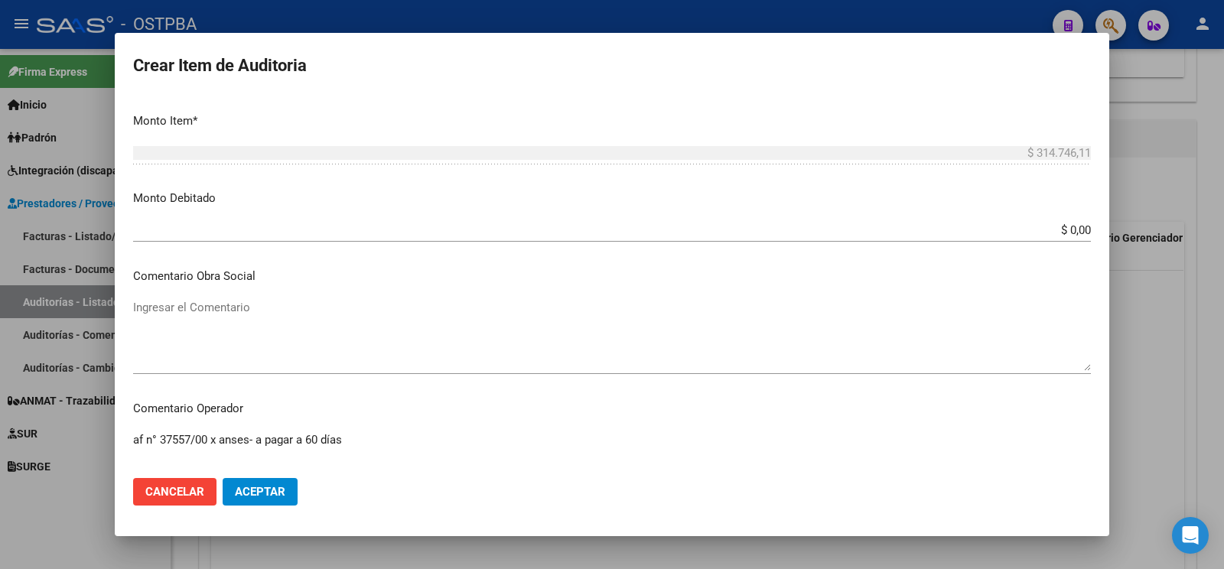
scroll to position [211, 0]
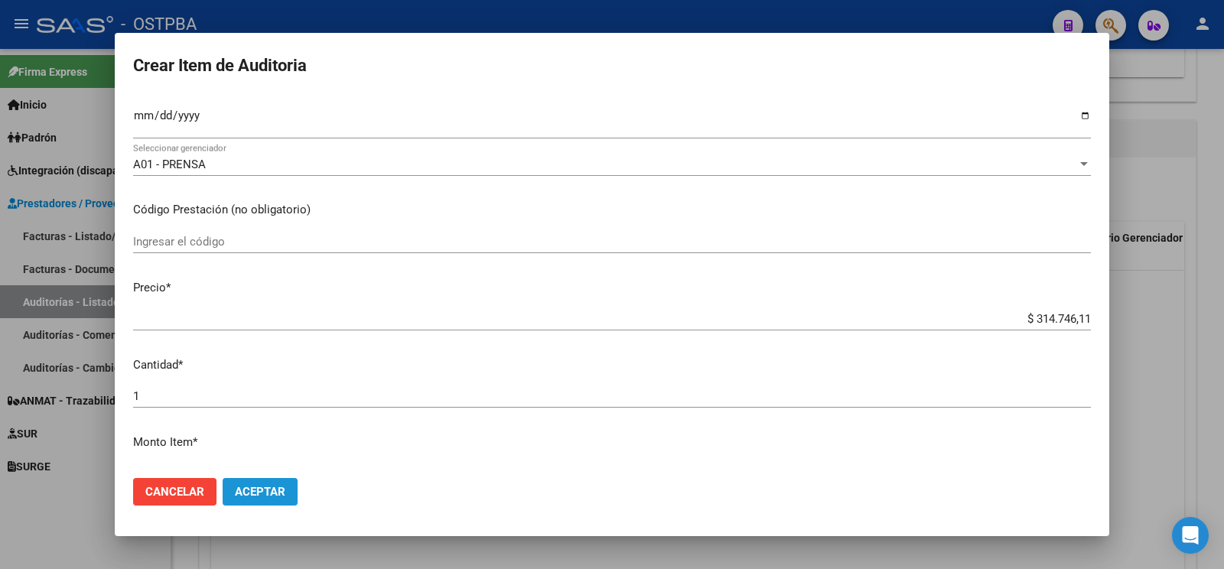
click at [263, 490] on span "Aceptar" at bounding box center [260, 492] width 51 height 14
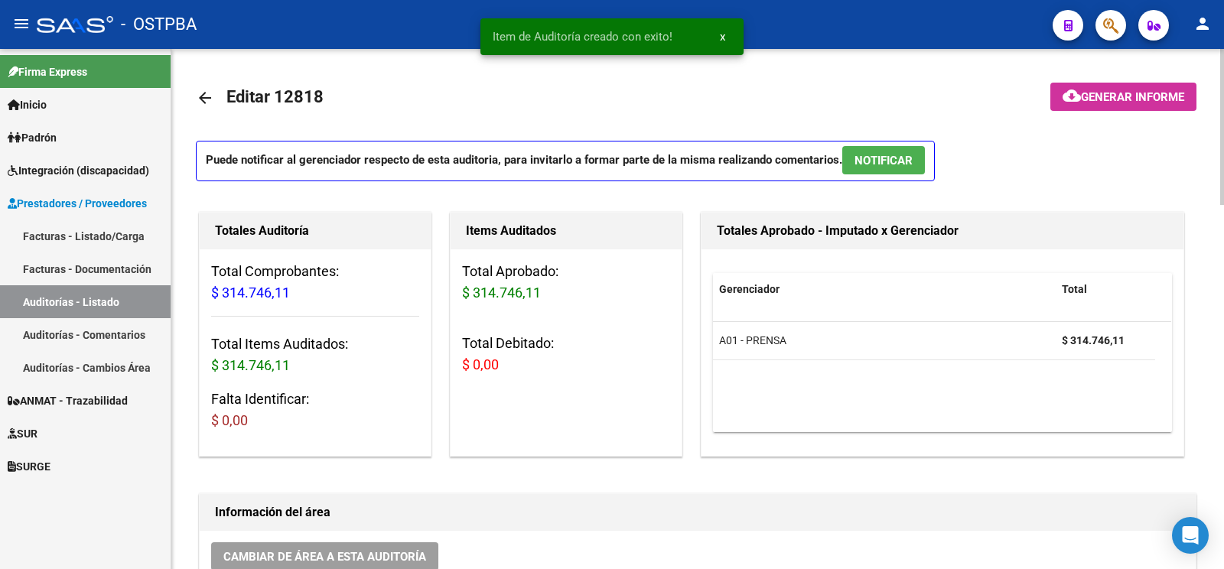
scroll to position [0, 0]
click at [1099, 81] on mat-toolbar-row at bounding box center [1101, 97] width 211 height 49
click at [1105, 94] on span "Generar informe" at bounding box center [1132, 97] width 103 height 14
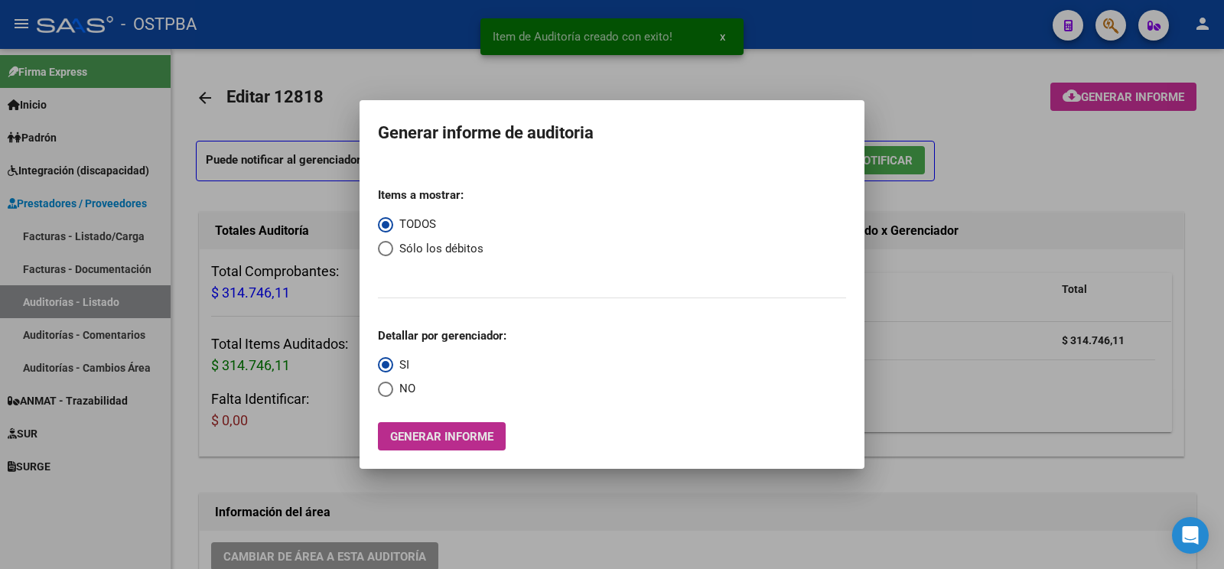
click at [435, 435] on span "Generar informe" at bounding box center [441, 437] width 103 height 14
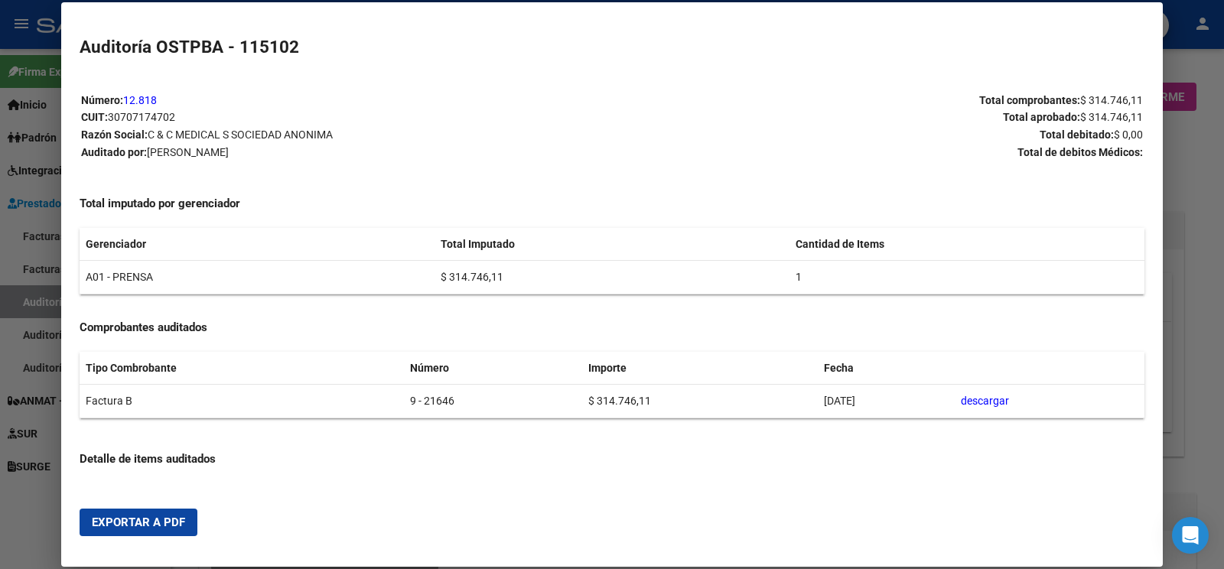
drag, startPoint x: 127, startPoint y: 520, endPoint x: 1224, endPoint y: 279, distance: 1122.8
click at [129, 521] on span "Exportar a PDF" at bounding box center [138, 523] width 93 height 14
click at [60, 298] on div at bounding box center [612, 284] width 1224 height 569
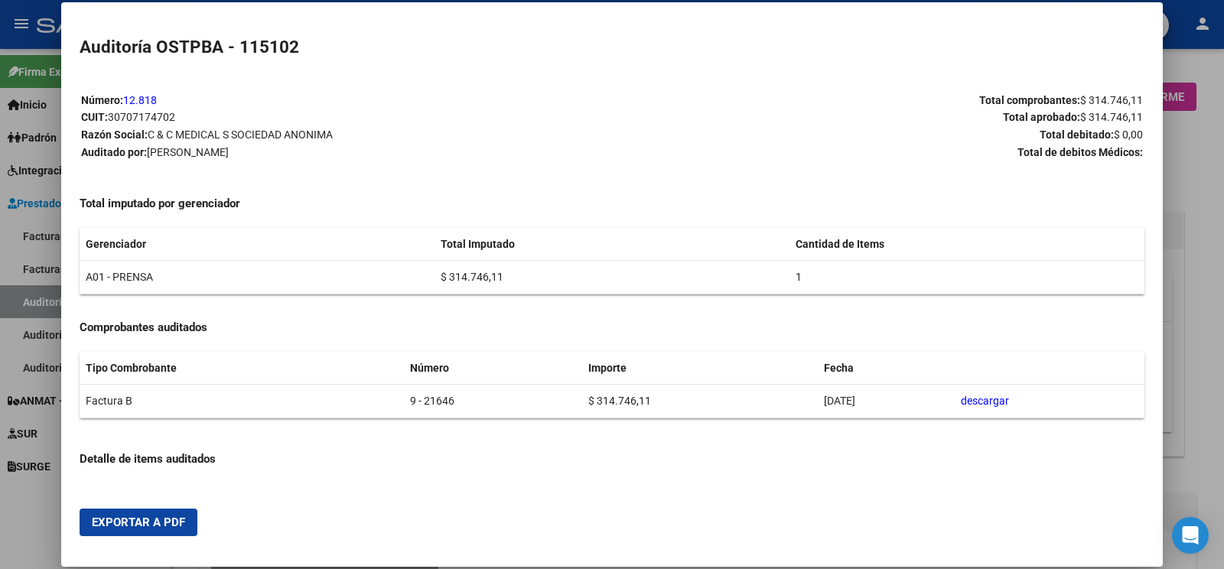
click at [56, 298] on div at bounding box center [612, 284] width 1224 height 569
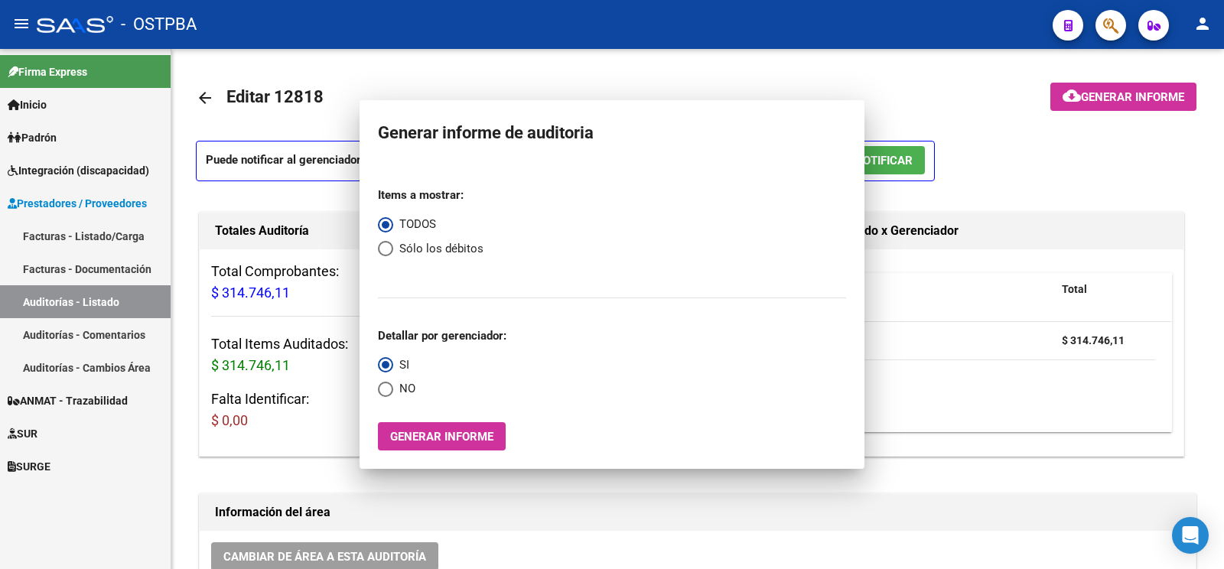
click at [56, 298] on link "Auditorías - Listado" at bounding box center [85, 301] width 171 height 33
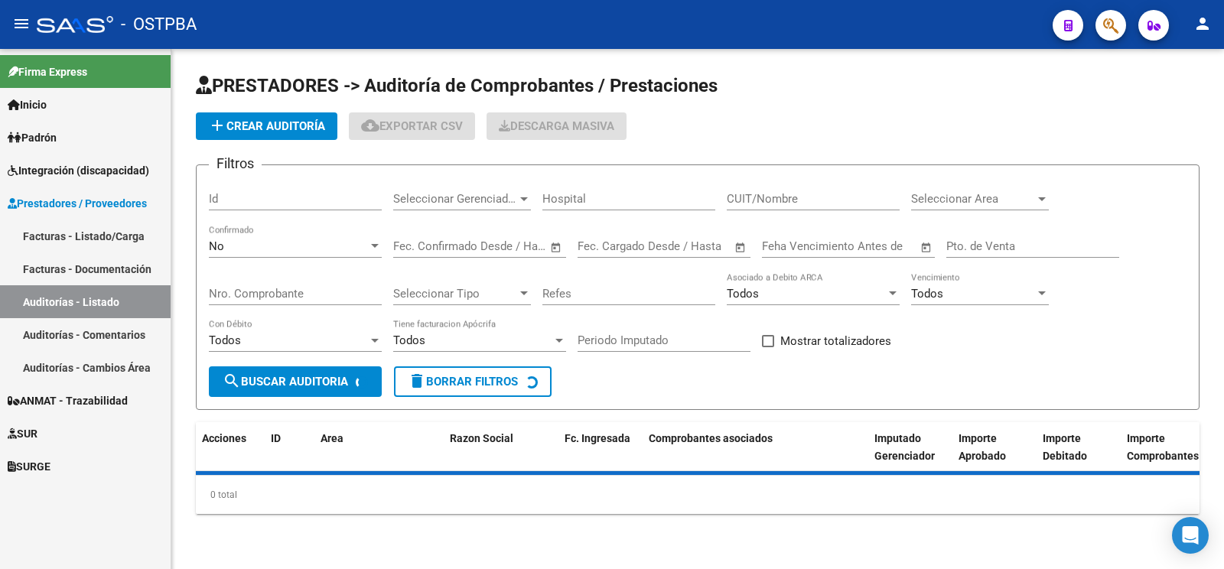
click at [263, 134] on button "add Crear Auditoría" at bounding box center [267, 126] width 142 height 28
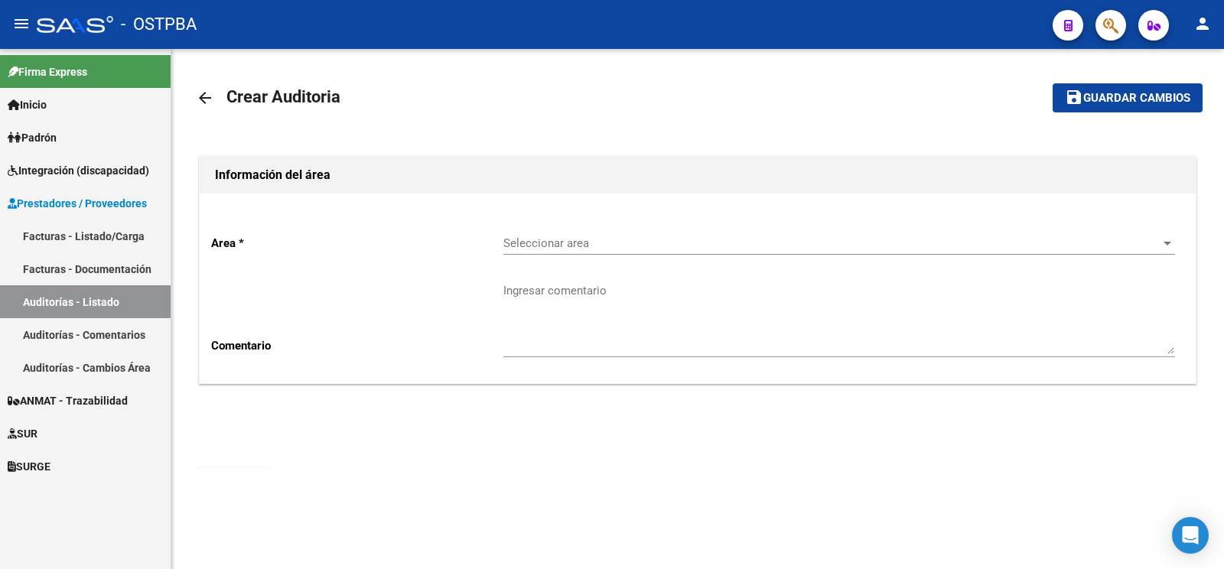
click at [590, 246] on span "Seleccionar area" at bounding box center [833, 243] width 658 height 14
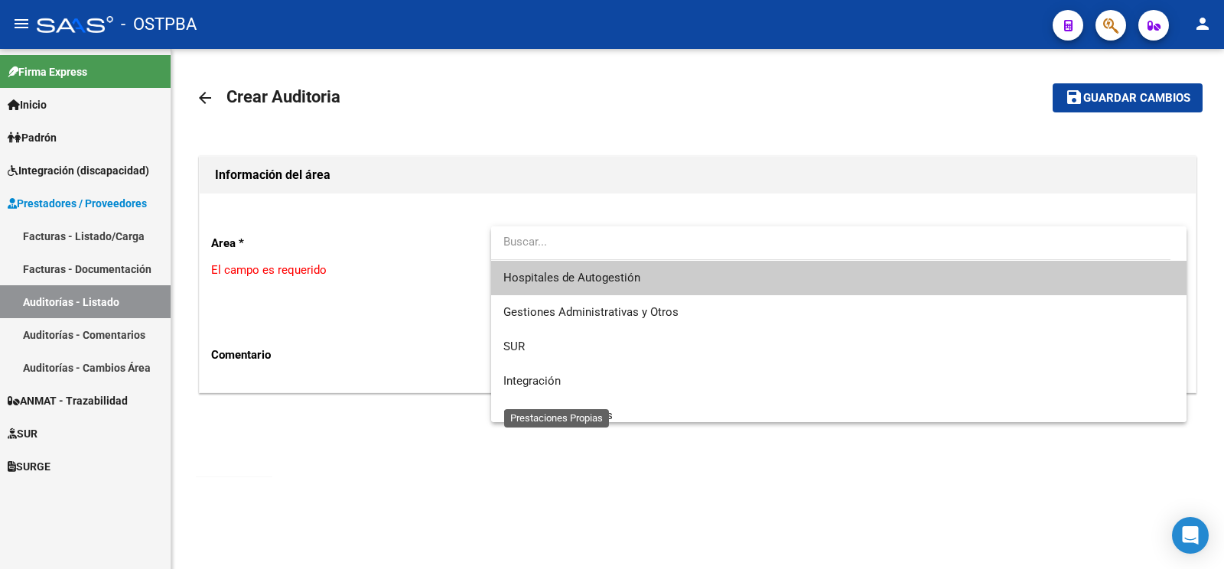
scroll to position [217, 0]
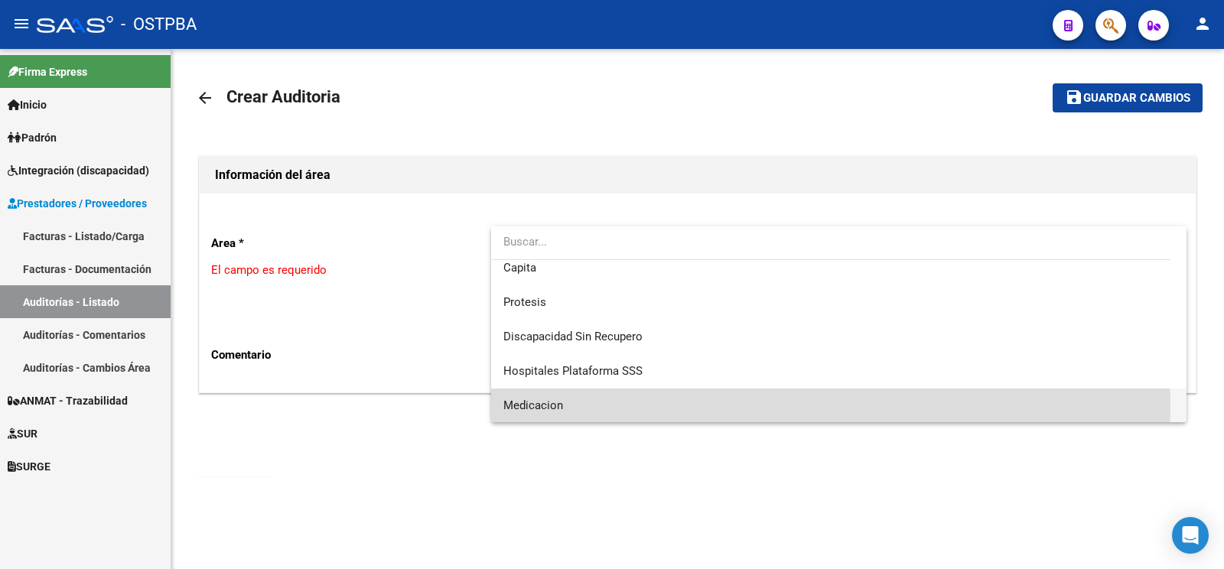
click at [600, 404] on span "Medicacion" at bounding box center [839, 406] width 671 height 34
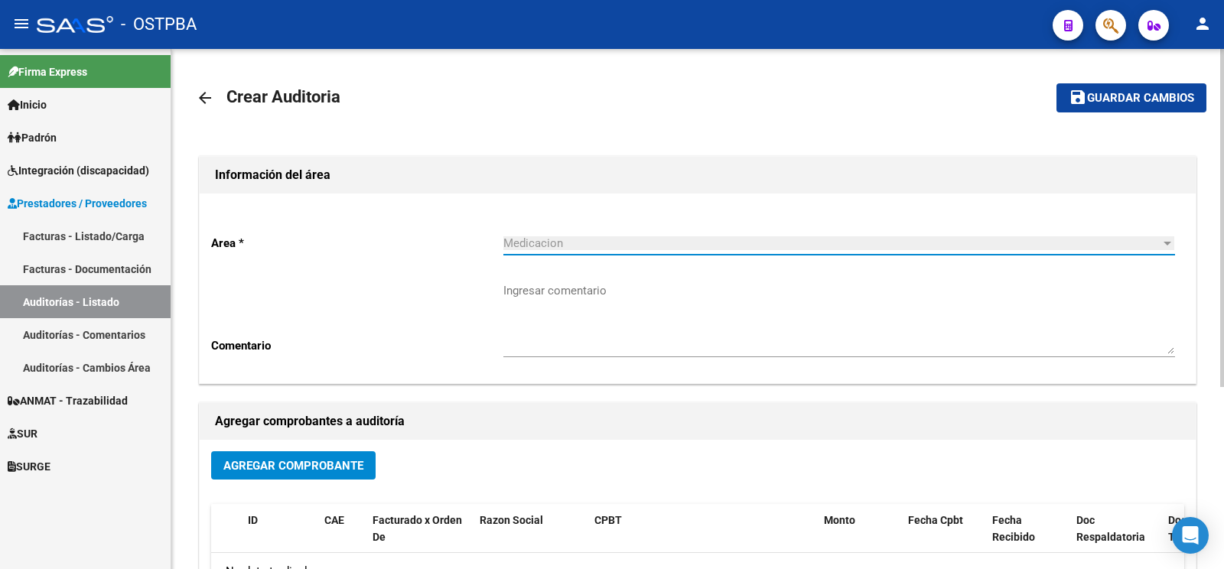
click at [595, 307] on textarea "Ingresar comentario" at bounding box center [840, 318] width 672 height 72
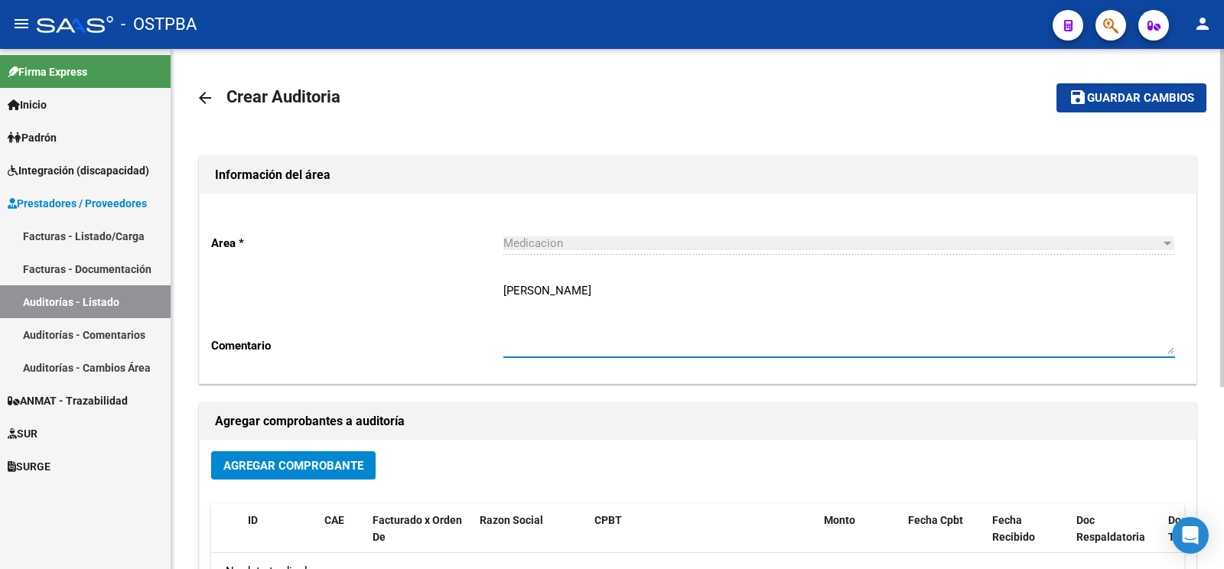
type textarea "pereira silda"
click at [370, 458] on button "Agregar Comprobante" at bounding box center [293, 465] width 165 height 28
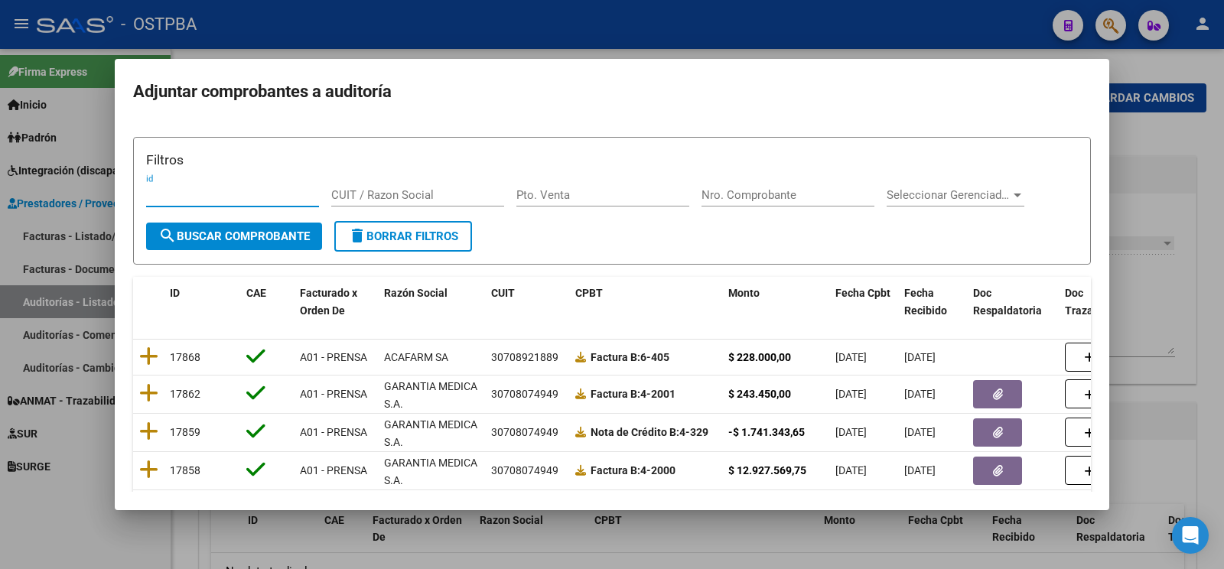
click at [771, 195] on input "Nro. Comprobante" at bounding box center [788, 195] width 173 height 14
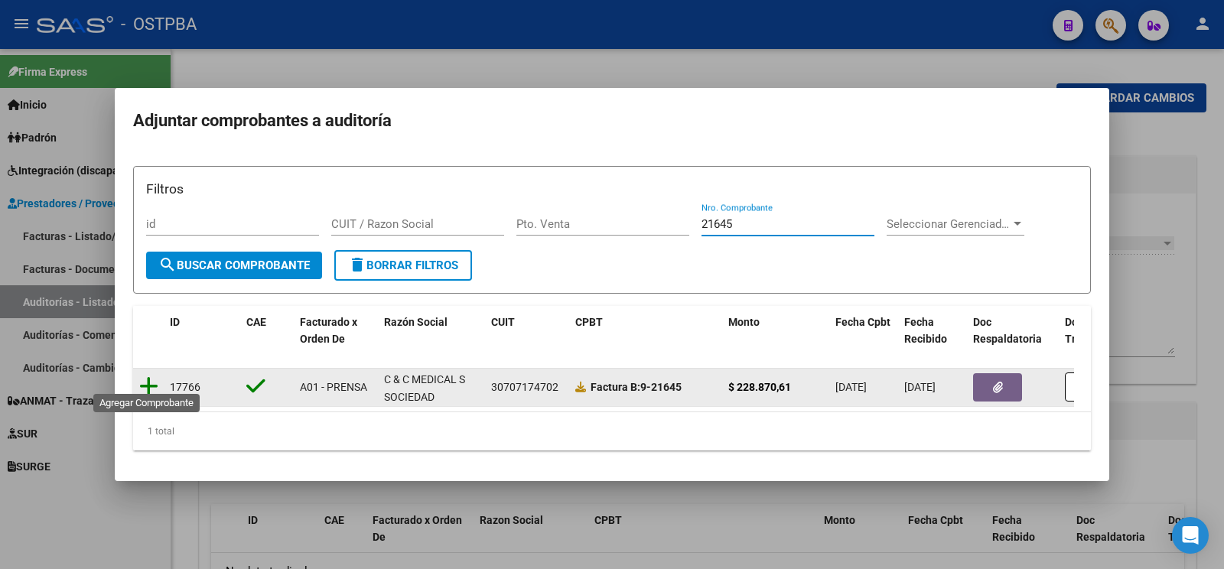
type input "21645"
click at [152, 379] on icon at bounding box center [148, 386] width 19 height 21
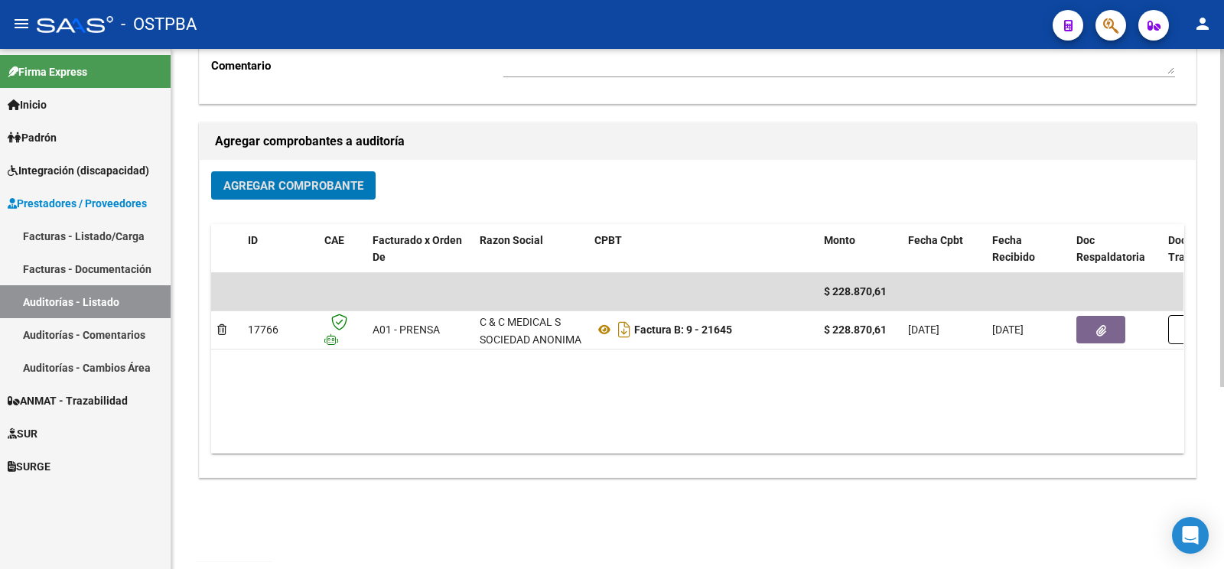
scroll to position [0, 0]
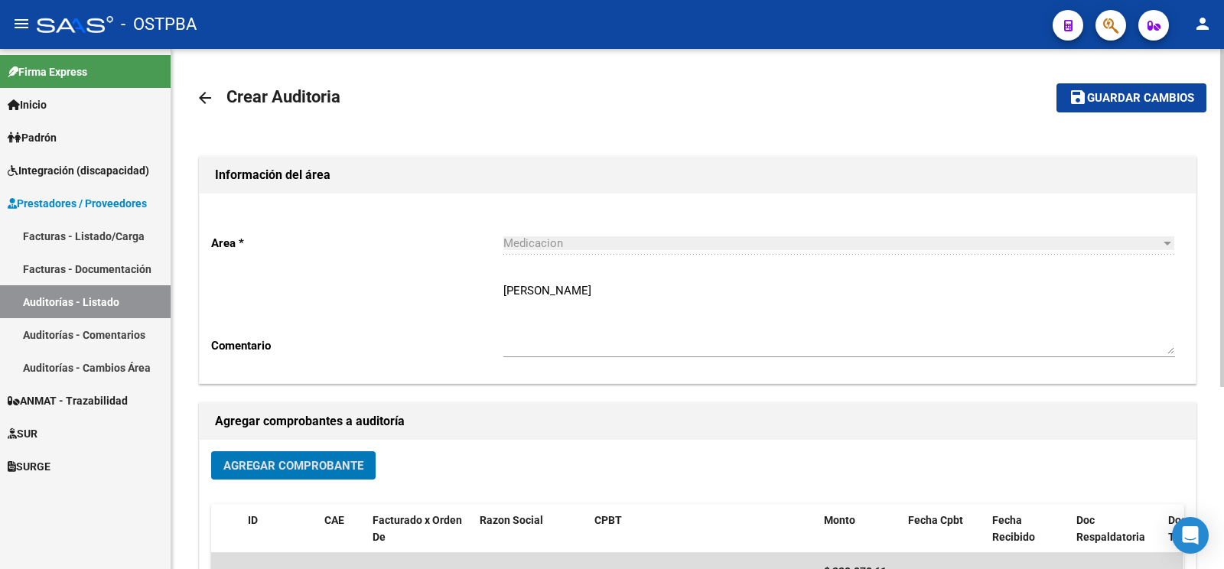
click at [1068, 118] on mat-toolbar-row "save Guardar cambios" at bounding box center [1101, 97] width 211 height 49
drag, startPoint x: 1079, startPoint y: 107, endPoint x: 1037, endPoint y: 114, distance: 42.6
click at [1079, 106] on button "save Guardar cambios" at bounding box center [1132, 97] width 150 height 28
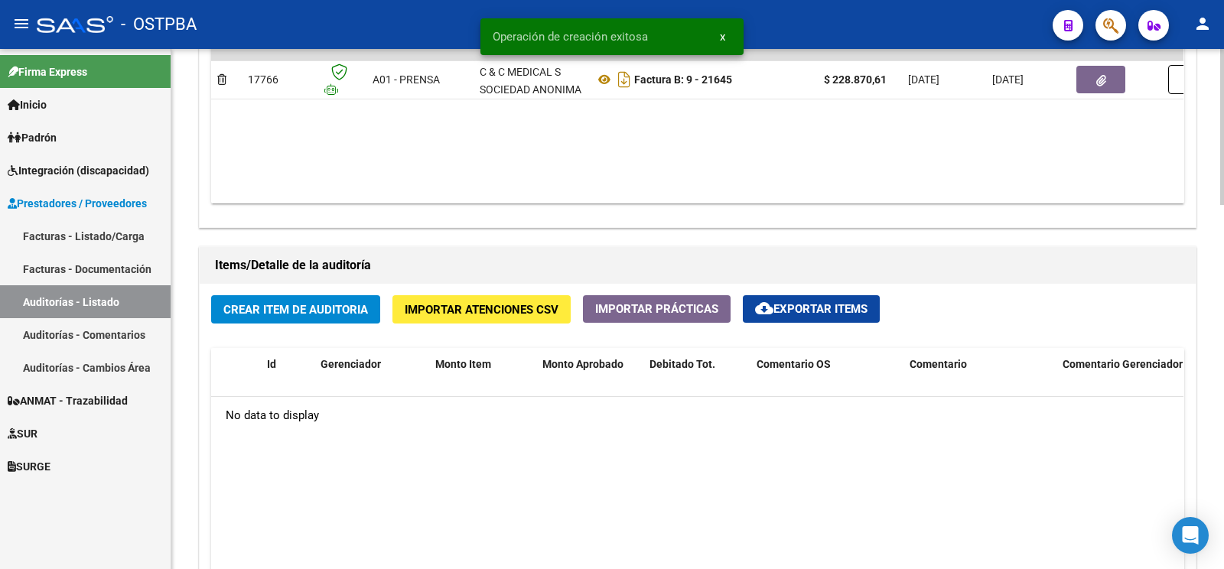
scroll to position [964, 0]
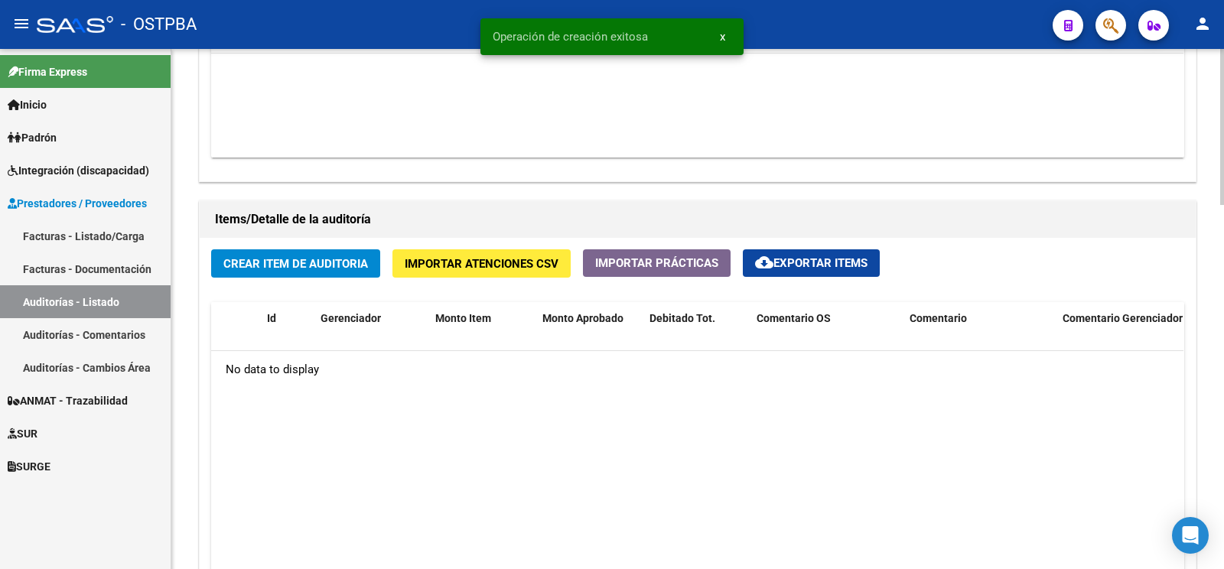
click at [317, 252] on button "Crear Item de Auditoria" at bounding box center [295, 263] width 169 height 28
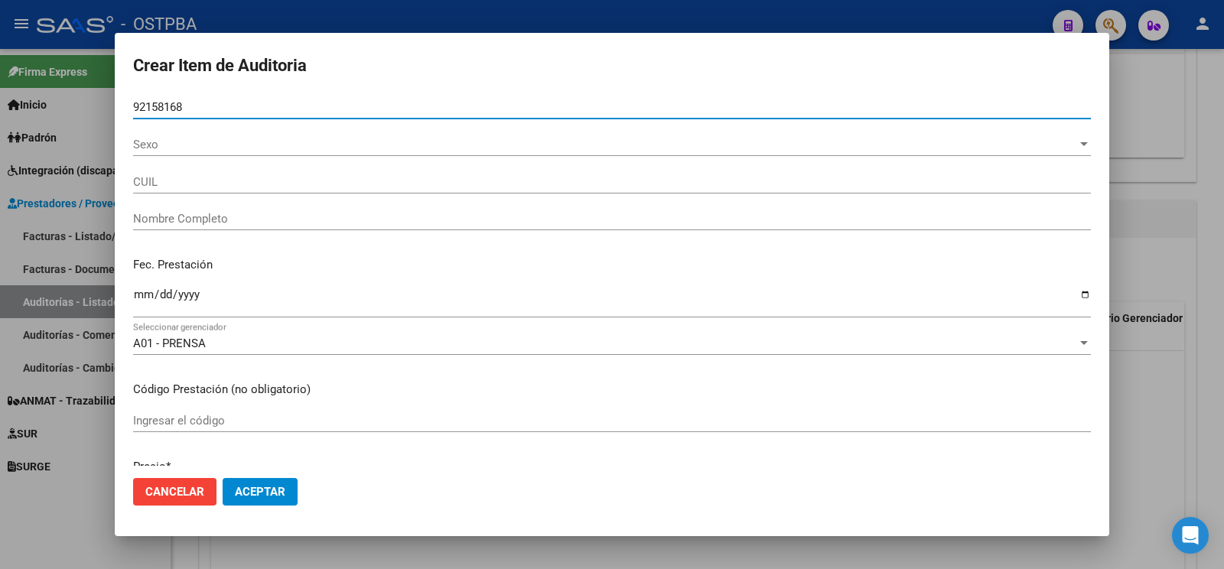
type input "92158168"
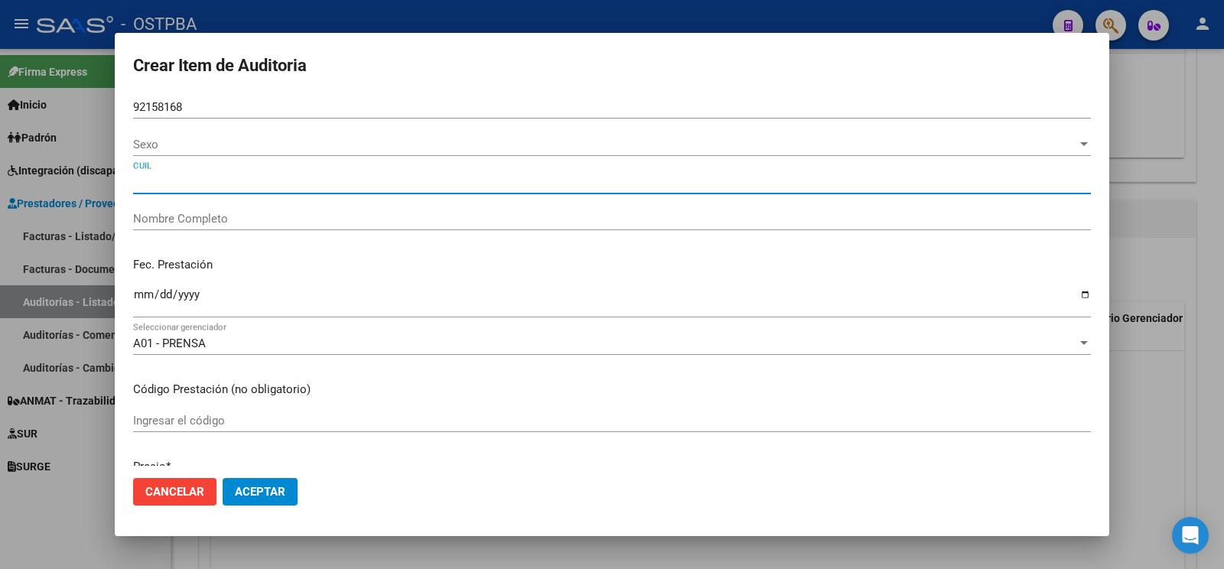
type input "PEREIRA SILDA"
type input "27921581683"
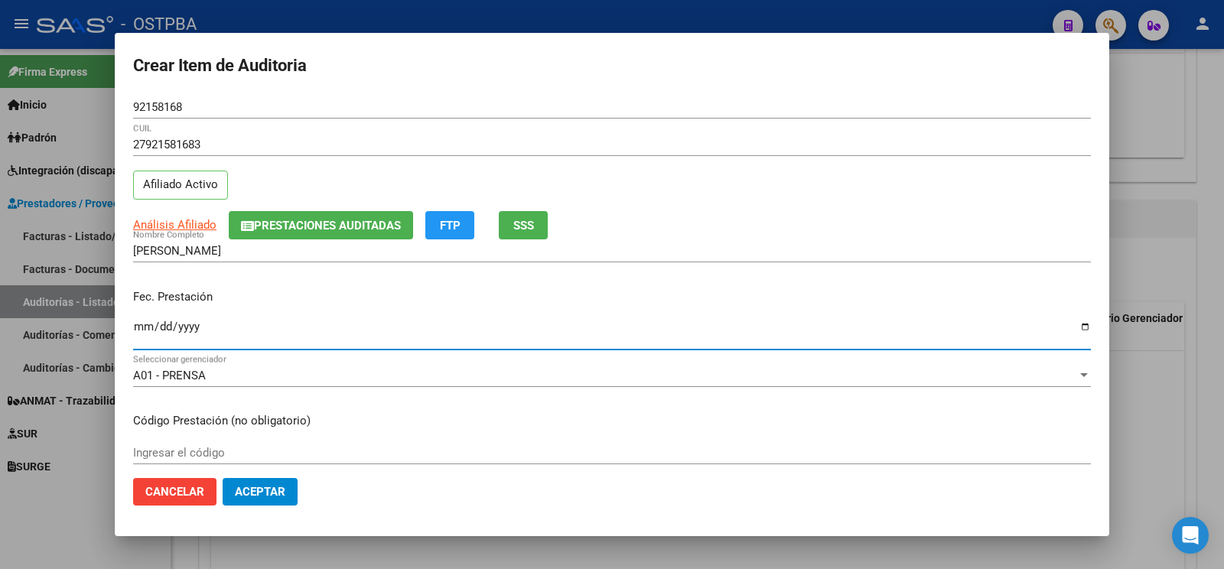
type input "2025-09-19"
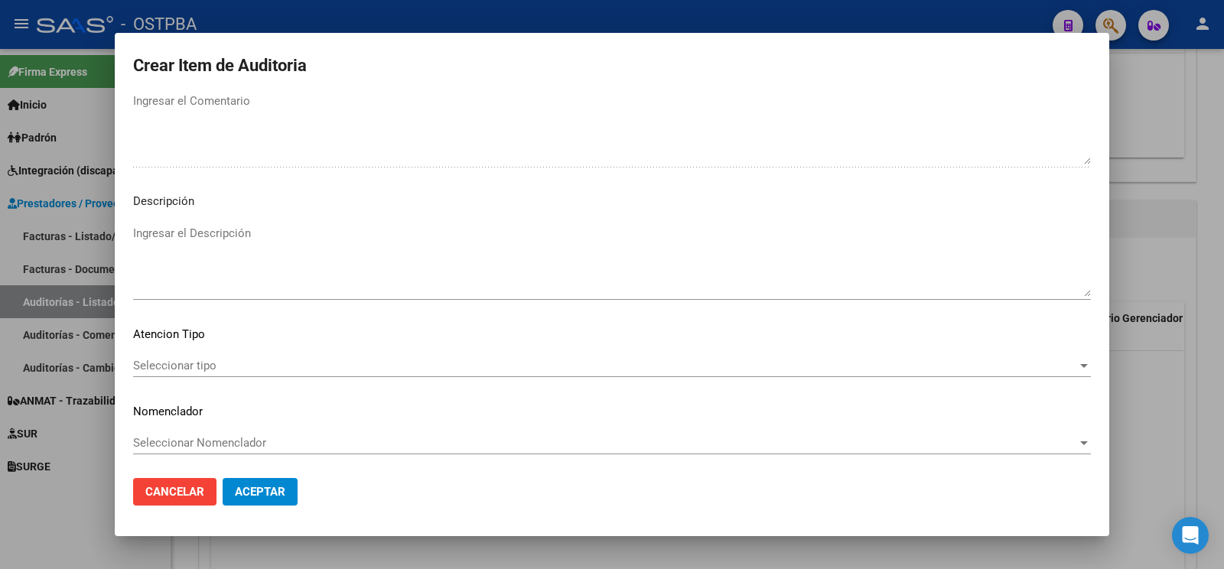
scroll to position [1015, 0]
type textarea "af n° 47363/00 x anses- a pagar a 60 días"
click at [191, 356] on span "Seleccionar tipo" at bounding box center [605, 363] width 944 height 14
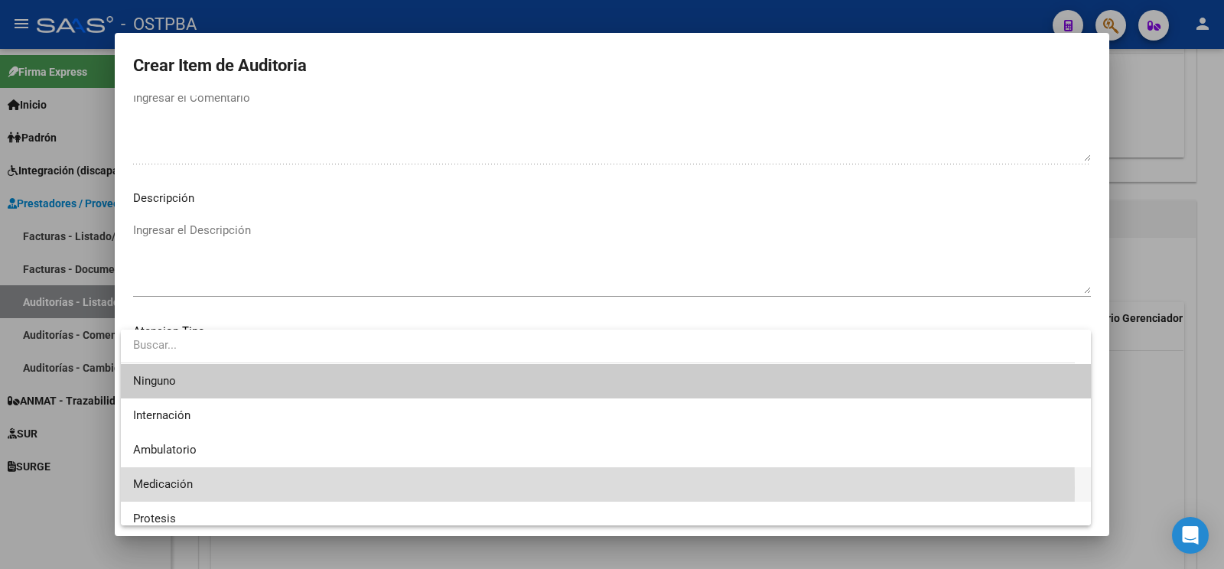
click at [227, 488] on span "Medicación" at bounding box center [606, 485] width 946 height 34
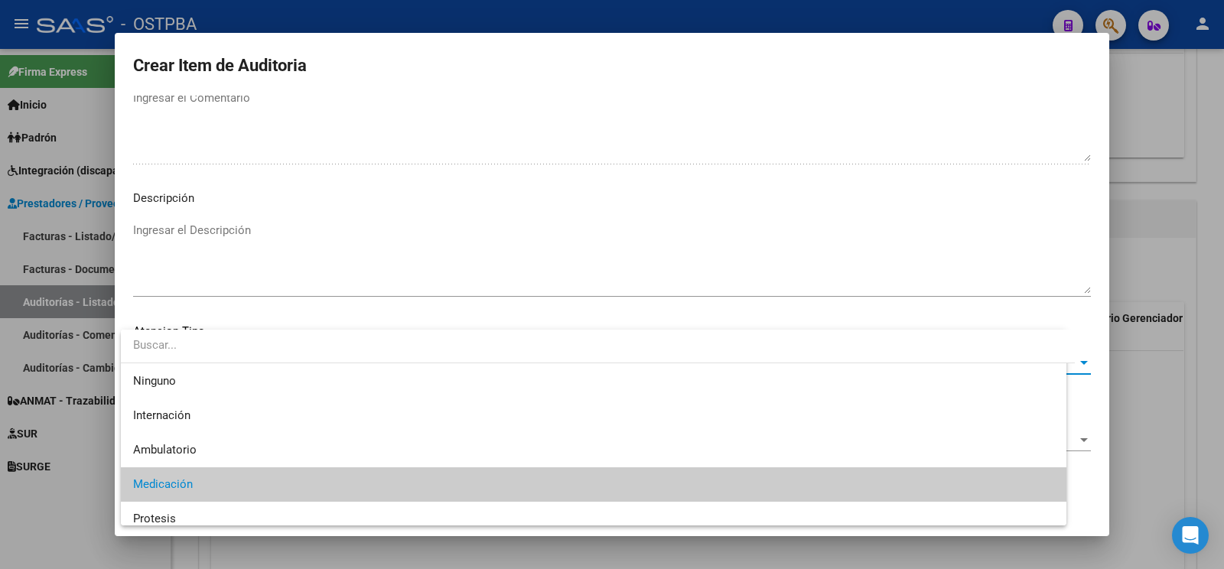
click at [280, 489] on span "Aceptar" at bounding box center [260, 492] width 51 height 14
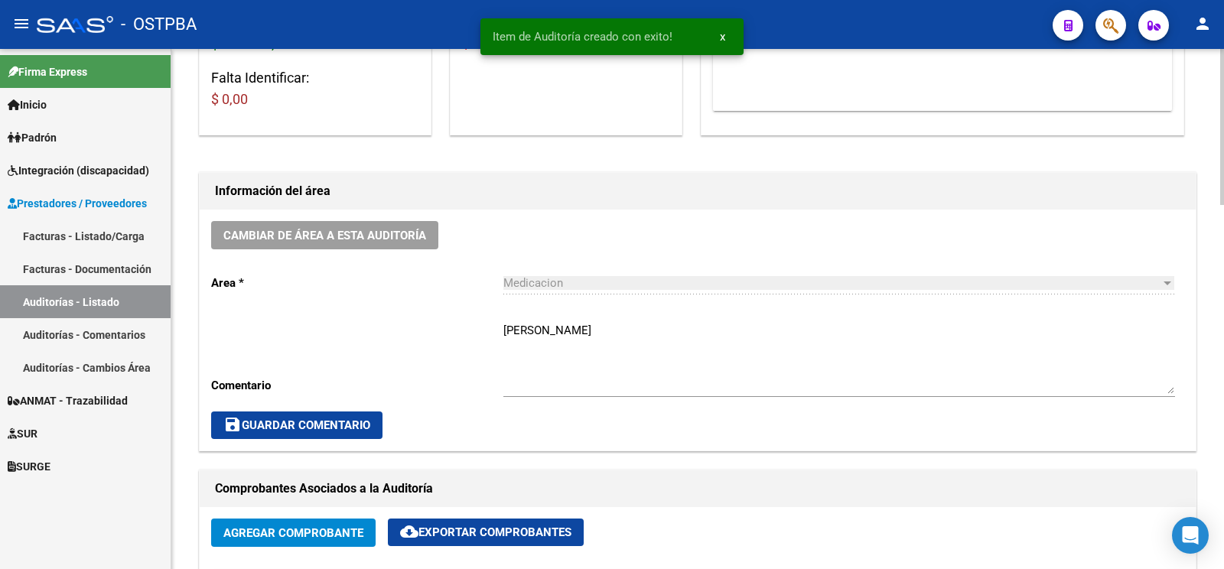
scroll to position [0, 0]
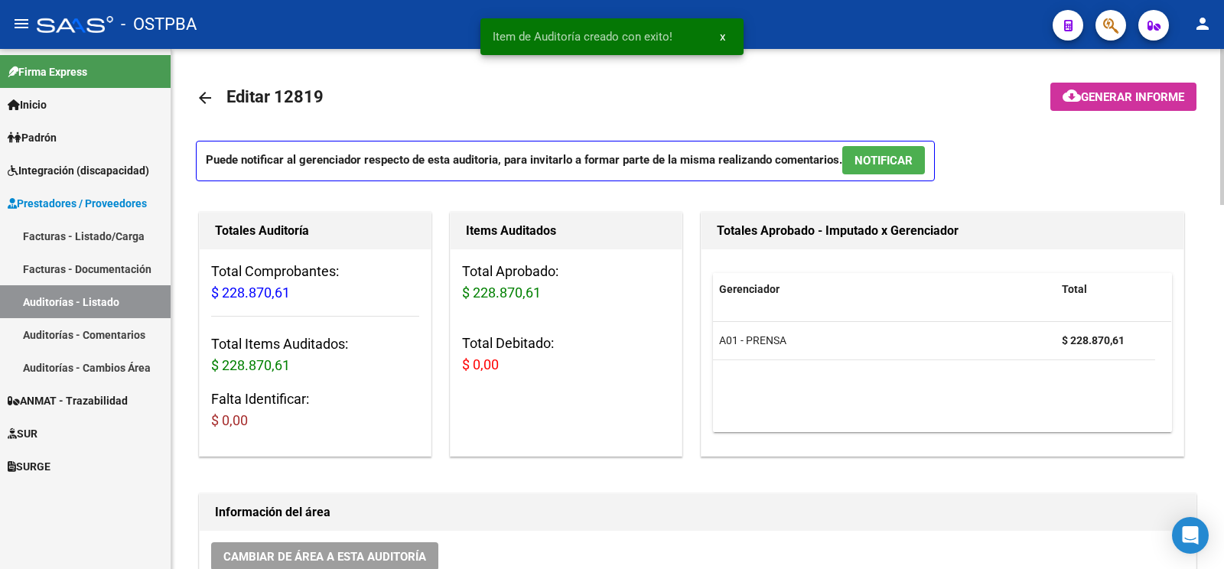
click at [1169, 88] on button "cloud_download Generar informe" at bounding box center [1124, 97] width 146 height 28
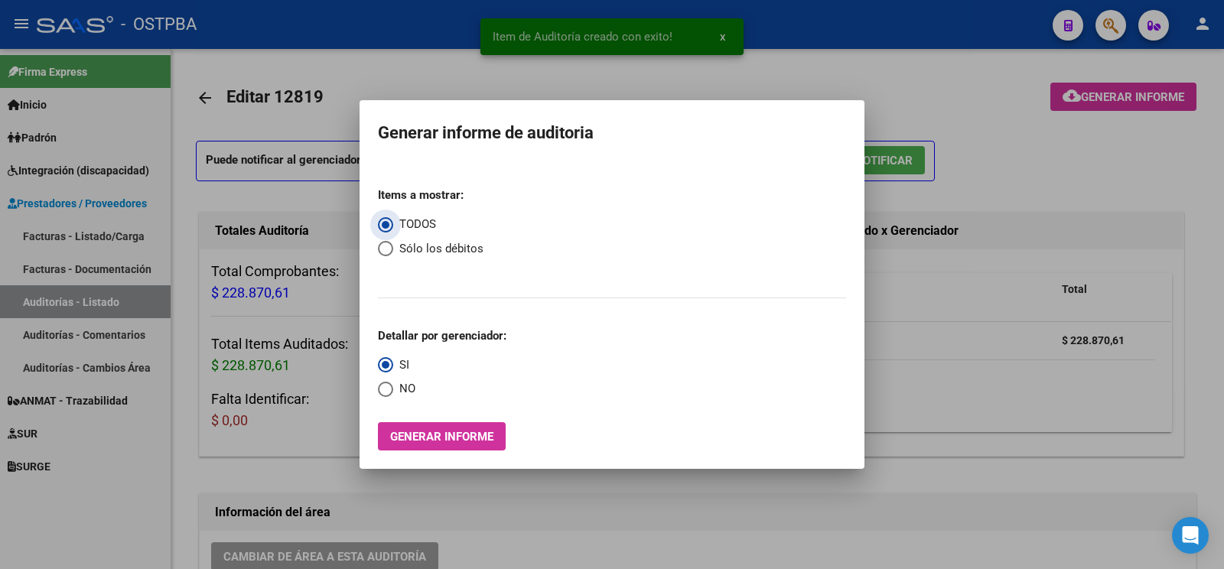
click at [448, 418] on div "Items a mostrar: TODOS Sólo los débitos Detallar por gerenciador: SI NO Generar…" at bounding box center [612, 312] width 468 height 275
click at [445, 424] on button "Generar informe" at bounding box center [442, 436] width 128 height 28
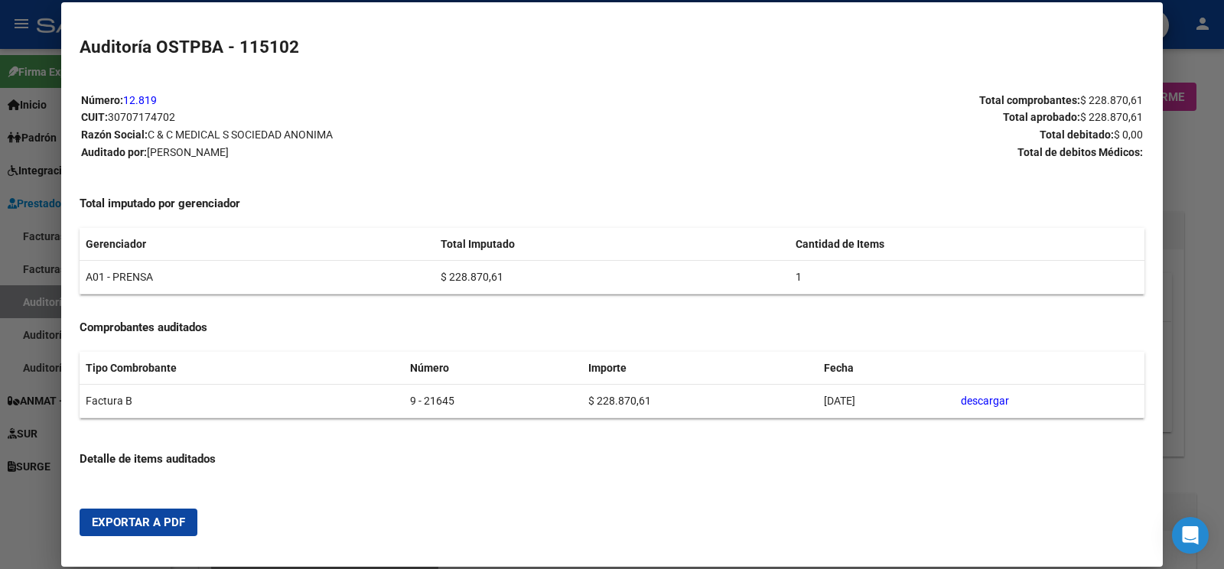
click at [164, 532] on button "Exportar a PDF" at bounding box center [139, 523] width 118 height 28
click at [31, 294] on div at bounding box center [612, 284] width 1224 height 569
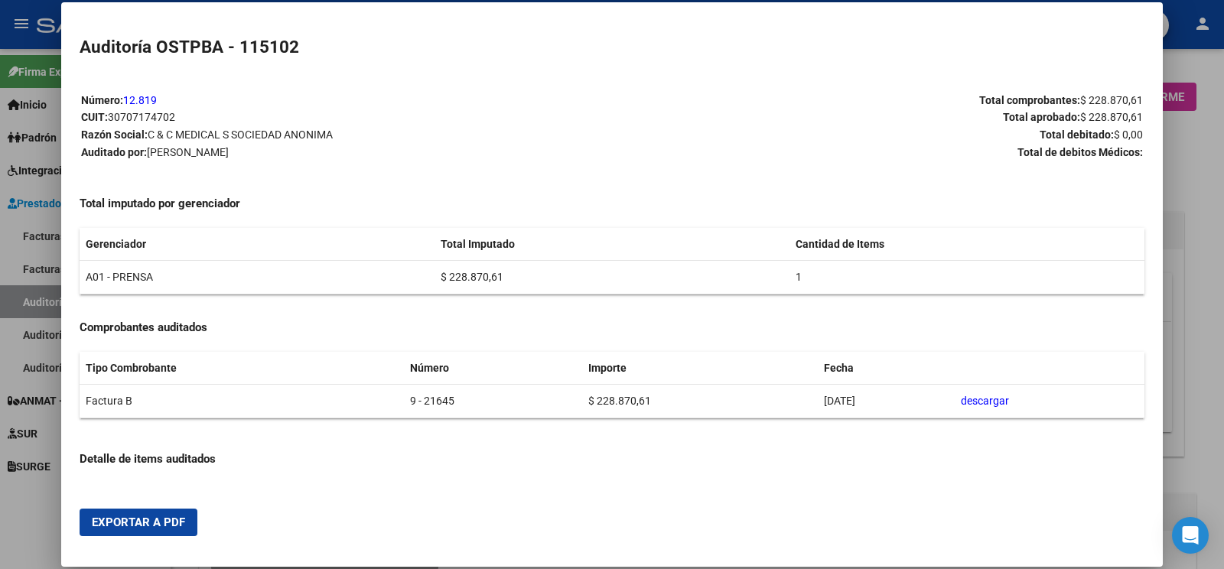
click at [31, 294] on div at bounding box center [612, 284] width 1224 height 569
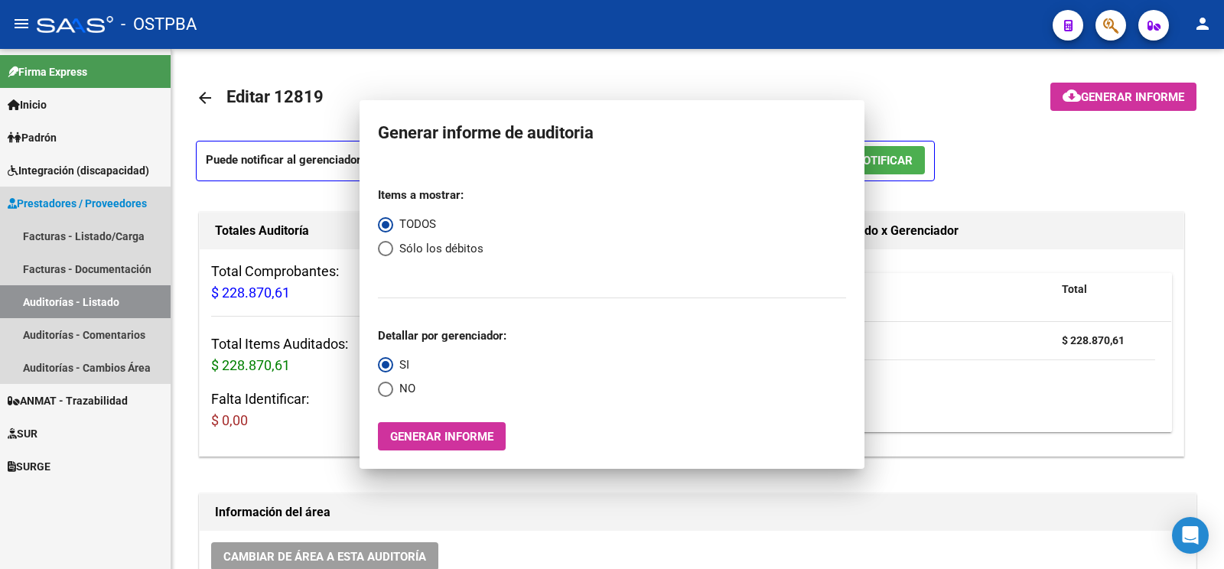
click at [31, 294] on link "Auditorías - Listado" at bounding box center [85, 301] width 171 height 33
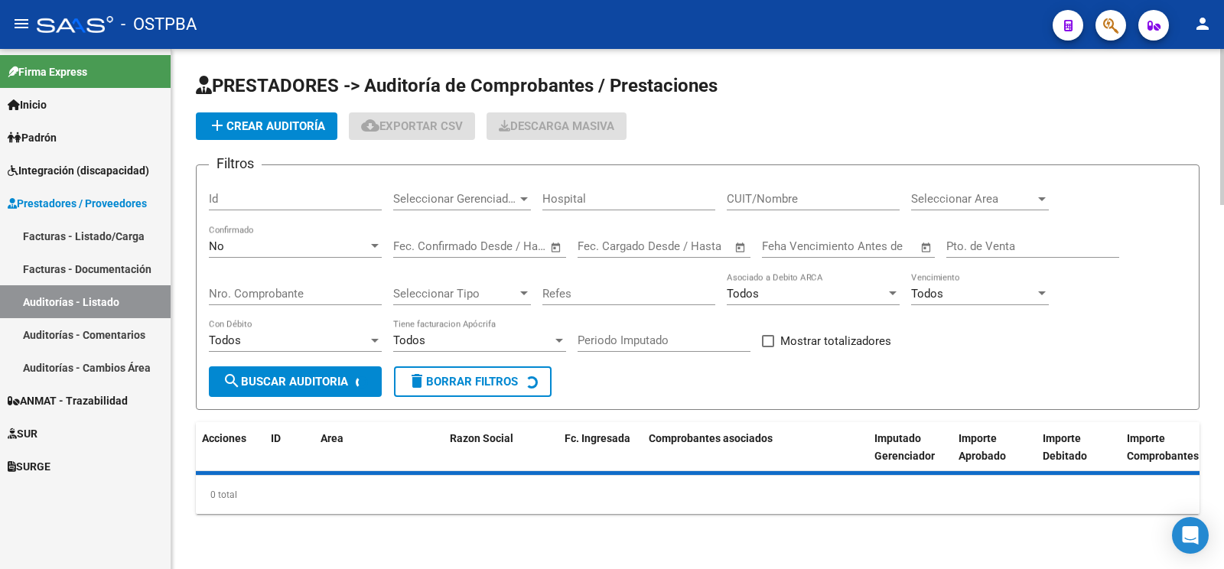
click at [247, 107] on app-list-header "PRESTADORES -> Auditoría de Comprobantes / Prestaciones add Crear Auditoría clo…" at bounding box center [698, 241] width 1004 height 337
click at [266, 123] on span "add Crear Auditoría" at bounding box center [266, 126] width 117 height 14
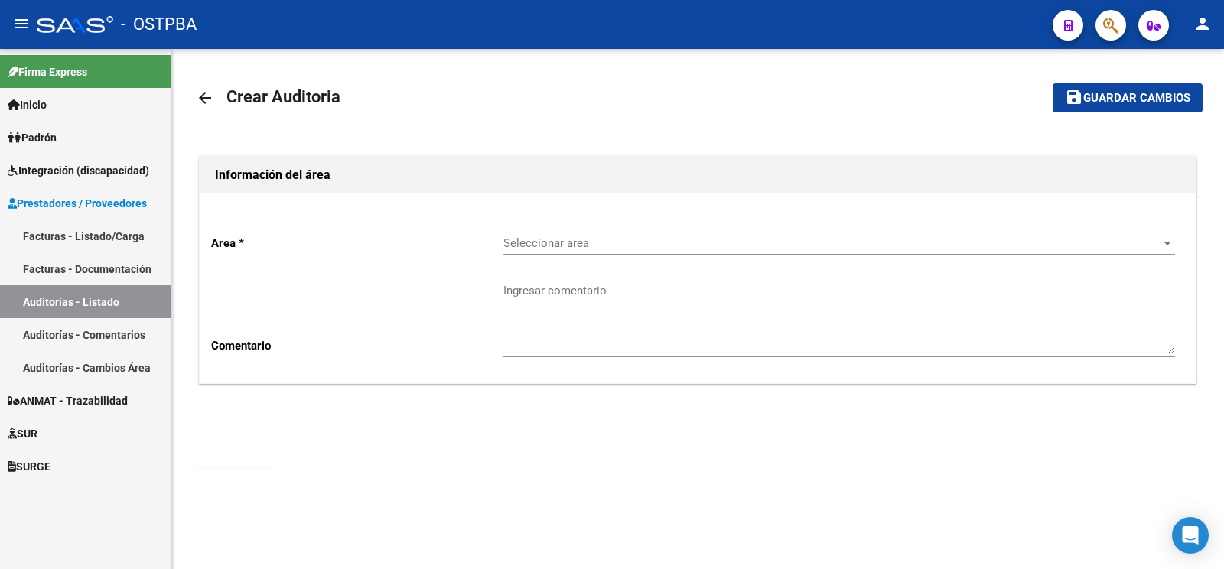
click at [579, 237] on span "Seleccionar area" at bounding box center [833, 243] width 658 height 14
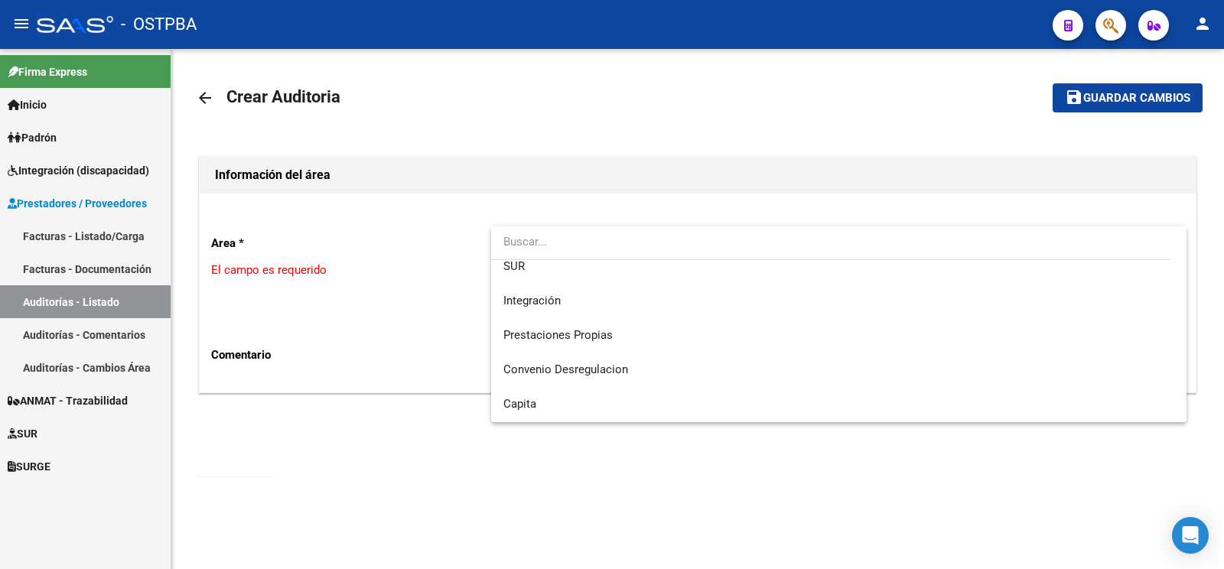
scroll to position [217, 0]
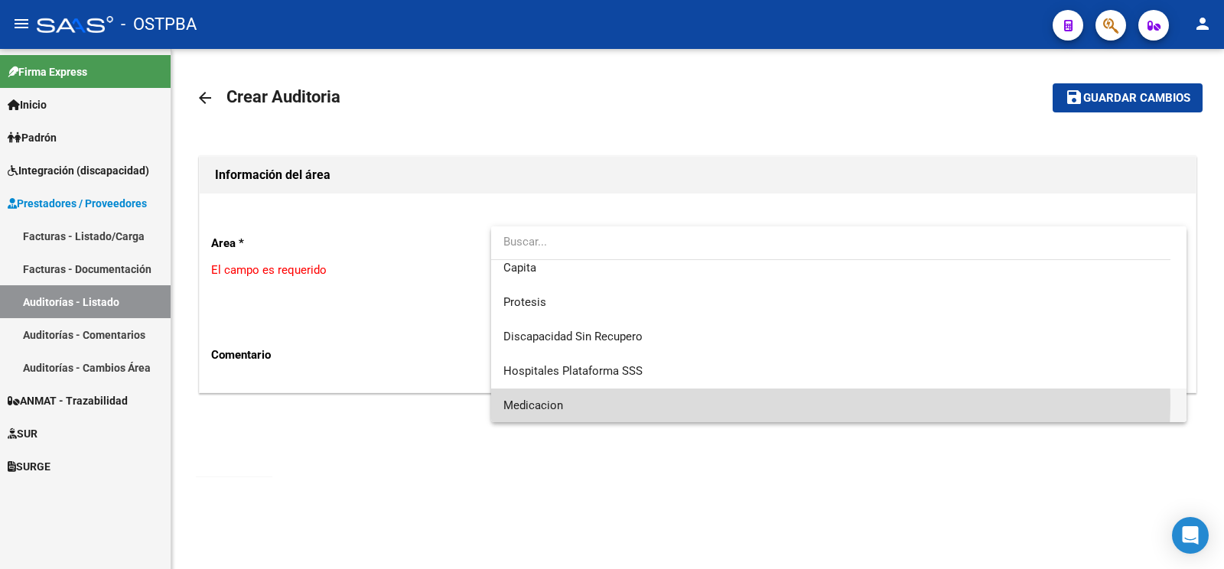
click at [592, 401] on span "Medicacion" at bounding box center [839, 406] width 671 height 34
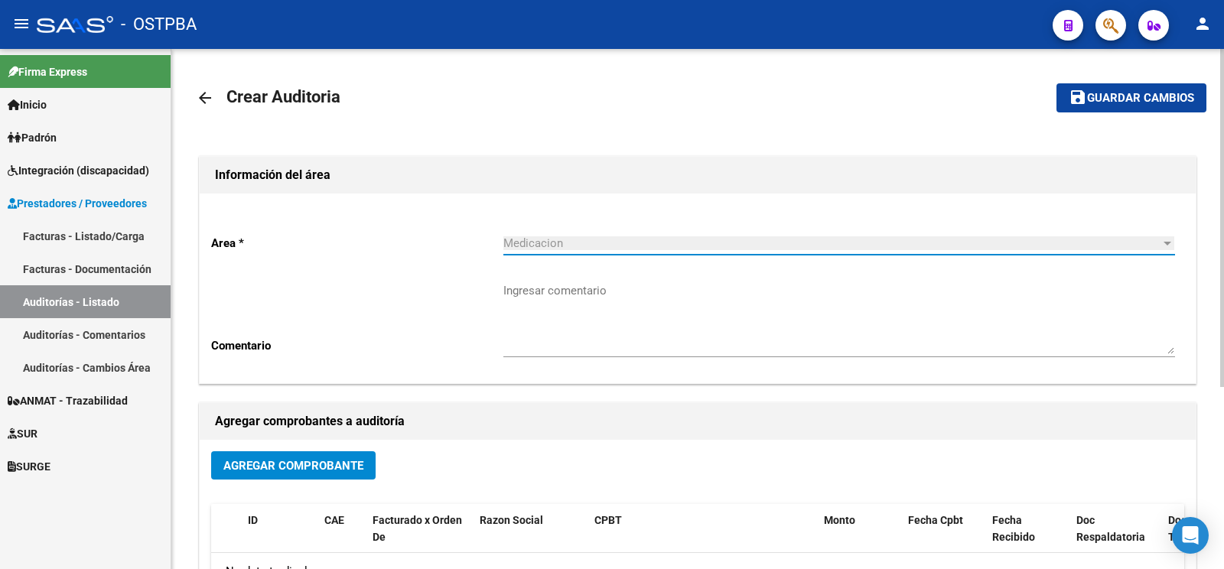
click at [608, 283] on textarea "Ingresar comentario" at bounding box center [840, 318] width 672 height 72
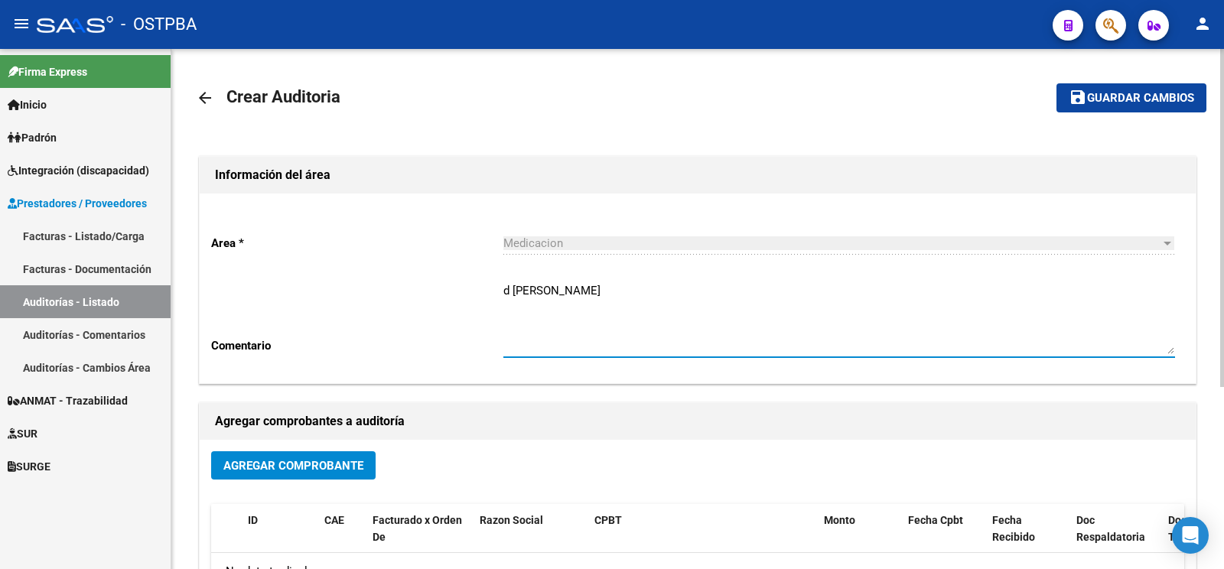
type textarea "d auria juan"
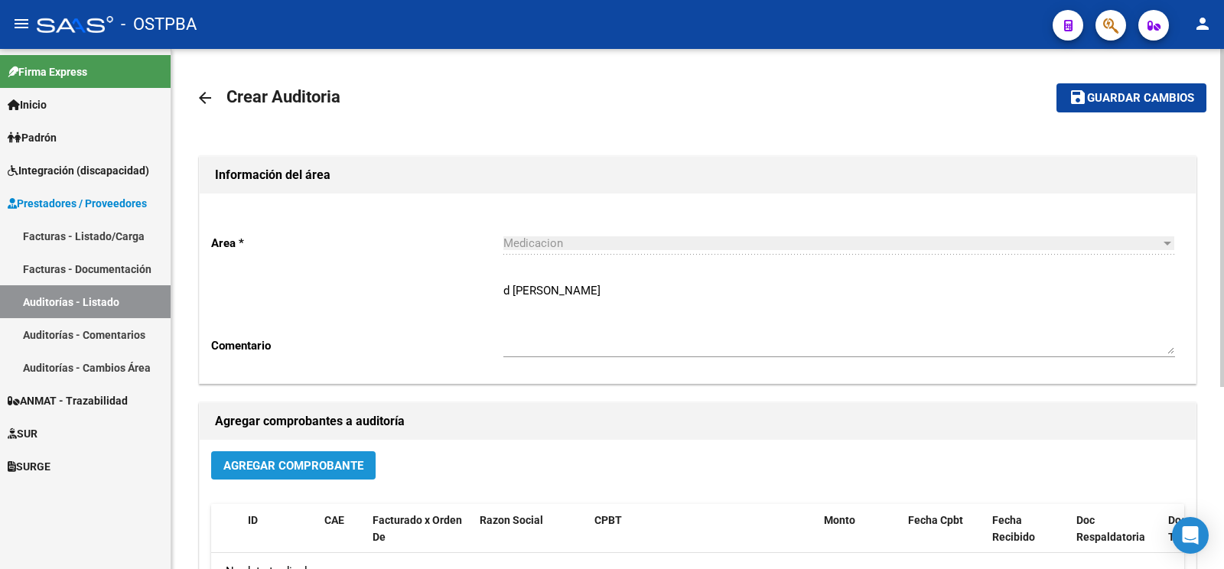
click at [275, 459] on span "Agregar Comprobante" at bounding box center [293, 466] width 140 height 14
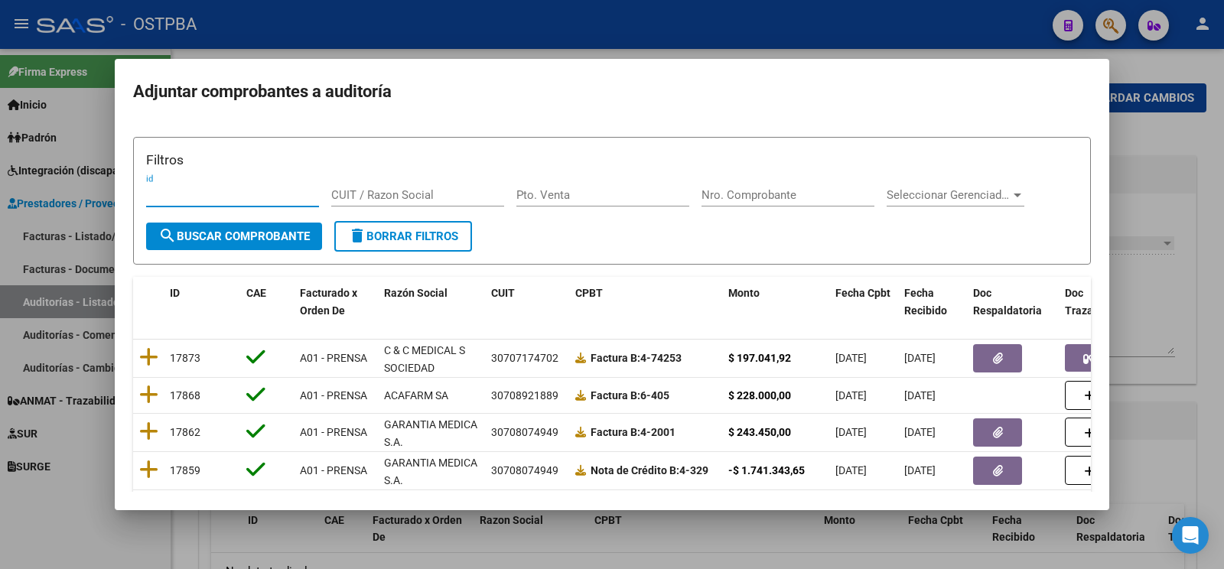
click at [788, 190] on div "Nro. Comprobante" at bounding box center [788, 195] width 173 height 23
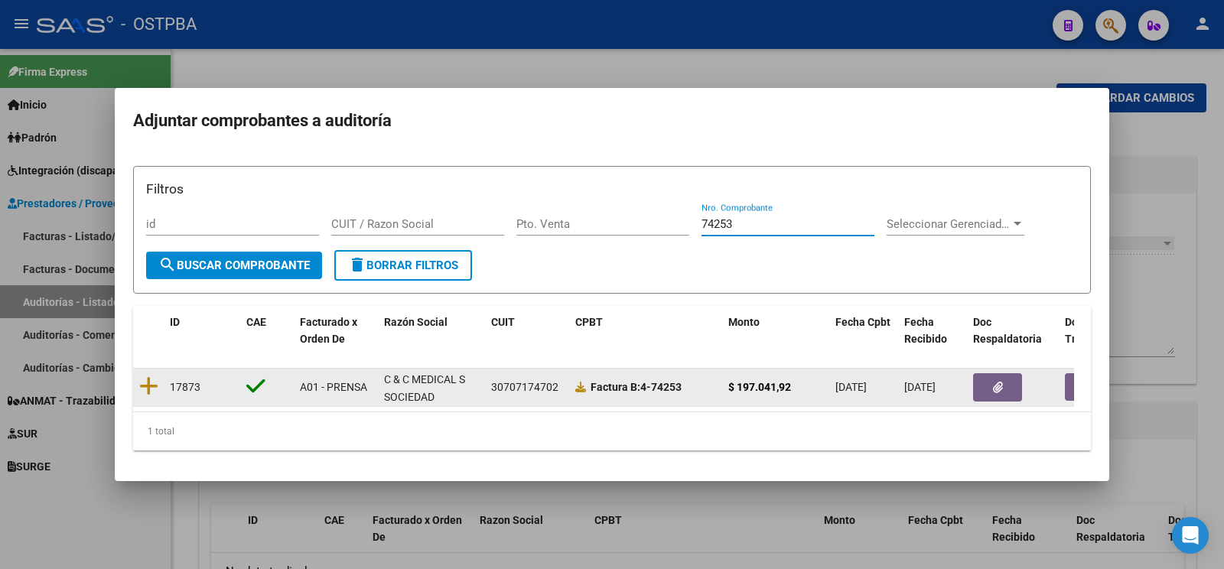
type input "74253"
click at [136, 381] on datatable-body-cell at bounding box center [148, 387] width 31 height 37
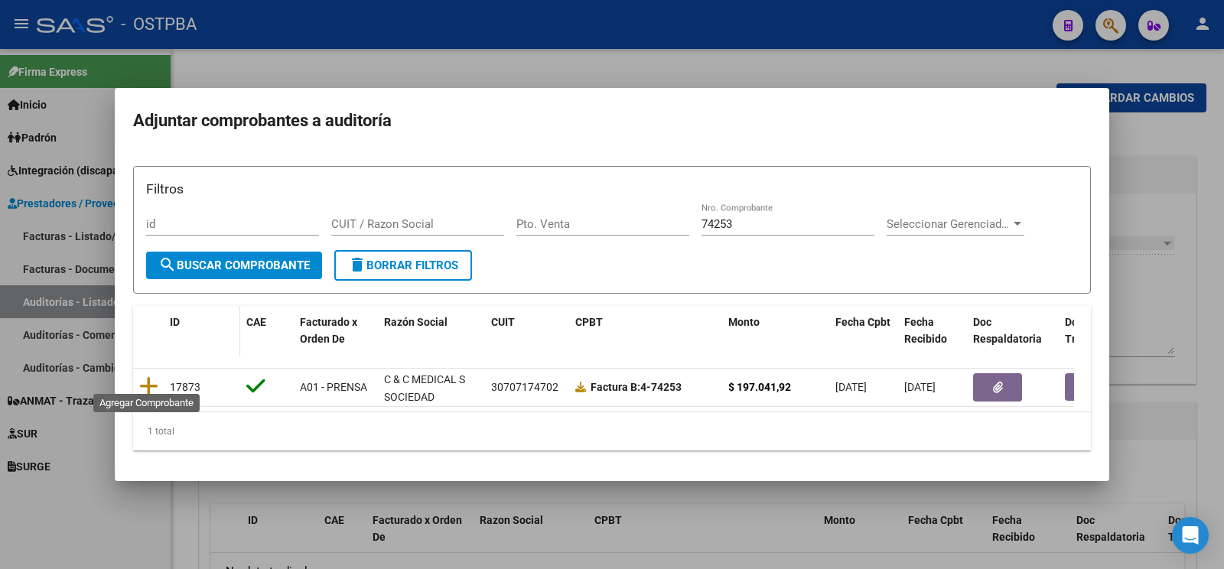
click at [141, 376] on icon at bounding box center [148, 386] width 19 height 21
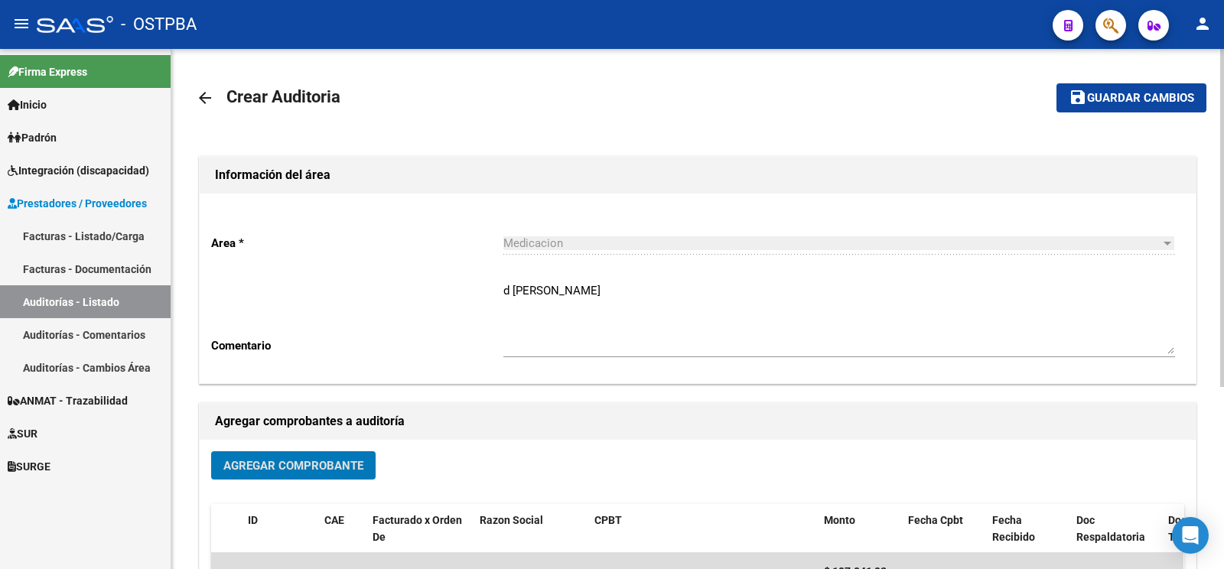
click at [1139, 100] on span "Guardar cambios" at bounding box center [1140, 99] width 107 height 14
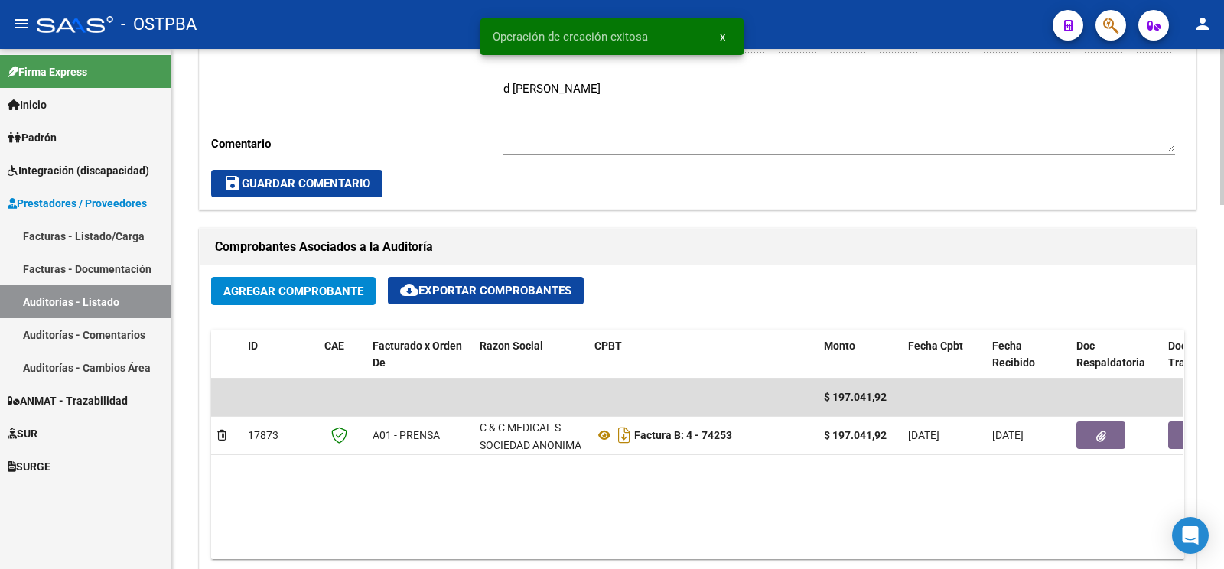
scroll to position [804, 0]
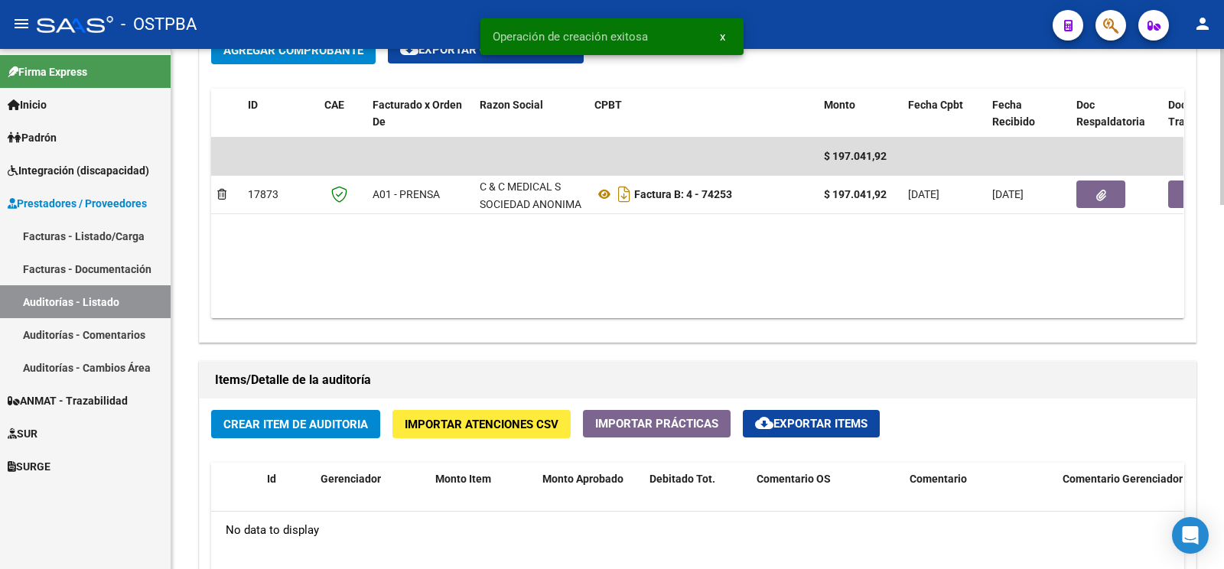
click at [302, 423] on span "Crear Item de Auditoria" at bounding box center [295, 425] width 145 height 14
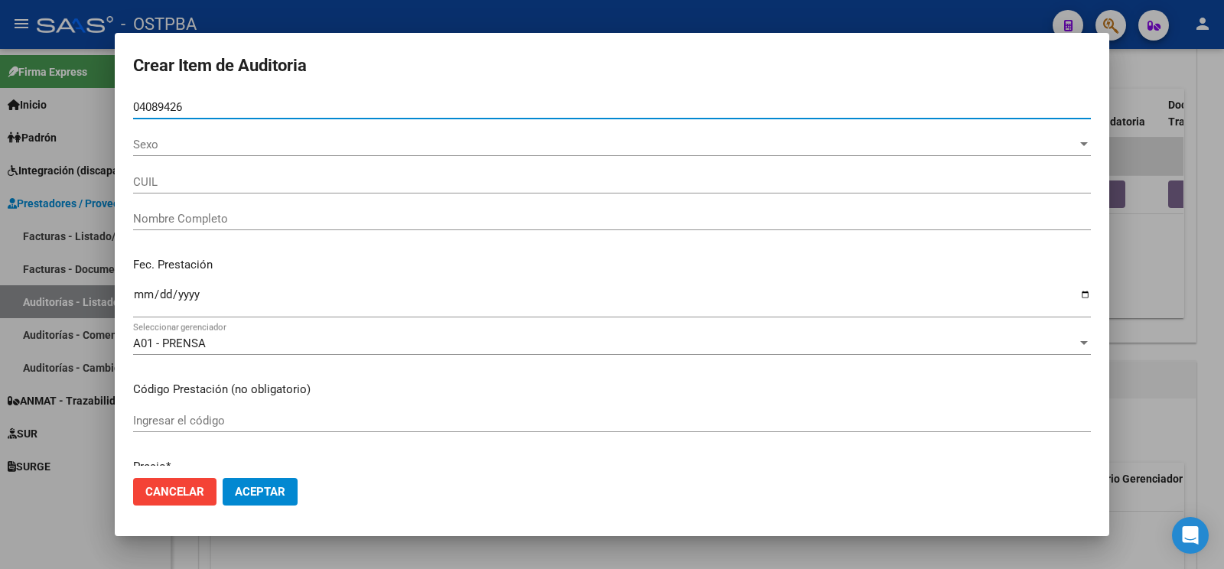
type input "04089426"
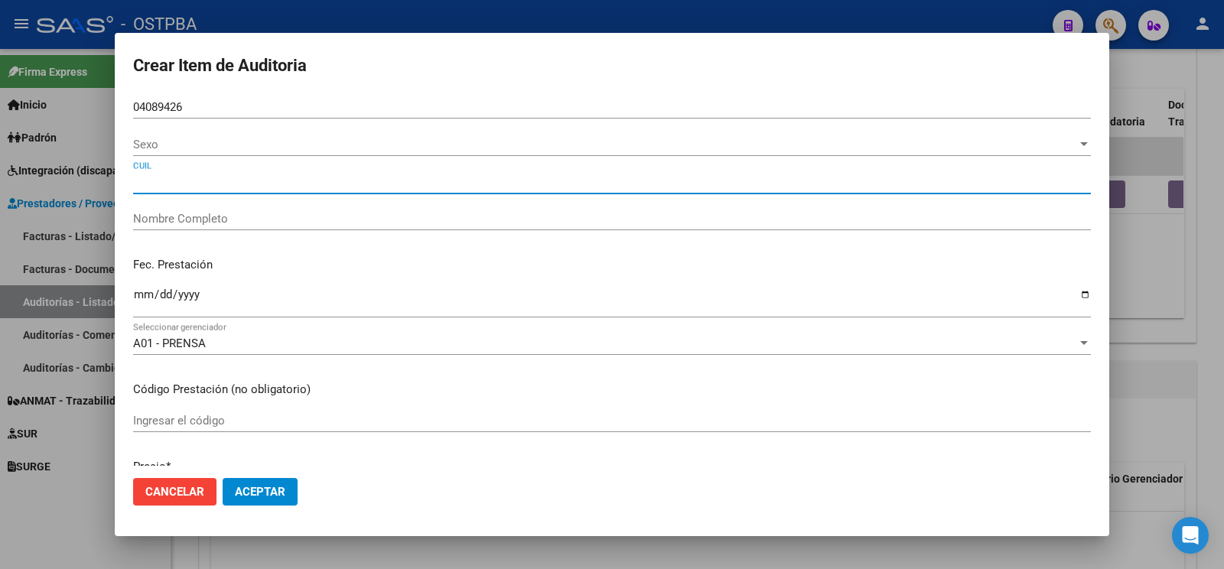
type input "D AURIA JUAN"
type input "20040894269"
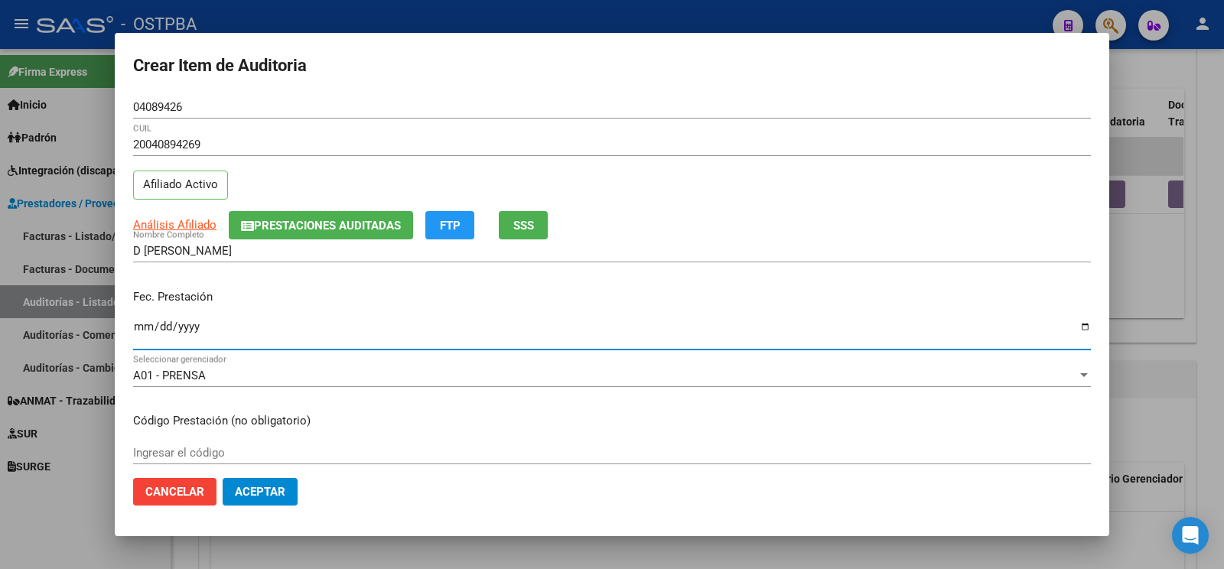
type input "2025-09-11"
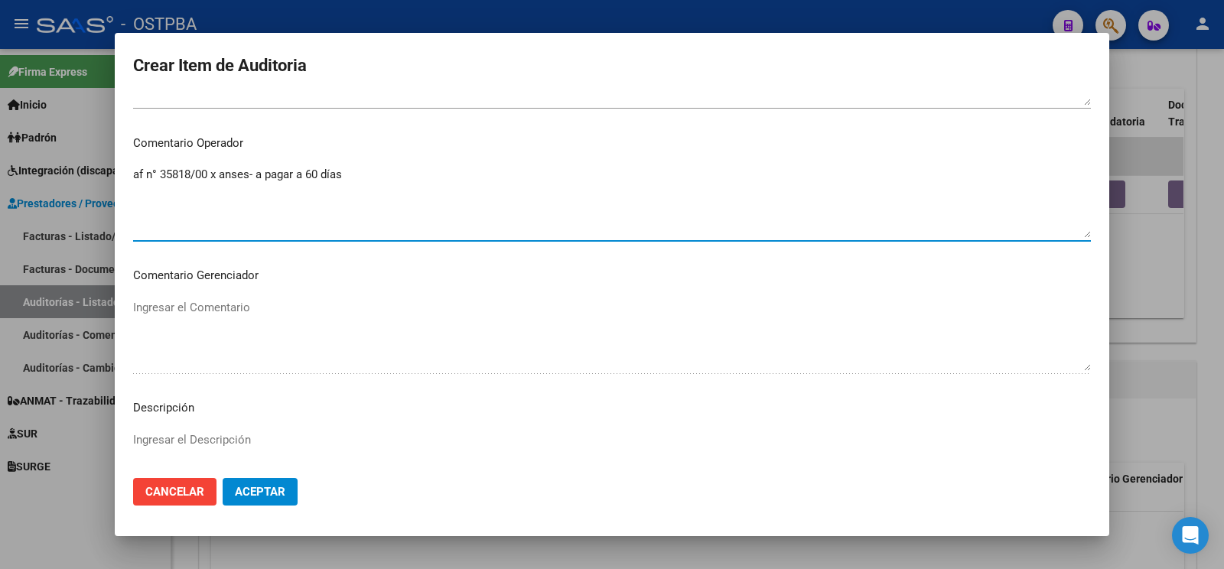
scroll to position [1015, 0]
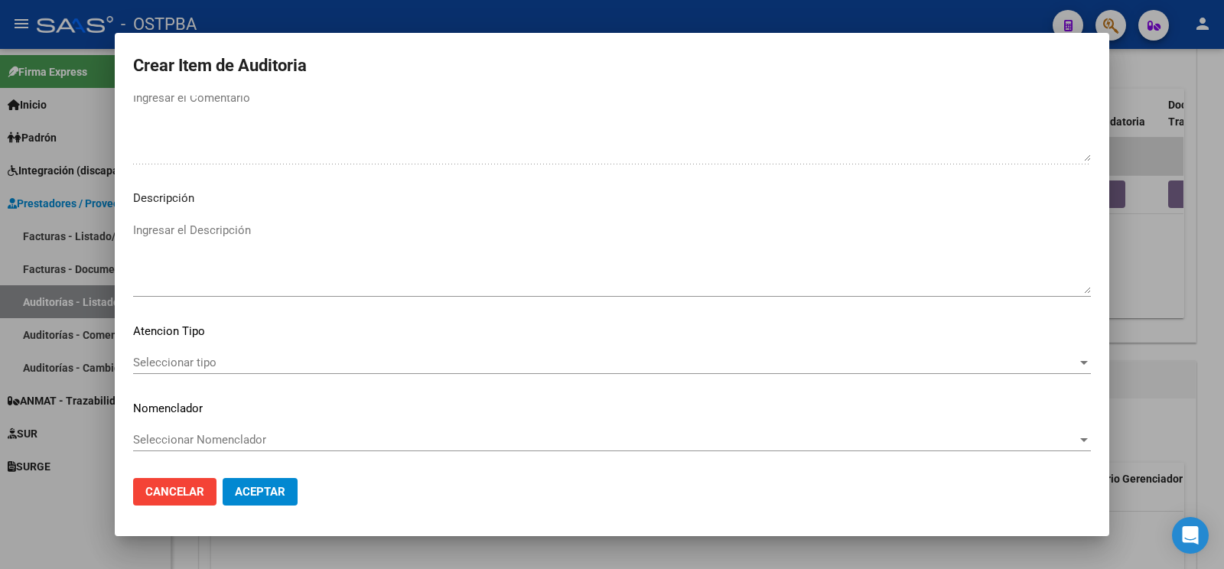
type textarea "af n° 35818/00 x anses- a pagar a 60 días"
click at [199, 356] on span "Seleccionar tipo" at bounding box center [605, 363] width 944 height 14
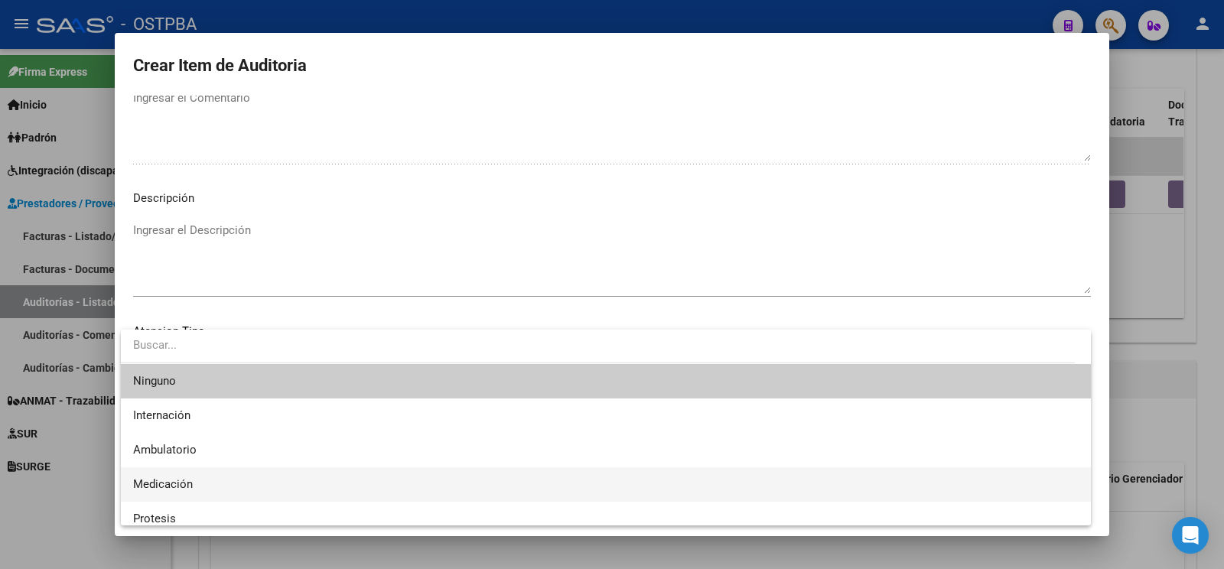
click at [229, 481] on span "Medicación" at bounding box center [606, 485] width 946 height 34
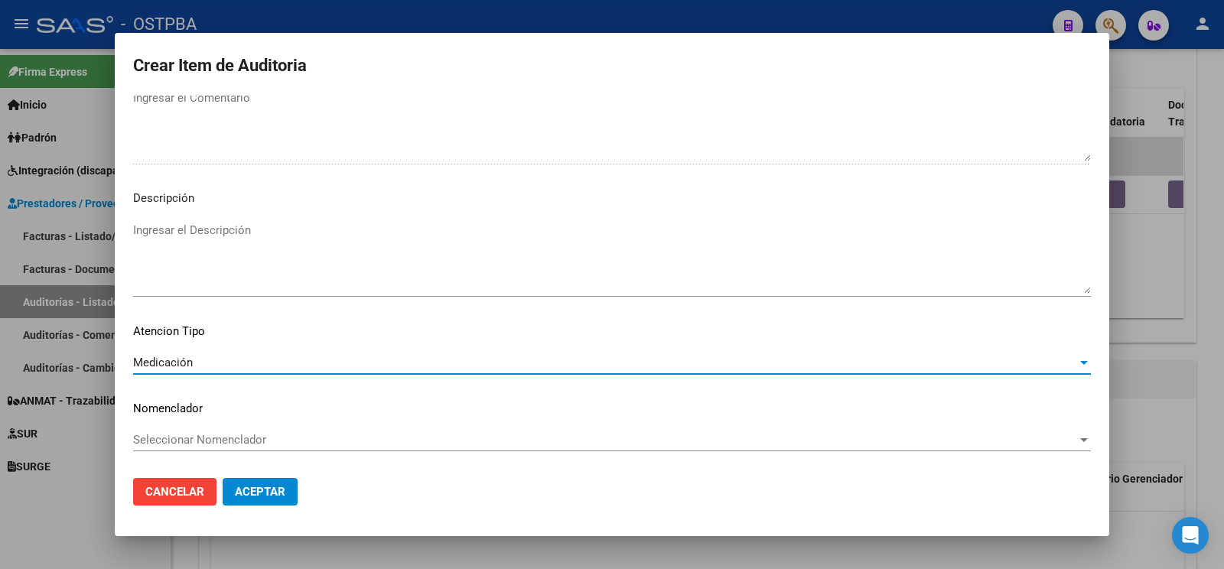
scroll to position [693, 0]
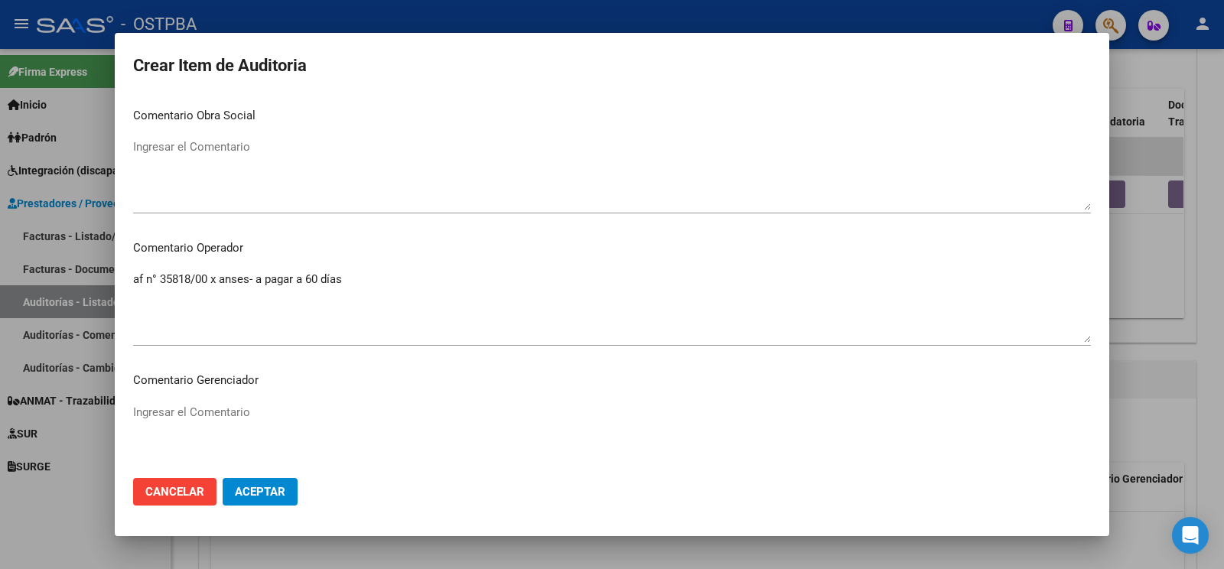
click at [276, 504] on button "Aceptar" at bounding box center [260, 492] width 75 height 28
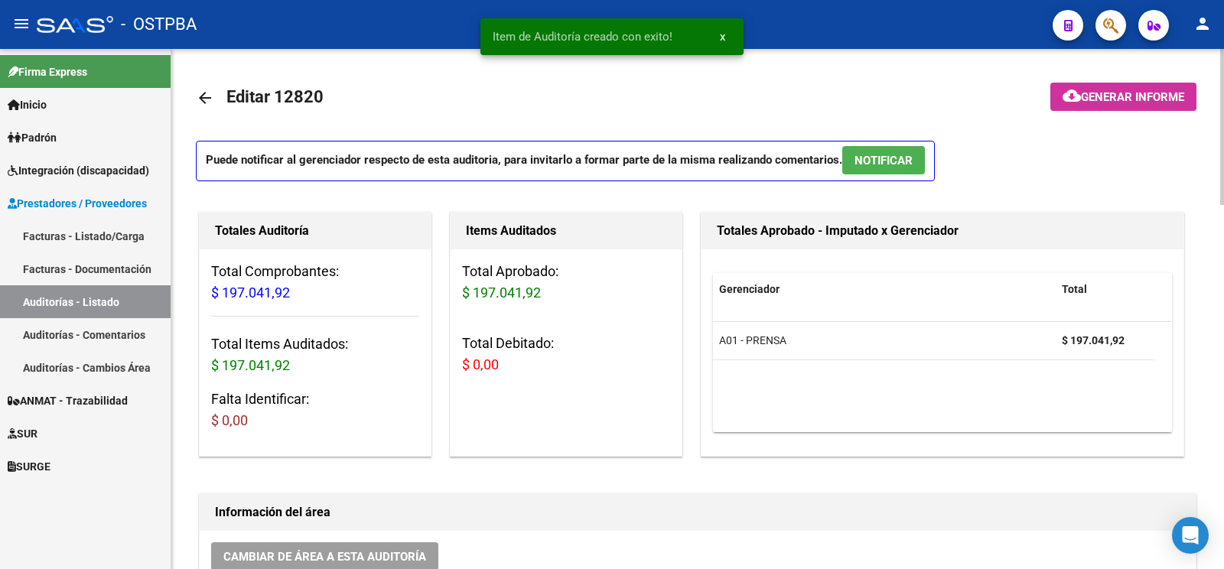
scroll to position [0, 0]
click at [1140, 106] on button "cloud_download Generar informe" at bounding box center [1124, 97] width 146 height 28
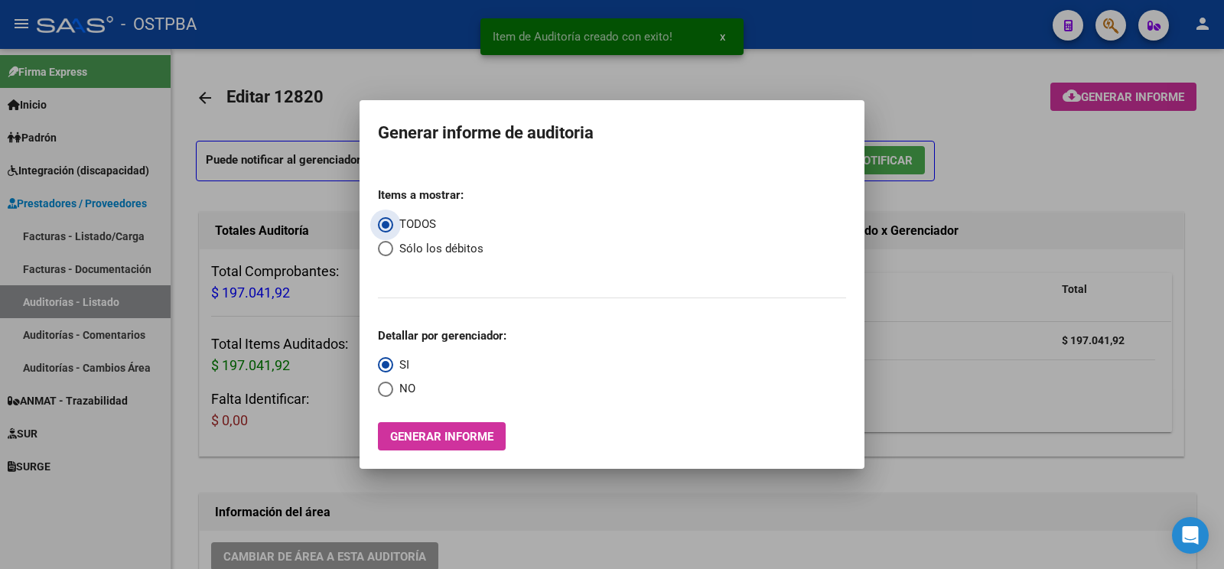
click at [435, 425] on button "Generar informe" at bounding box center [442, 436] width 128 height 28
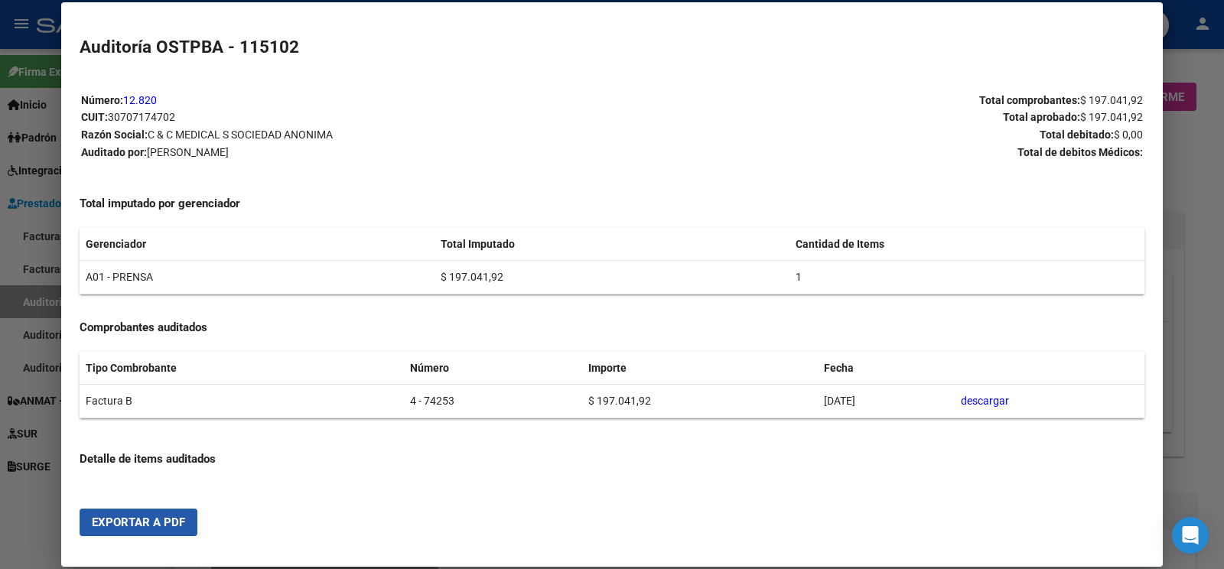
click at [173, 530] on button "Exportar a PDF" at bounding box center [139, 523] width 118 height 28
